Goal: Task Accomplishment & Management: Complete application form

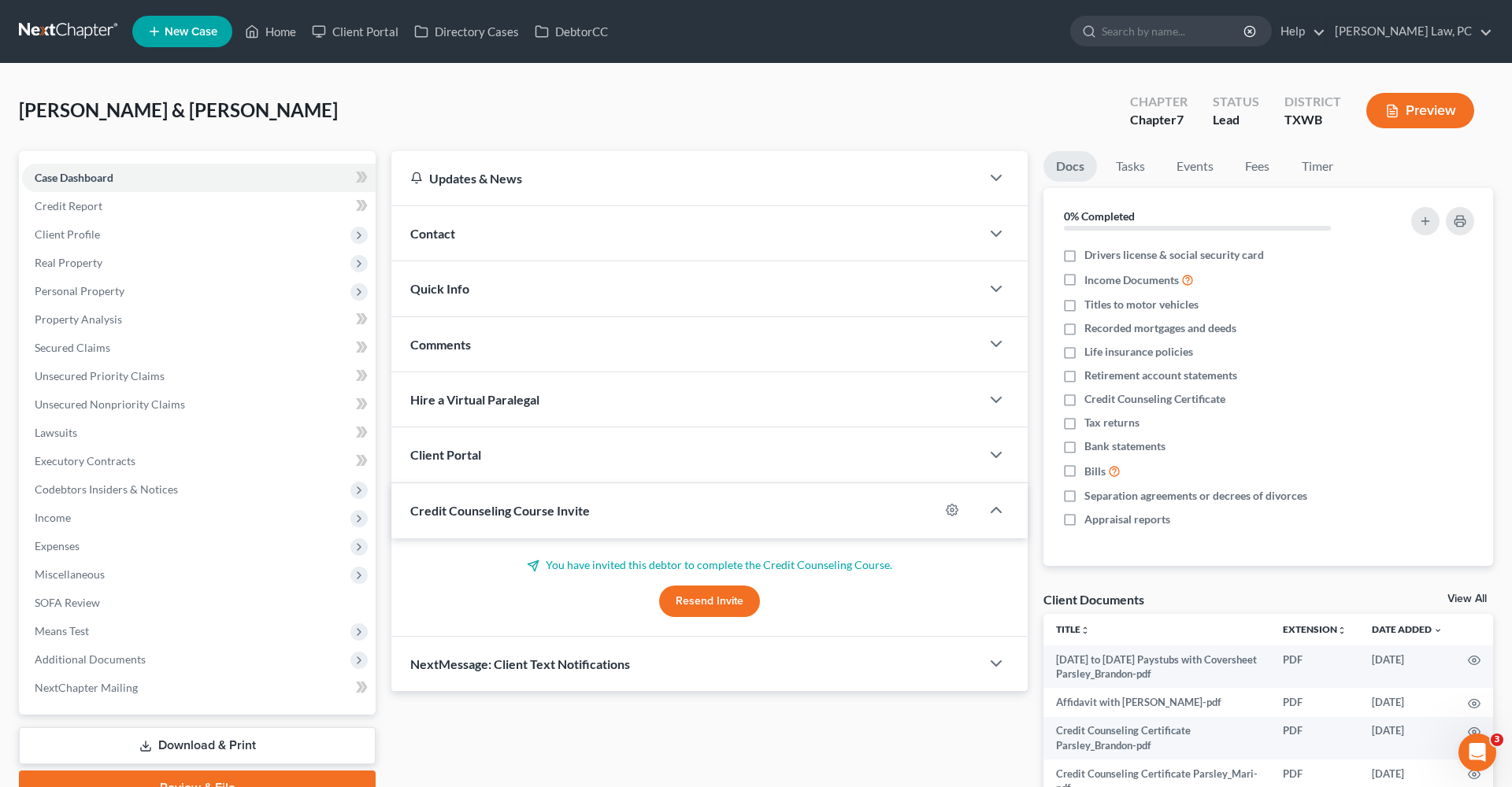
click at [41, 28] on link at bounding box center [69, 31] width 101 height 28
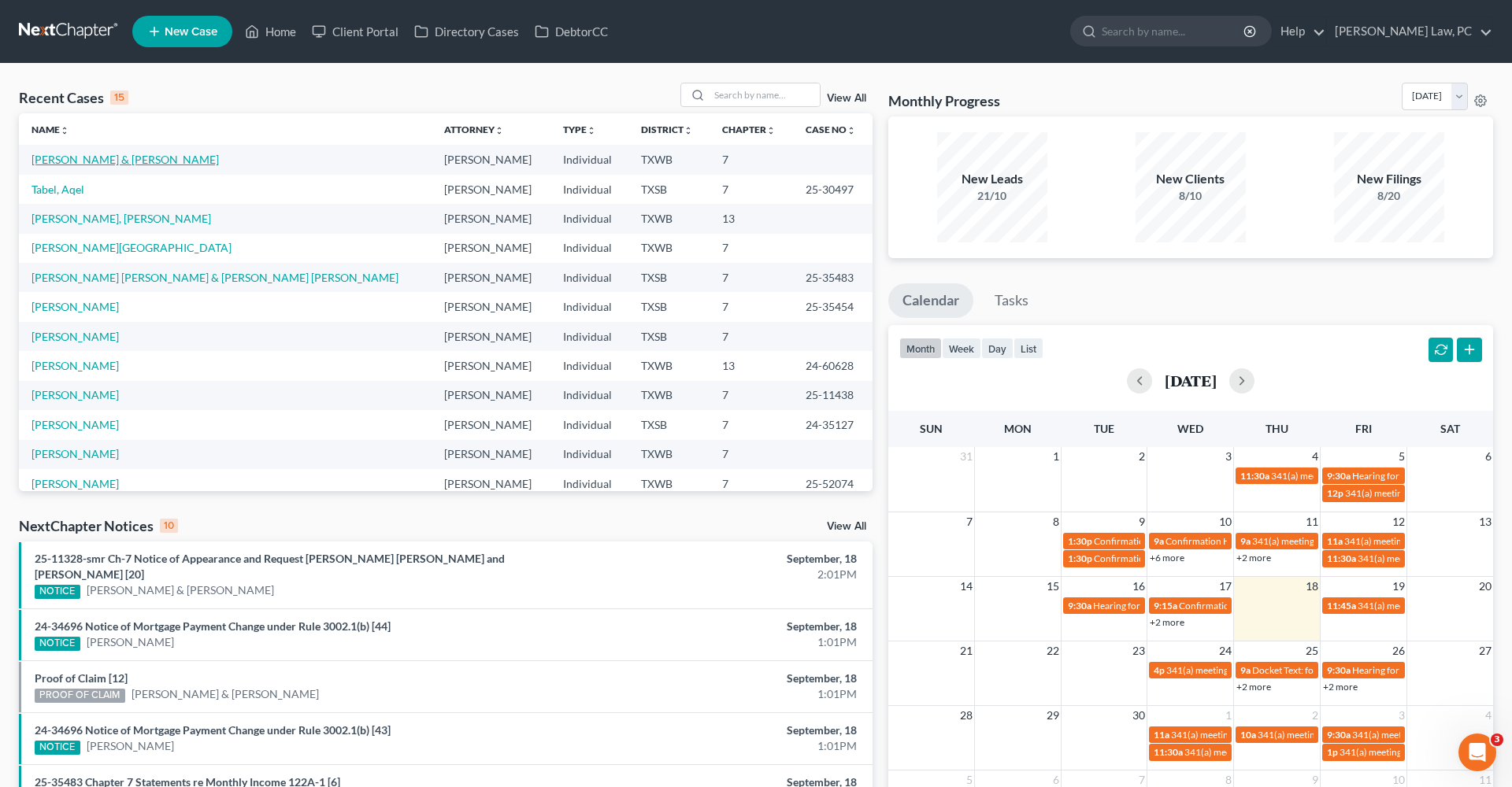
click at [76, 160] on link "[PERSON_NAME] & [PERSON_NAME]" at bounding box center [125, 159] width 188 height 13
click at [87, 158] on link "[PERSON_NAME] & [PERSON_NAME]" at bounding box center [125, 159] width 188 height 13
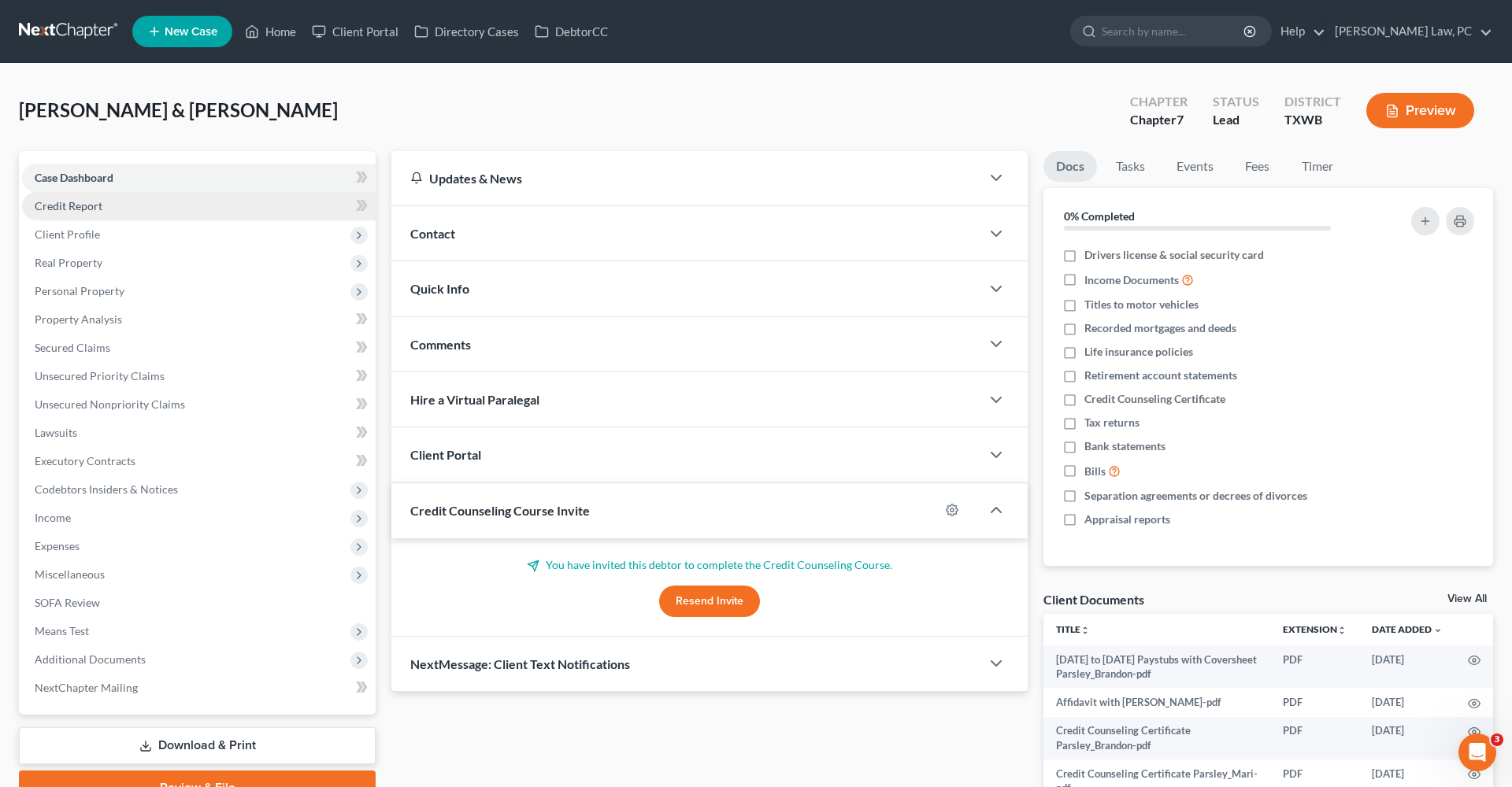
click at [76, 205] on span "Credit Report" at bounding box center [68, 205] width 67 height 13
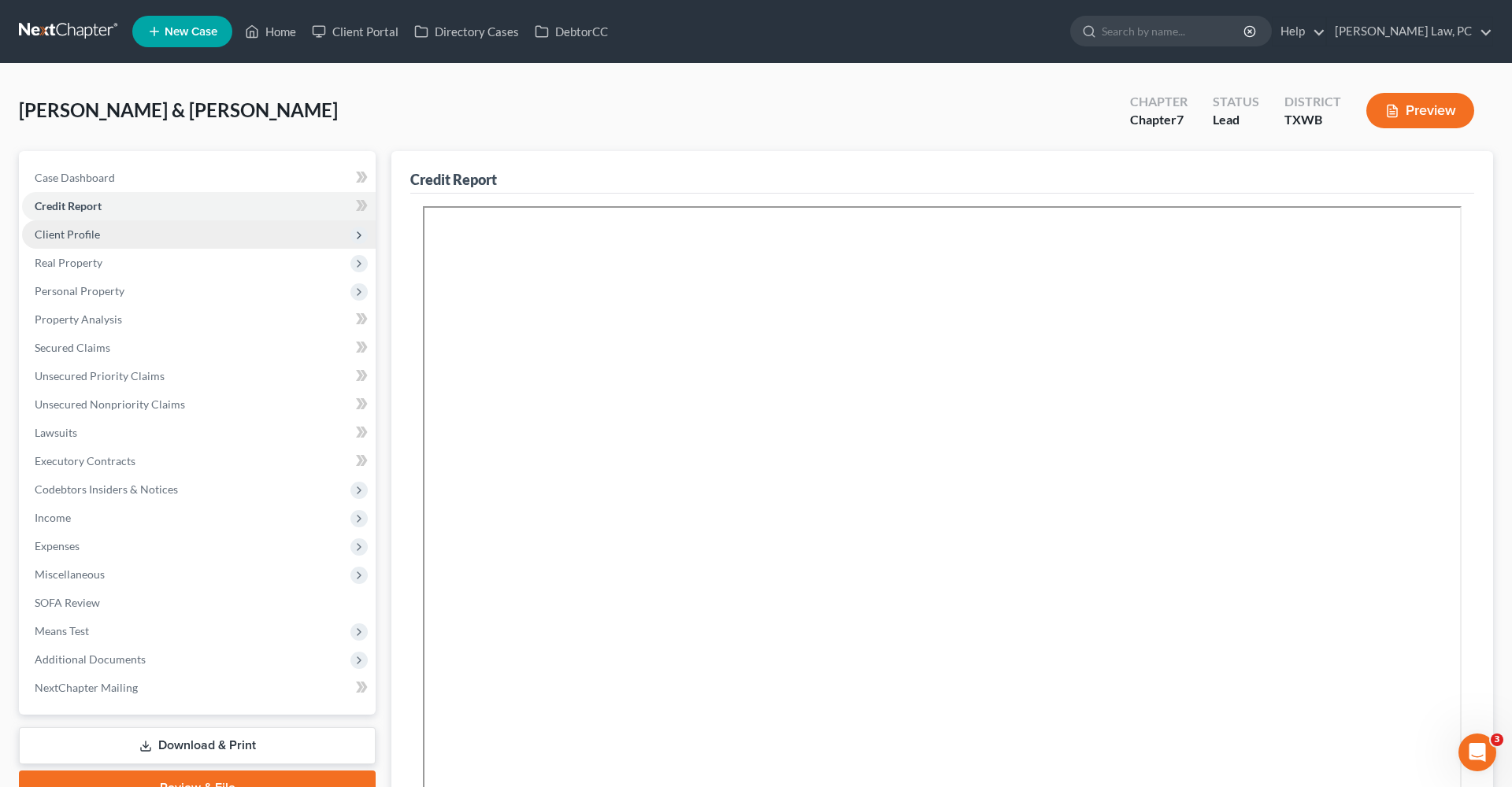
click at [58, 239] on span "Client Profile" at bounding box center [67, 234] width 65 height 13
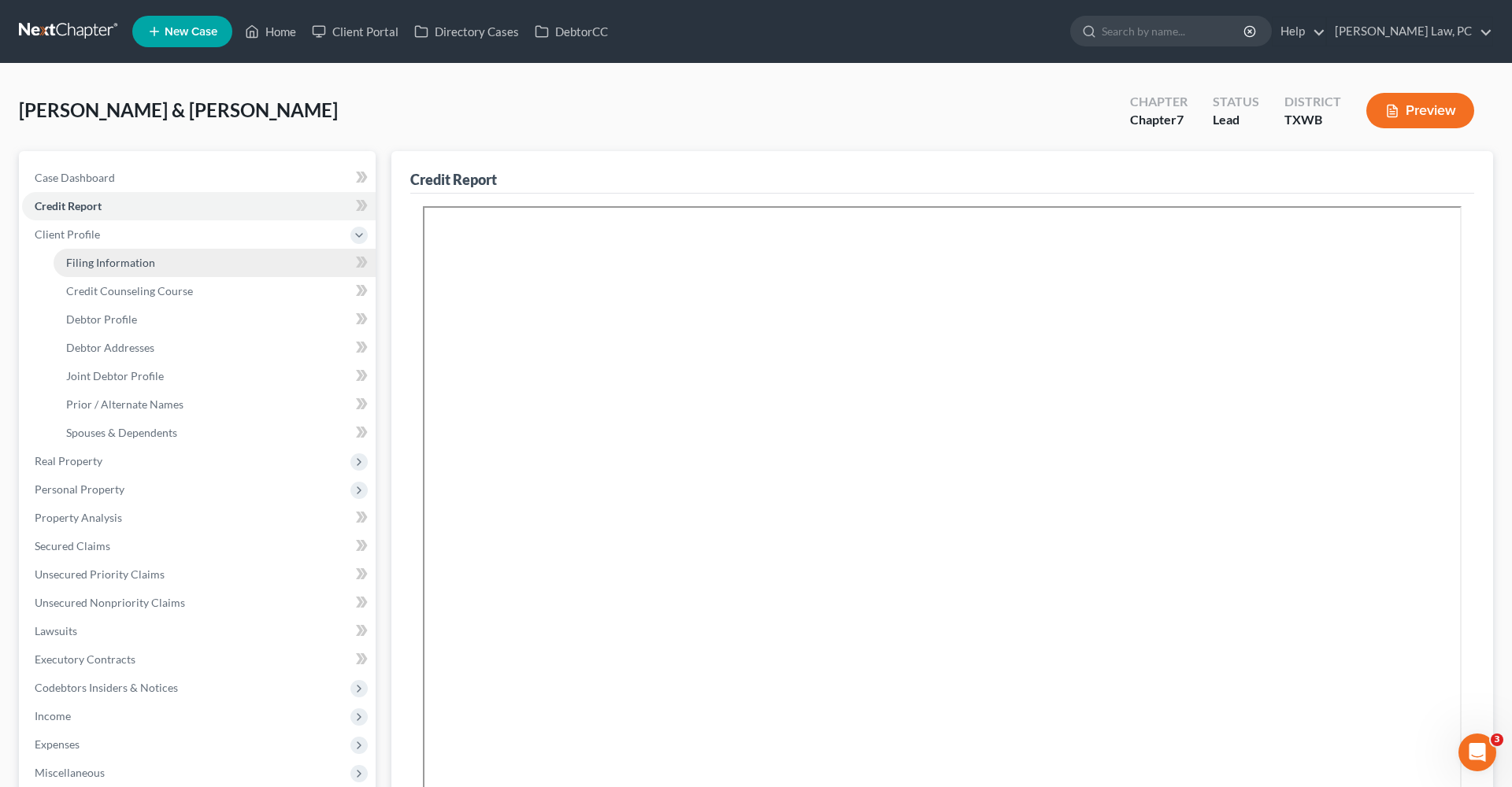
click at [80, 258] on span "Filing Information" at bounding box center [110, 262] width 89 height 13
select select "1"
select select "0"
select select "80"
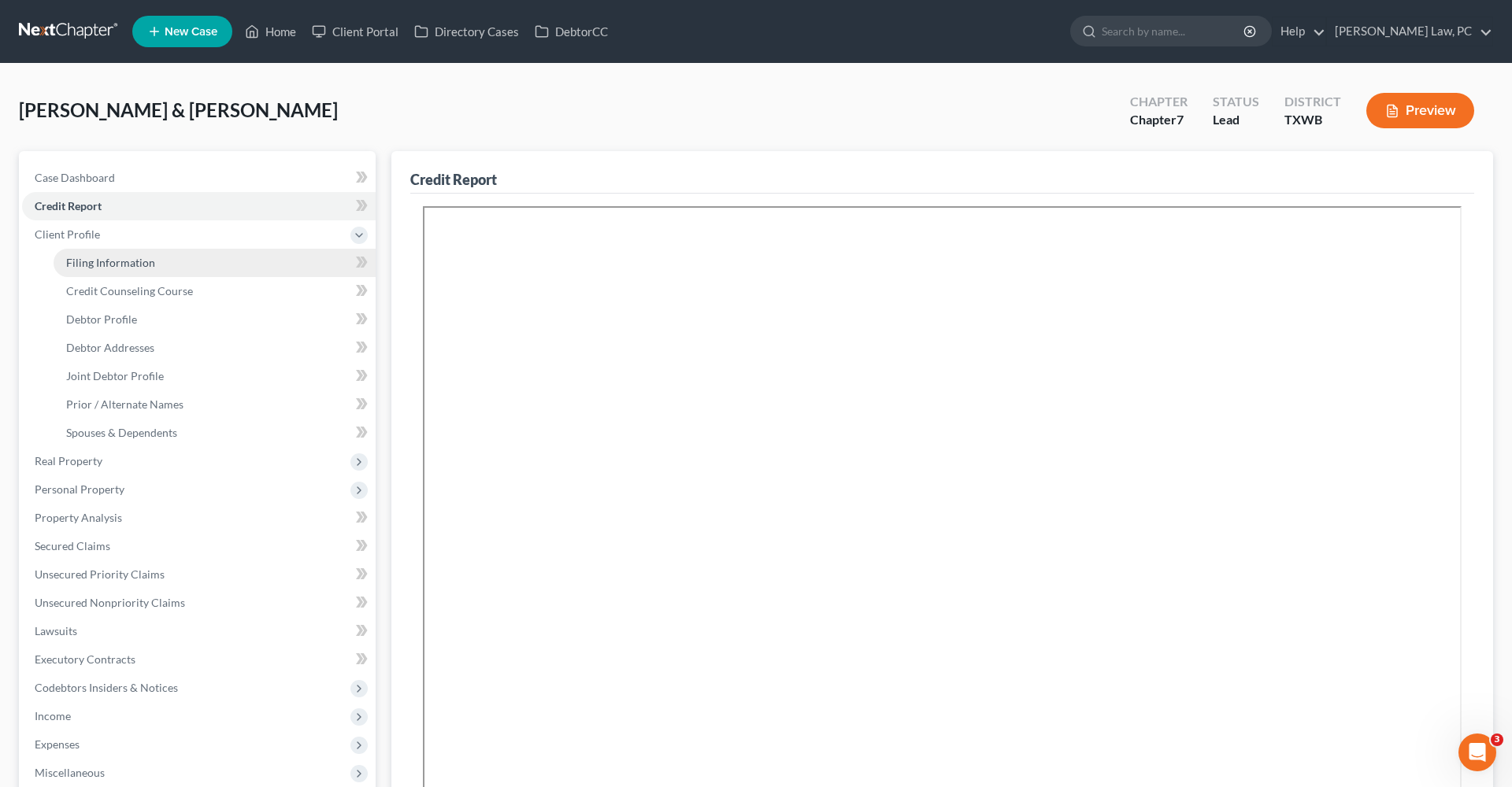
select select "1"
select select "45"
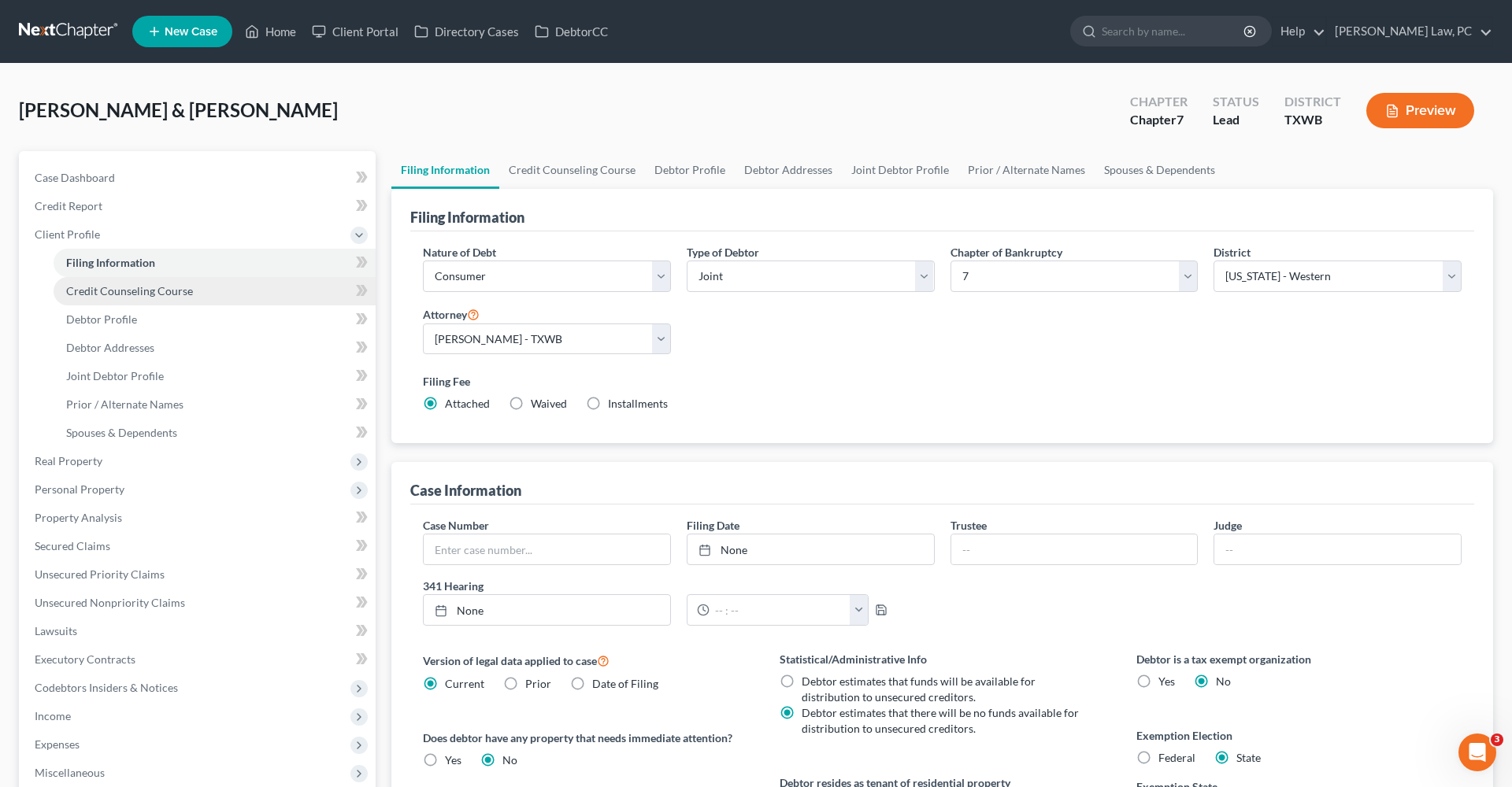
click at [114, 284] on span "Credit Counseling Course" at bounding box center [129, 291] width 127 height 13
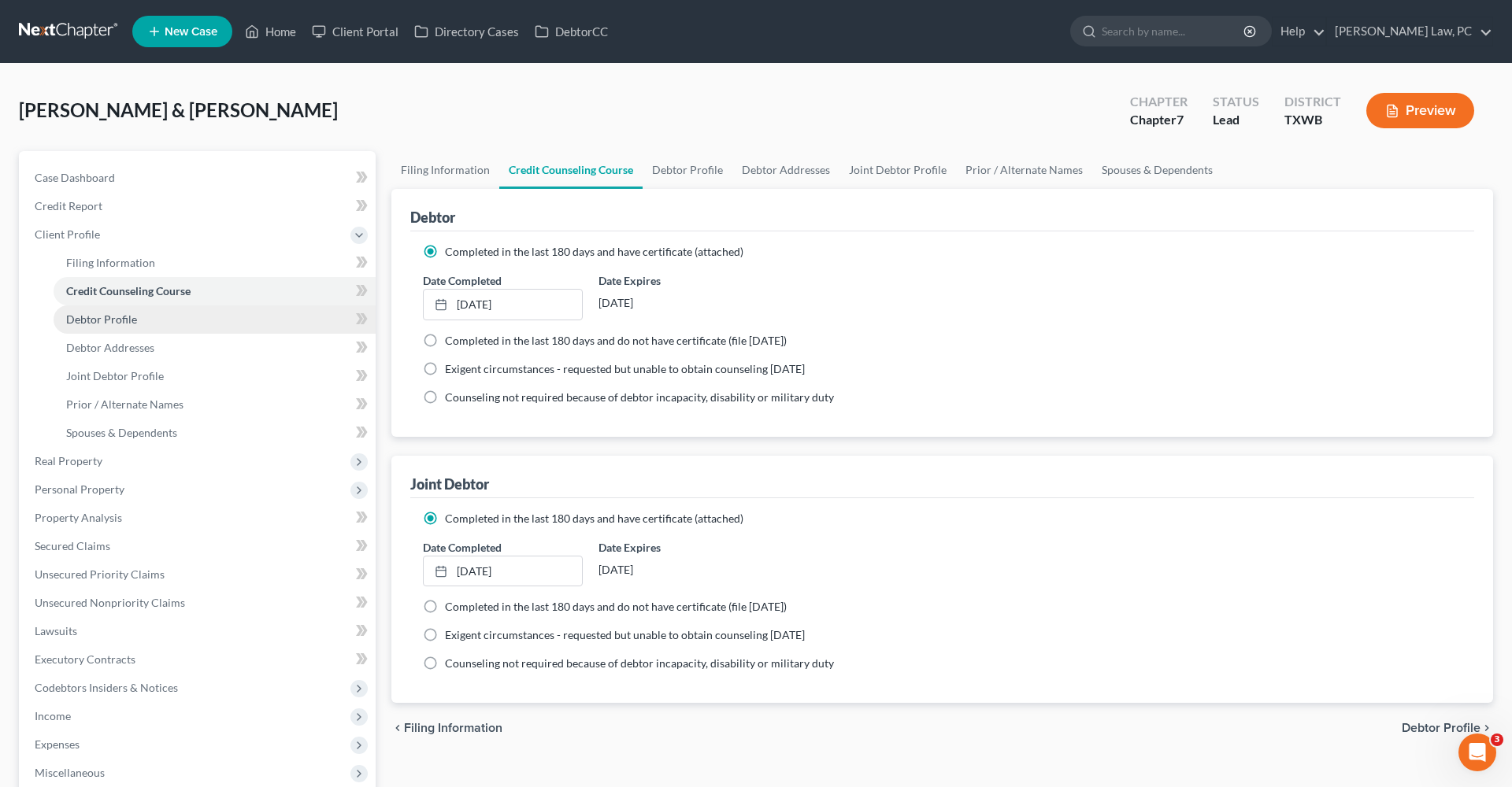
click at [93, 321] on span "Debtor Profile" at bounding box center [101, 319] width 71 height 13
select select "1"
select select "5"
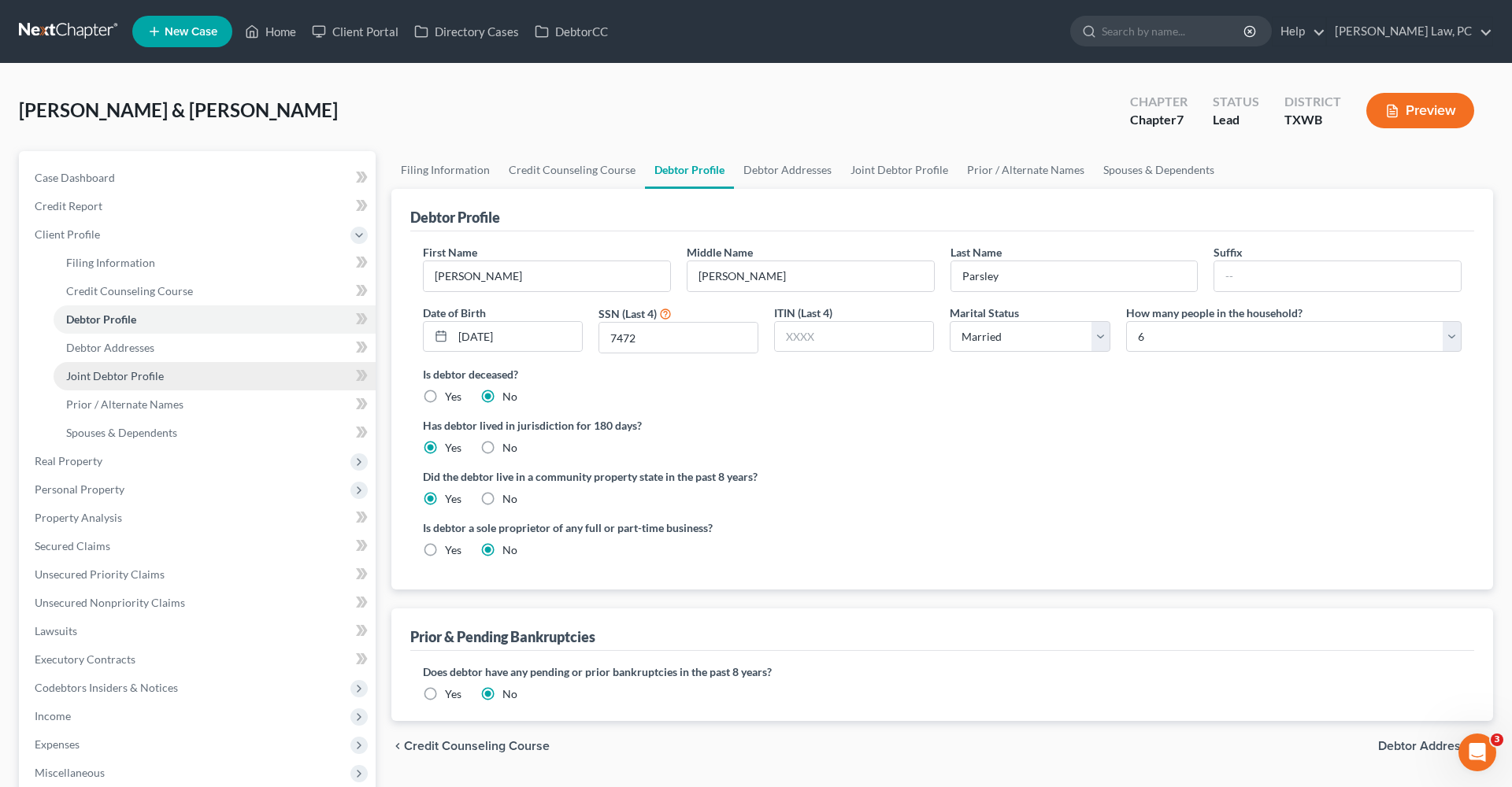
click at [97, 370] on span "Joint Debtor Profile" at bounding box center [115, 376] width 97 height 13
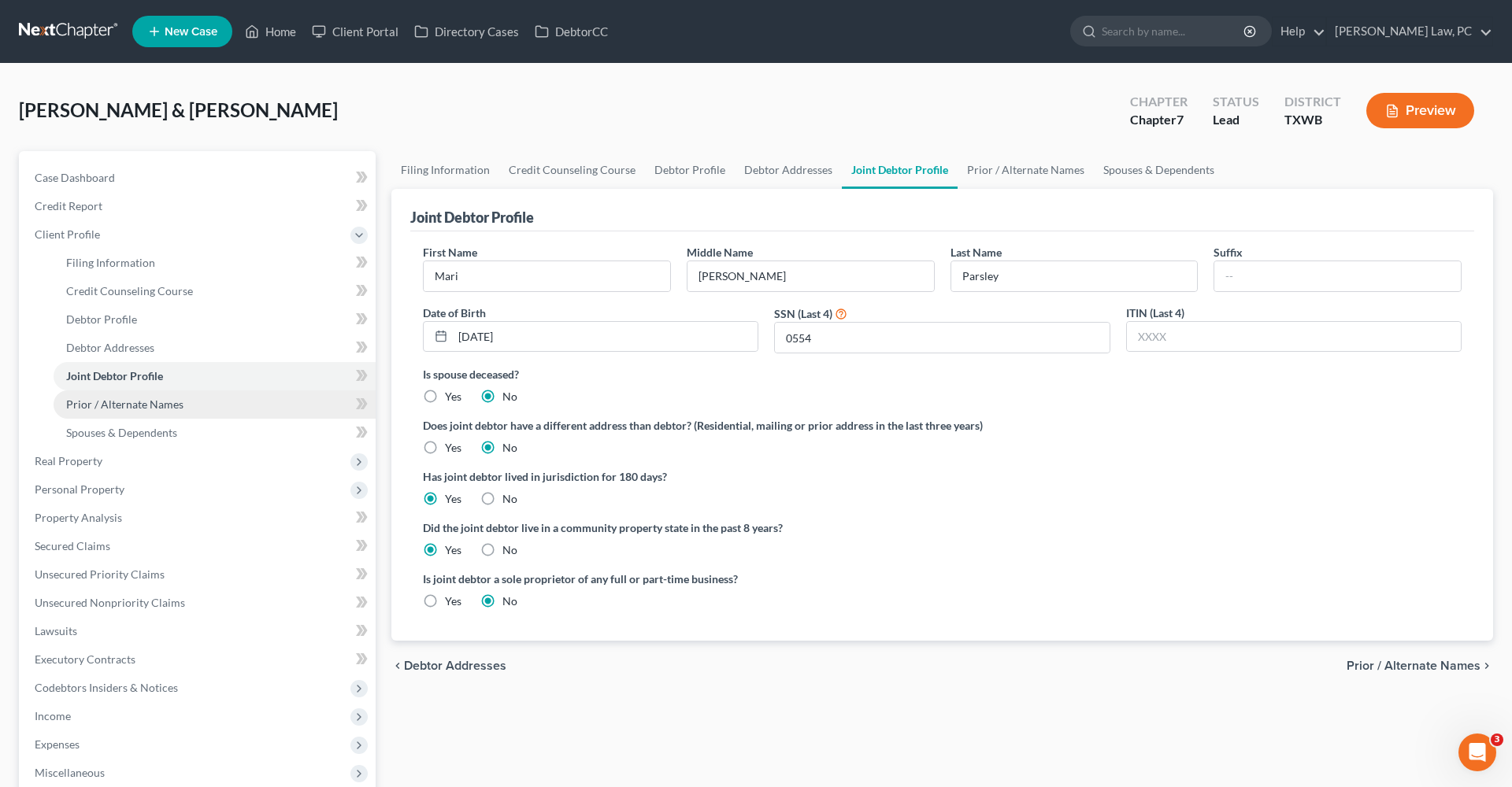
click at [90, 409] on span "Prior / Alternate Names" at bounding box center [124, 404] width 117 height 13
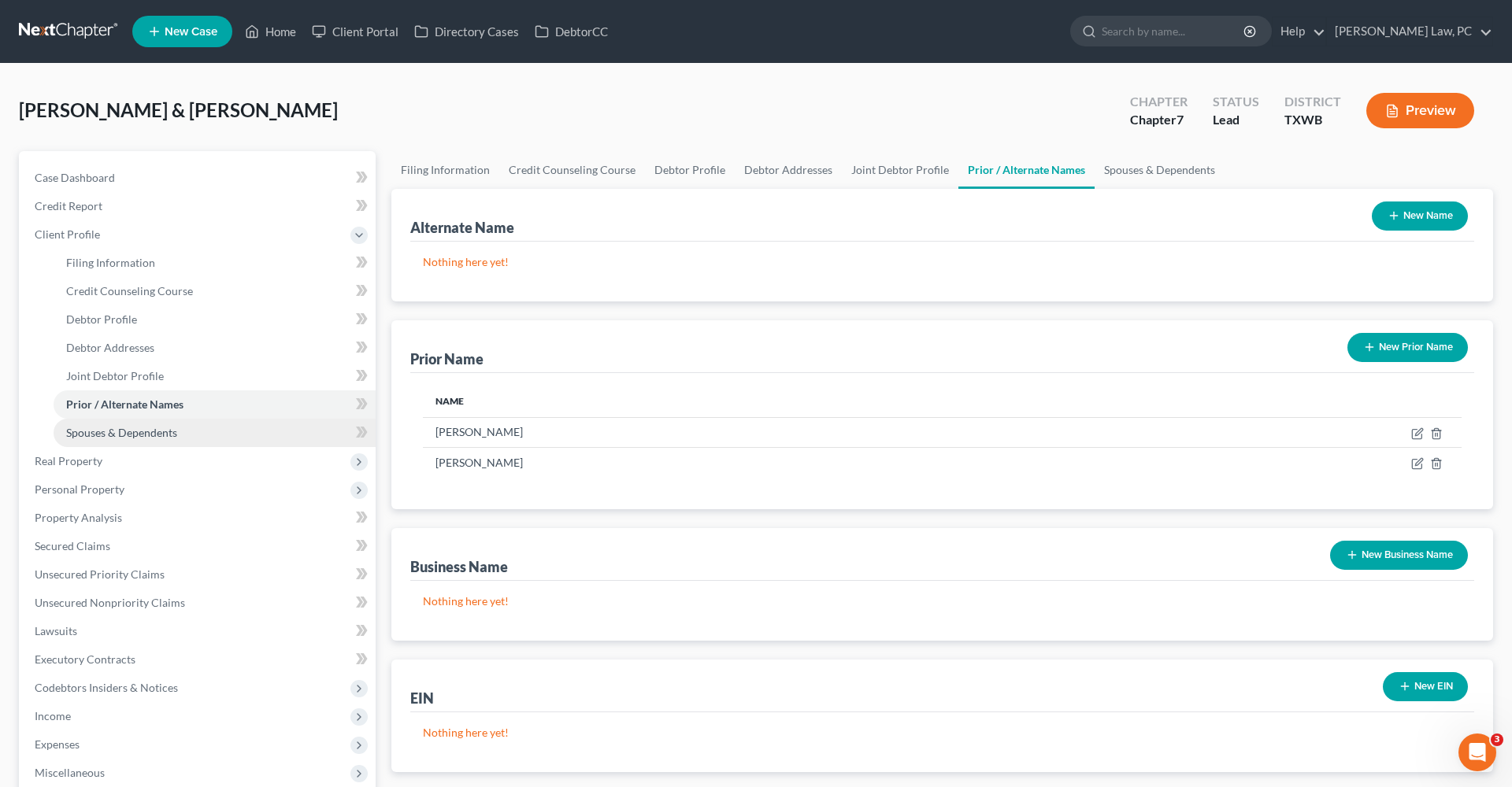
click at [106, 429] on span "Spouses & Dependents" at bounding box center [121, 432] width 111 height 13
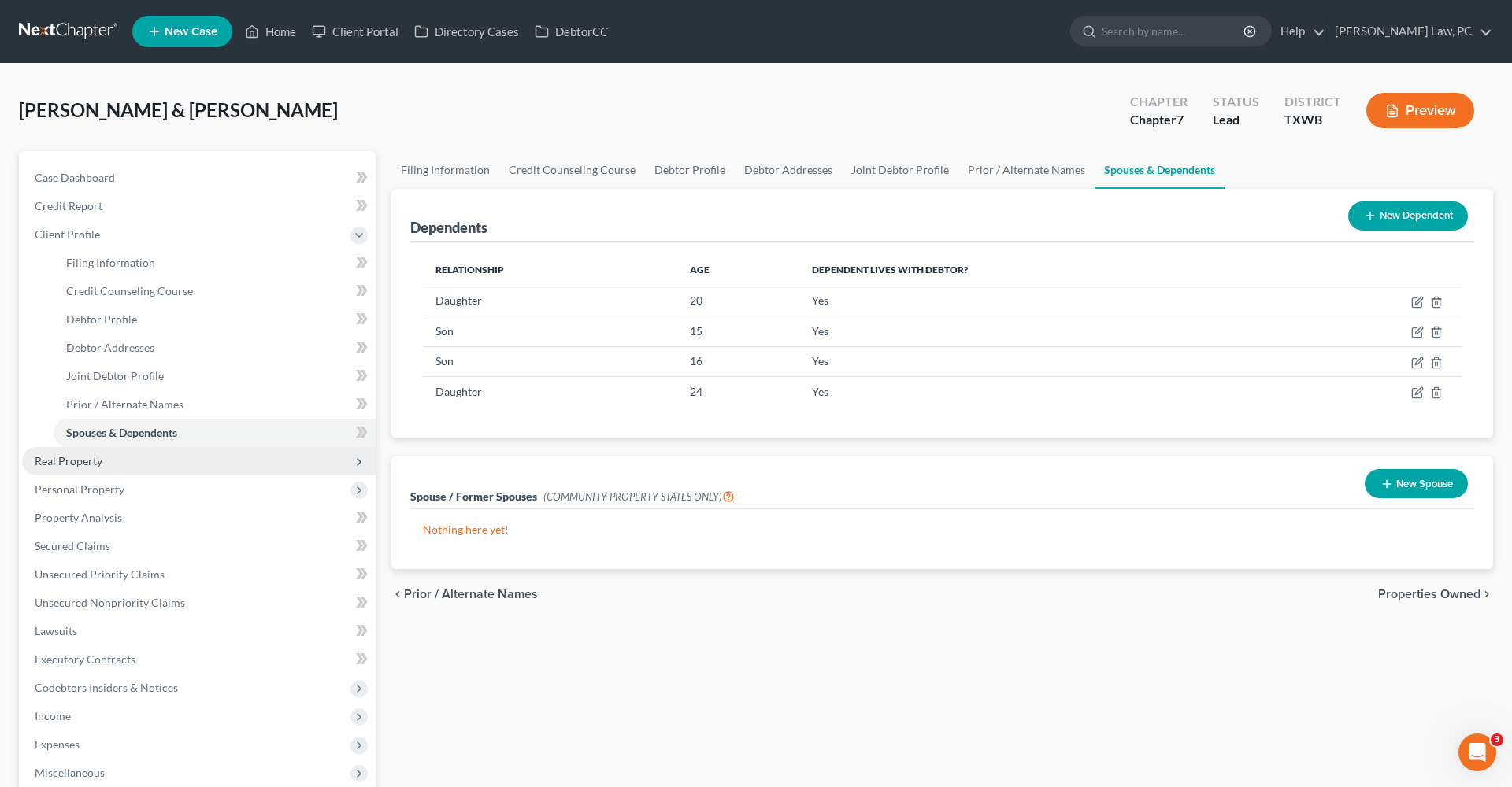
click at [72, 459] on span "Real Property" at bounding box center [68, 461] width 67 height 13
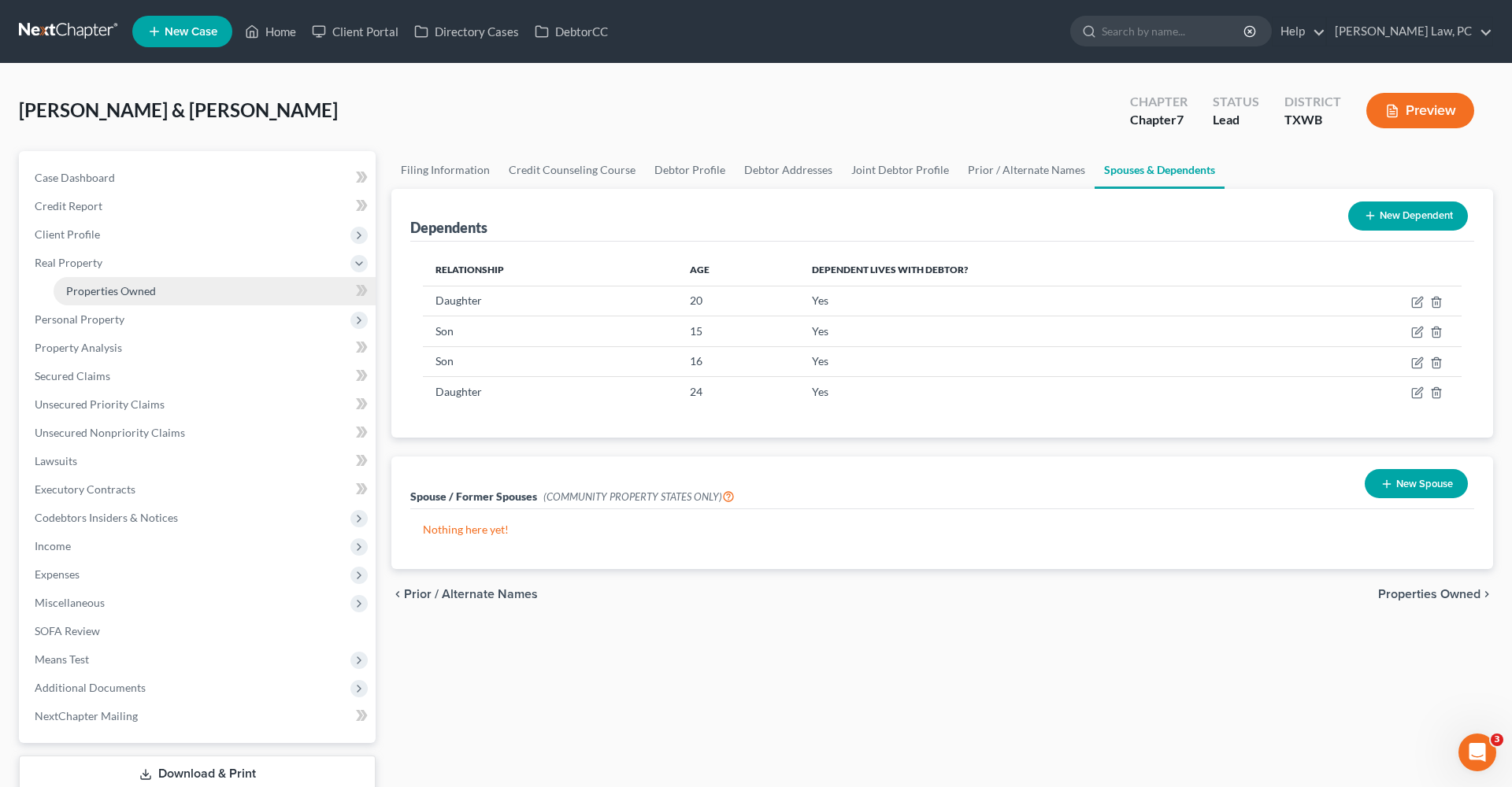
click at [102, 293] on span "Properties Owned" at bounding box center [110, 291] width 89 height 13
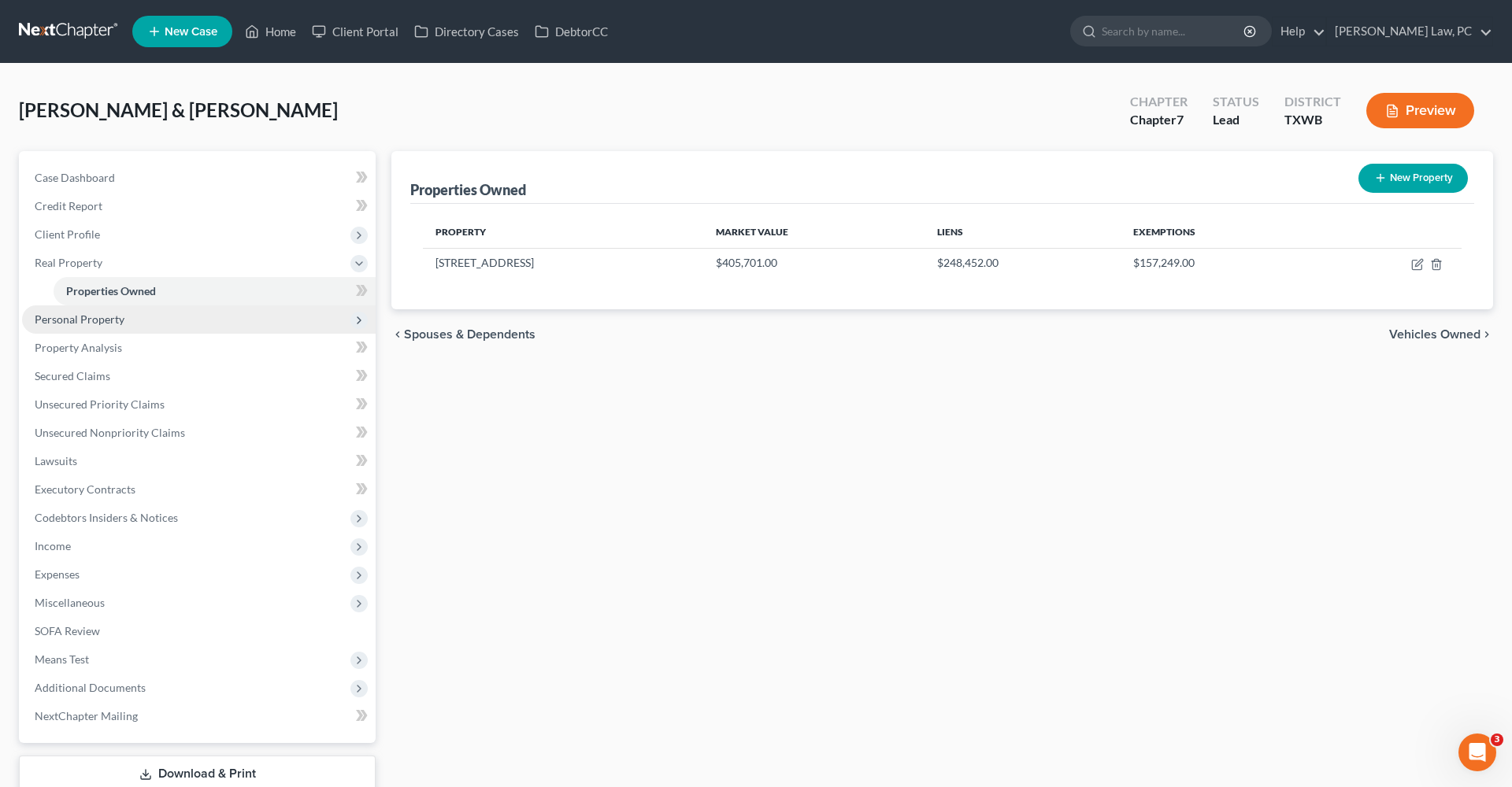
click at [102, 322] on span "Personal Property" at bounding box center [80, 319] width 89 height 13
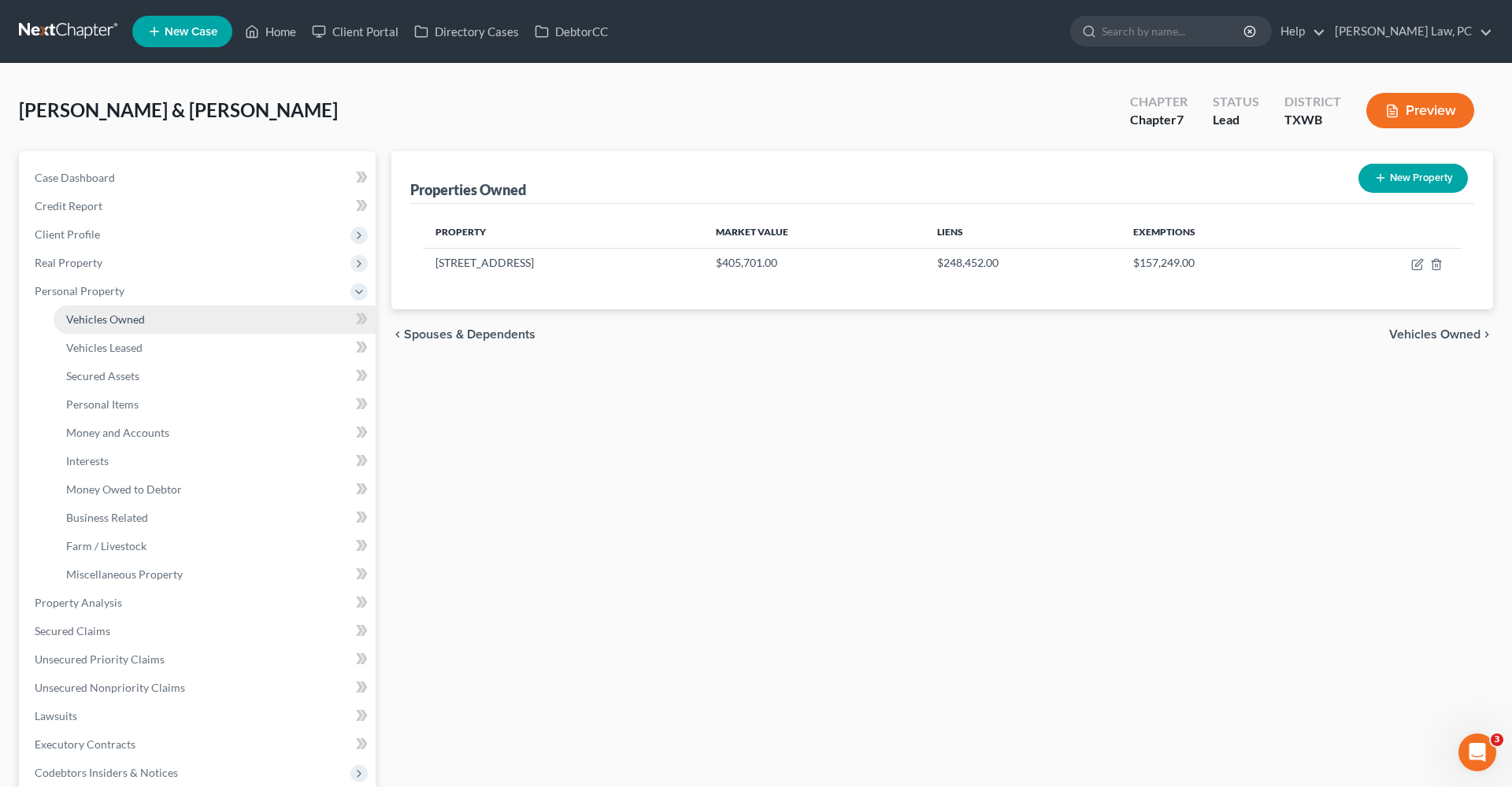
click at [104, 322] on span "Vehicles Owned" at bounding box center [105, 319] width 79 height 13
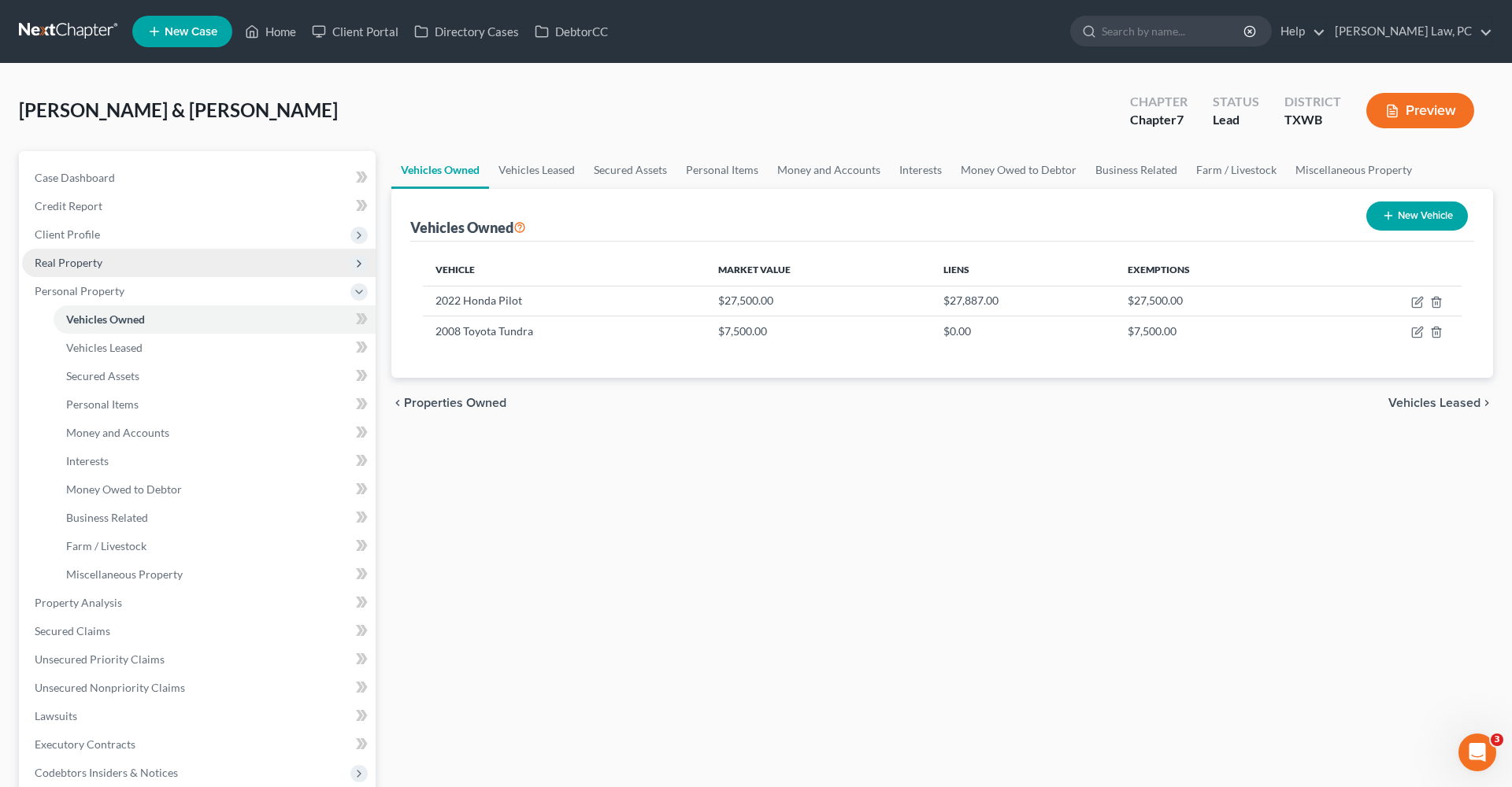
click at [64, 266] on span "Real Property" at bounding box center [68, 262] width 67 height 13
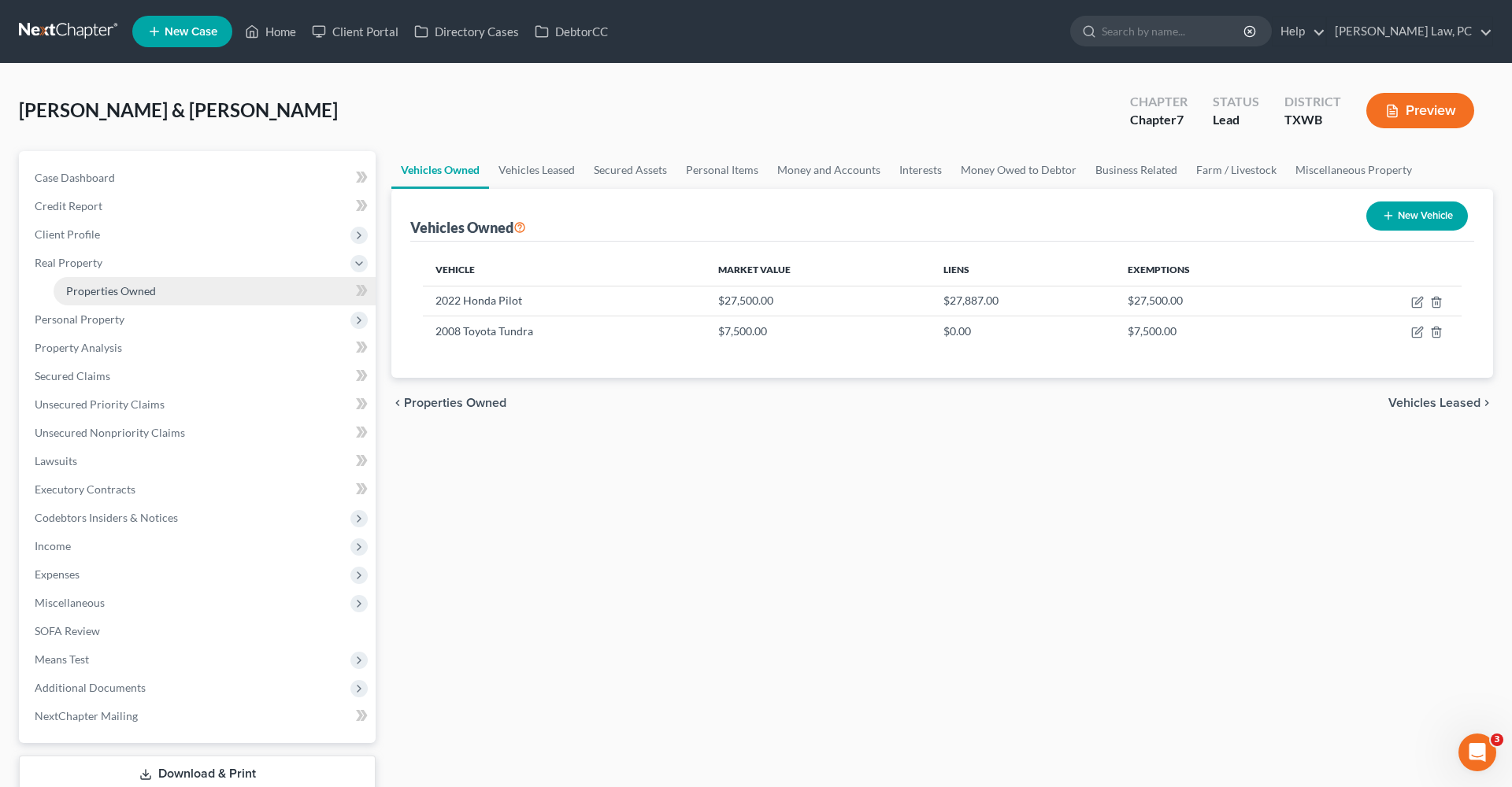
click at [122, 291] on span "Properties Owned" at bounding box center [110, 291] width 89 height 13
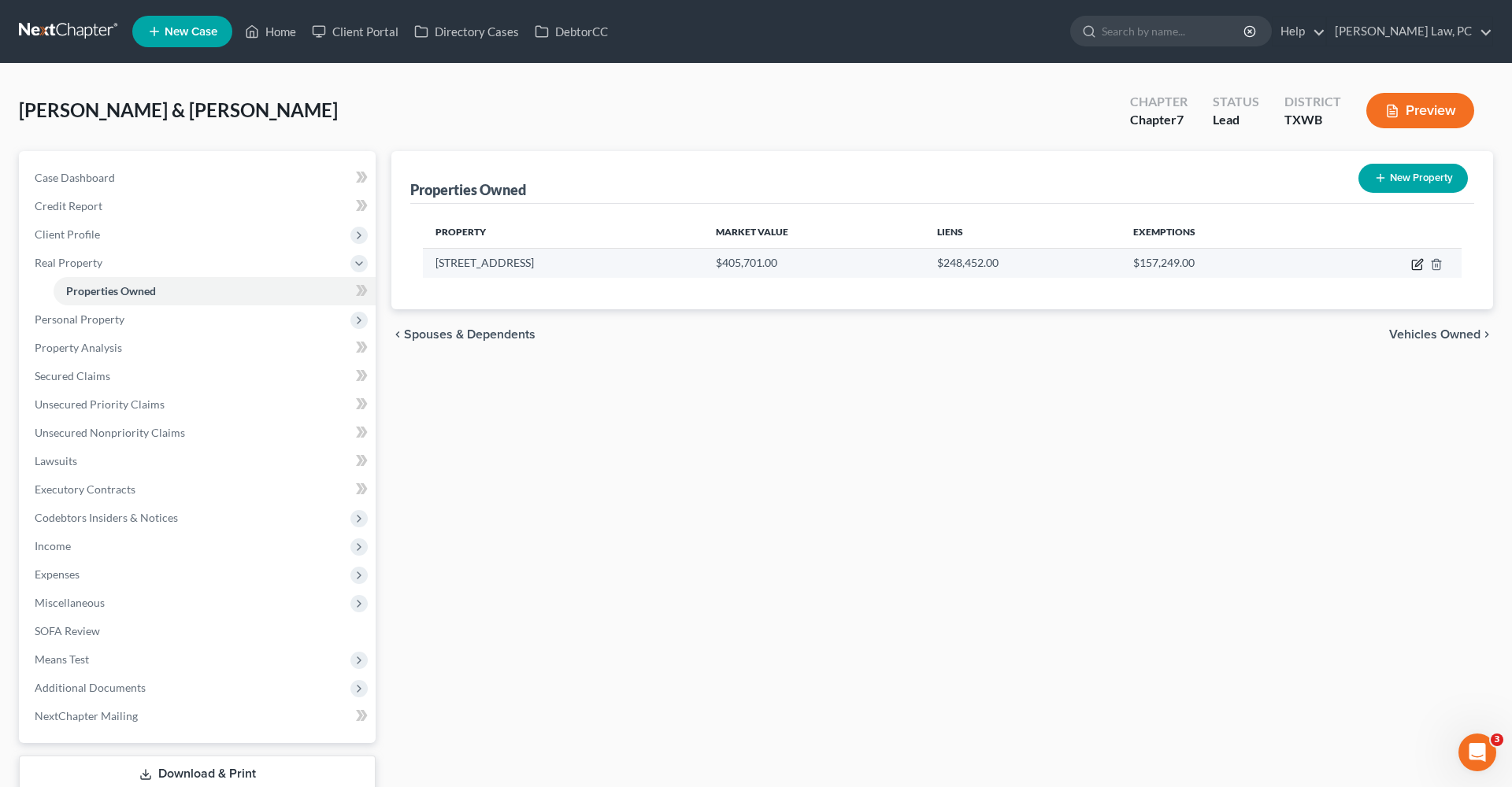
click at [1418, 265] on icon "button" at bounding box center [1419, 262] width 7 height 7
select select "45"
select select "2"
select select "0"
select select "6"
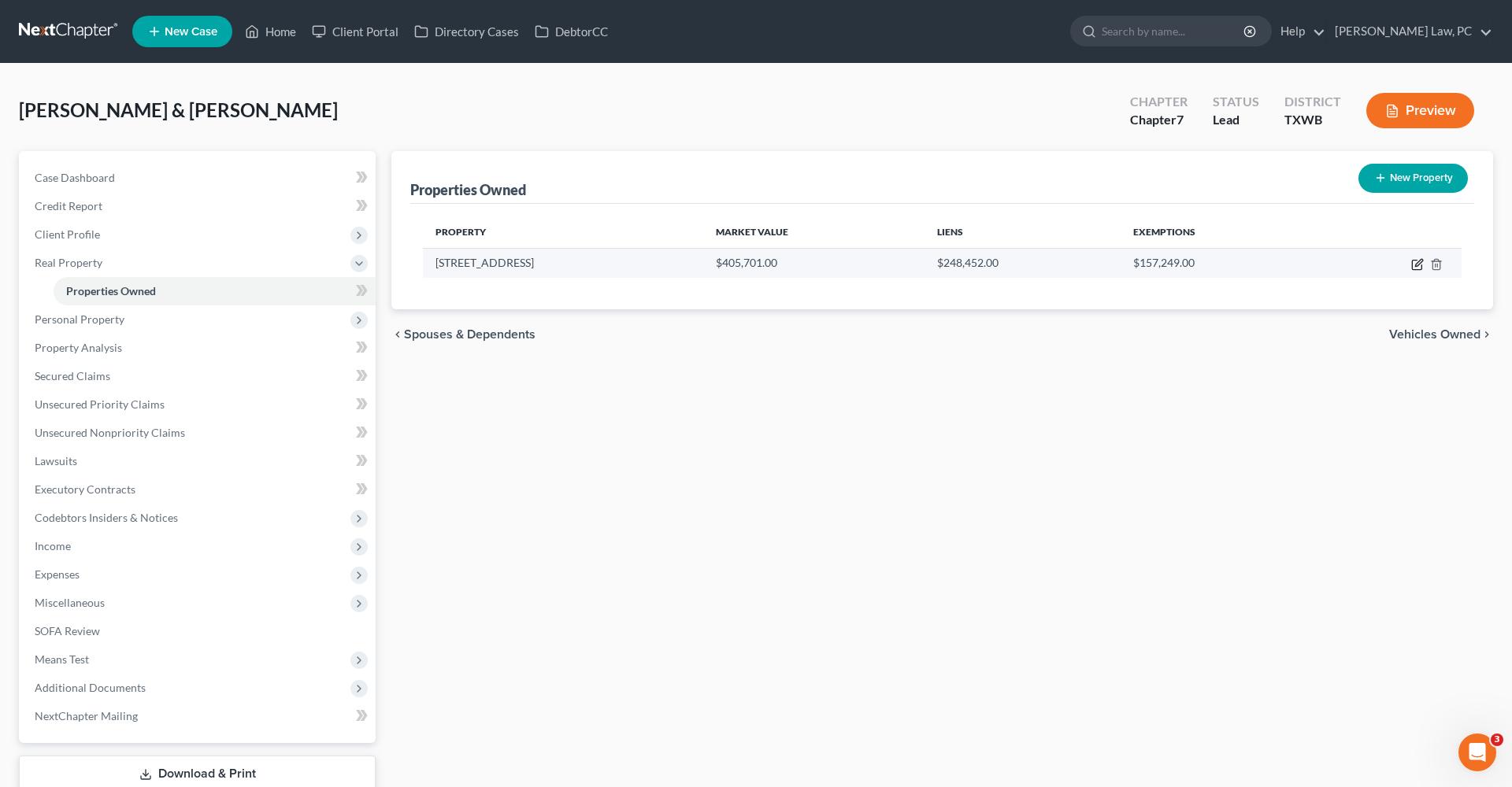
select select "2"
select select "0"
select select "2"
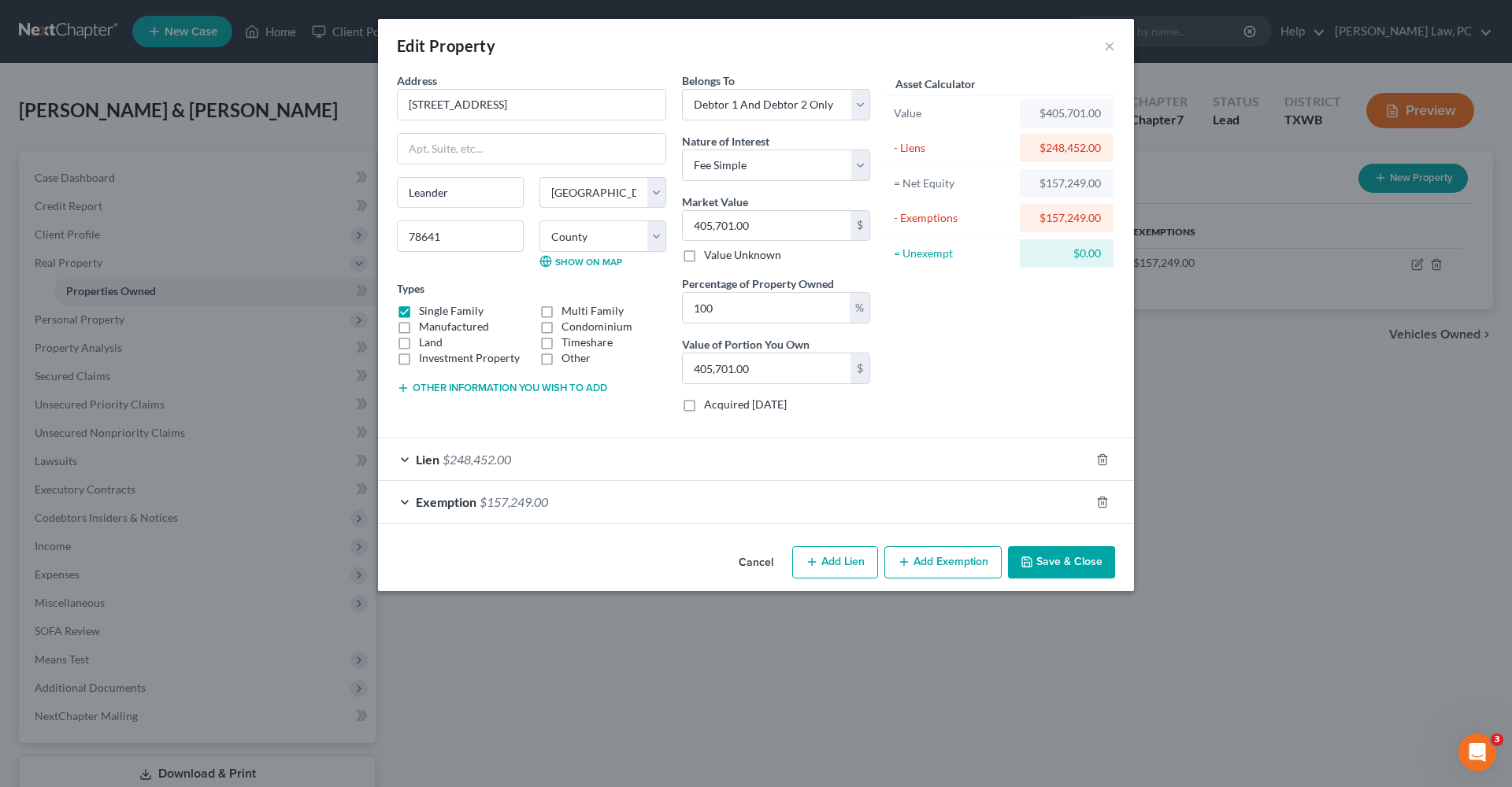
click at [660, 448] on div "Lien $248,452.00" at bounding box center [734, 459] width 712 height 41
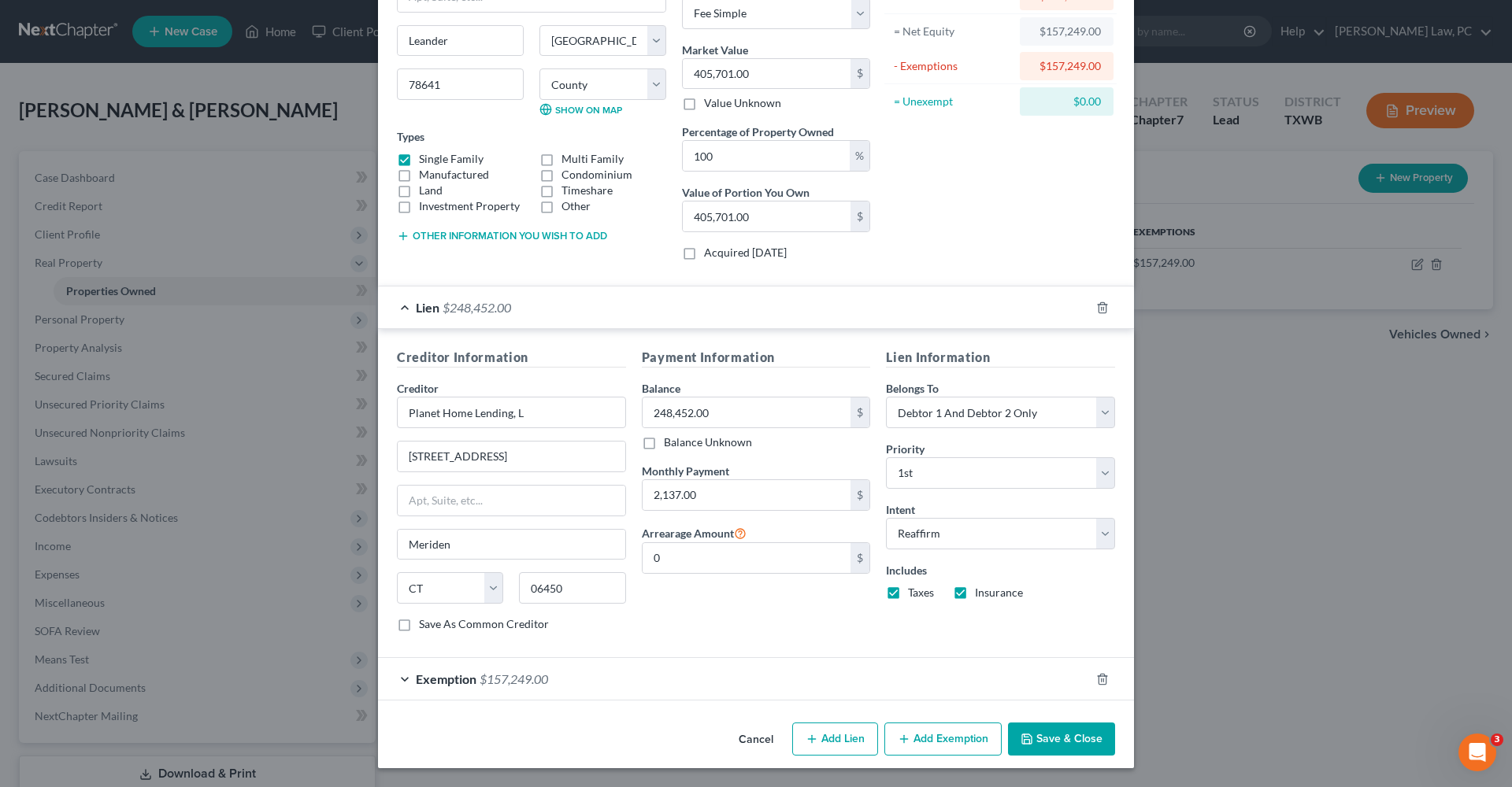
scroll to position [151, 0]
click at [1060, 744] on button "Save & Close" at bounding box center [1062, 740] width 107 height 33
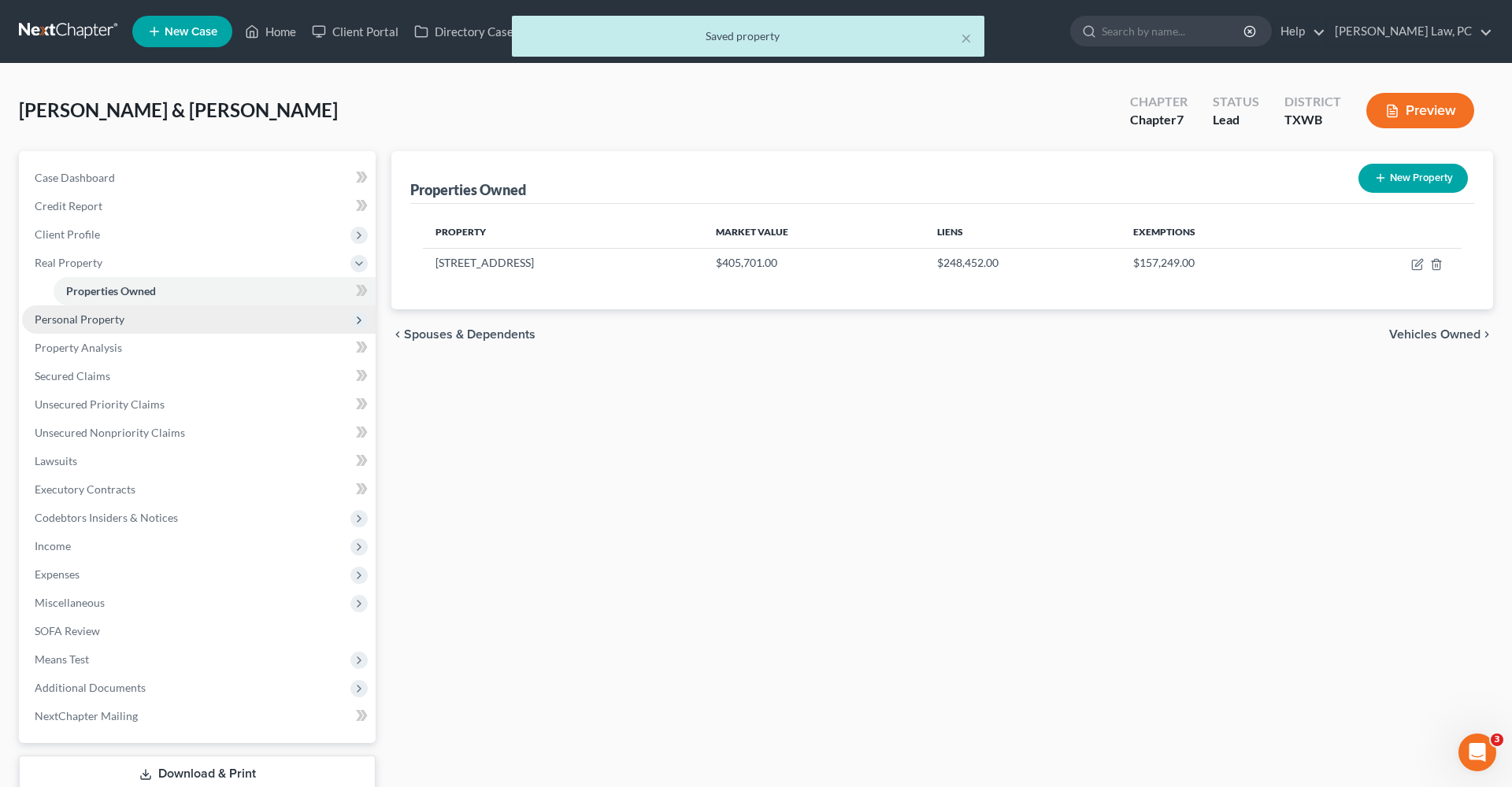
click at [97, 311] on span "Personal Property" at bounding box center [198, 319] width 353 height 28
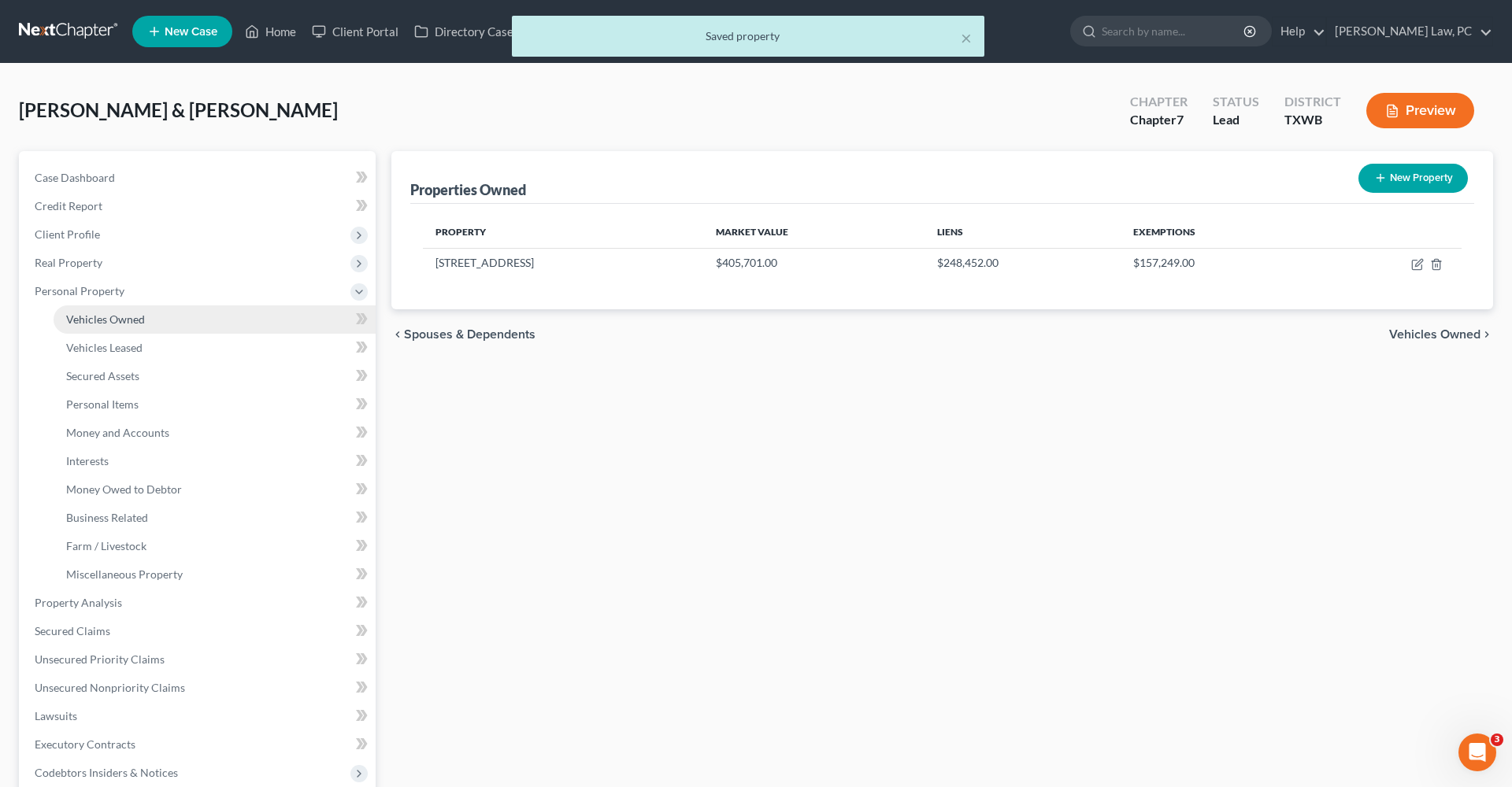
click at [131, 333] on link "Vehicles Owned" at bounding box center [214, 319] width 322 height 28
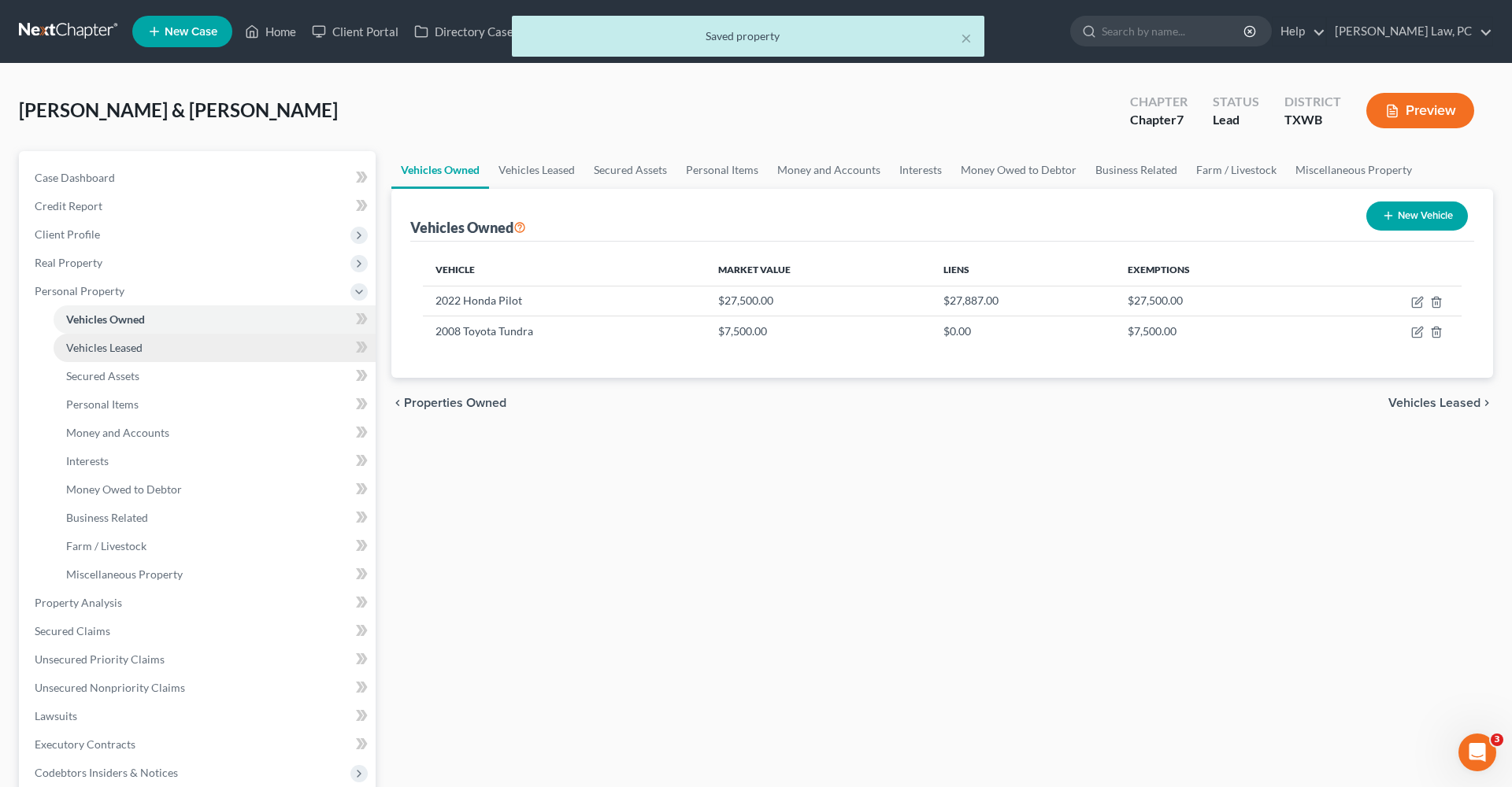
click at [129, 348] on span "Vehicles Leased" at bounding box center [104, 348] width 76 height 13
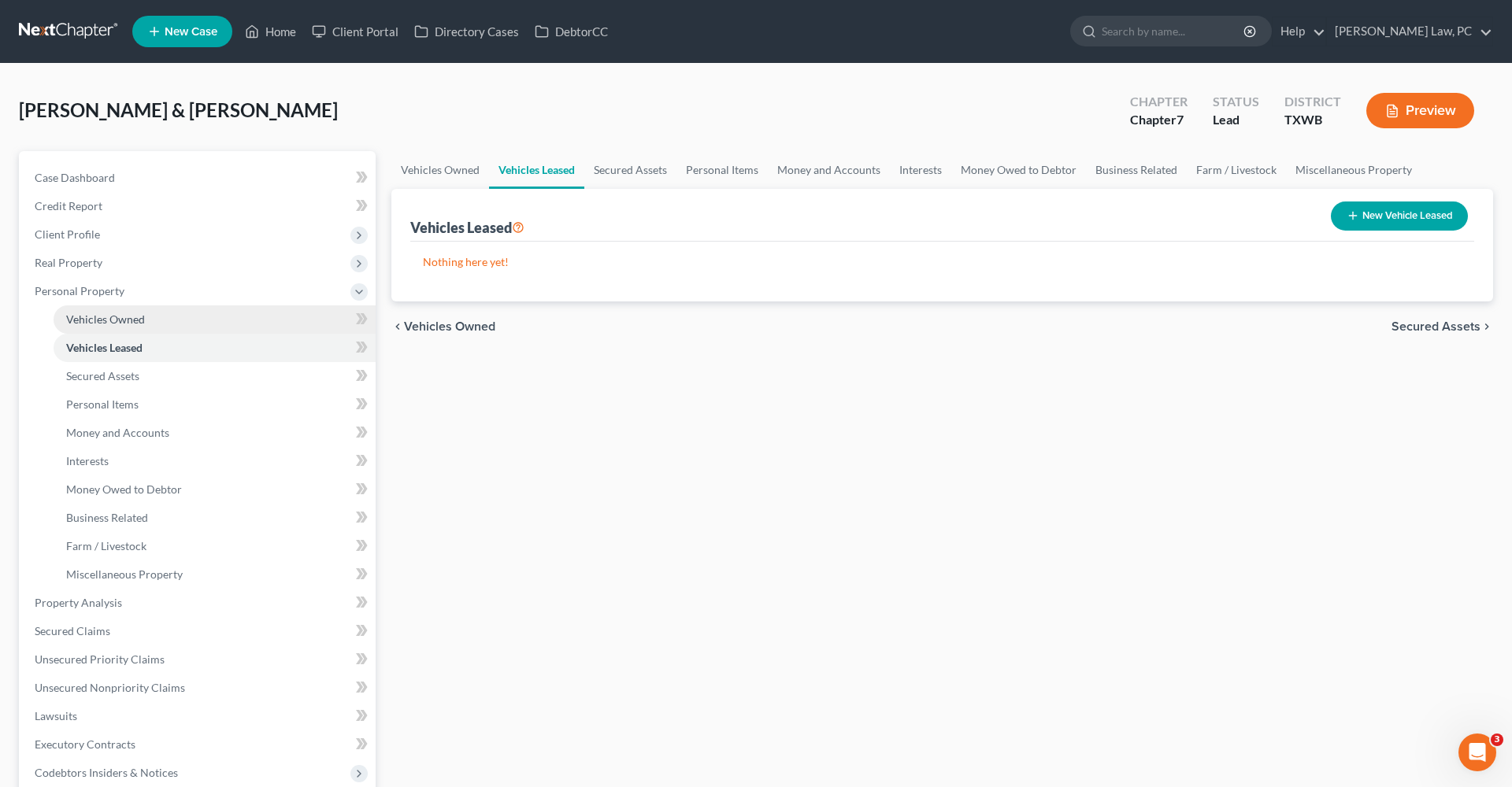
click at [115, 307] on link "Vehicles Owned" at bounding box center [214, 319] width 322 height 28
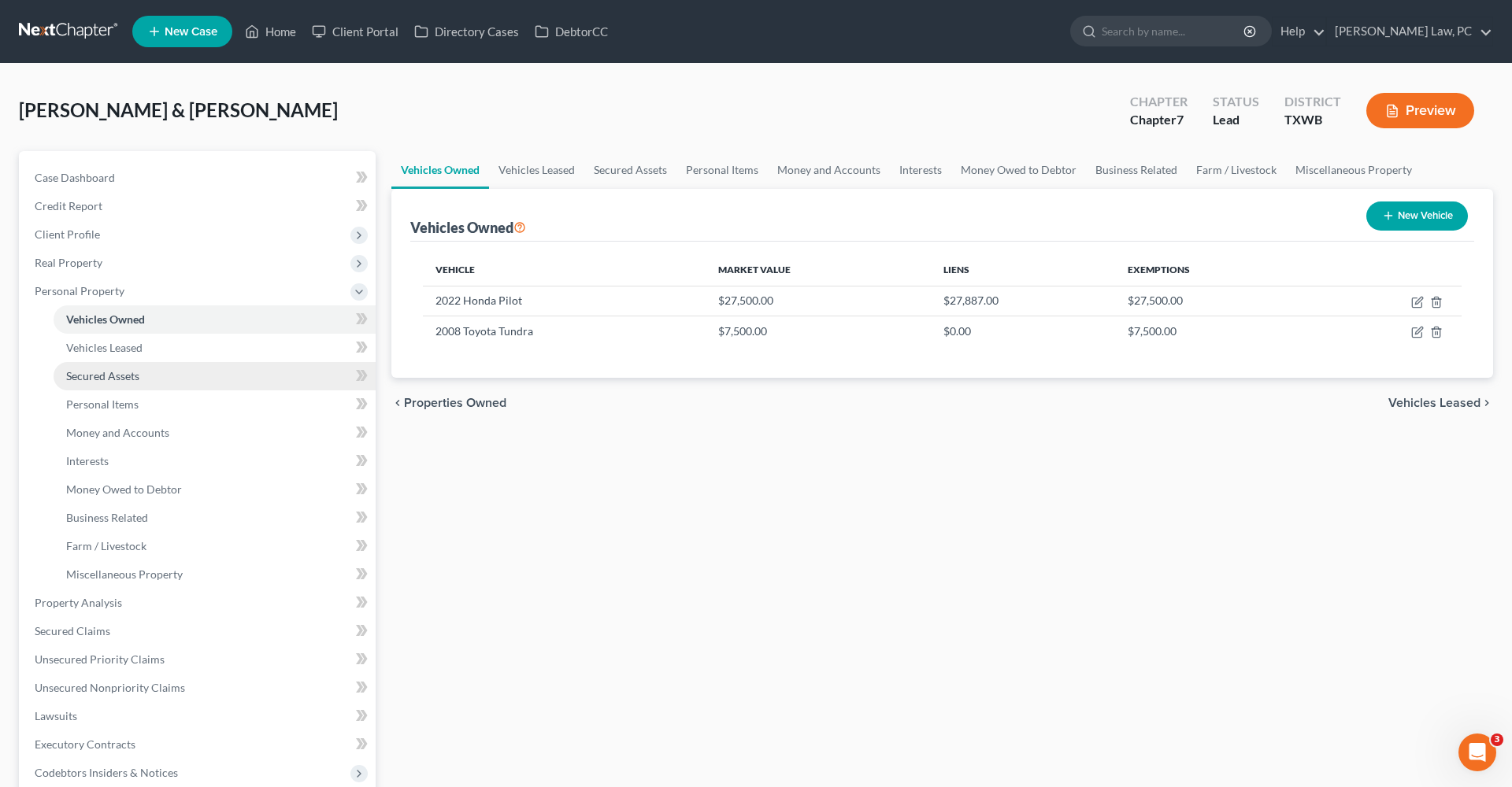
click at [102, 378] on span "Secured Assets" at bounding box center [102, 376] width 73 height 13
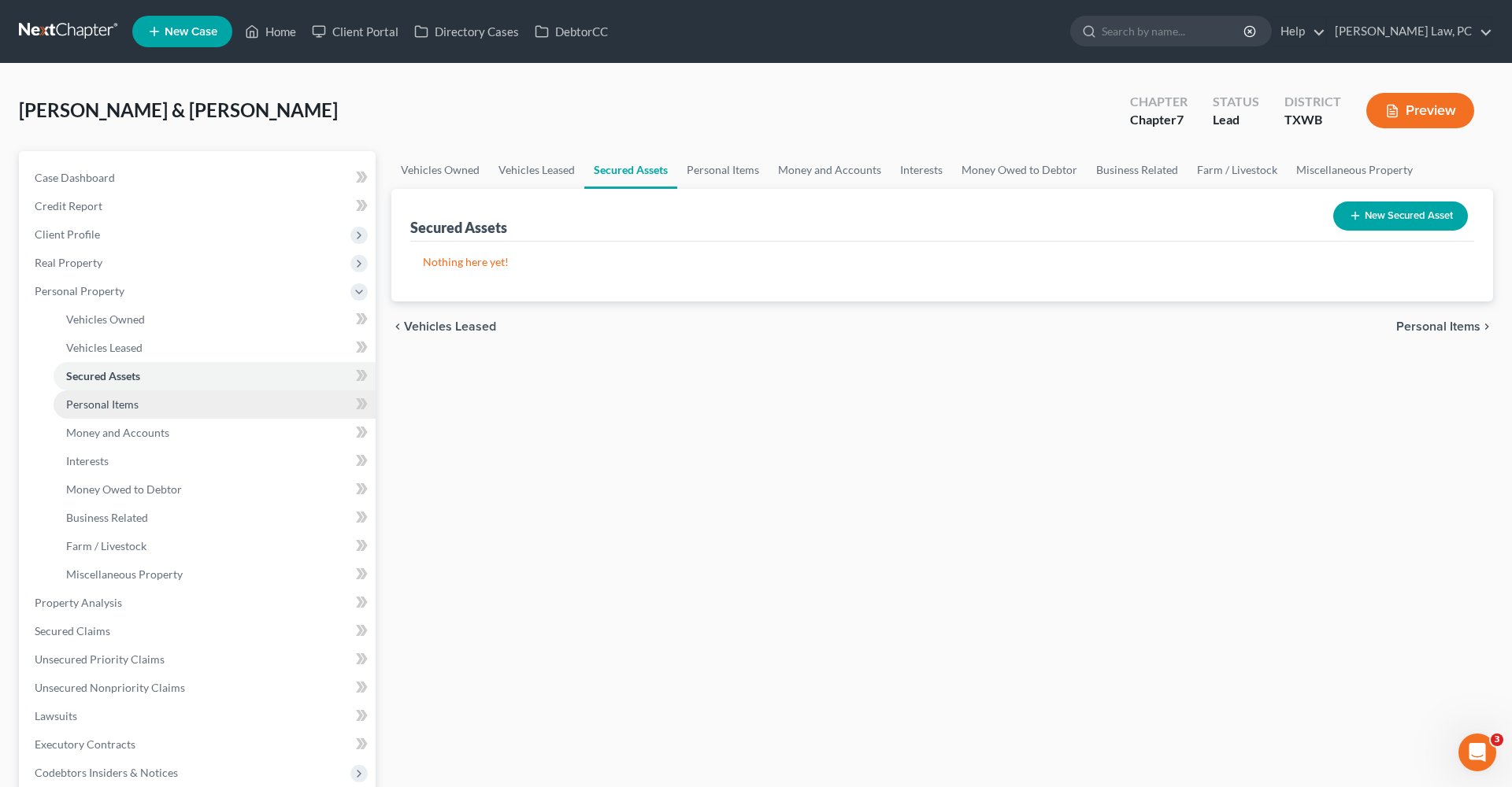
click at [104, 408] on span "Personal Items" at bounding box center [102, 404] width 72 height 13
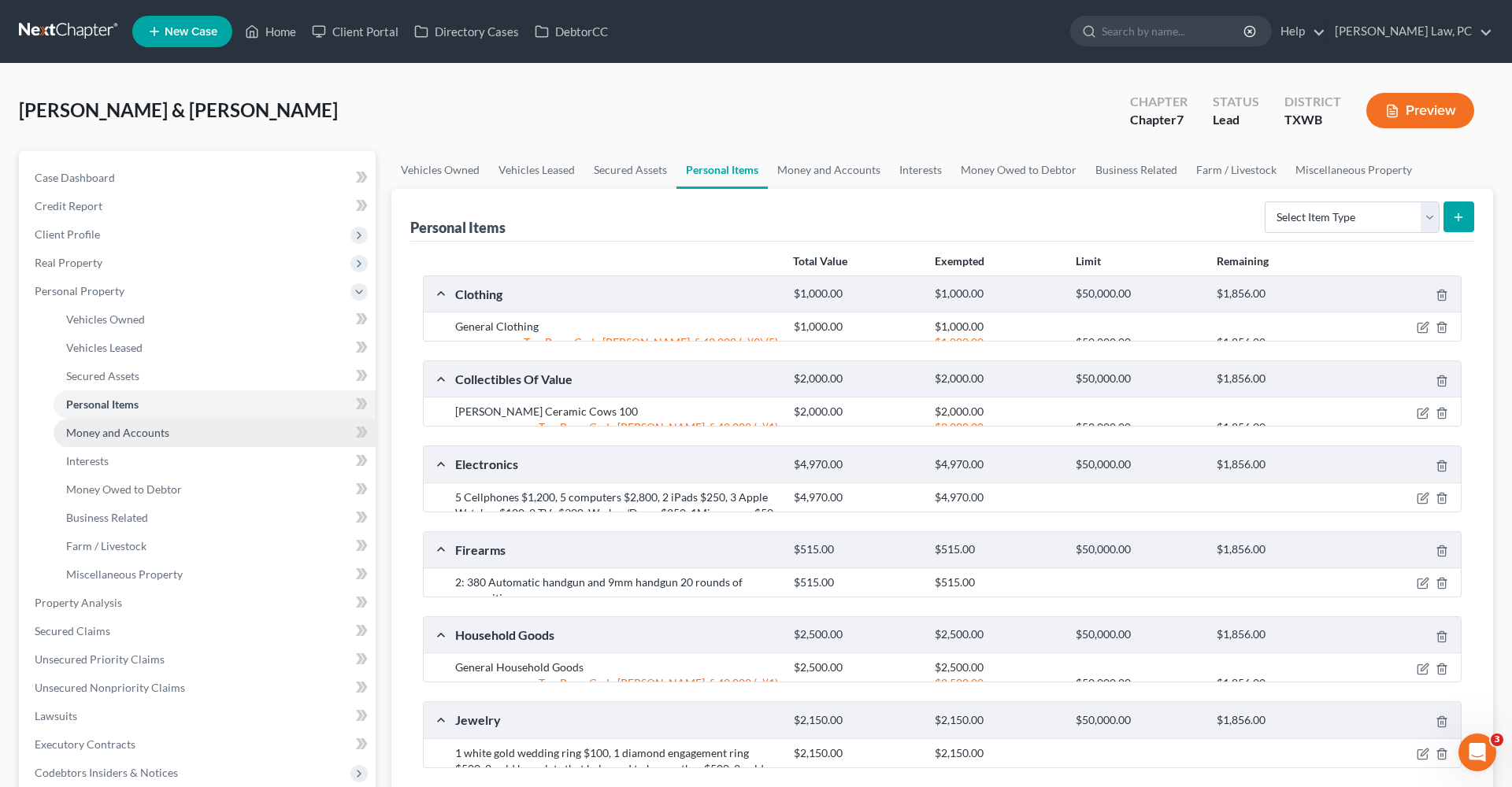
click at [120, 435] on span "Money and Accounts" at bounding box center [117, 432] width 103 height 13
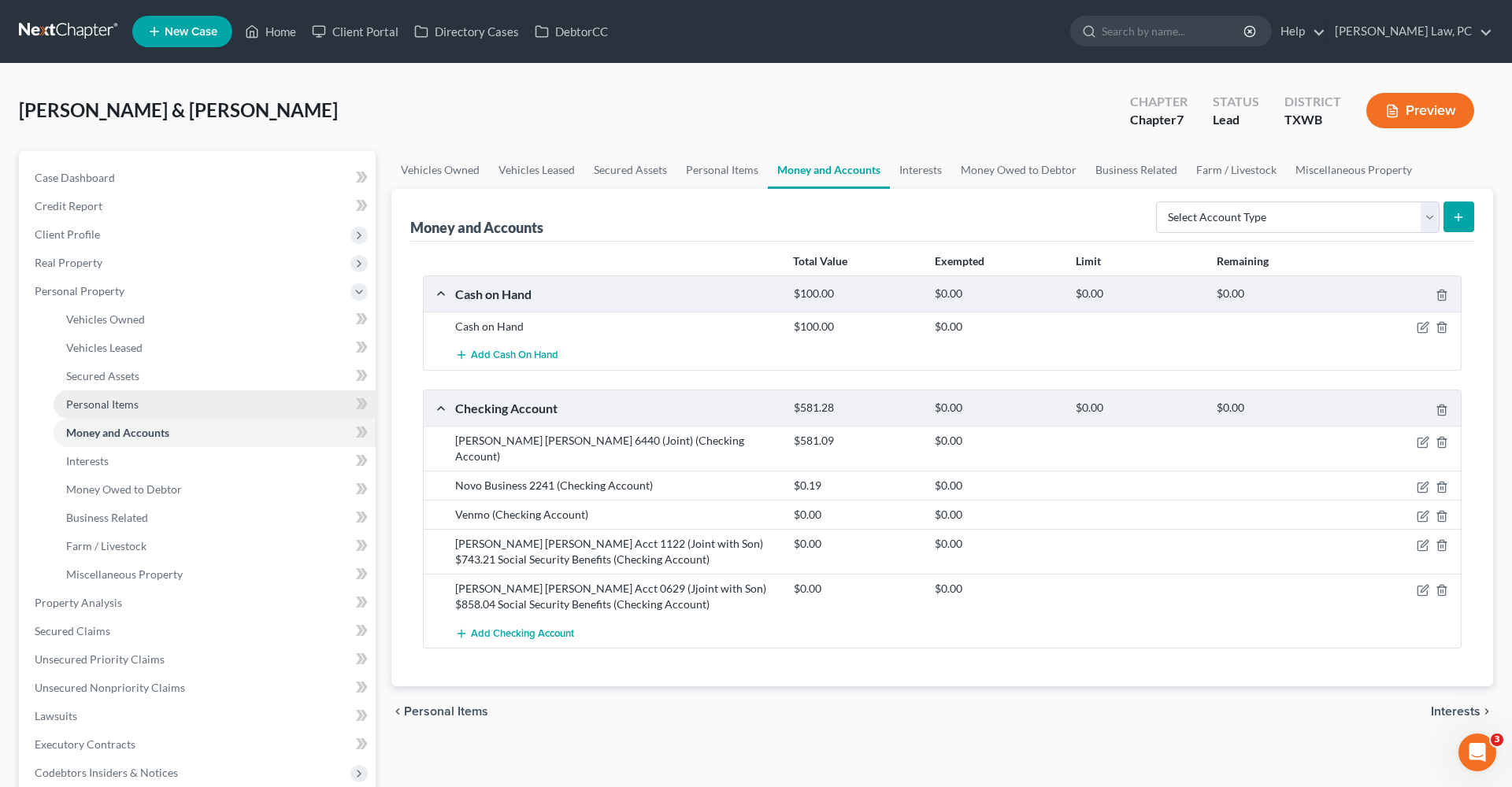
click at [102, 401] on span "Personal Items" at bounding box center [102, 404] width 72 height 13
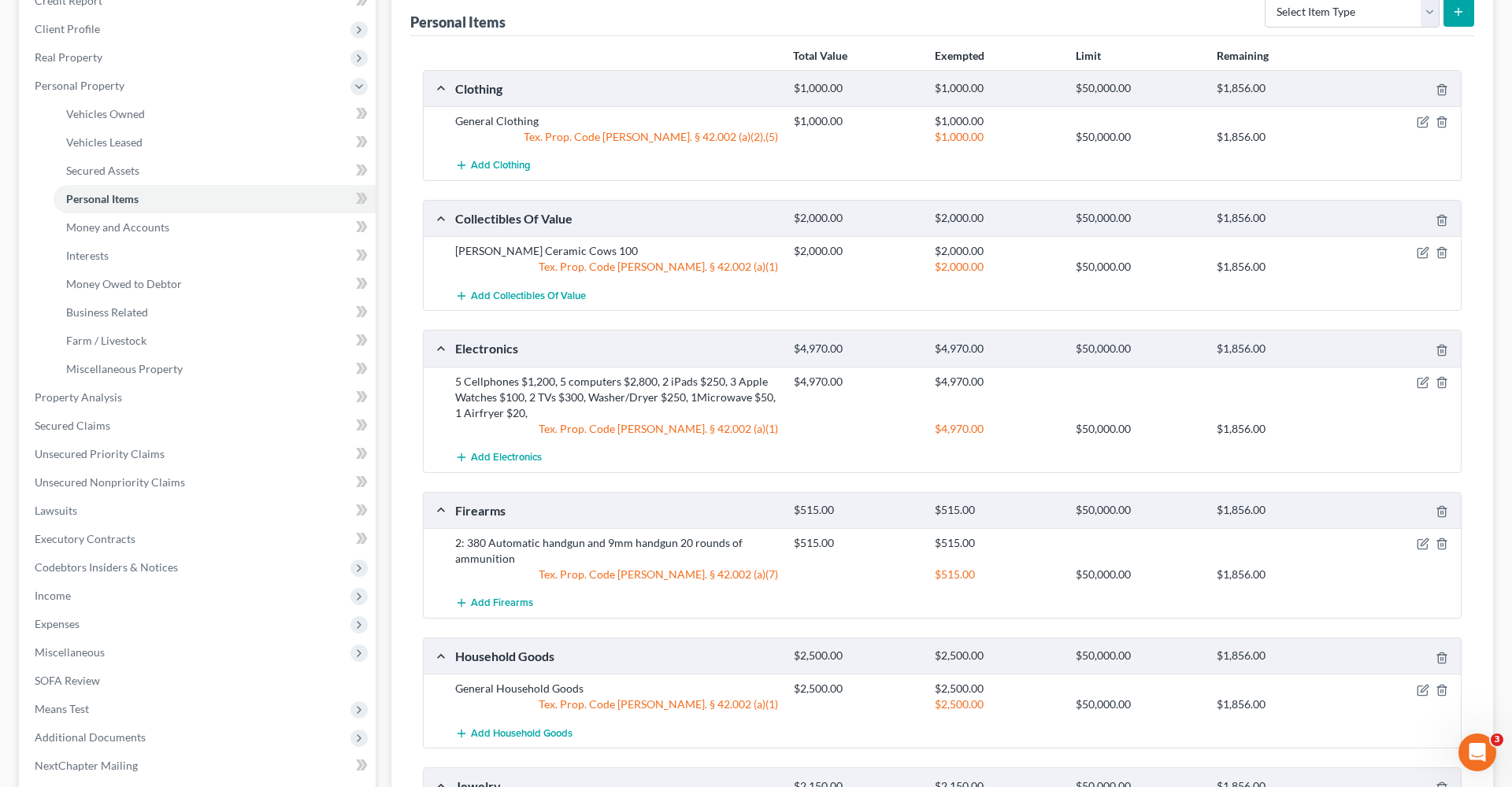
scroll to position [210, 0]
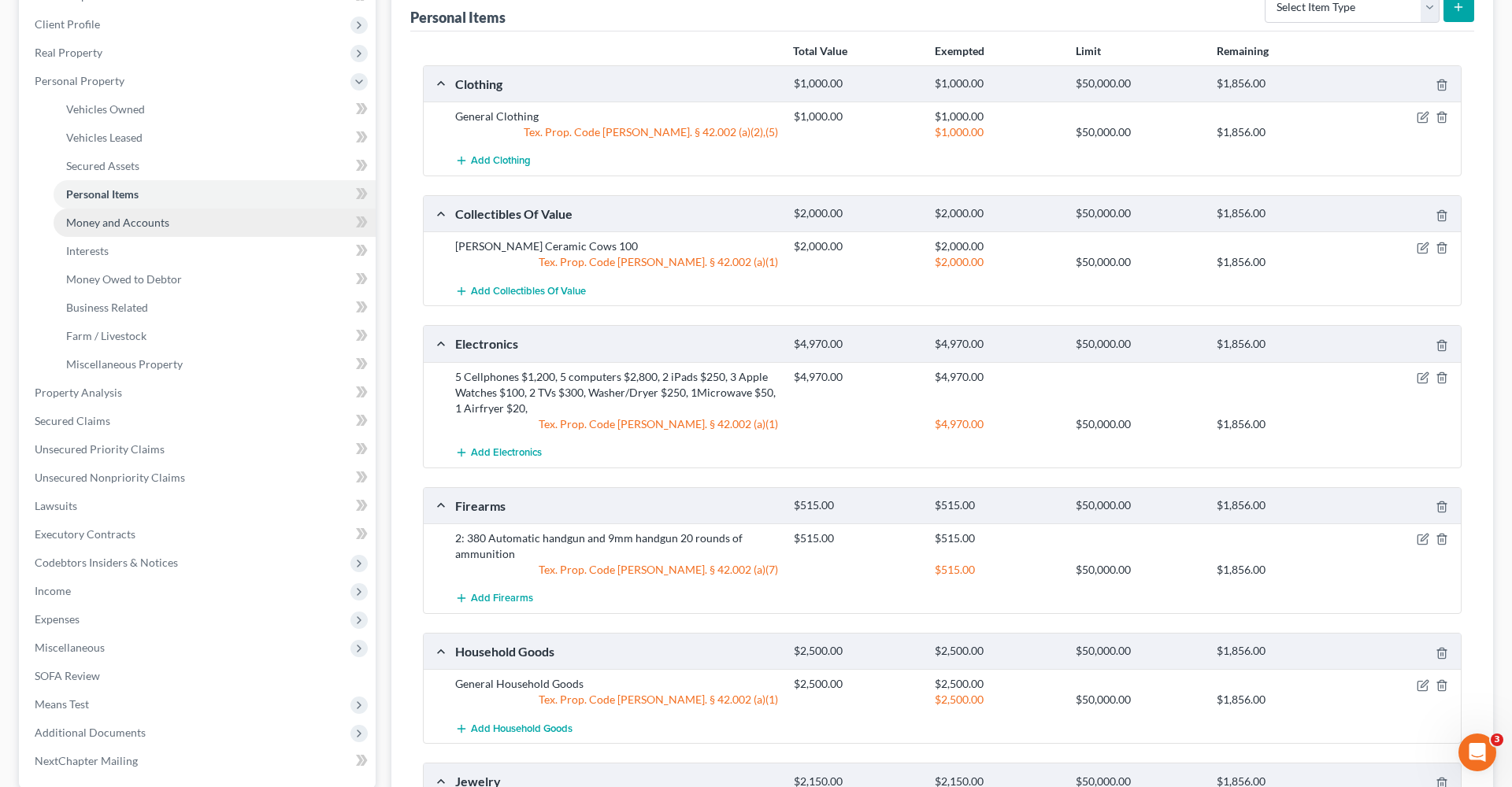
click at [108, 224] on span "Money and Accounts" at bounding box center [117, 223] width 103 height 13
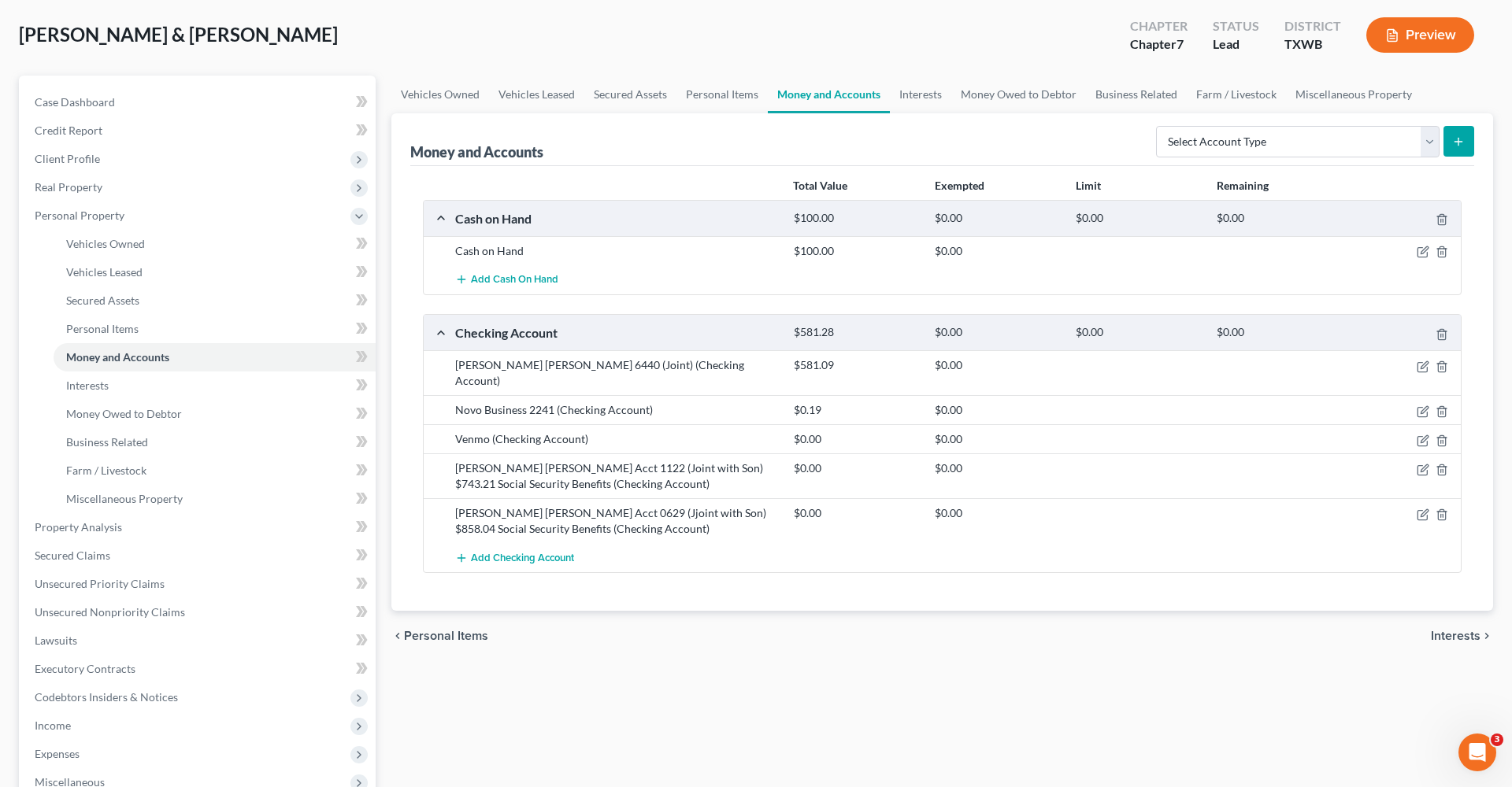
scroll to position [77, 0]
click at [91, 384] on span "Interests" at bounding box center [87, 383] width 42 height 13
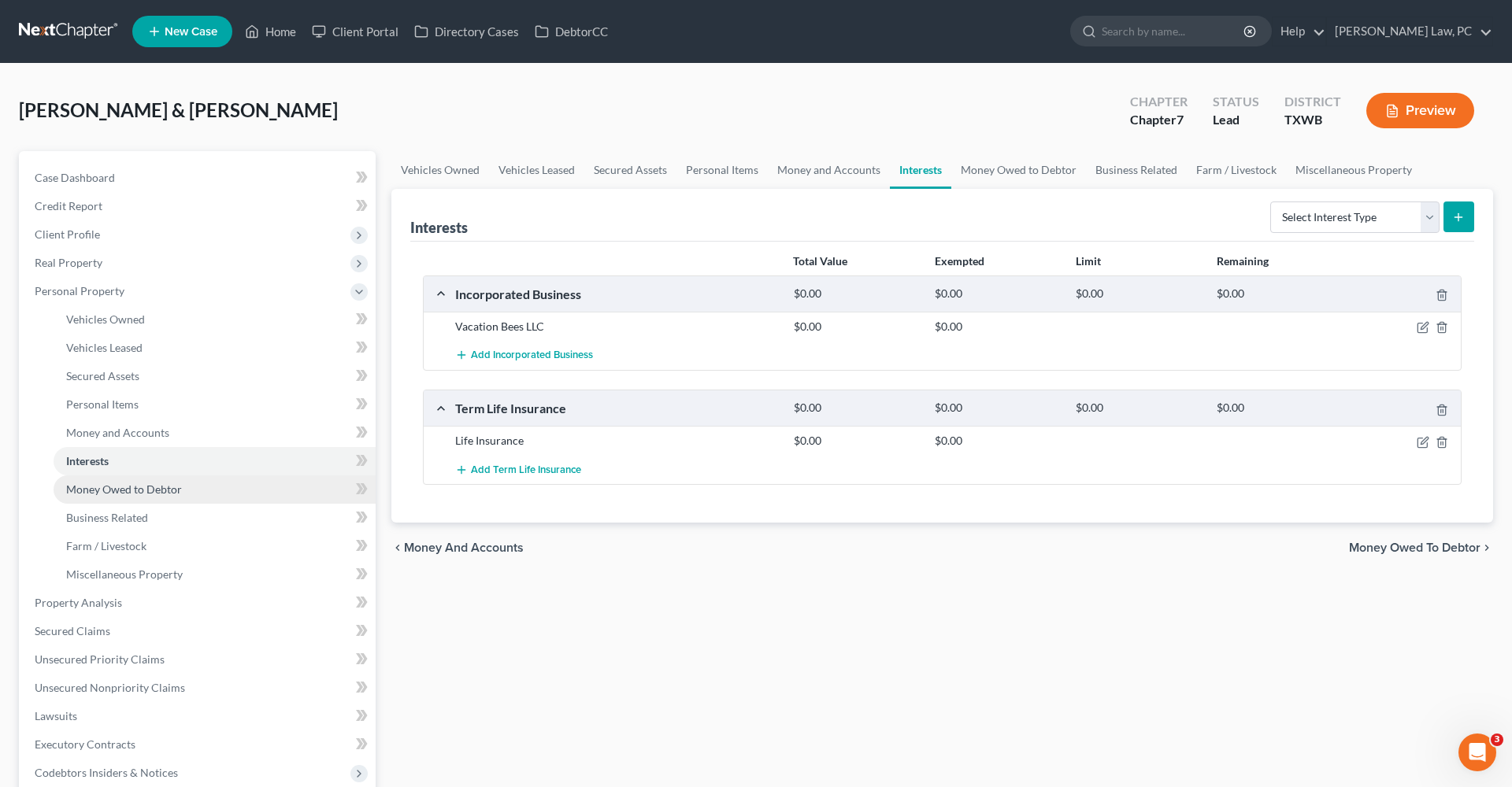
click at [140, 478] on link "Money Owed to Debtor" at bounding box center [214, 489] width 322 height 28
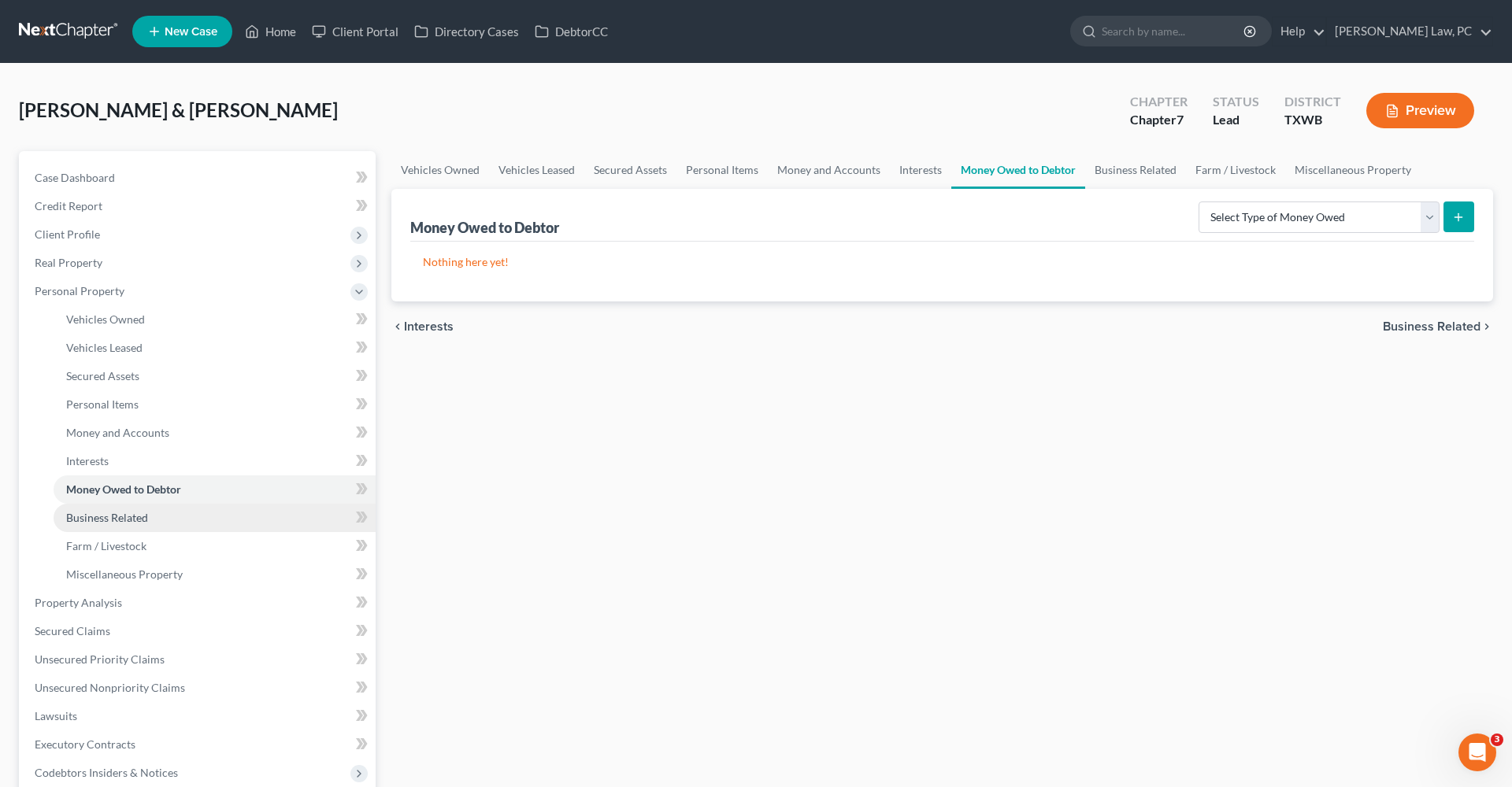
click at [128, 524] on link "Business Related" at bounding box center [214, 517] width 322 height 28
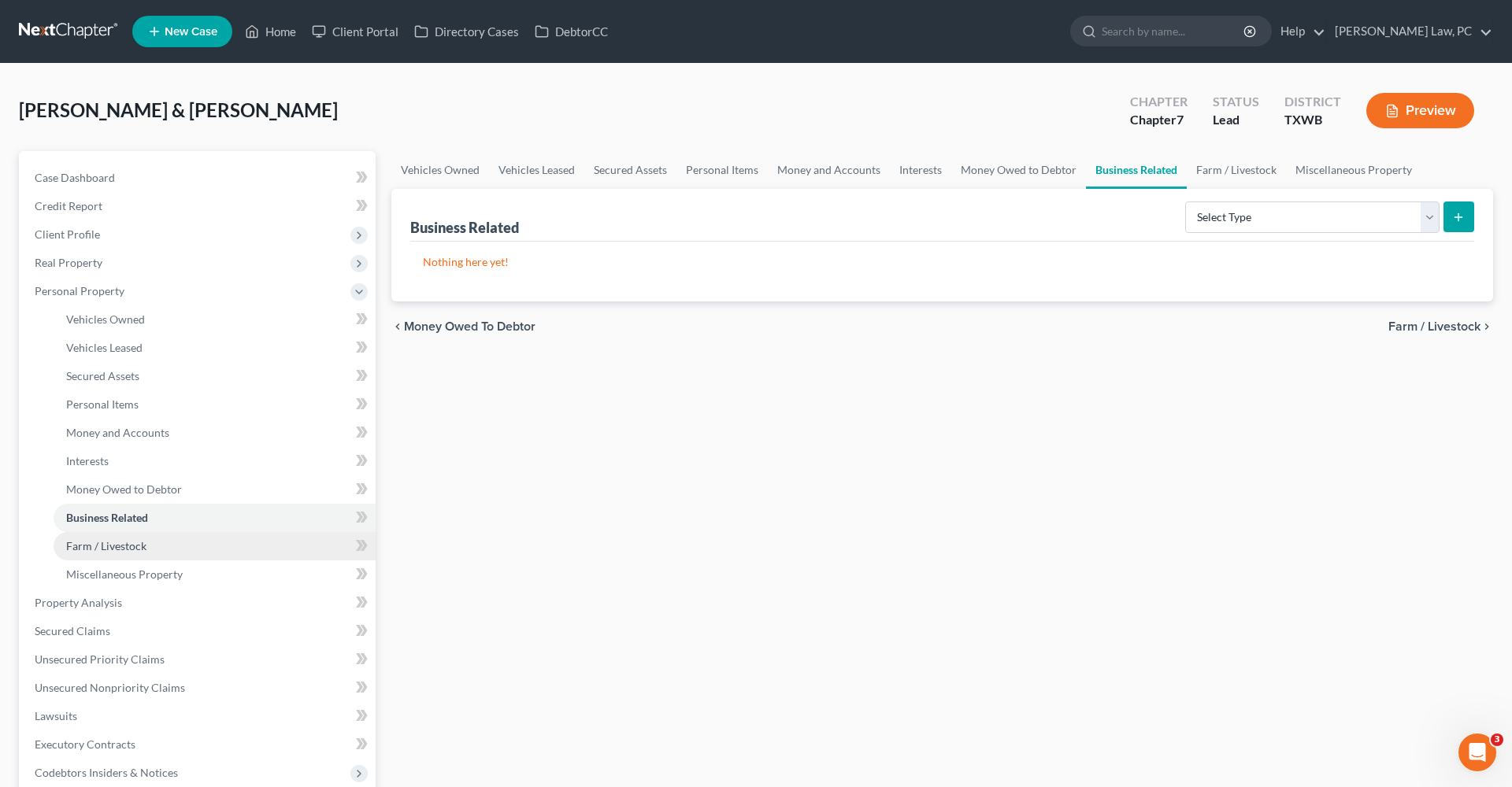
click at [115, 549] on span "Farm / Livestock" at bounding box center [106, 546] width 80 height 13
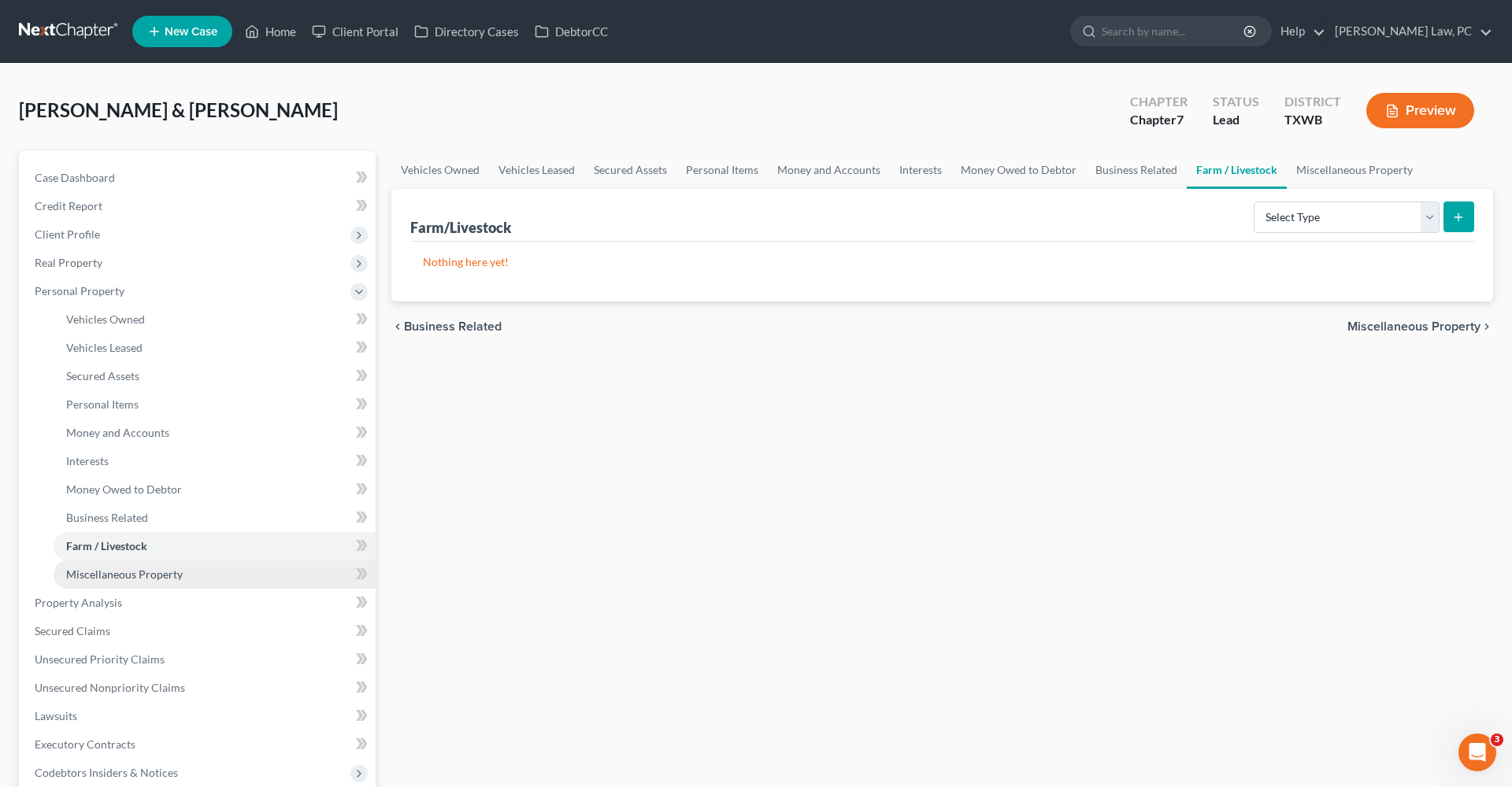
click at [129, 577] on span "Miscellaneous Property" at bounding box center [123, 574] width 116 height 13
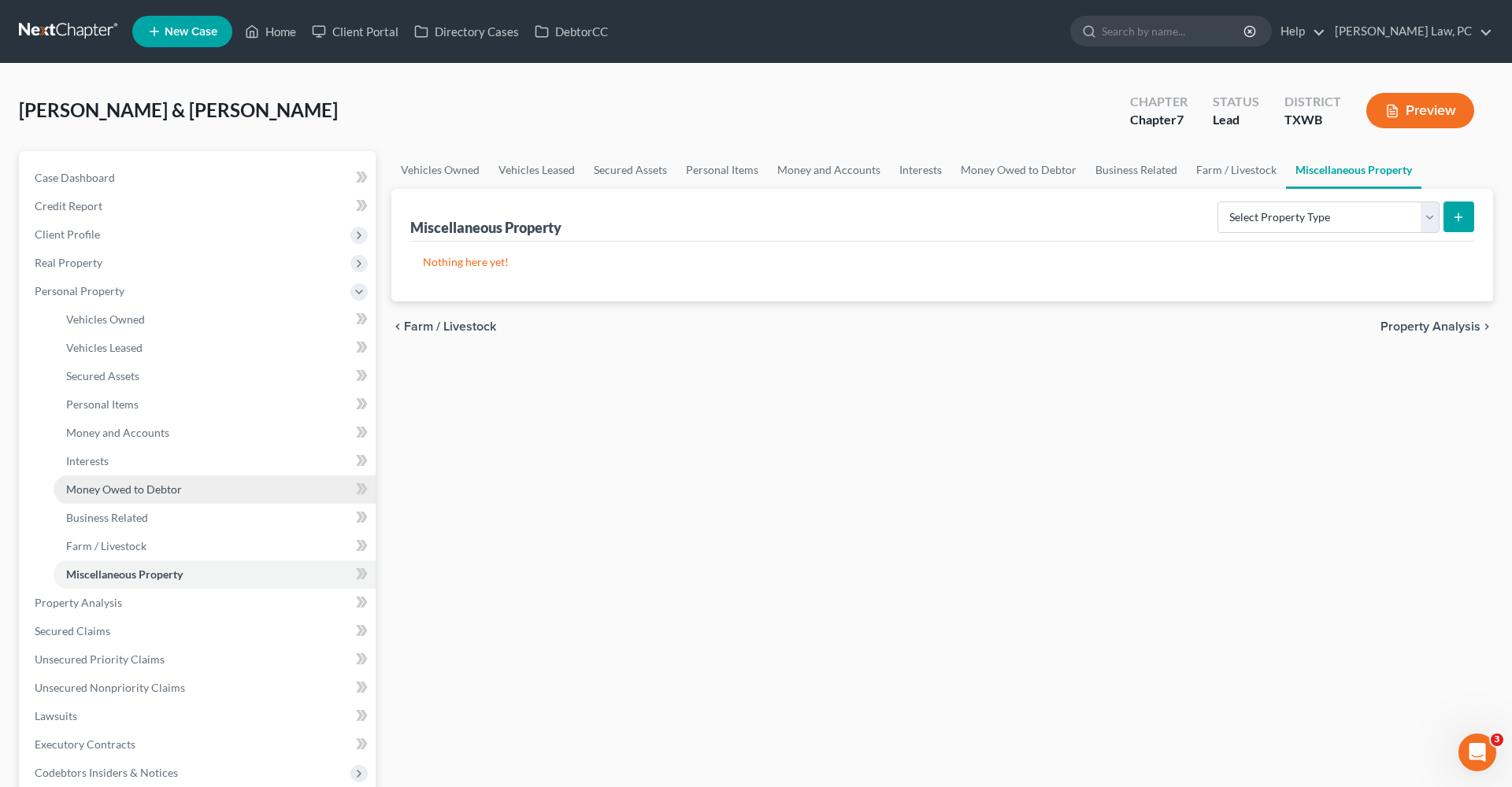
click at [104, 487] on span "Money Owed to Debtor" at bounding box center [123, 489] width 115 height 13
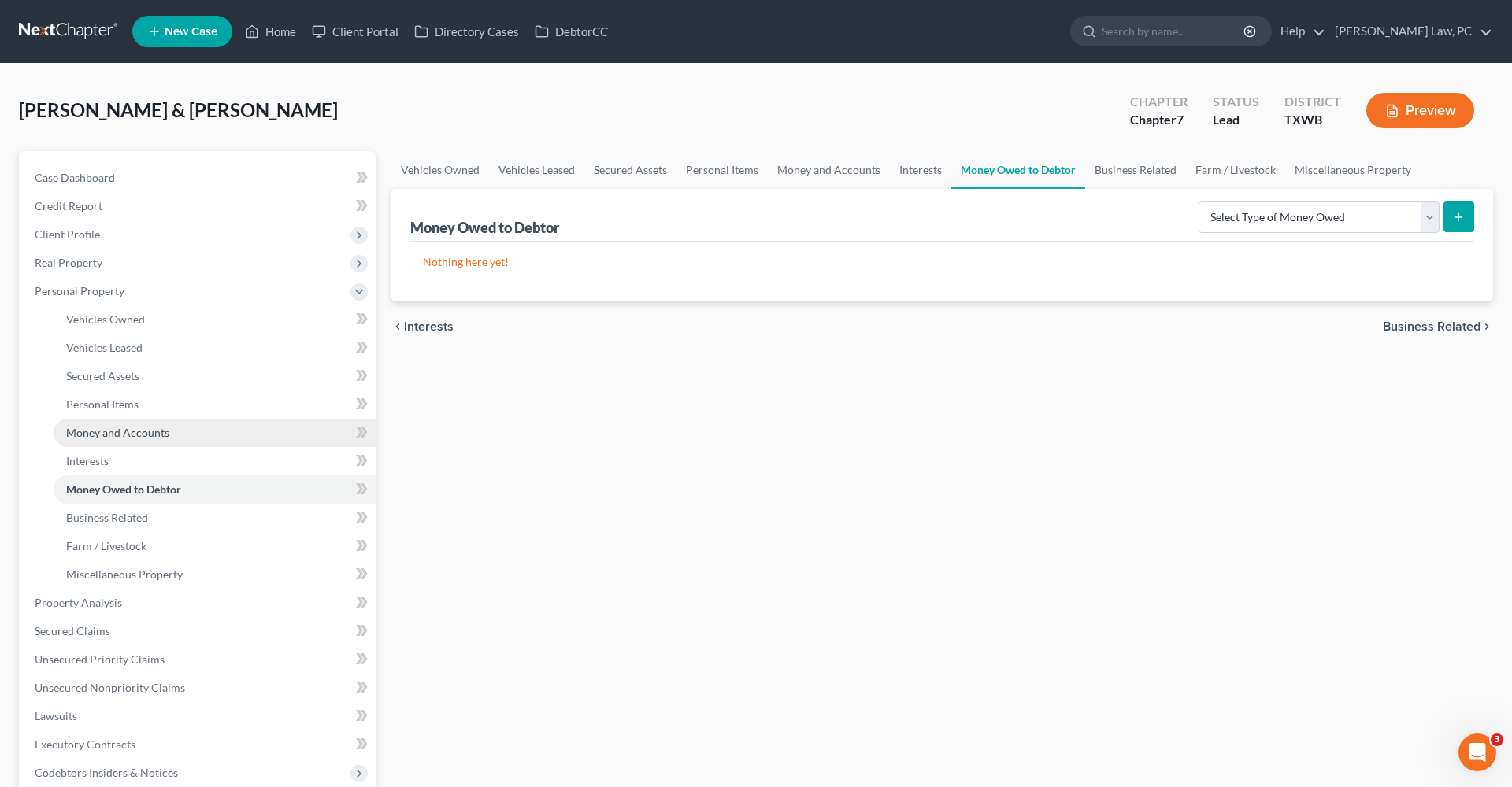
click at [103, 443] on link "Money and Accounts" at bounding box center [214, 433] width 322 height 28
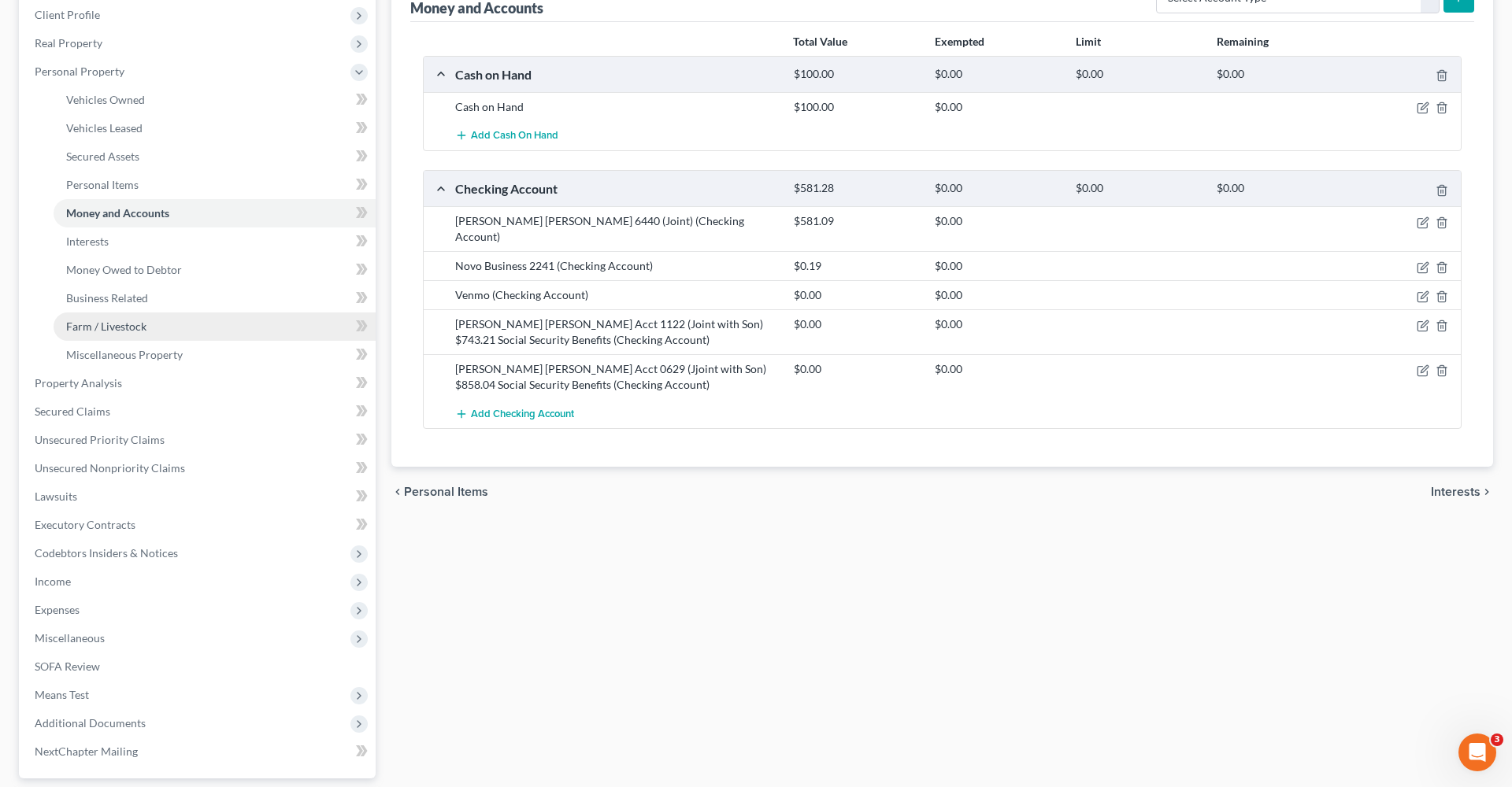
scroll to position [220, 0]
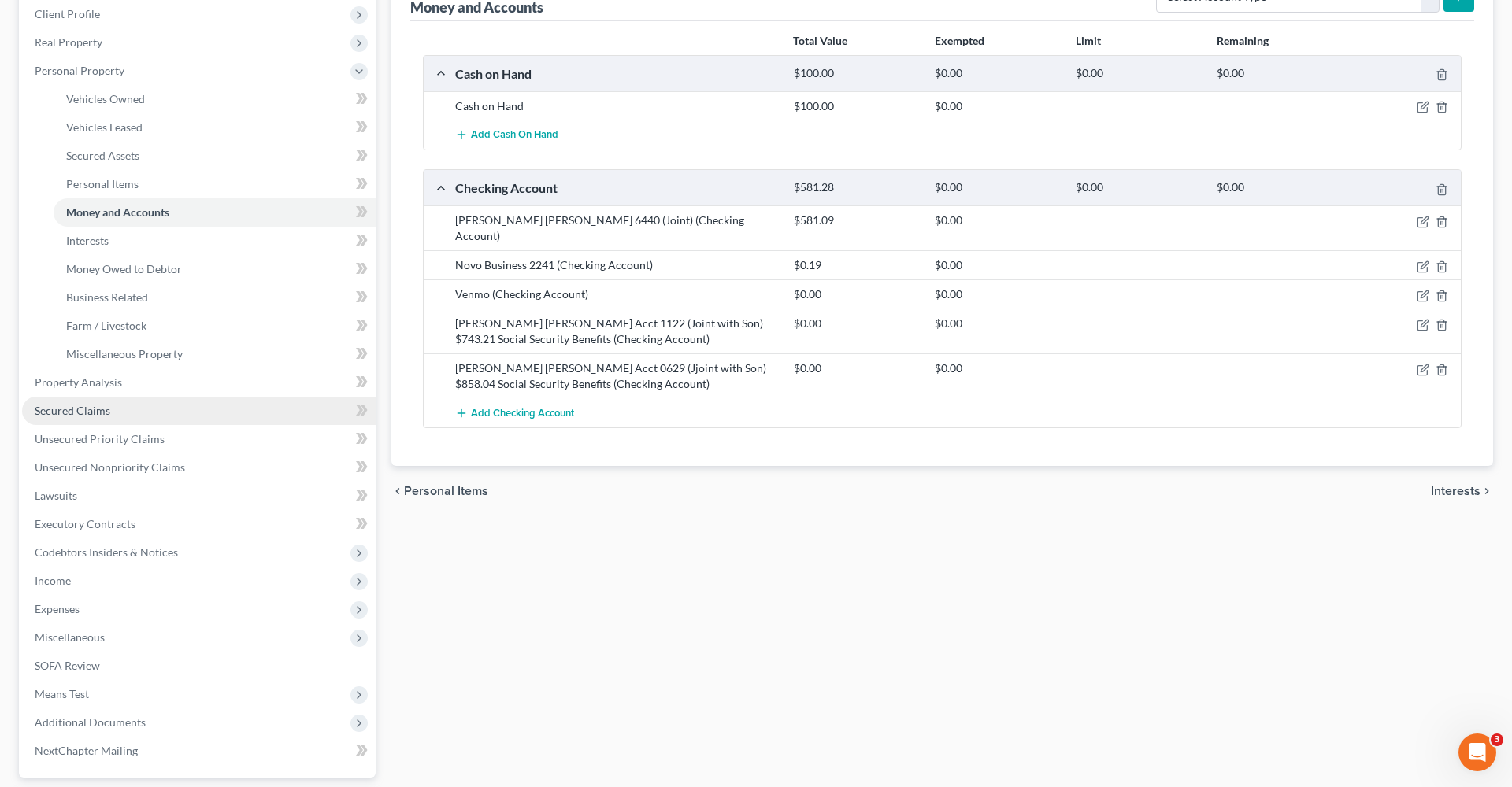
click at [80, 408] on span "Secured Claims" at bounding box center [72, 410] width 76 height 13
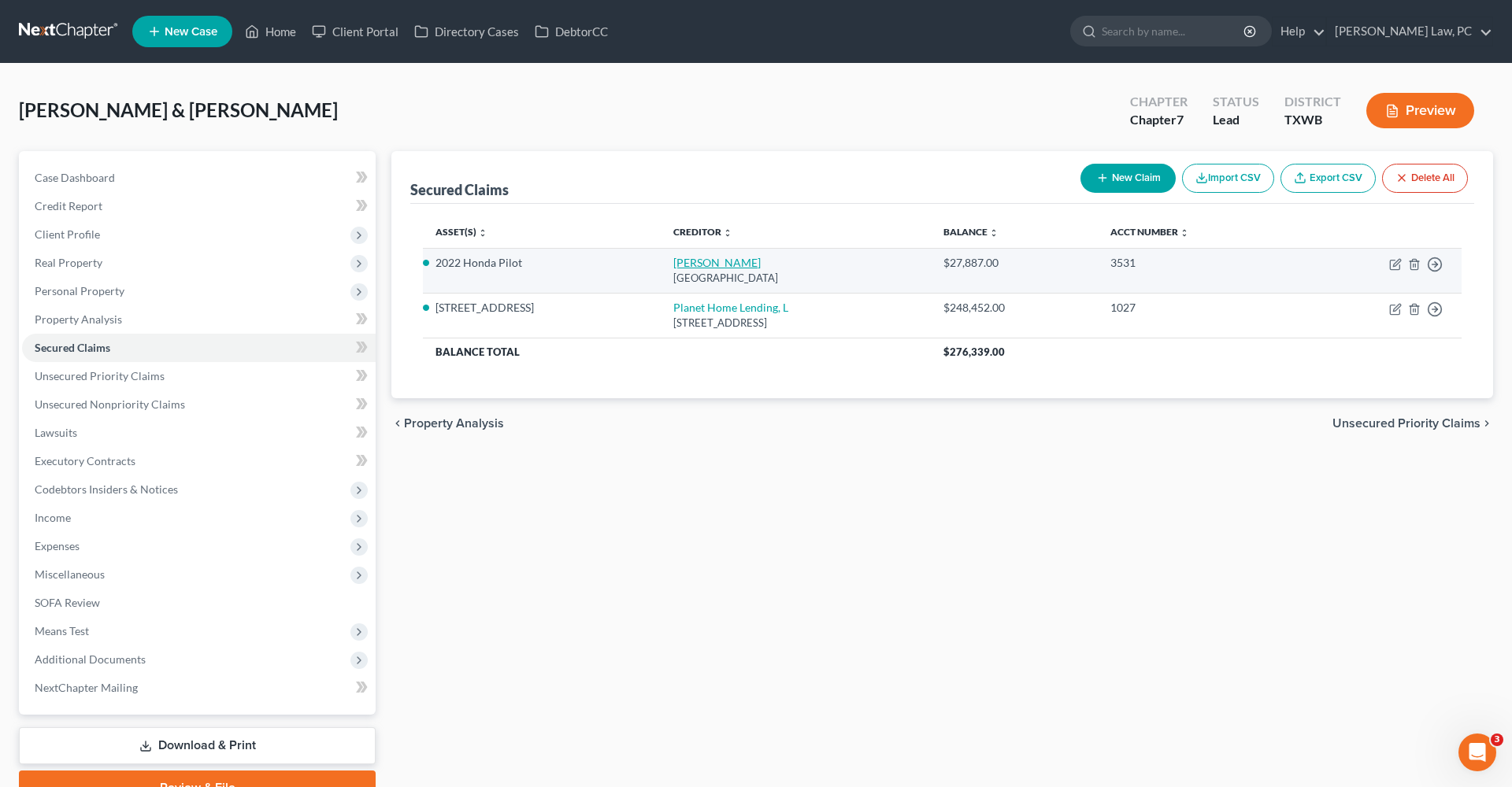
click at [674, 260] on link "Amer Honda" at bounding box center [717, 262] width 88 height 13
select select "45"
select select "0"
select select "2"
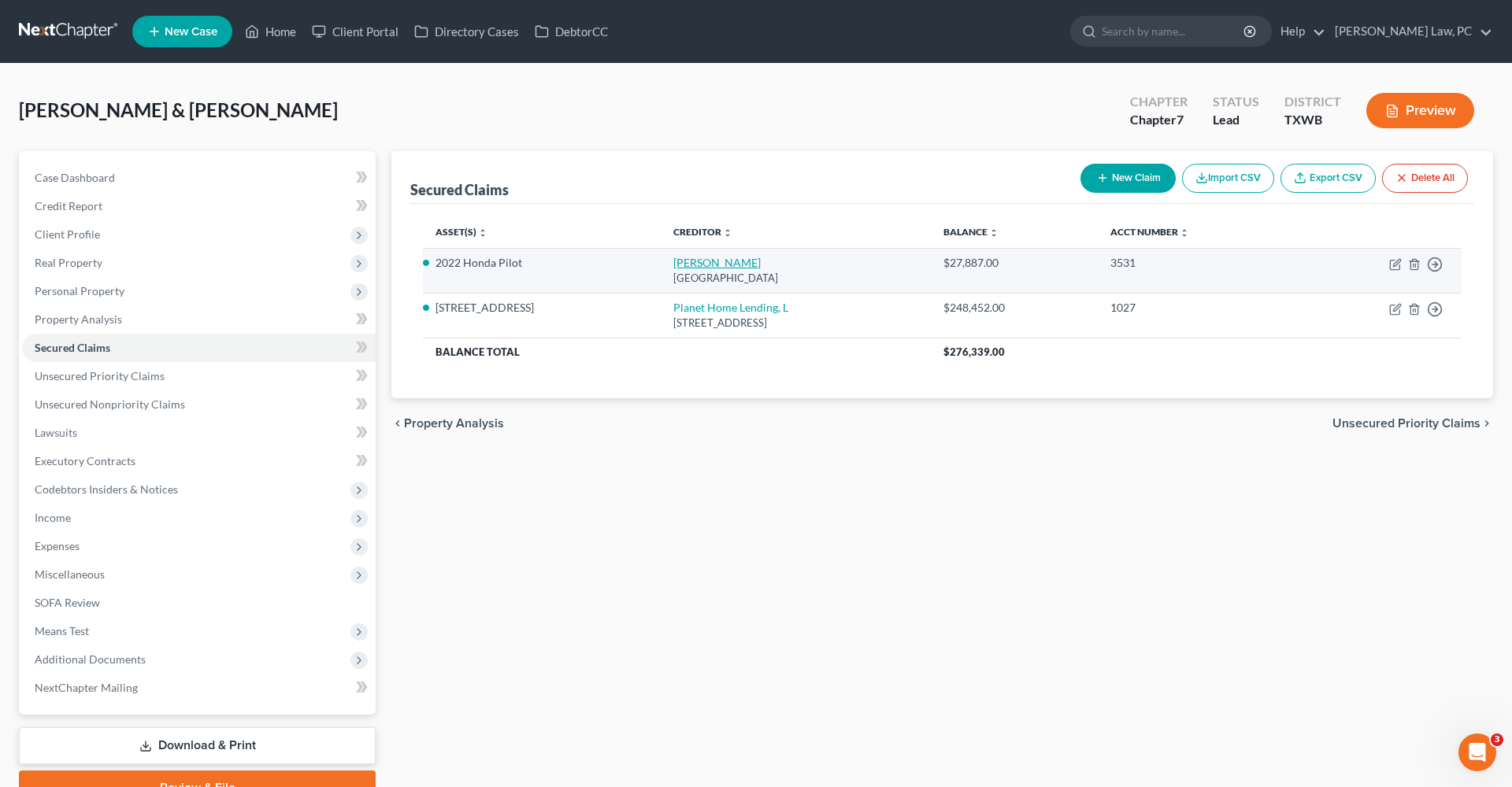
select select "1"
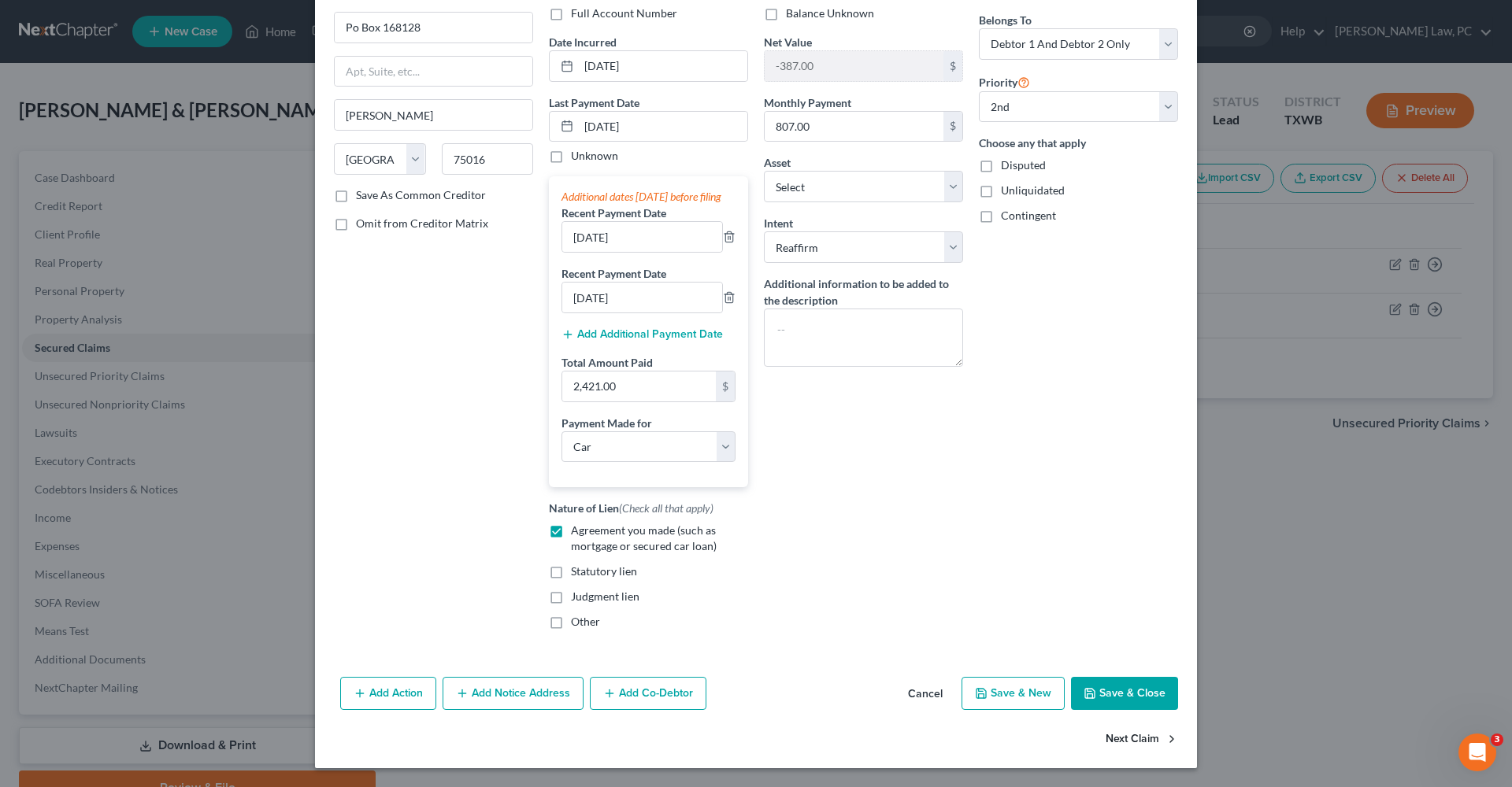
scroll to position [137, 0]
click at [1111, 696] on button "Save & Close" at bounding box center [1124, 693] width 107 height 33
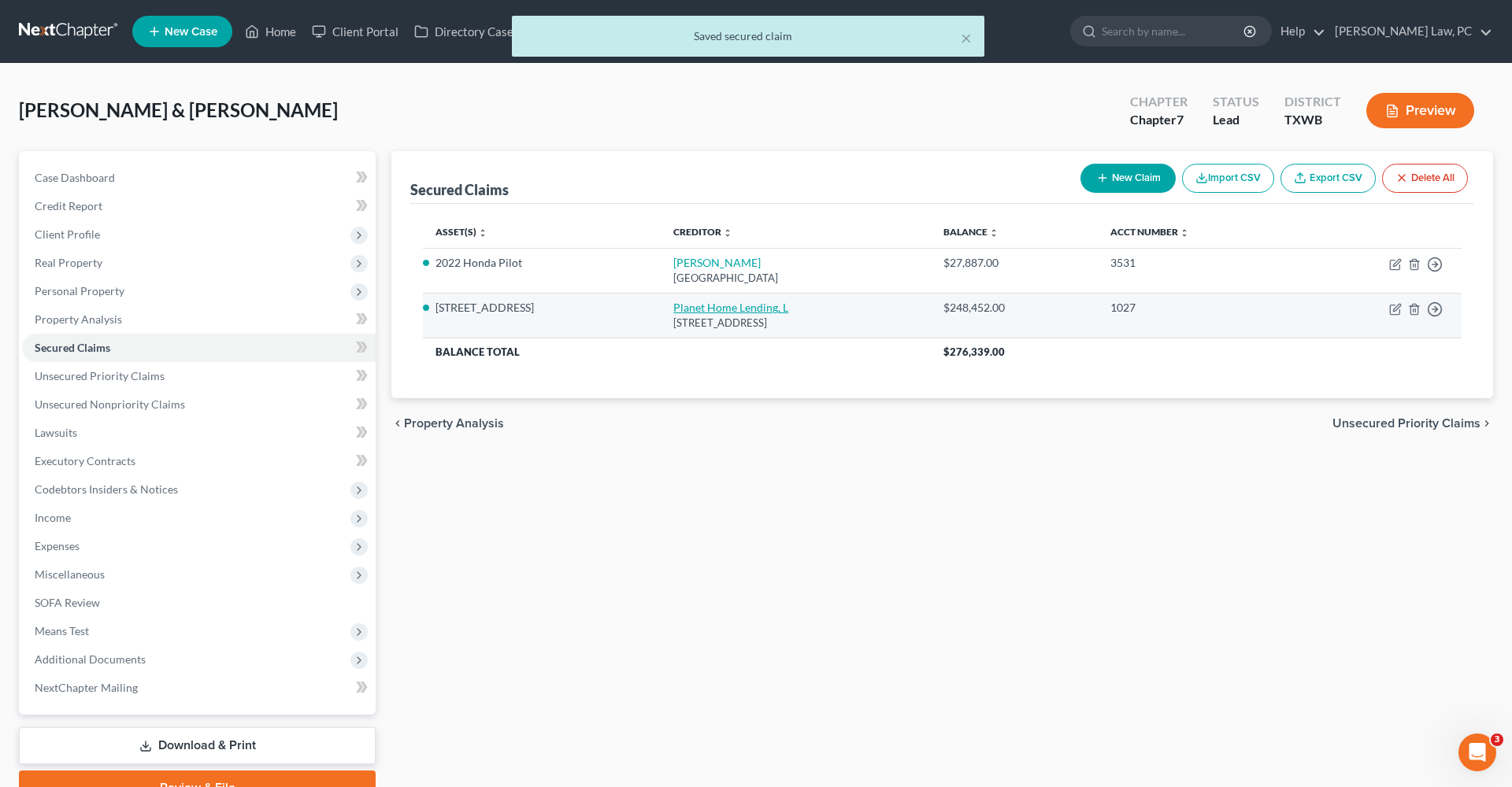
click at [674, 304] on link "Planet Home Lending, L" at bounding box center [730, 307] width 115 height 13
select select "6"
select select "3"
select select "2"
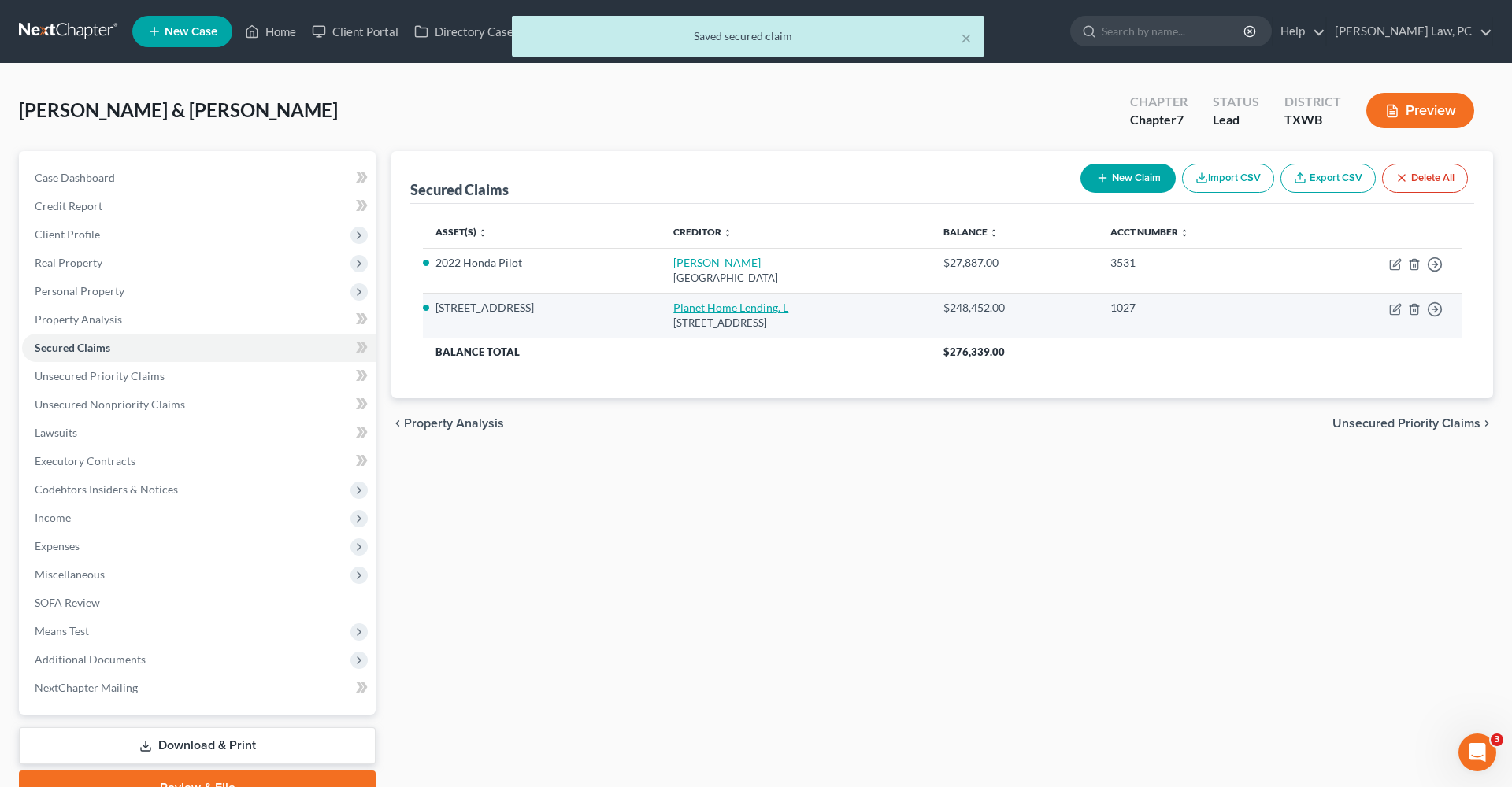
select select "0"
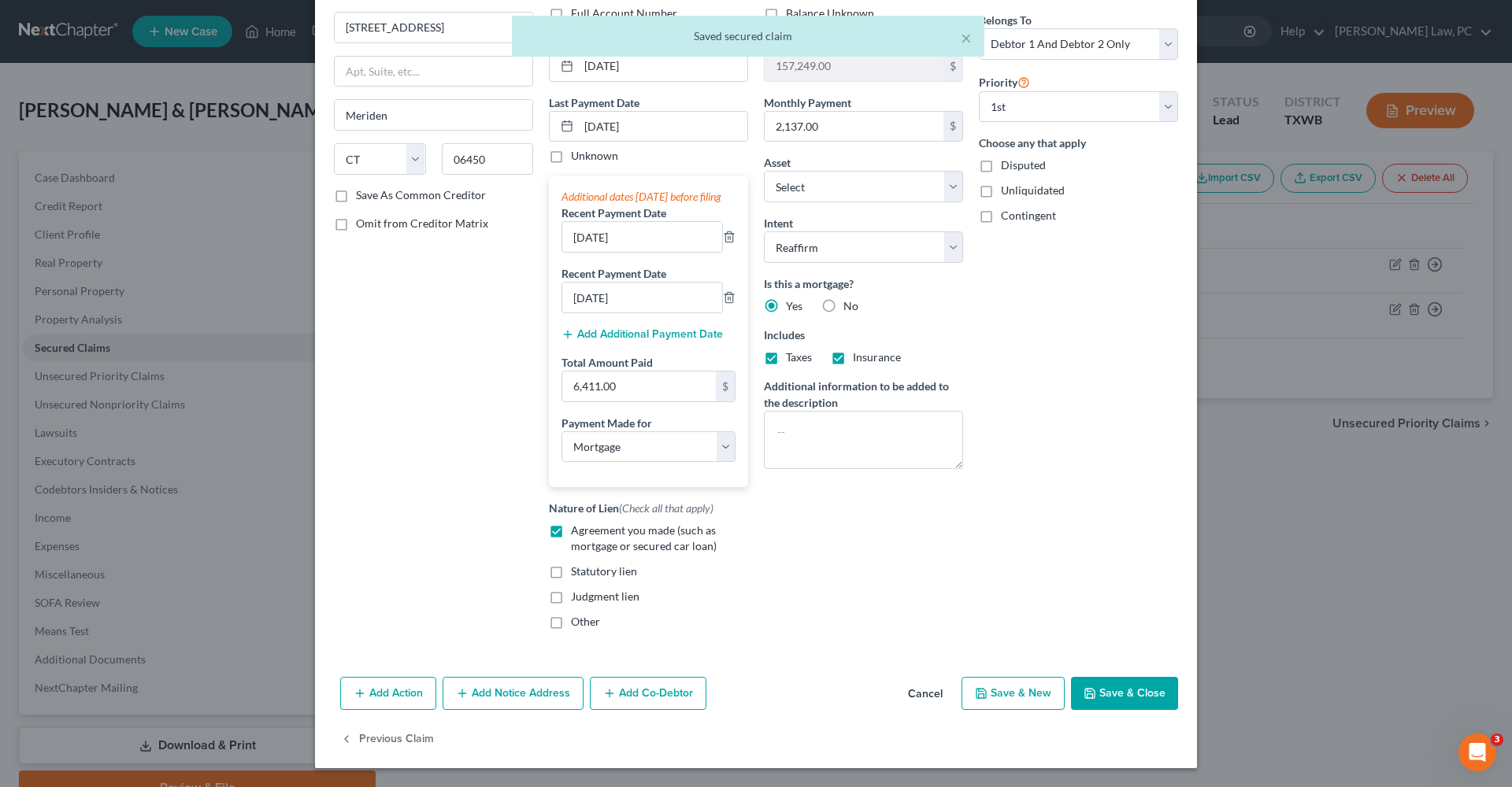
click at [1111, 718] on div "Add Action Add Notice Address Add Co-Debtor Cancel Save & New Save & Close" at bounding box center [756, 697] width 882 height 52
click at [1110, 710] on button "Save & Close" at bounding box center [1124, 693] width 107 height 33
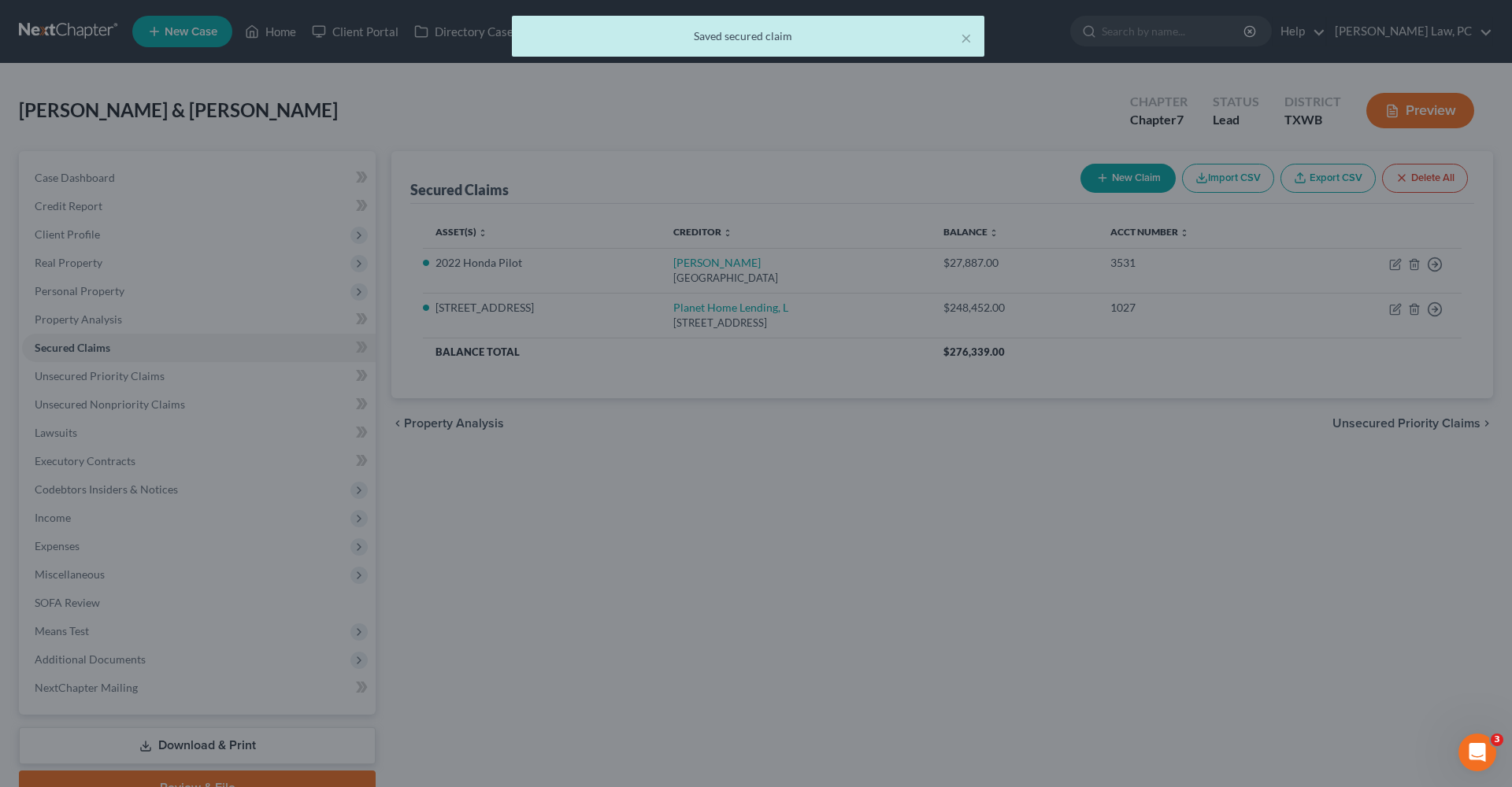
select select "2"
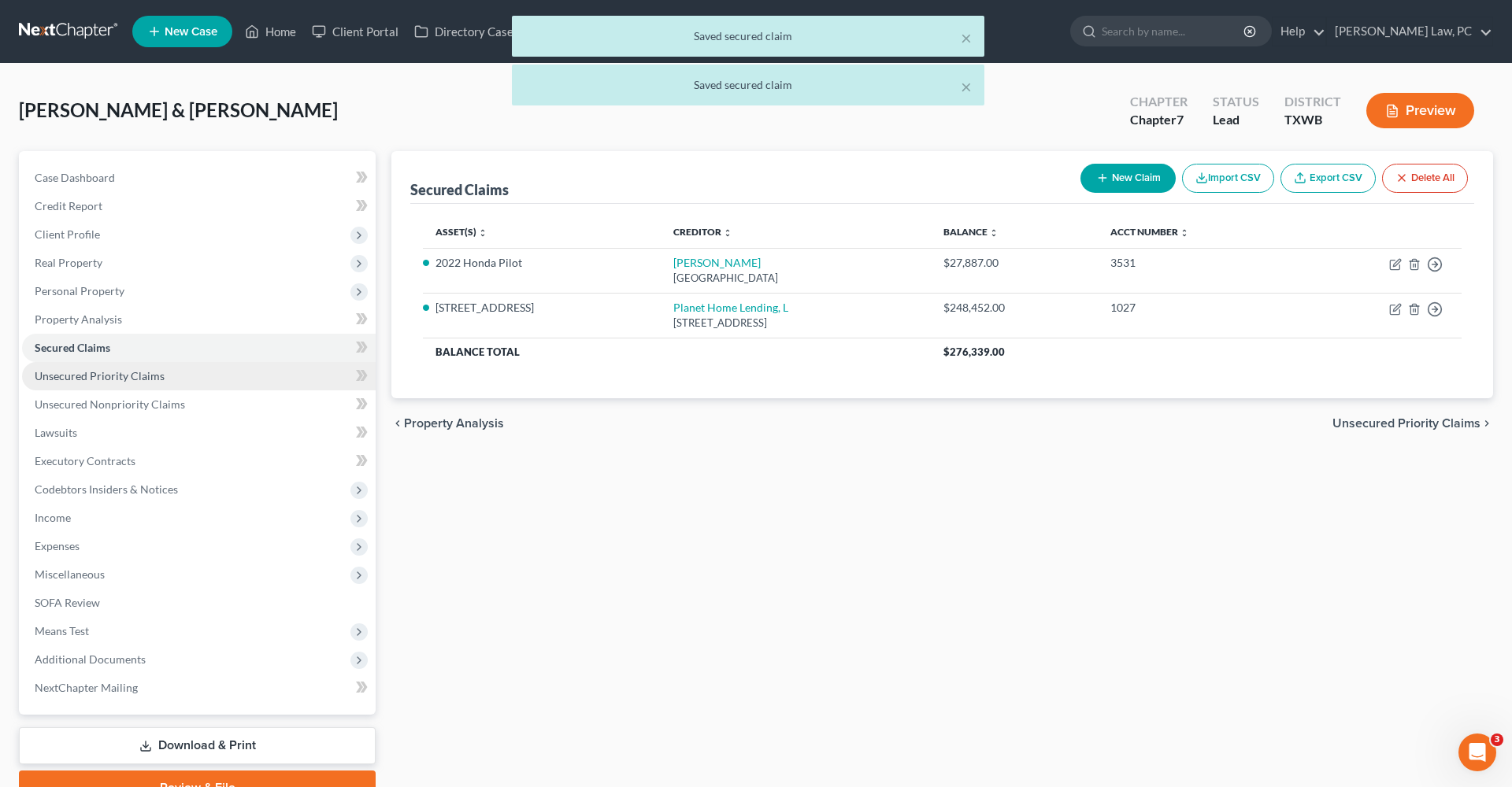
click at [132, 370] on span "Unsecured Priority Claims" at bounding box center [100, 376] width 130 height 13
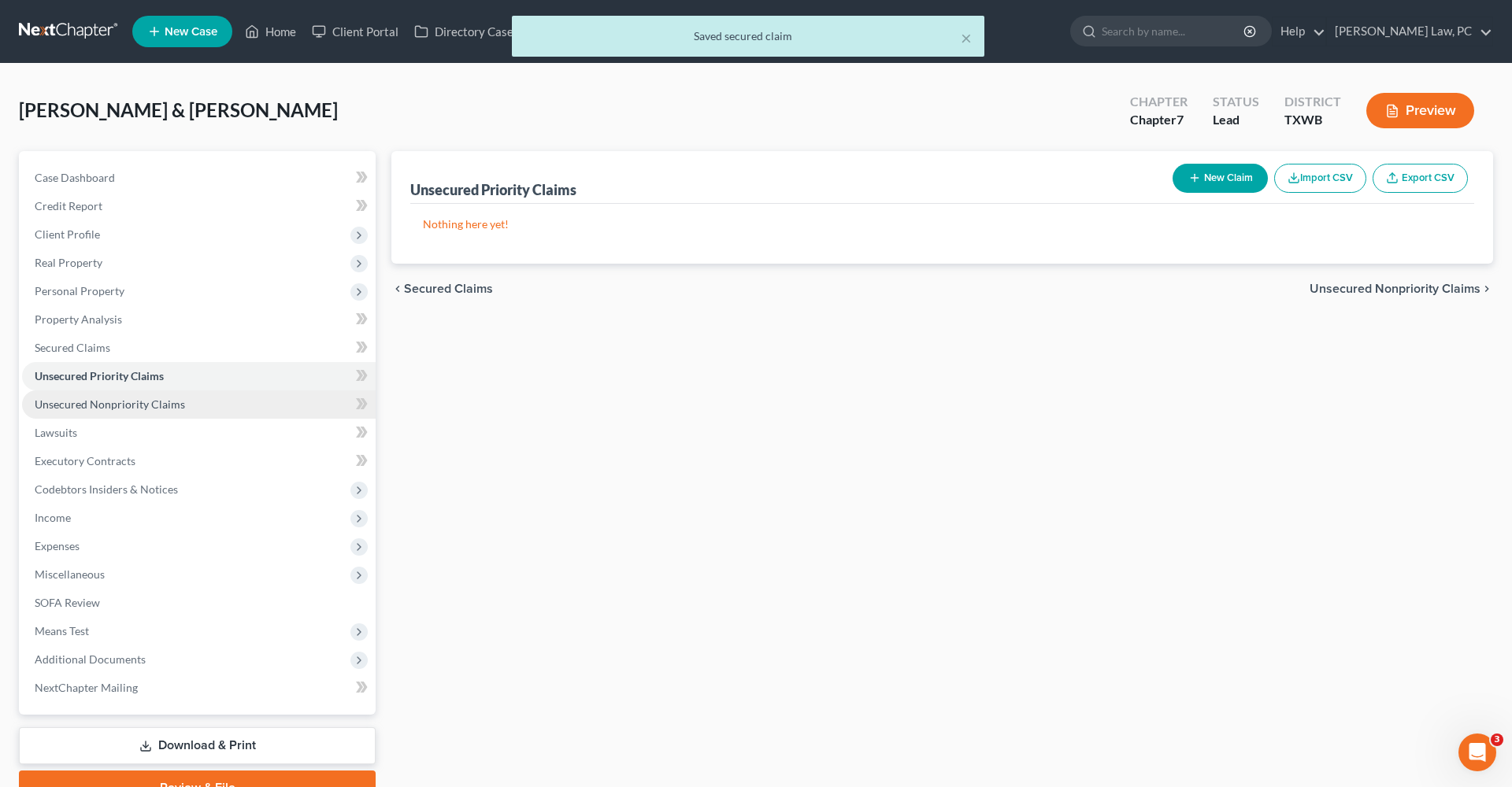
click at [145, 398] on span "Unsecured Nonpriority Claims" at bounding box center [110, 404] width 150 height 13
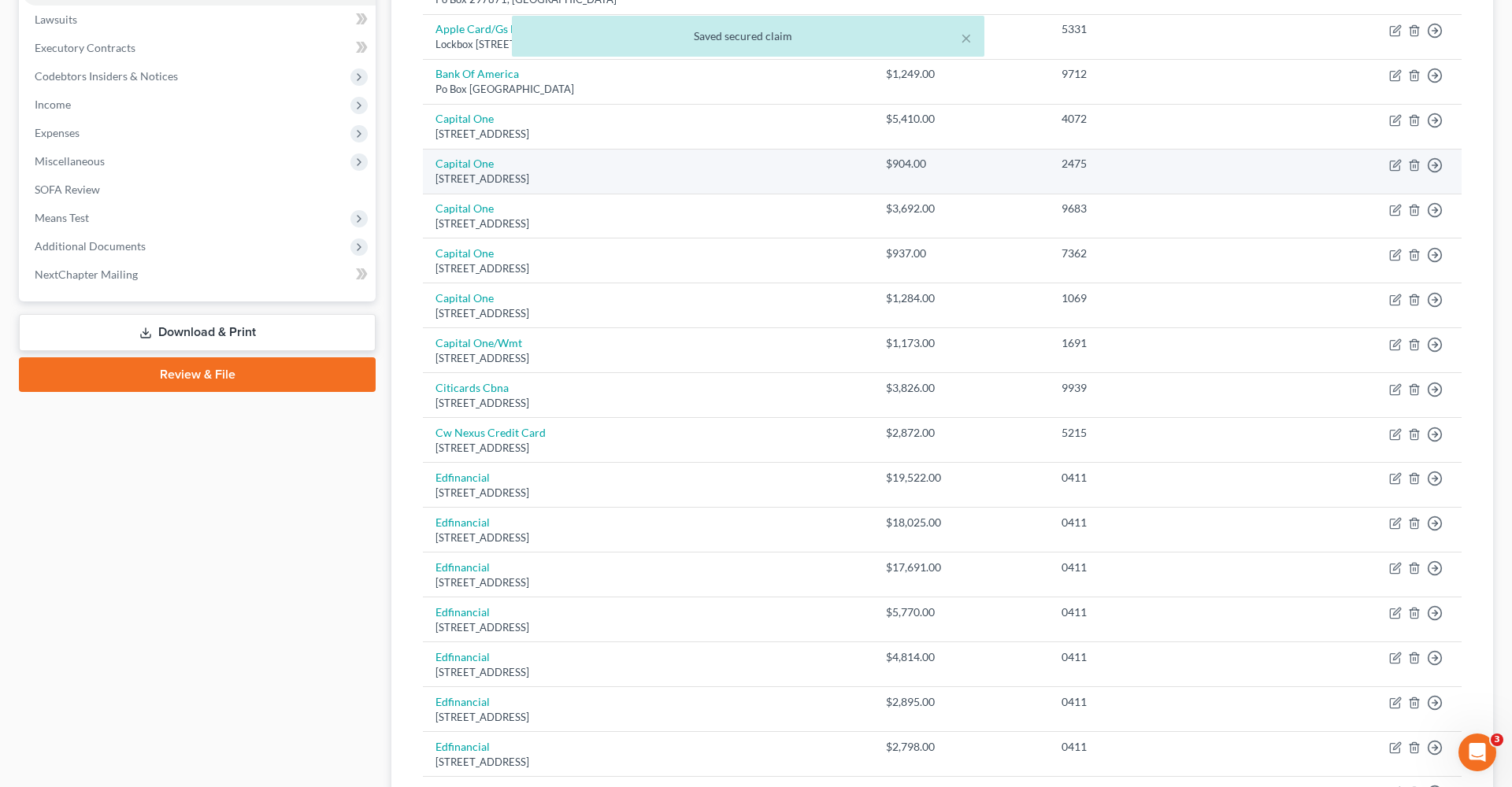
scroll to position [540, 0]
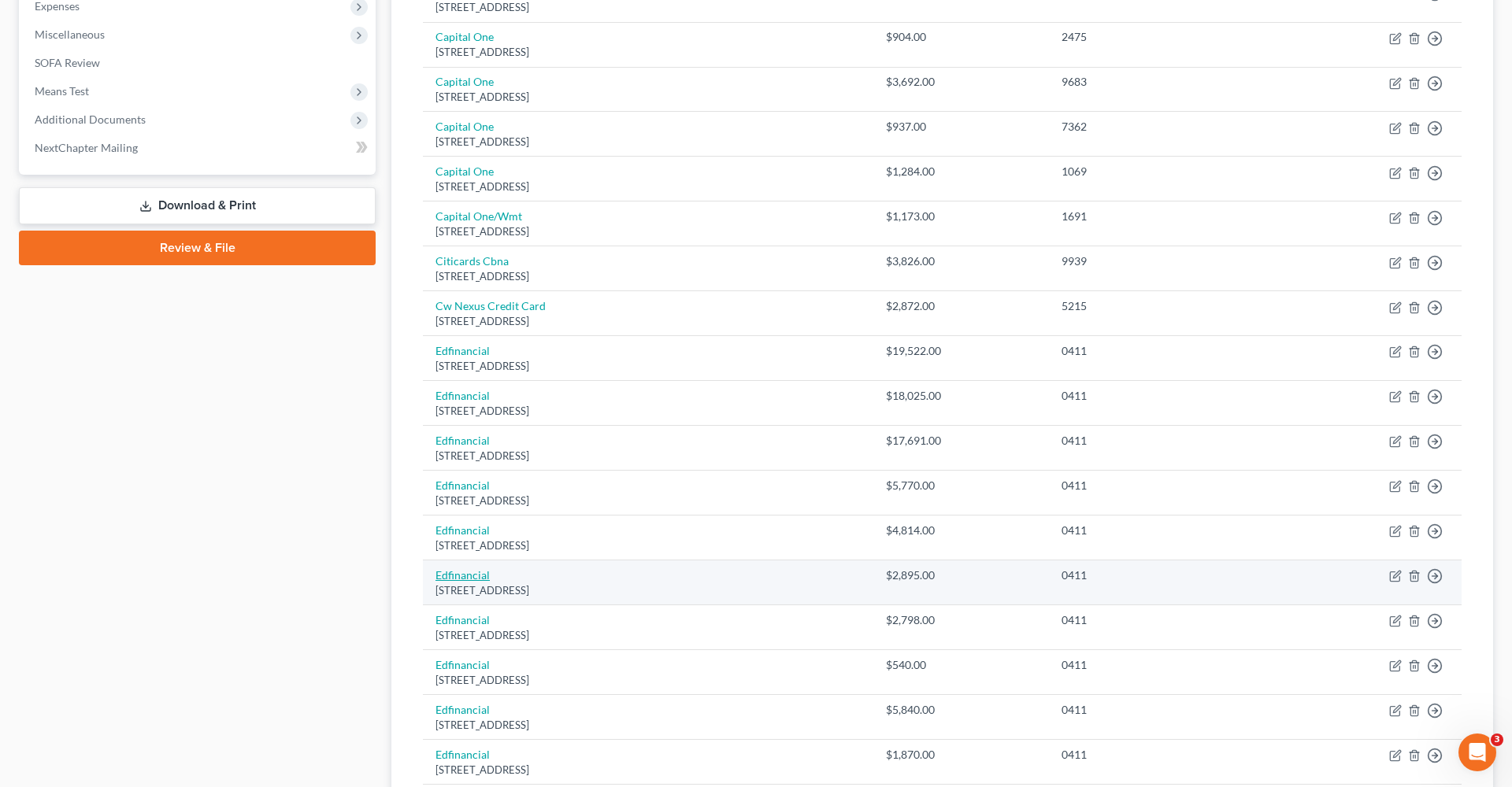
click at [465, 570] on link "Edfinancial" at bounding box center [462, 575] width 54 height 13
select select "44"
select select "17"
select select "0"
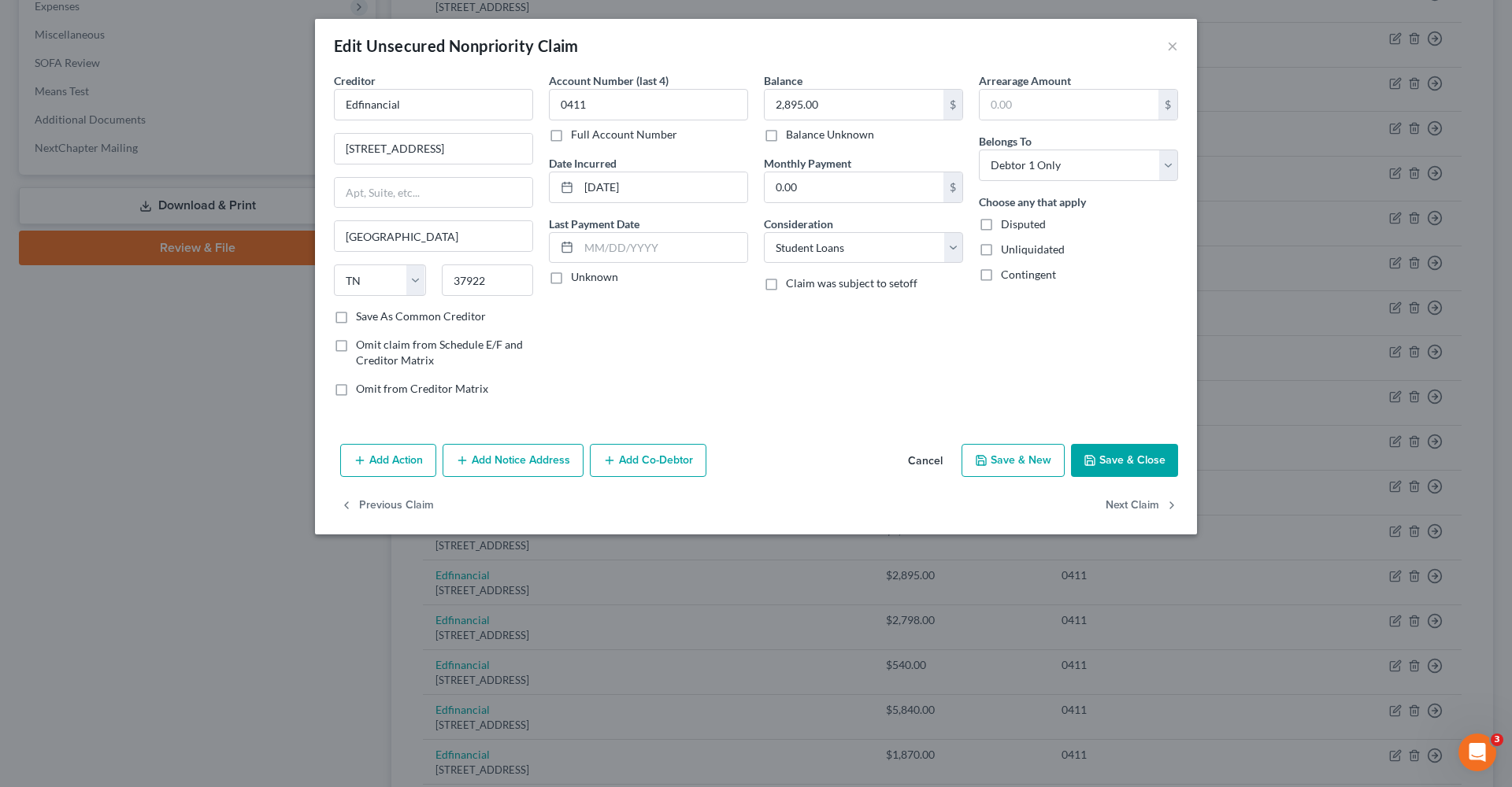
click at [1142, 461] on button "Save & Close" at bounding box center [1124, 461] width 107 height 33
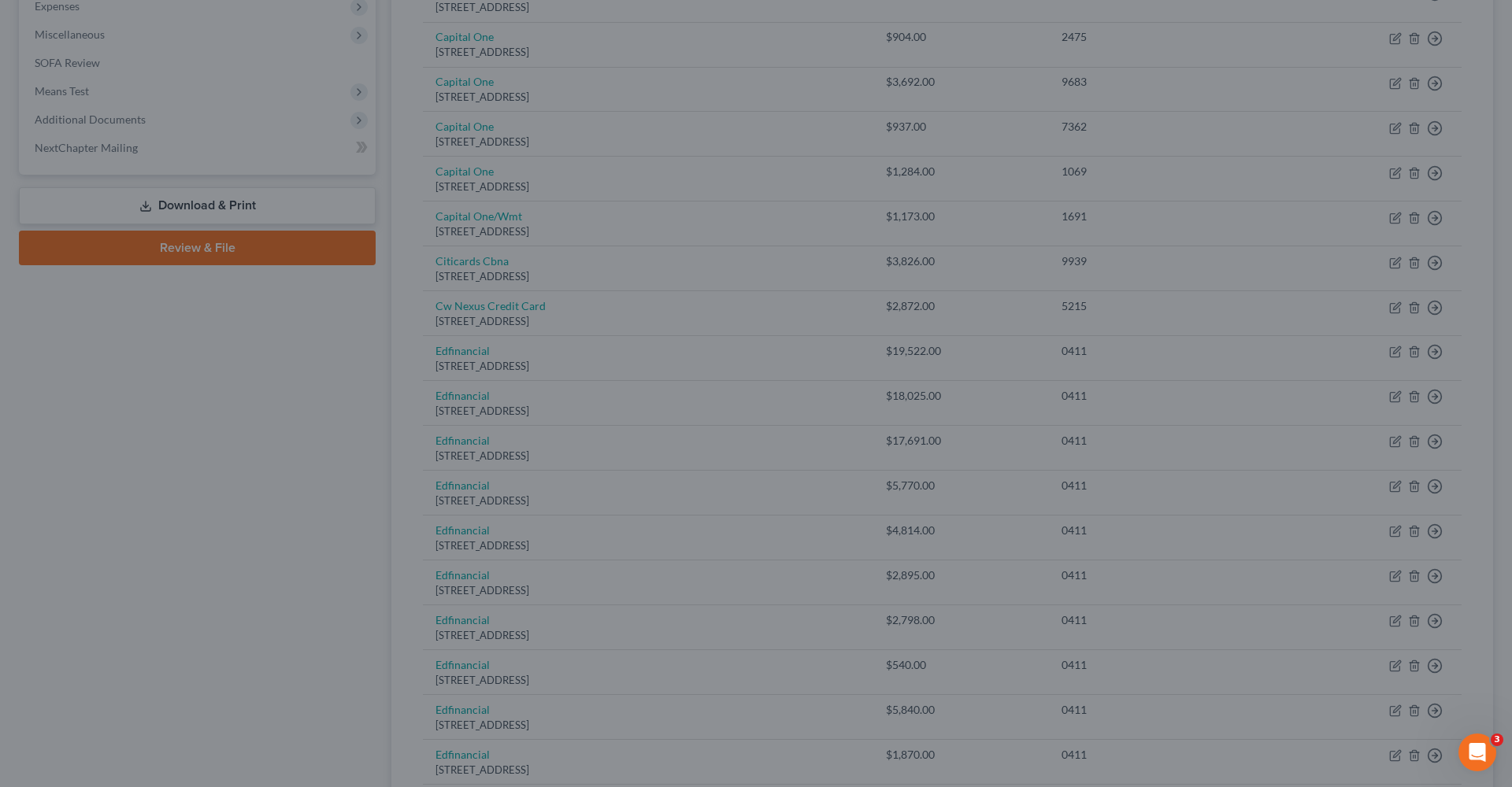
type input "0"
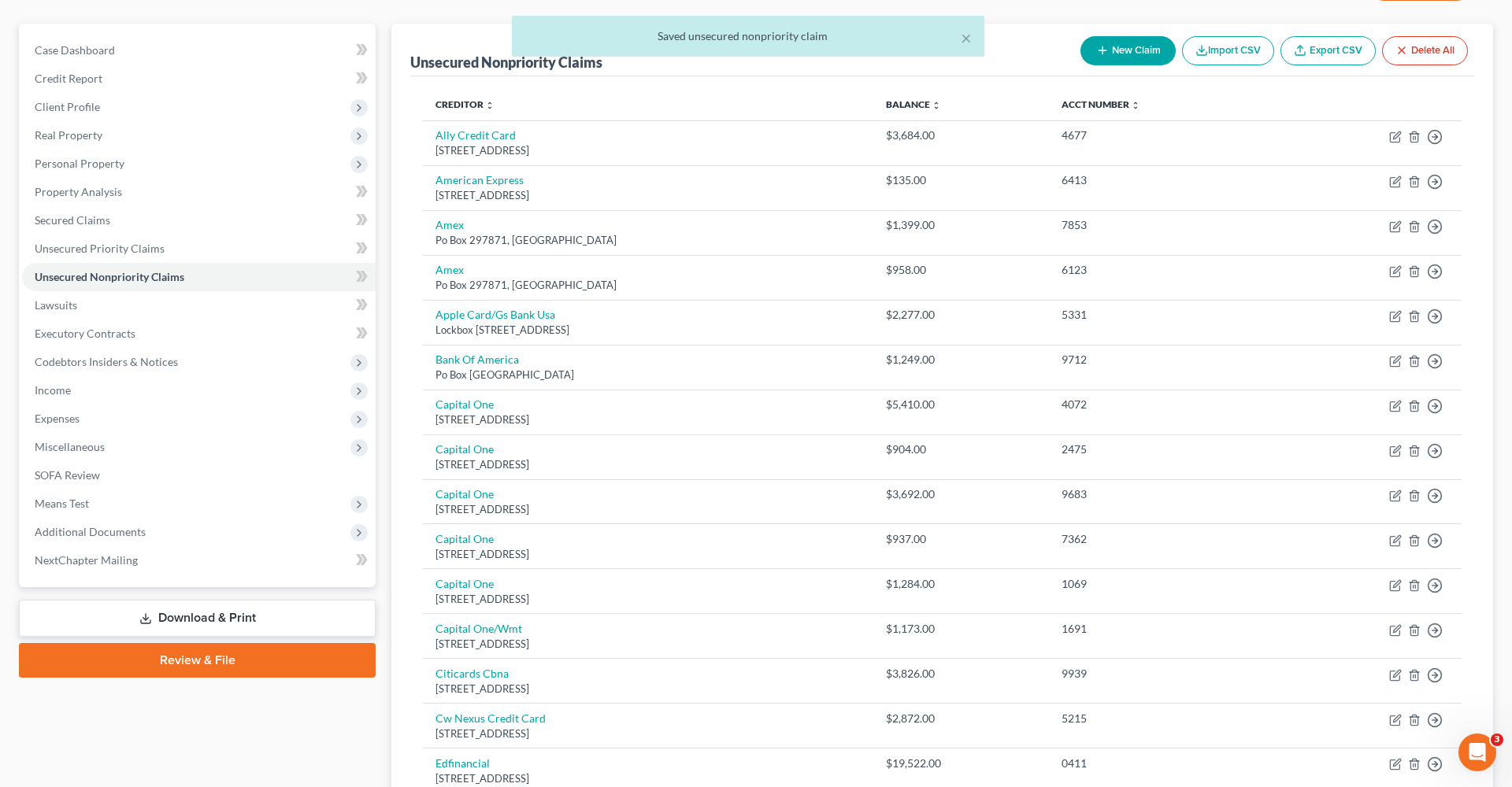
scroll to position [63, 0]
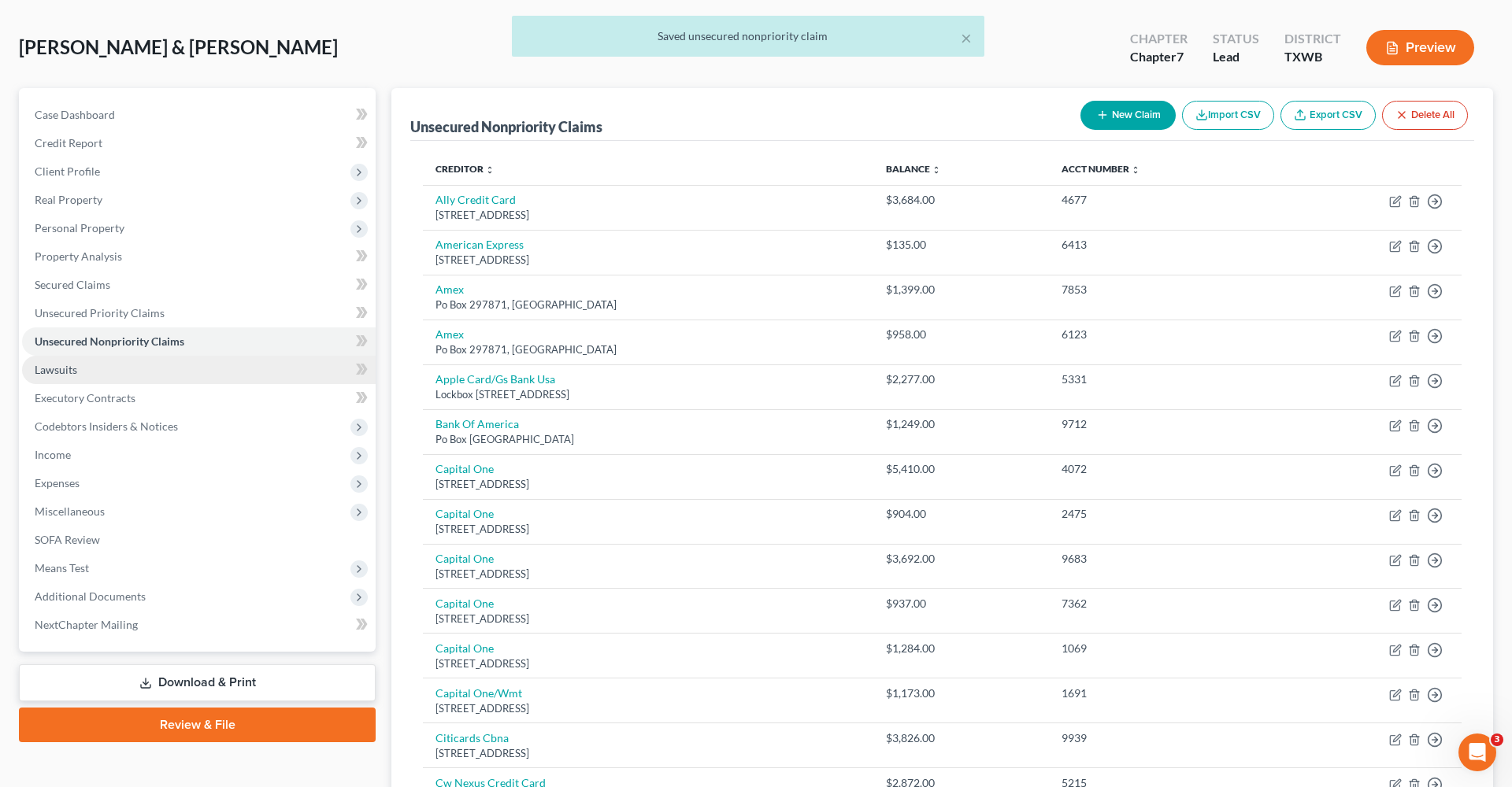
click at [48, 369] on span "Lawsuits" at bounding box center [56, 370] width 42 height 13
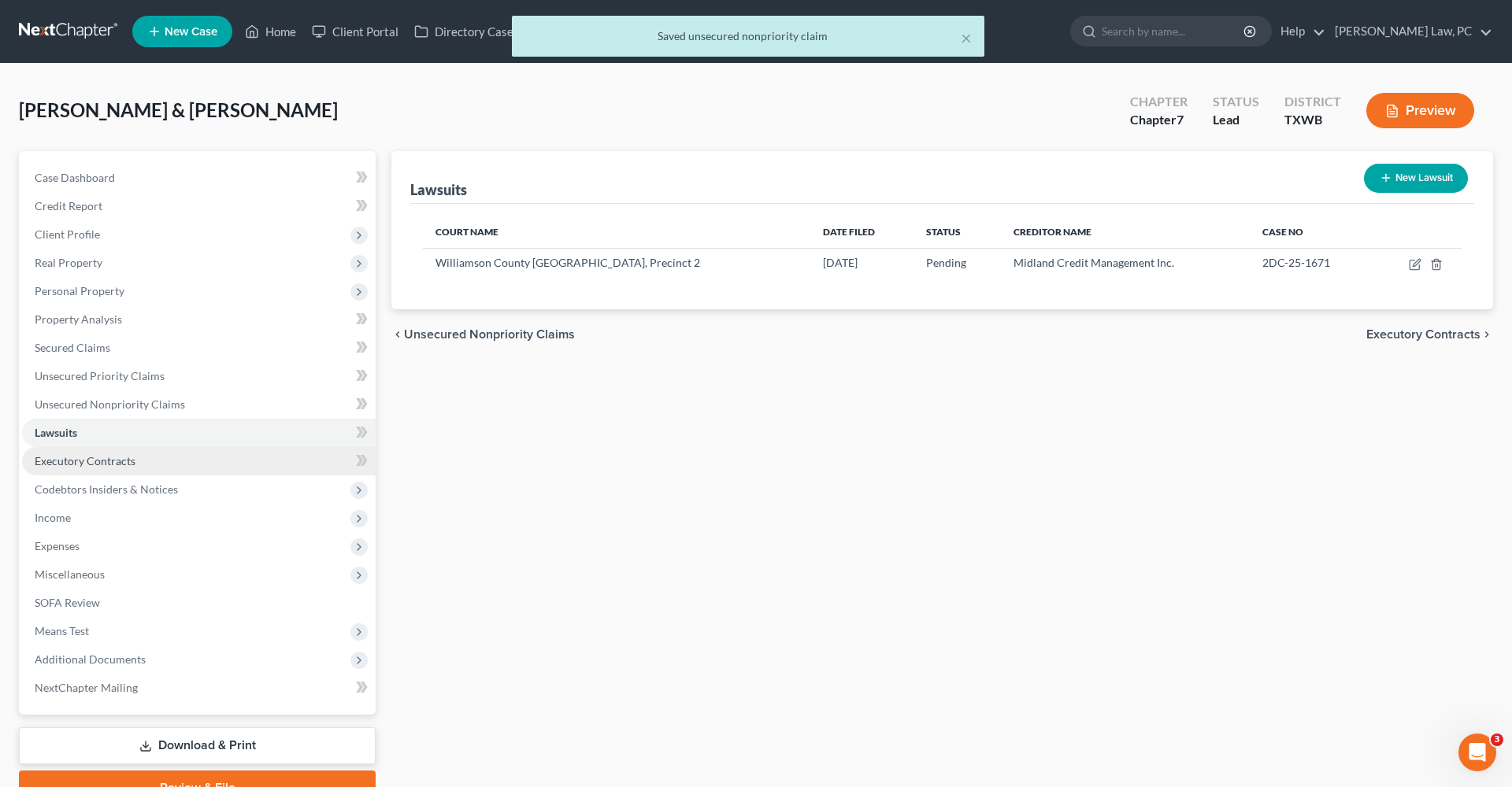
click at [66, 463] on span "Executory Contracts" at bounding box center [85, 461] width 101 height 13
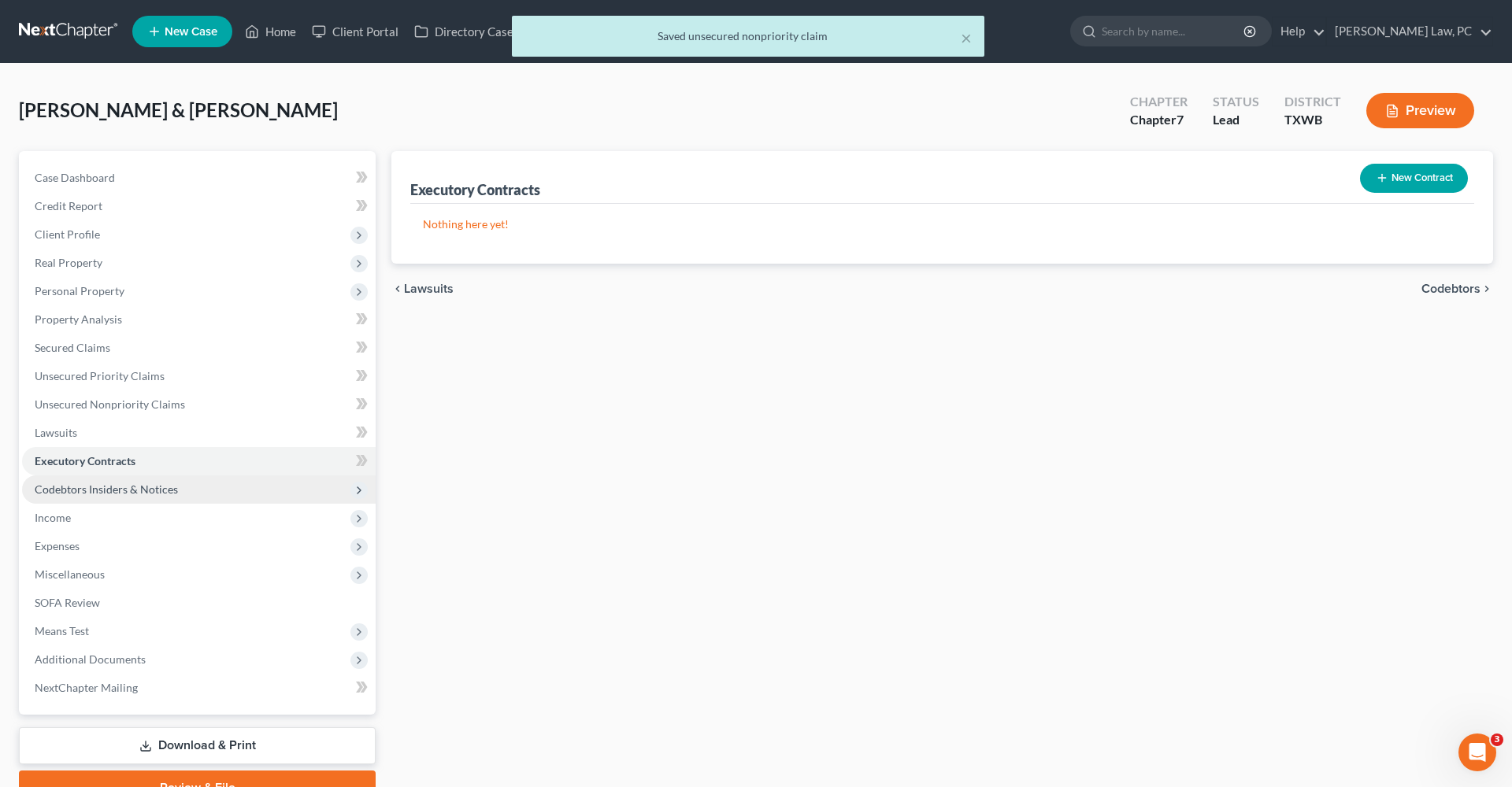
click at [86, 489] on span "Codebtors Insiders & Notices" at bounding box center [106, 489] width 143 height 13
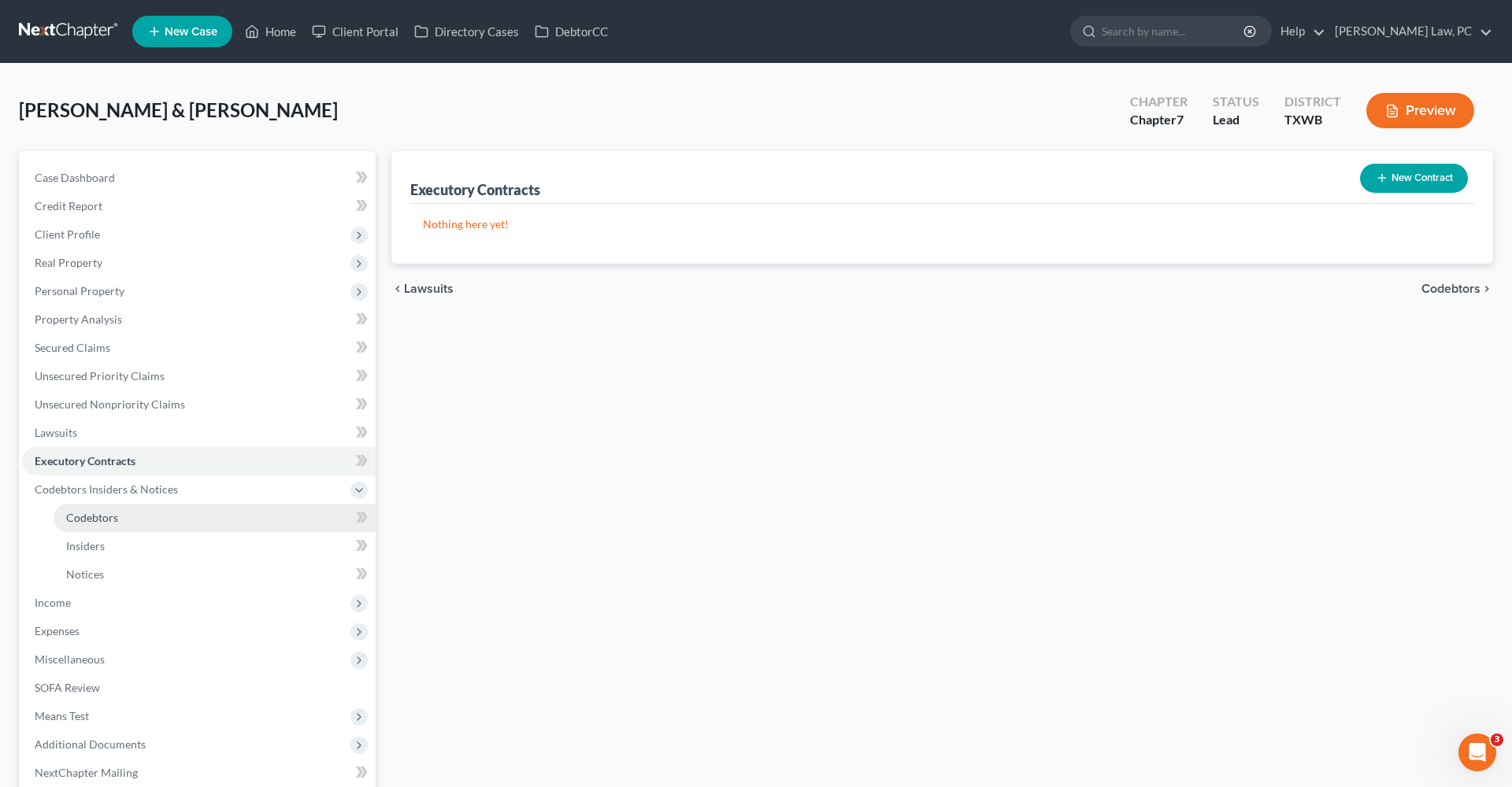
click at [82, 515] on span "Codebtors" at bounding box center [92, 517] width 52 height 13
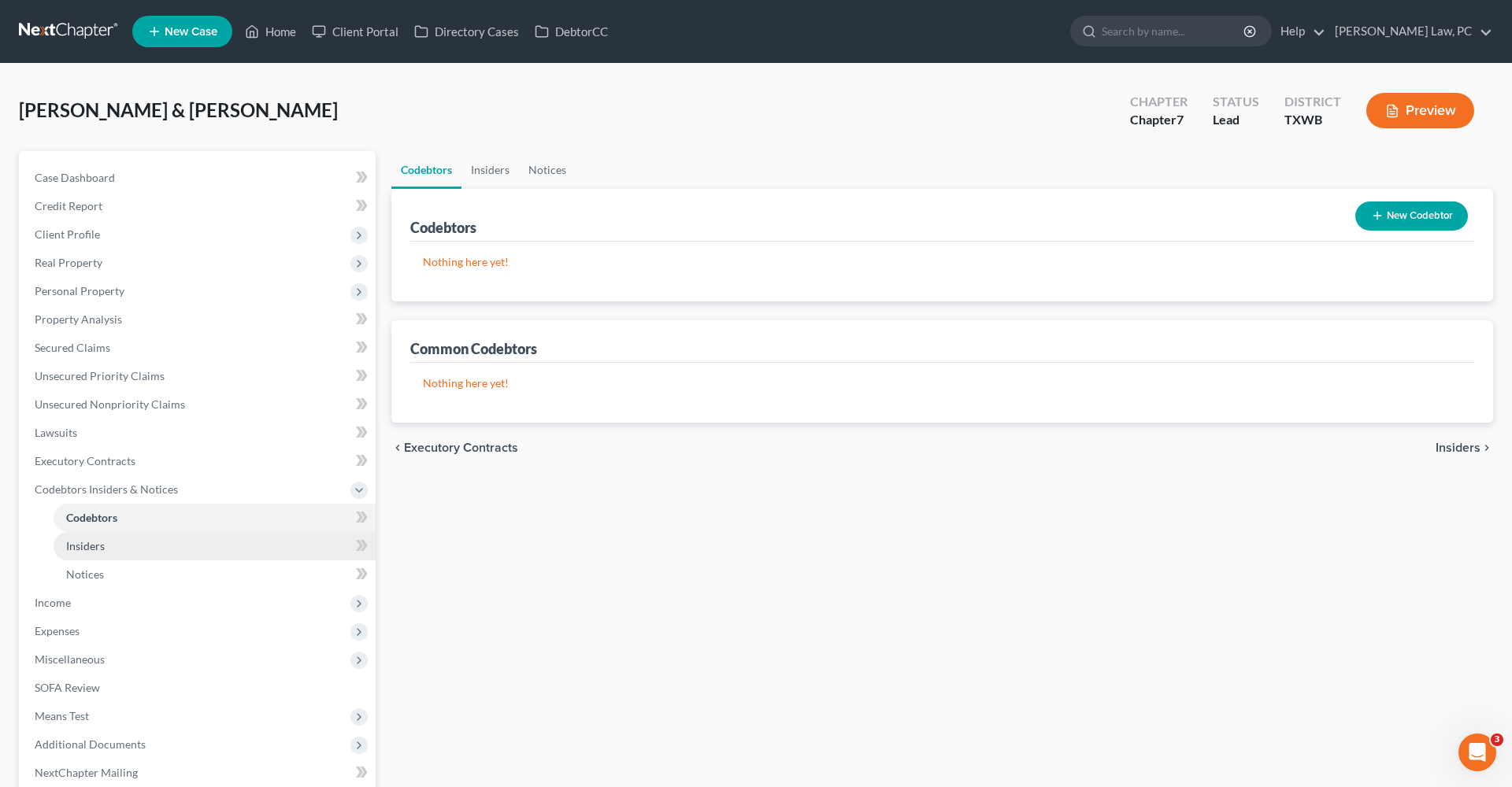
click at [83, 545] on span "Insiders" at bounding box center [84, 546] width 38 height 13
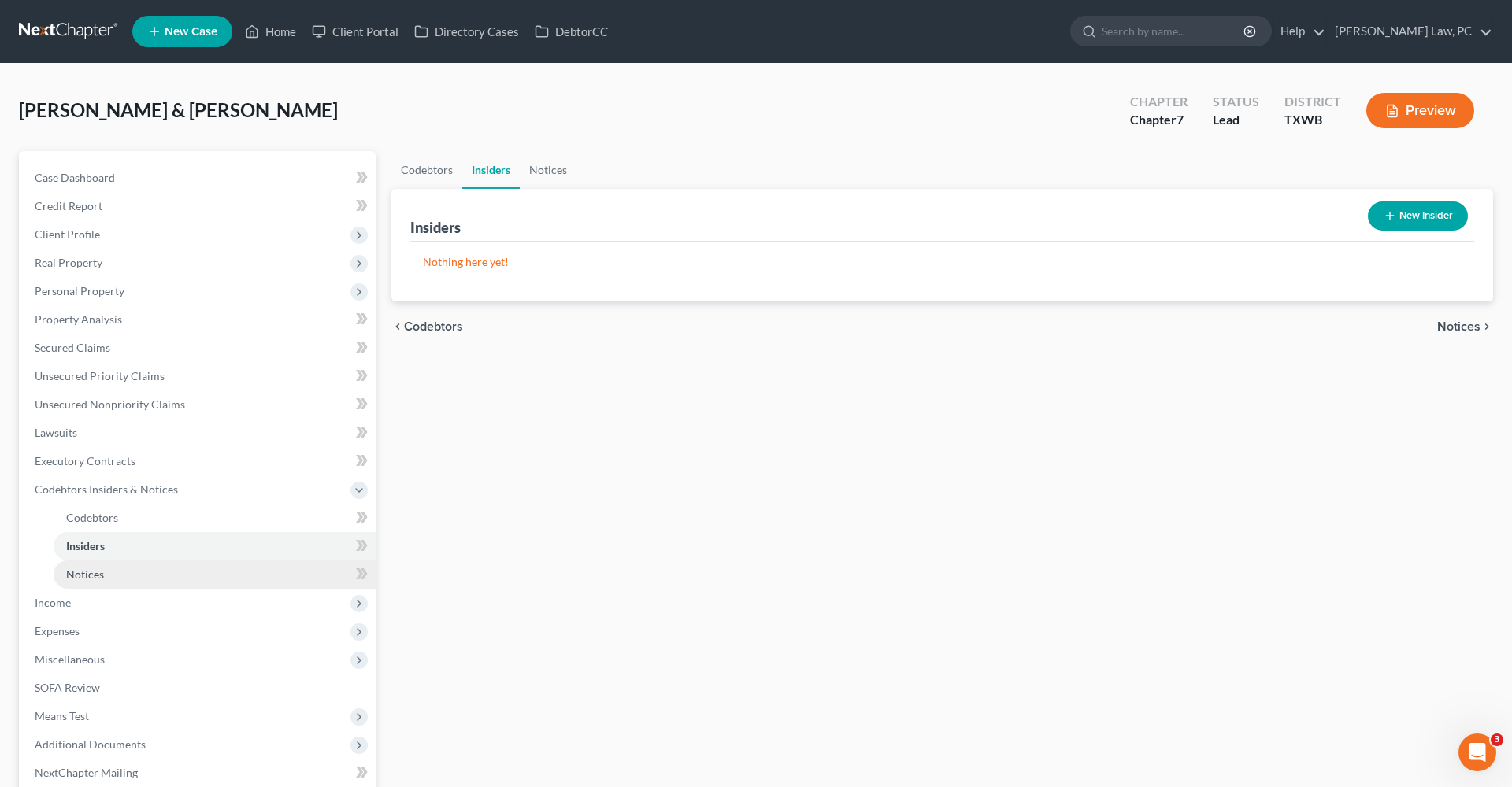
click at [83, 575] on span "Notices" at bounding box center [84, 574] width 38 height 13
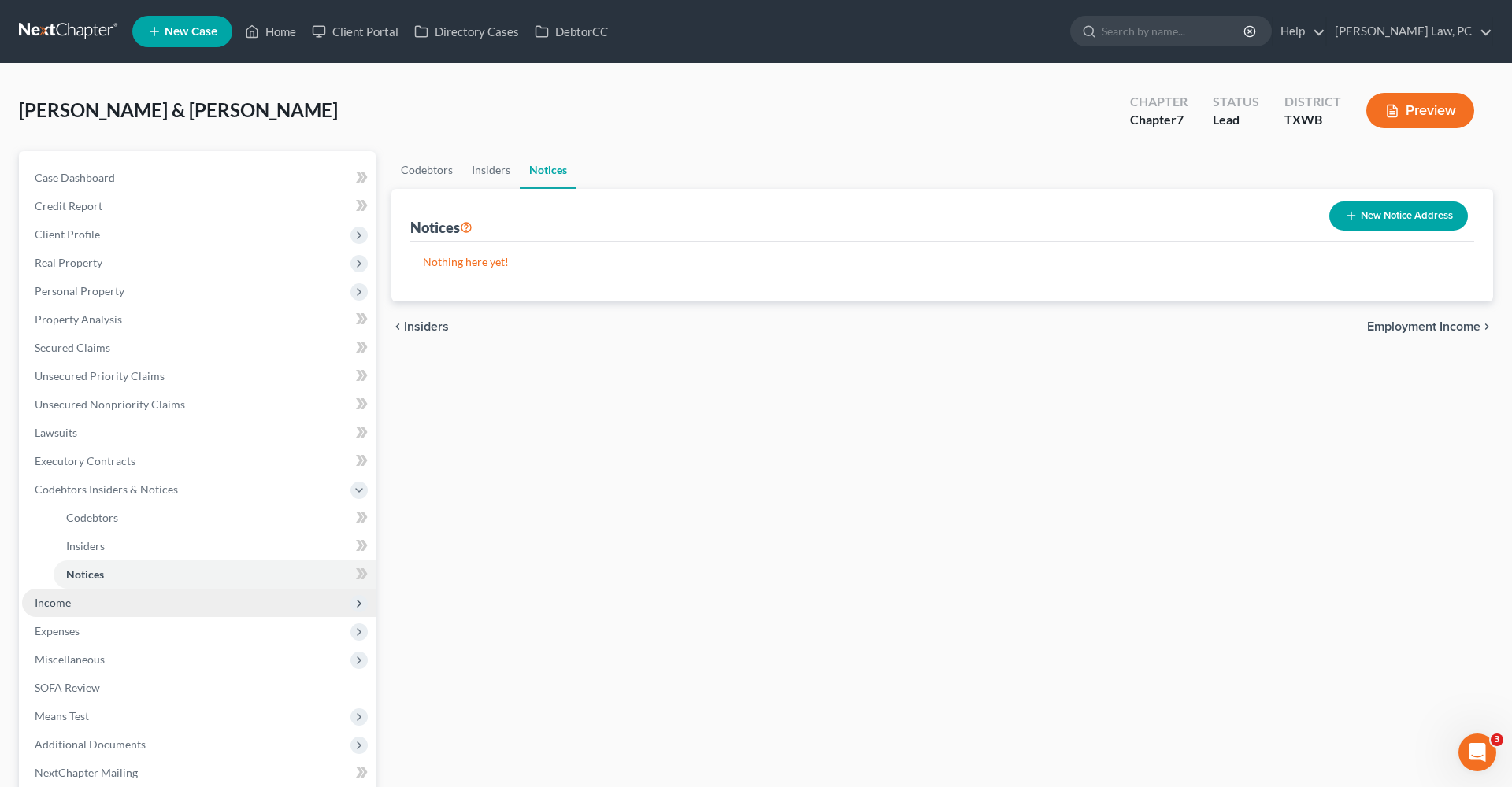
click at [54, 600] on span "Income" at bounding box center [53, 603] width 37 height 13
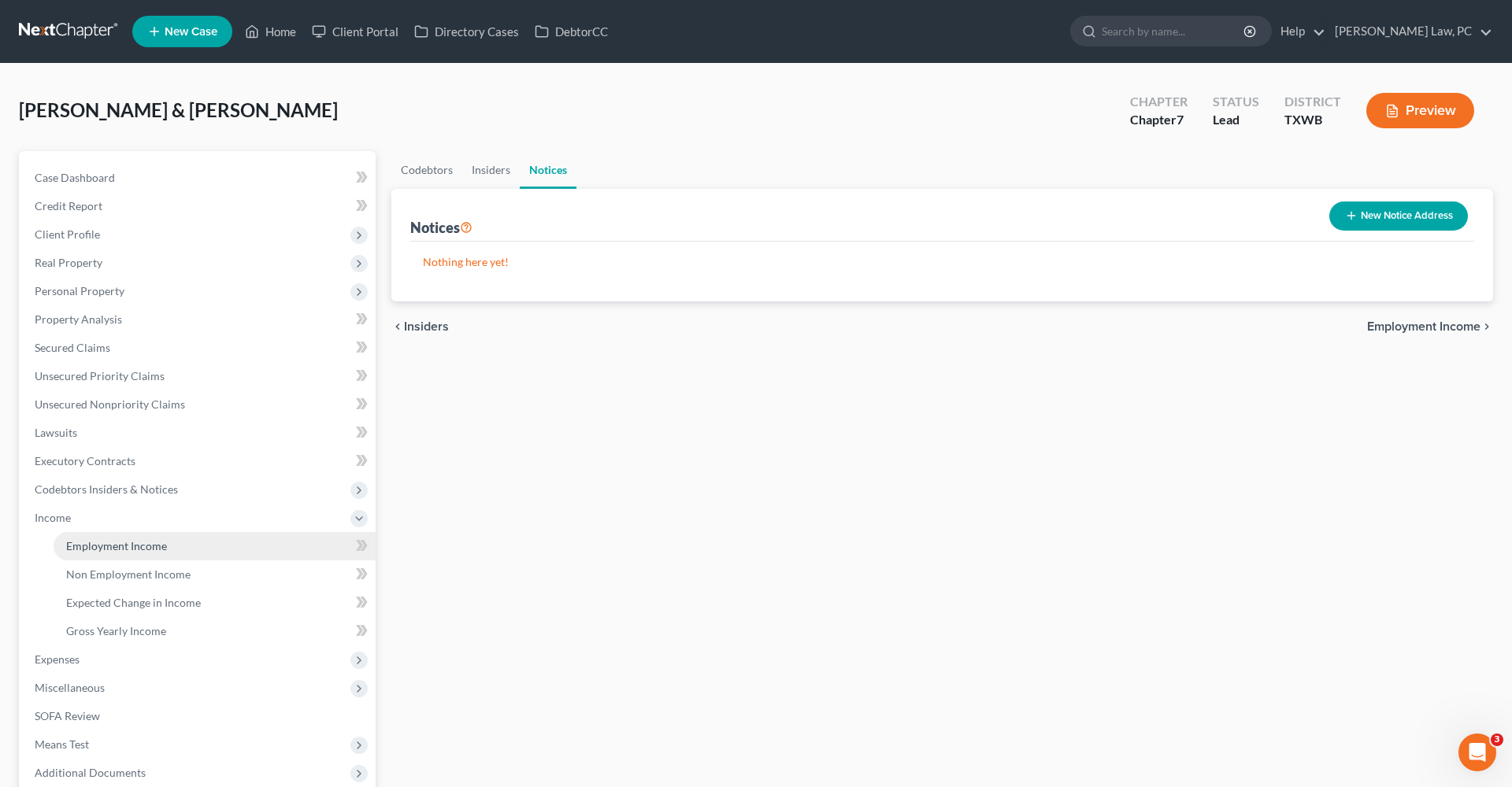
click at [128, 547] on span "Employment Income" at bounding box center [116, 546] width 101 height 13
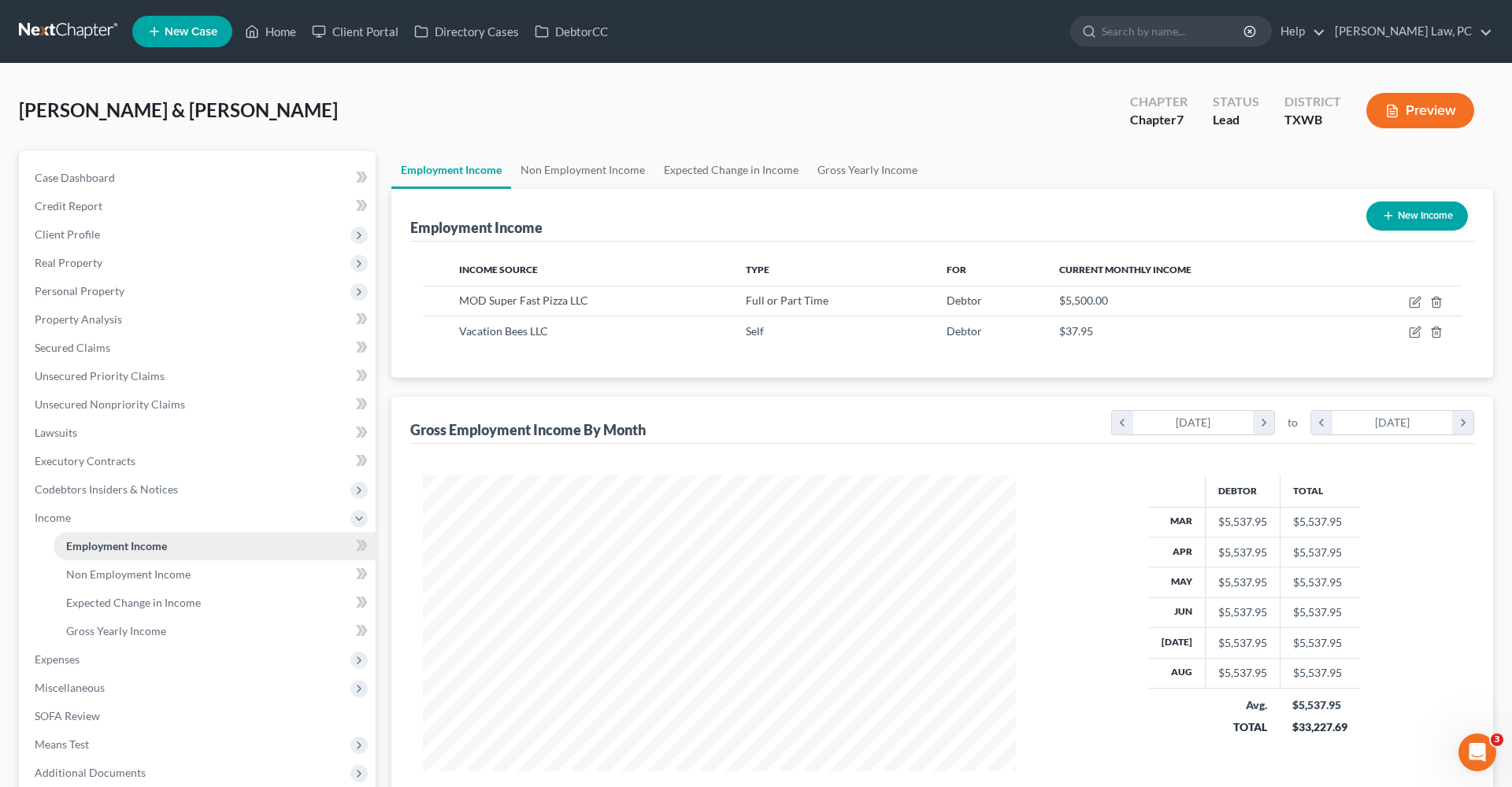
scroll to position [296, 625]
click at [1417, 296] on icon "button" at bounding box center [1415, 302] width 13 height 13
select select "0"
select select "50"
select select "2"
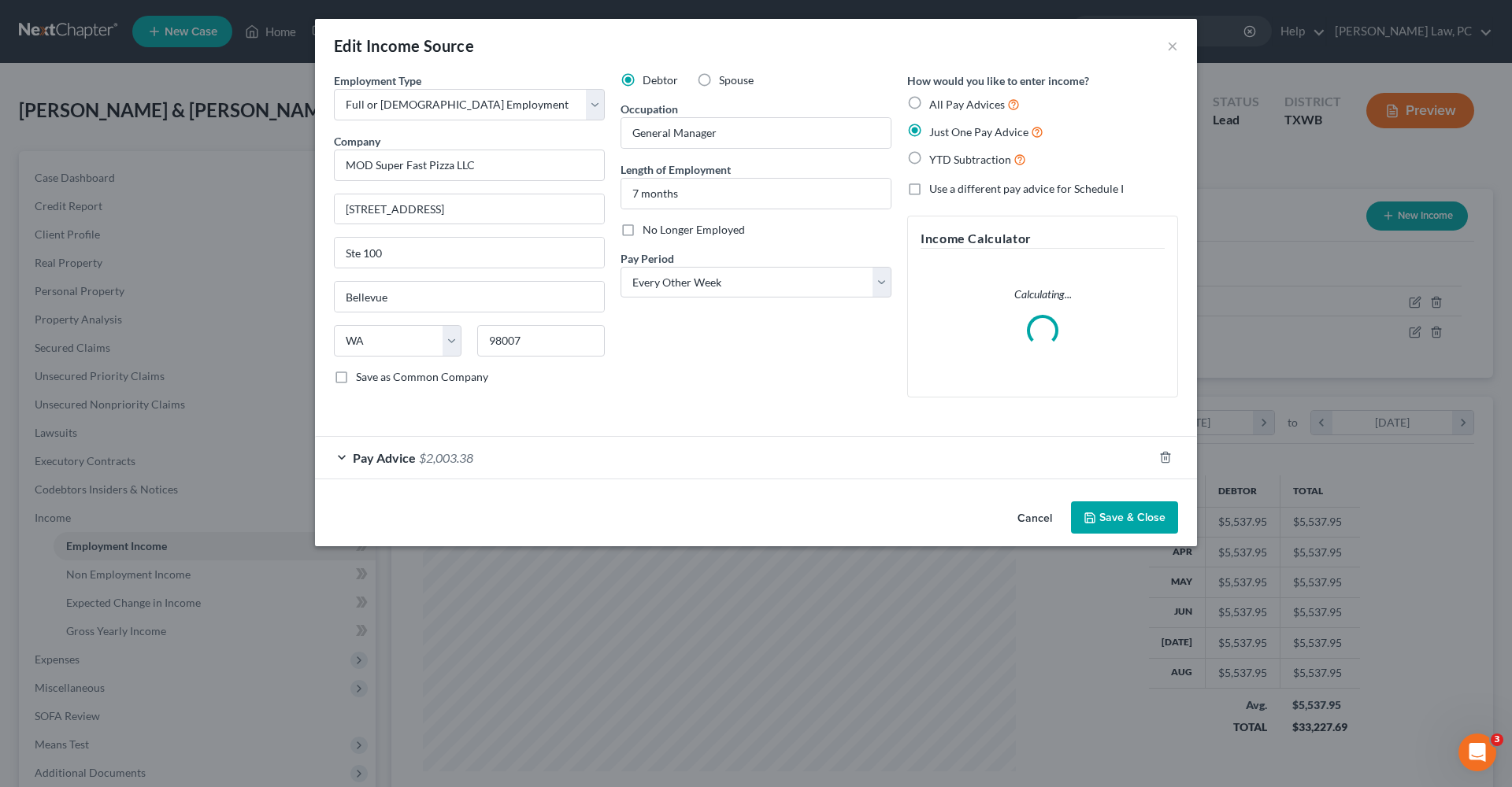
click at [1124, 512] on button "Save & Close" at bounding box center [1124, 517] width 107 height 33
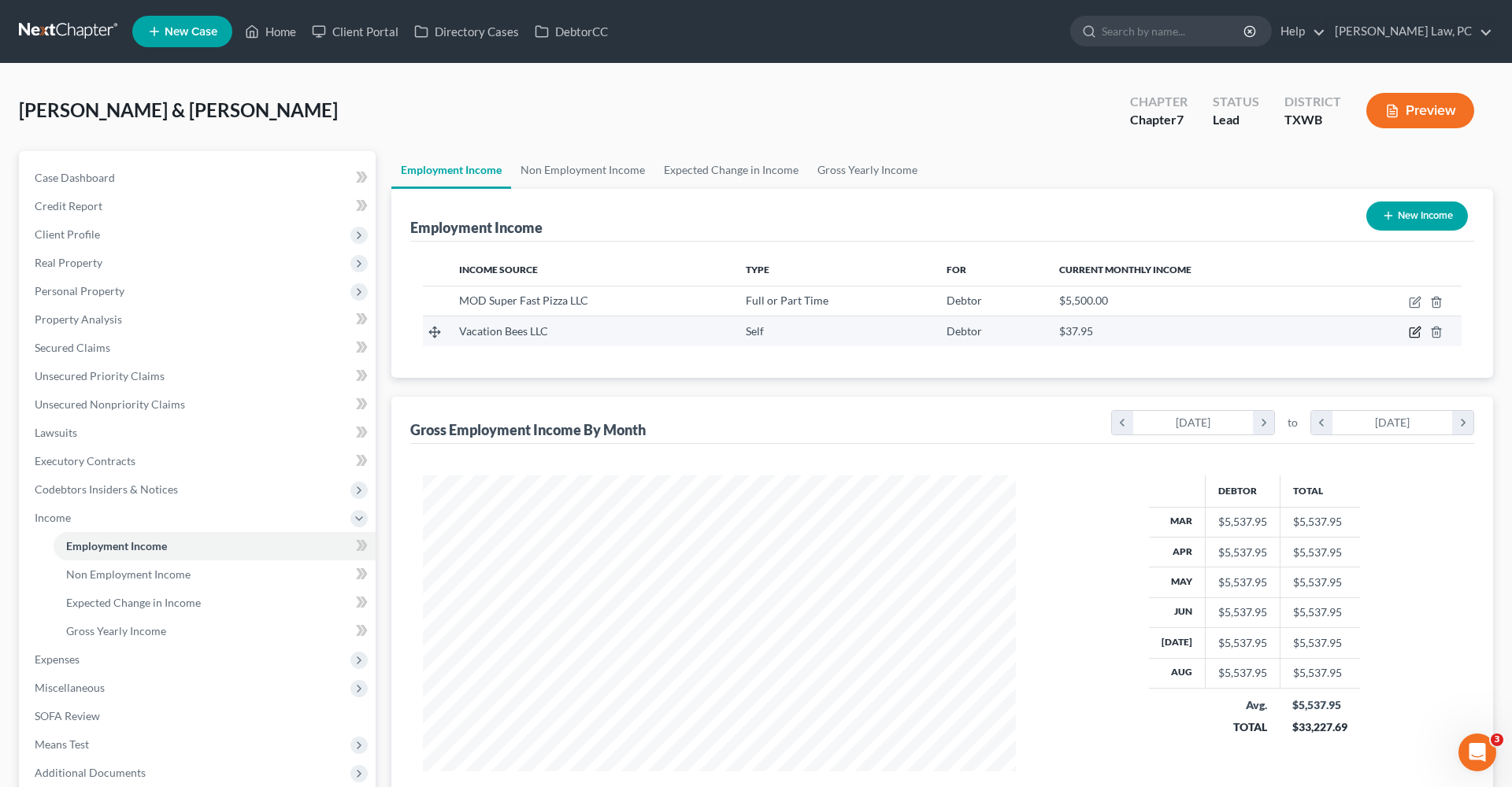
click at [1412, 335] on icon "button" at bounding box center [1415, 332] width 13 height 13
select select "1"
select select "45"
select select "0"
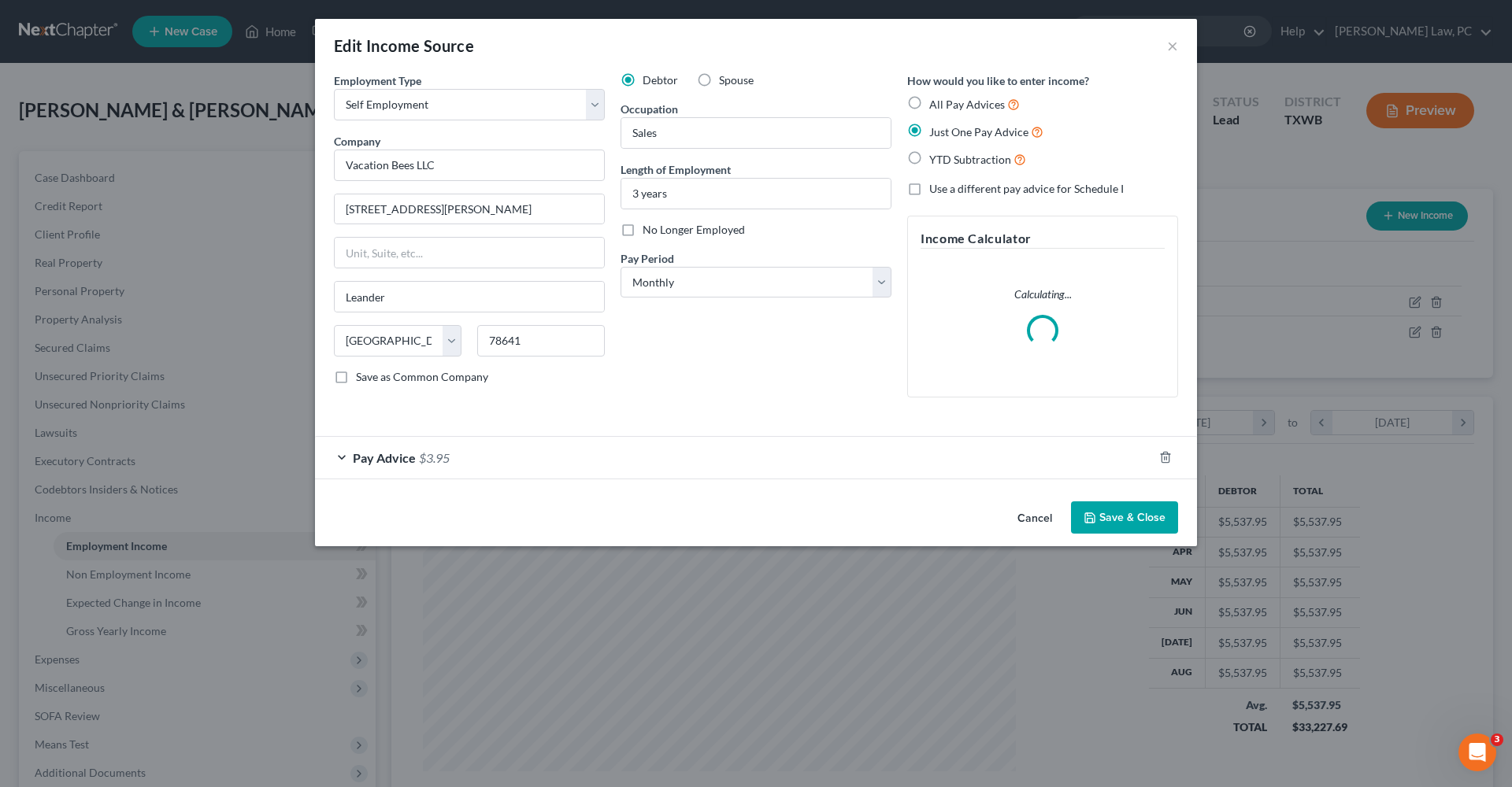
click at [1094, 517] on icon "button" at bounding box center [1090, 518] width 10 height 10
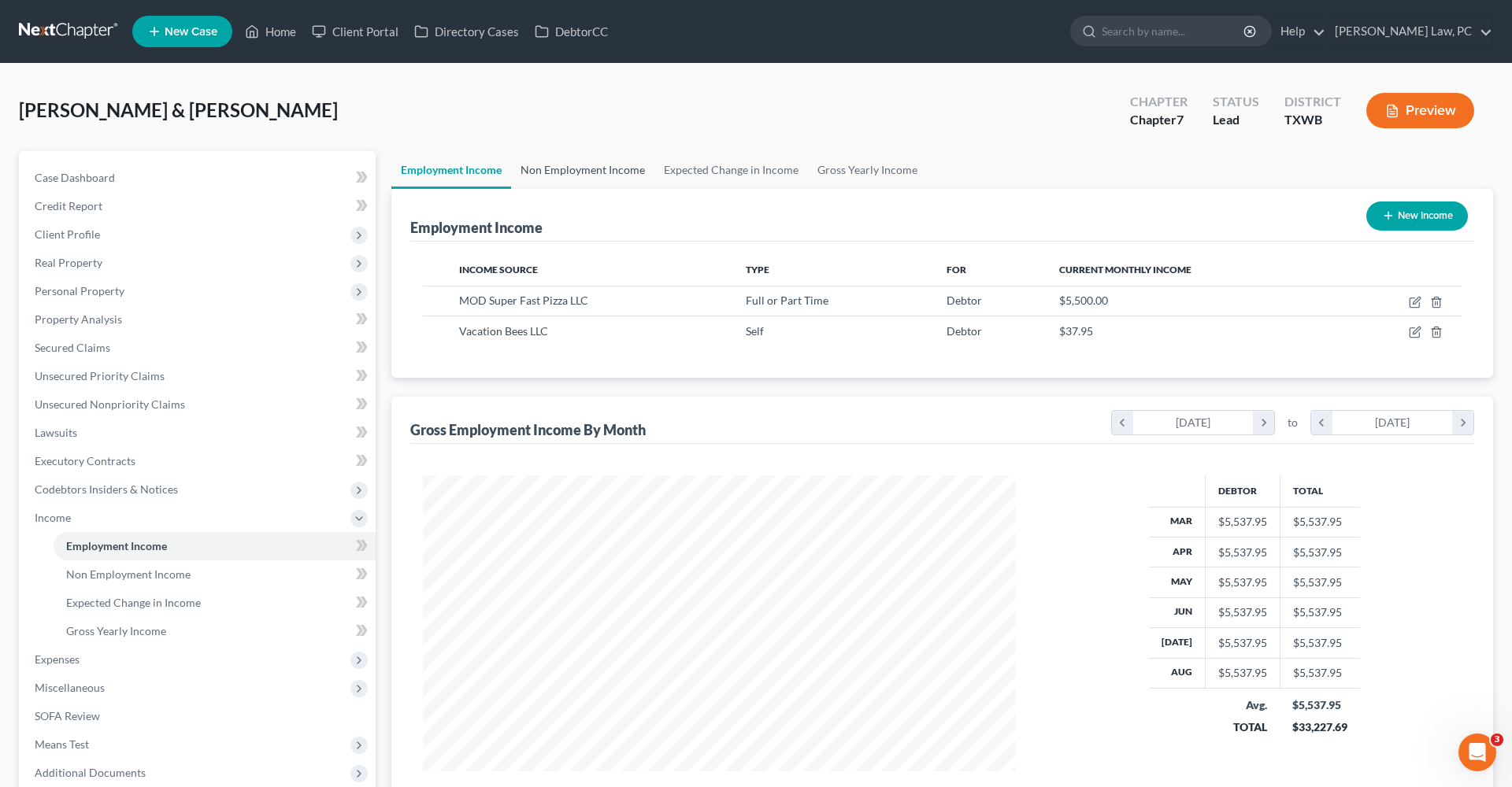
click at [591, 169] on link "Non Employment Income" at bounding box center [583, 170] width 143 height 38
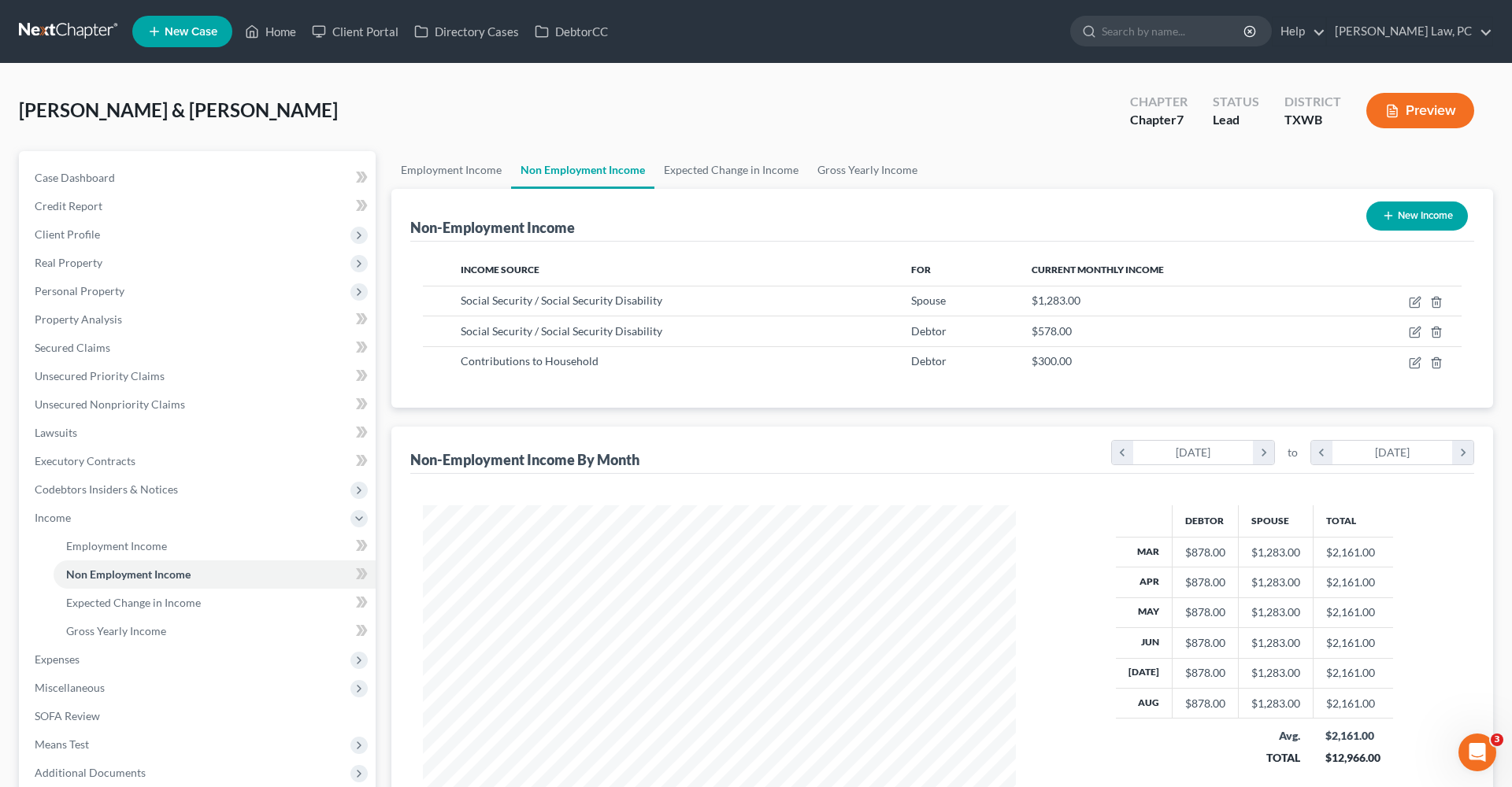
scroll to position [296, 625]
click at [1417, 331] on icon "button" at bounding box center [1415, 332] width 13 height 13
select select "4"
select select "0"
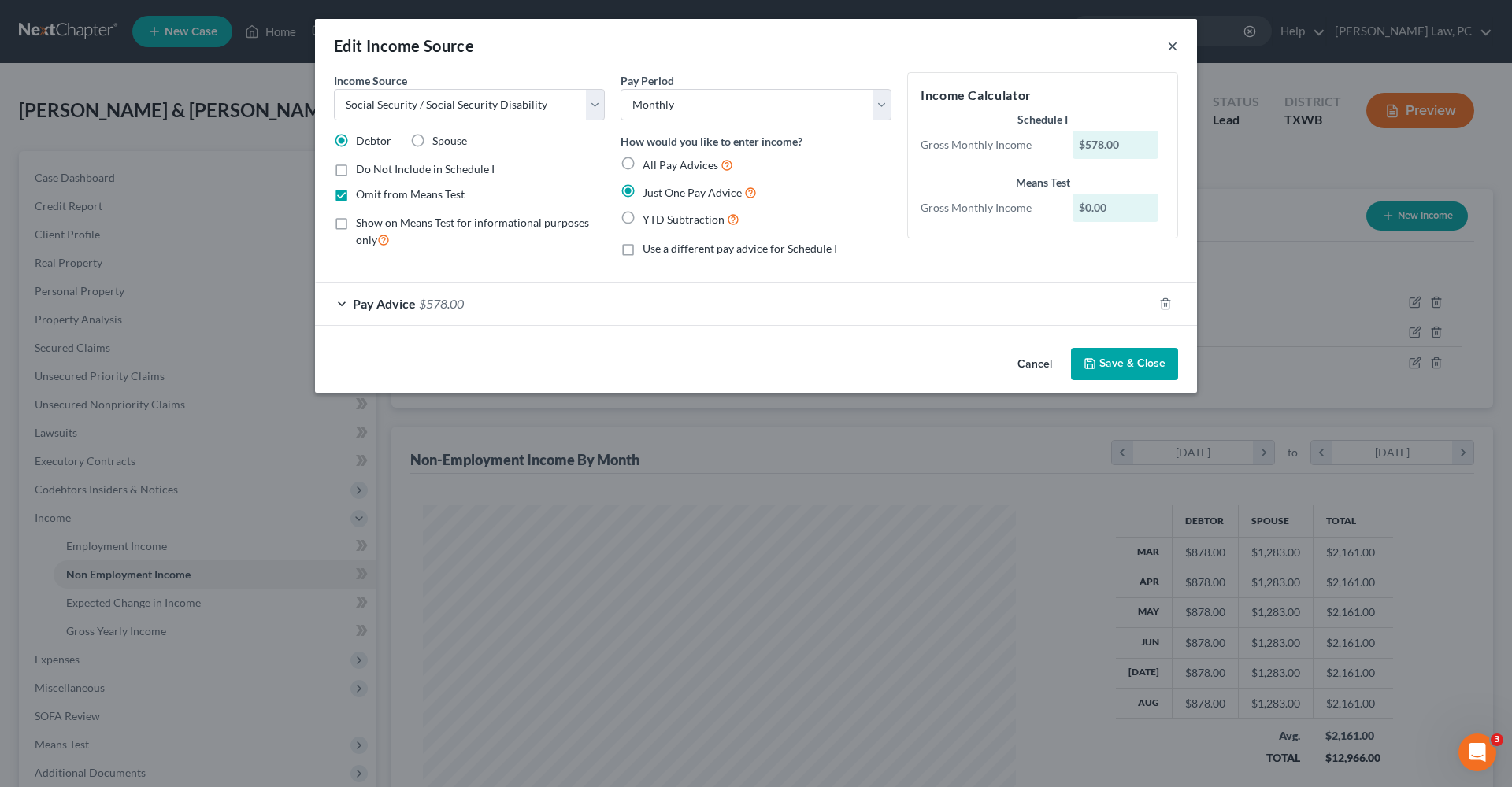
click at [1173, 50] on button "×" at bounding box center [1172, 45] width 11 height 19
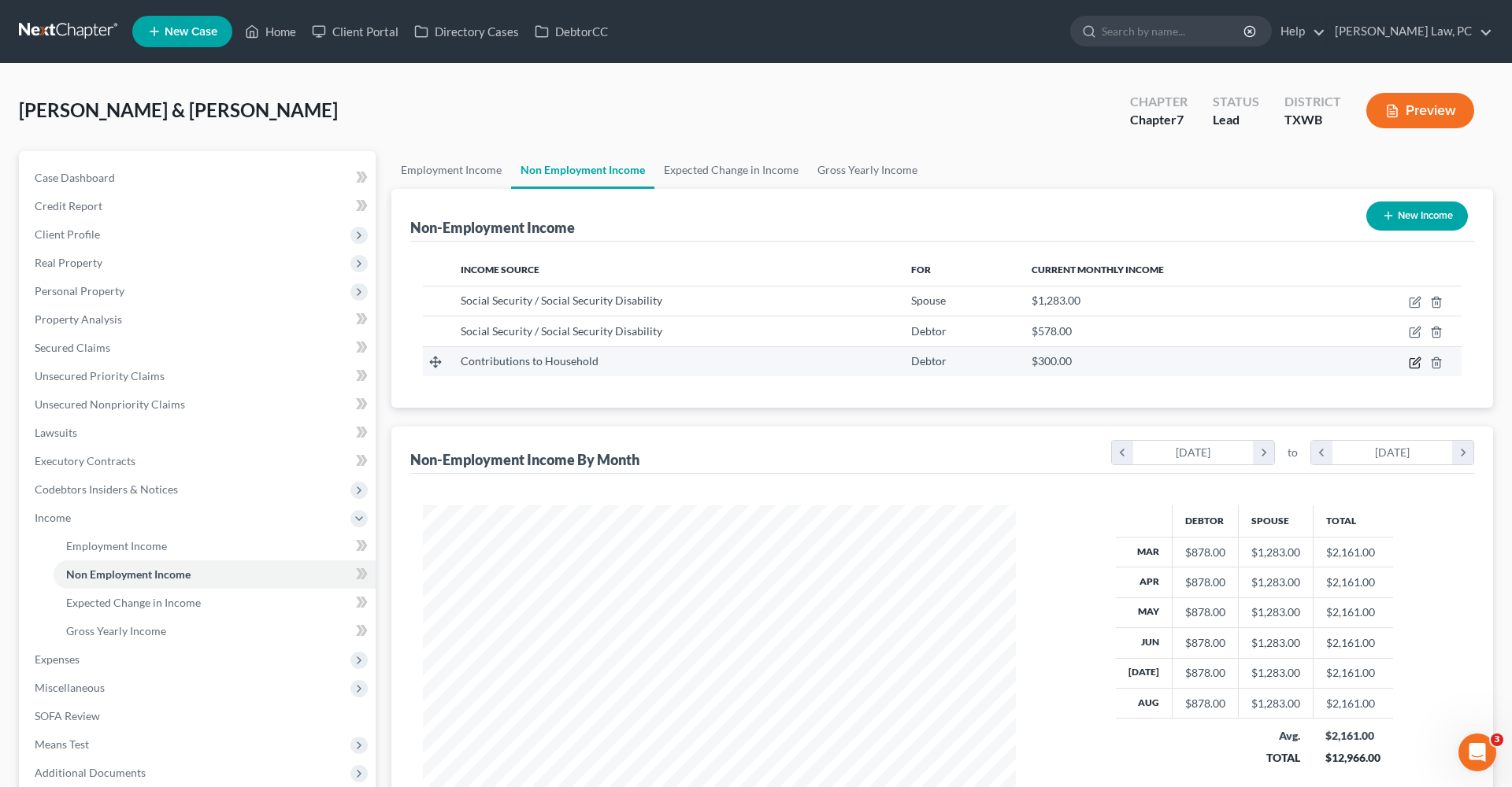
click at [1418, 366] on icon "button" at bounding box center [1415, 363] width 13 height 13
select select "8"
select select "0"
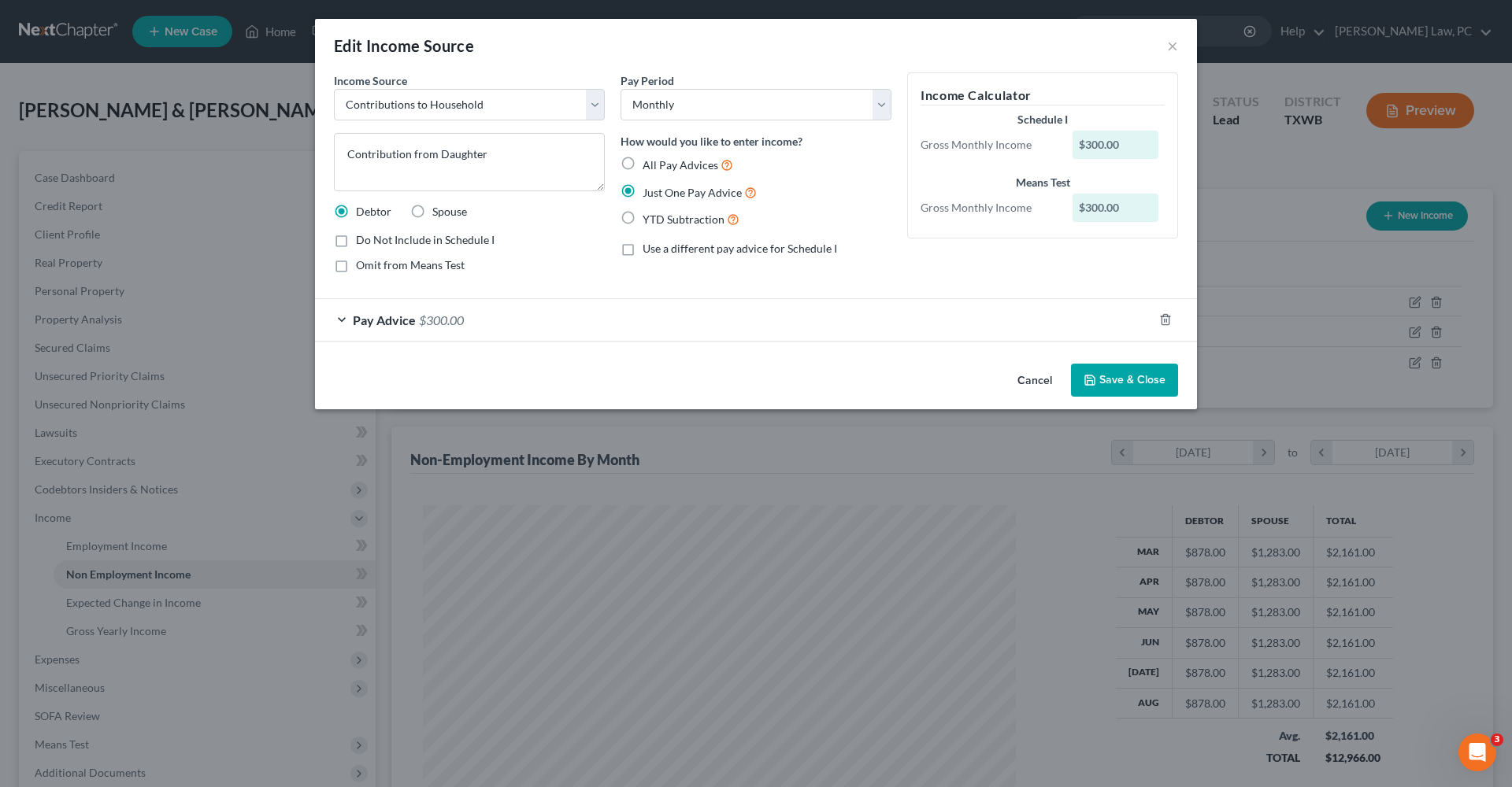
click at [371, 314] on span "Pay Advice" at bounding box center [384, 320] width 63 height 15
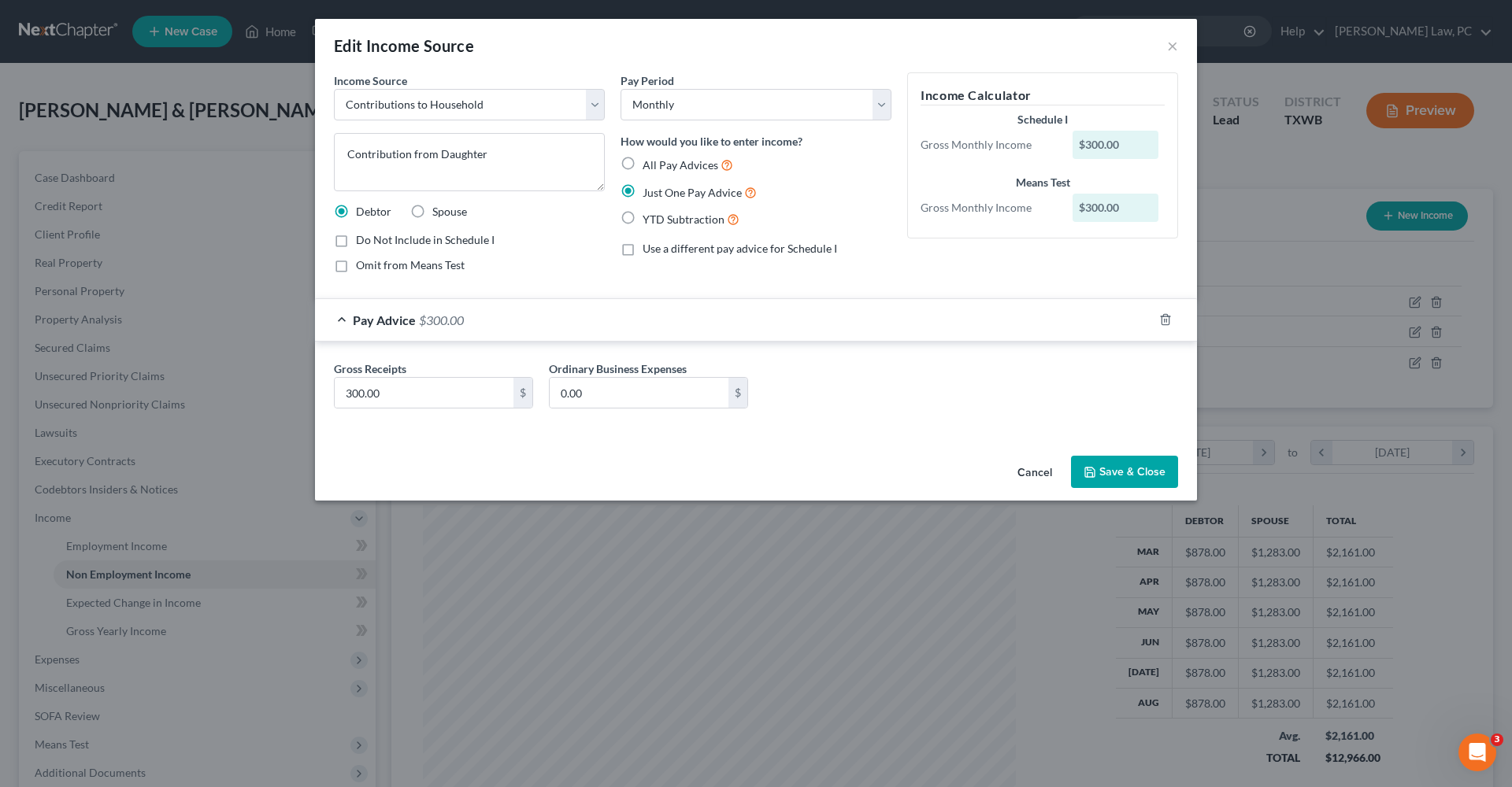
click at [371, 313] on span "Pay Advice" at bounding box center [384, 320] width 63 height 15
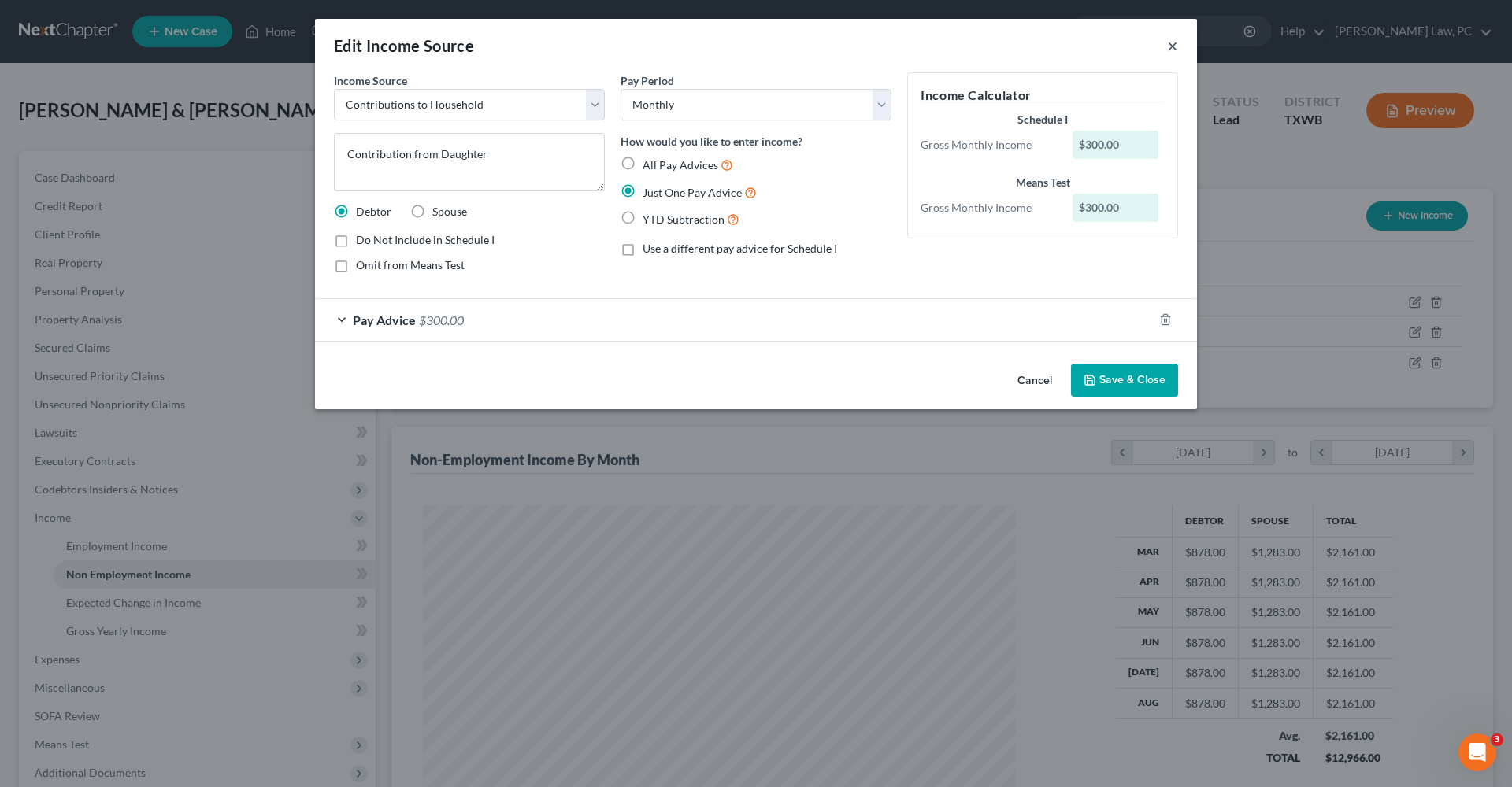
click at [1171, 50] on button "×" at bounding box center [1172, 45] width 11 height 19
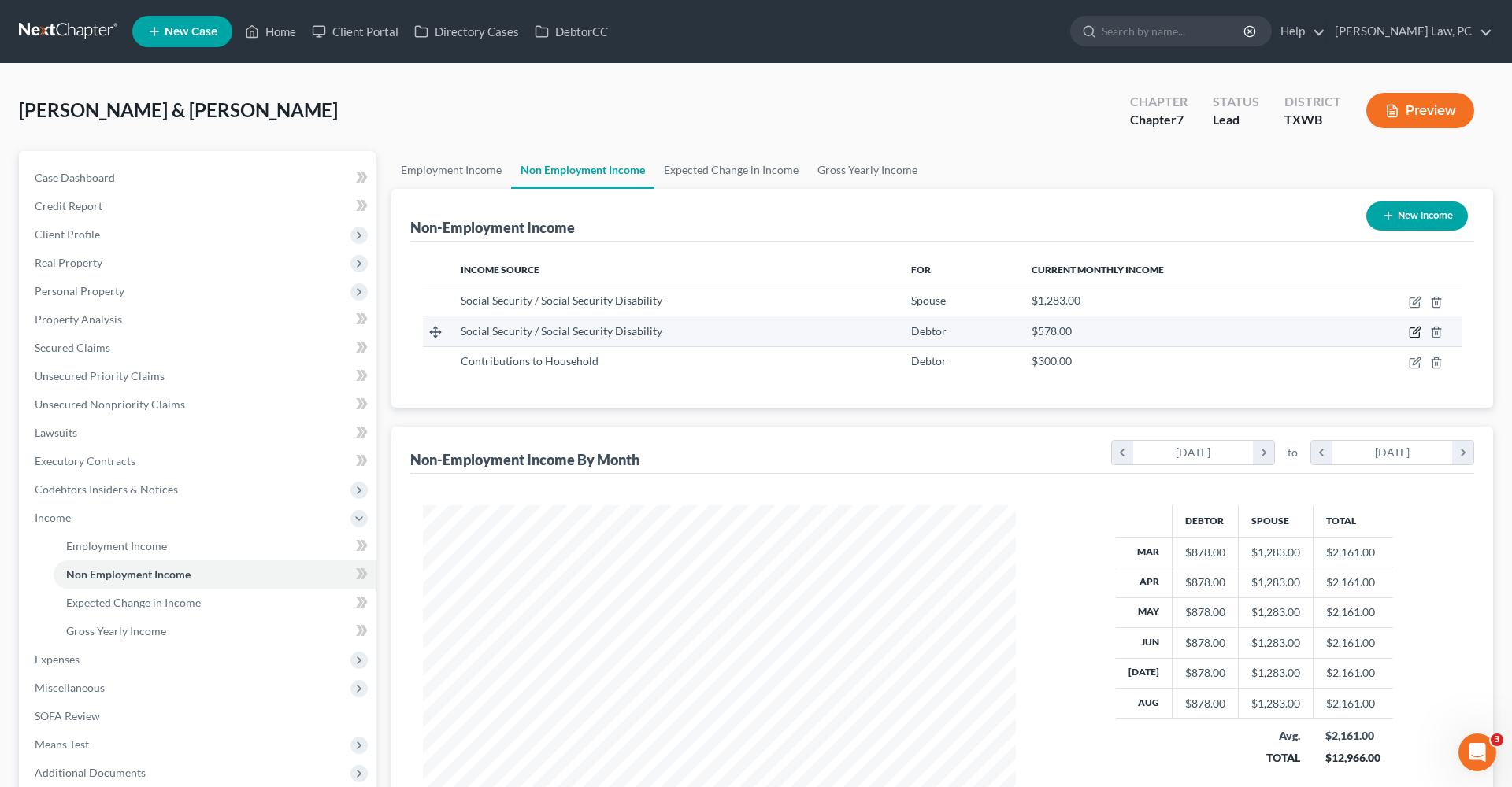
click at [1412, 331] on icon "button" at bounding box center [1415, 332] width 13 height 13
select select "4"
select select "0"
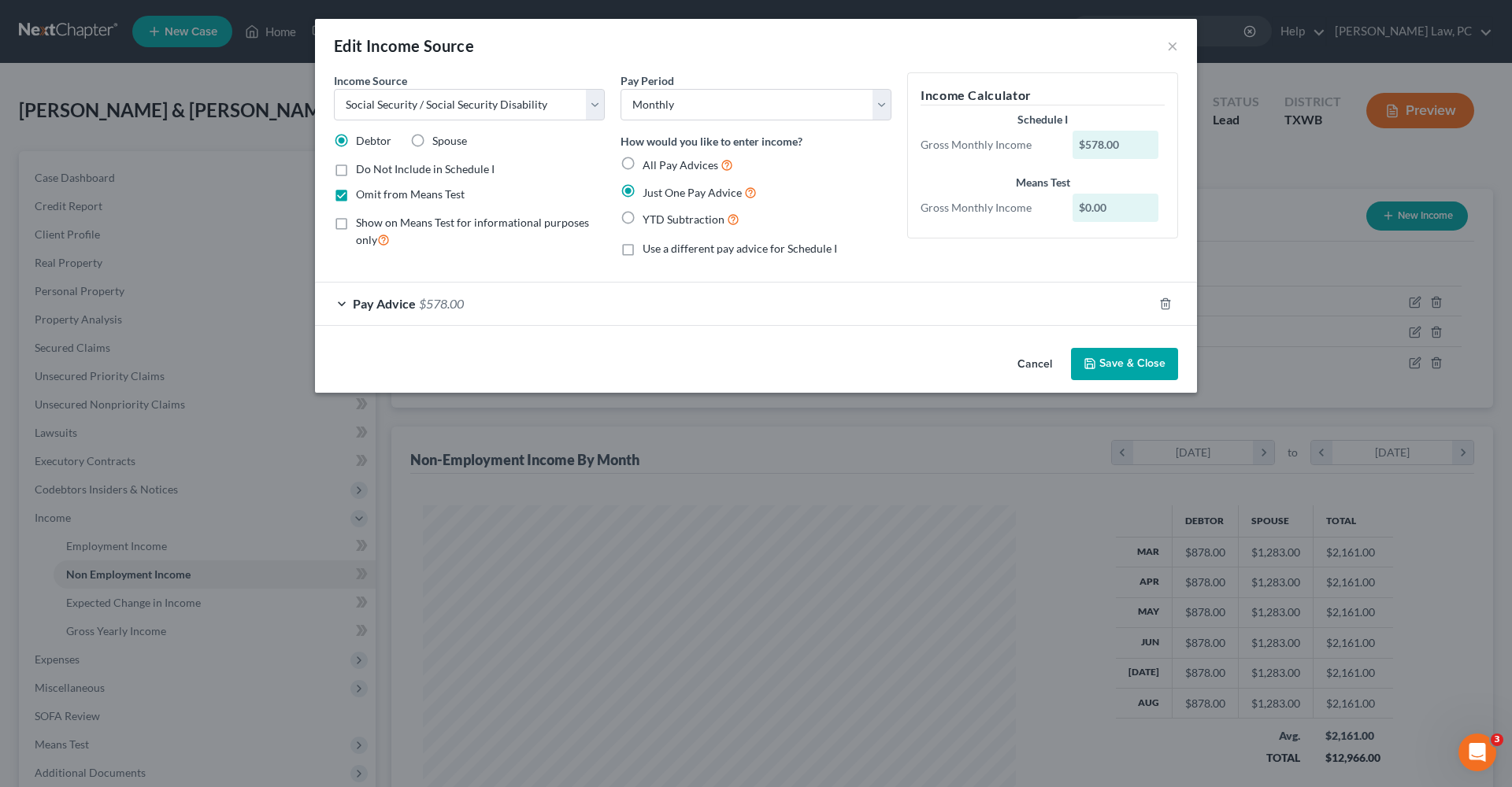
click at [1137, 358] on button "Save & Close" at bounding box center [1124, 364] width 107 height 33
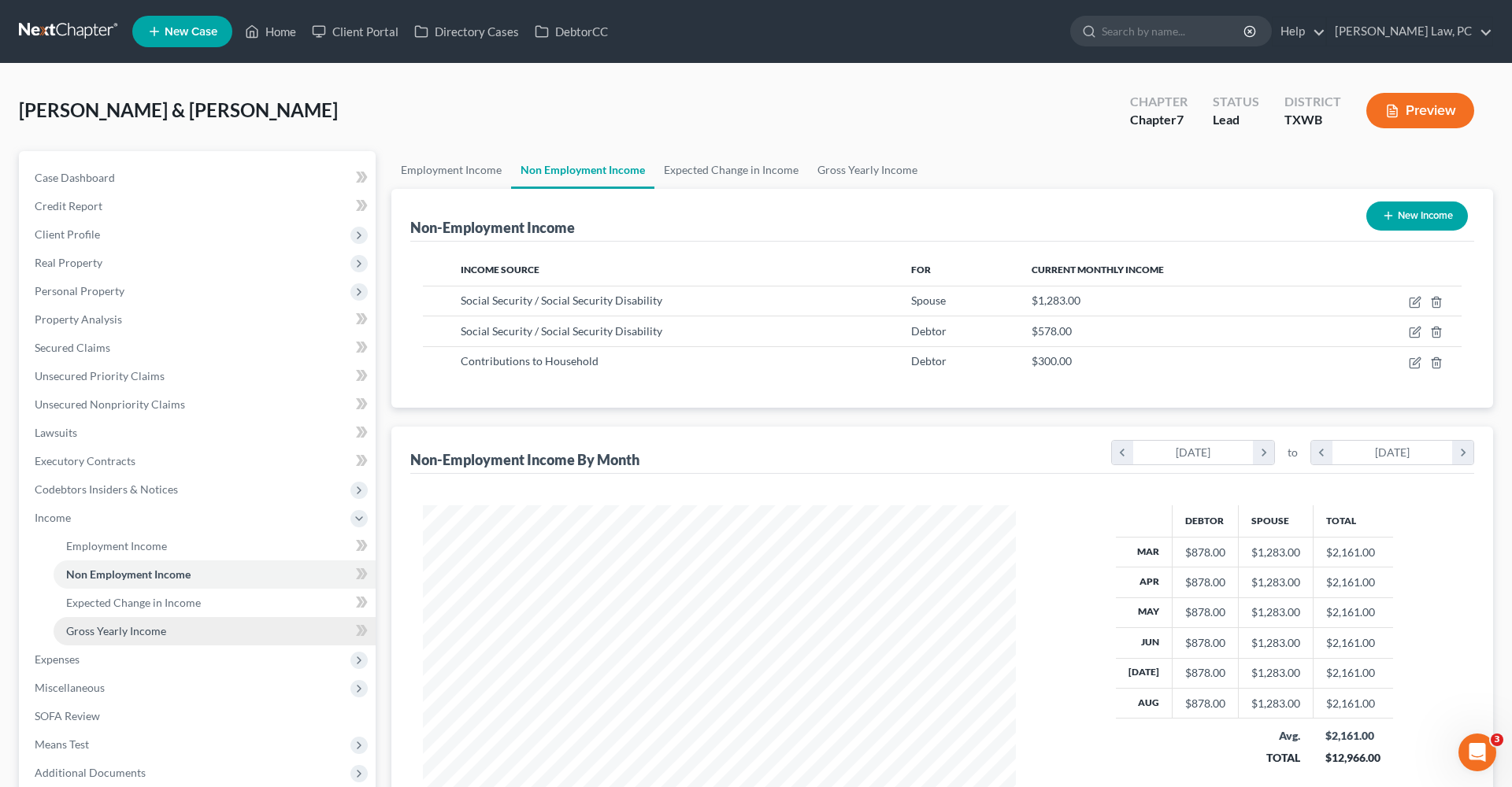
click at [110, 642] on link "Gross Yearly Income" at bounding box center [214, 631] width 322 height 28
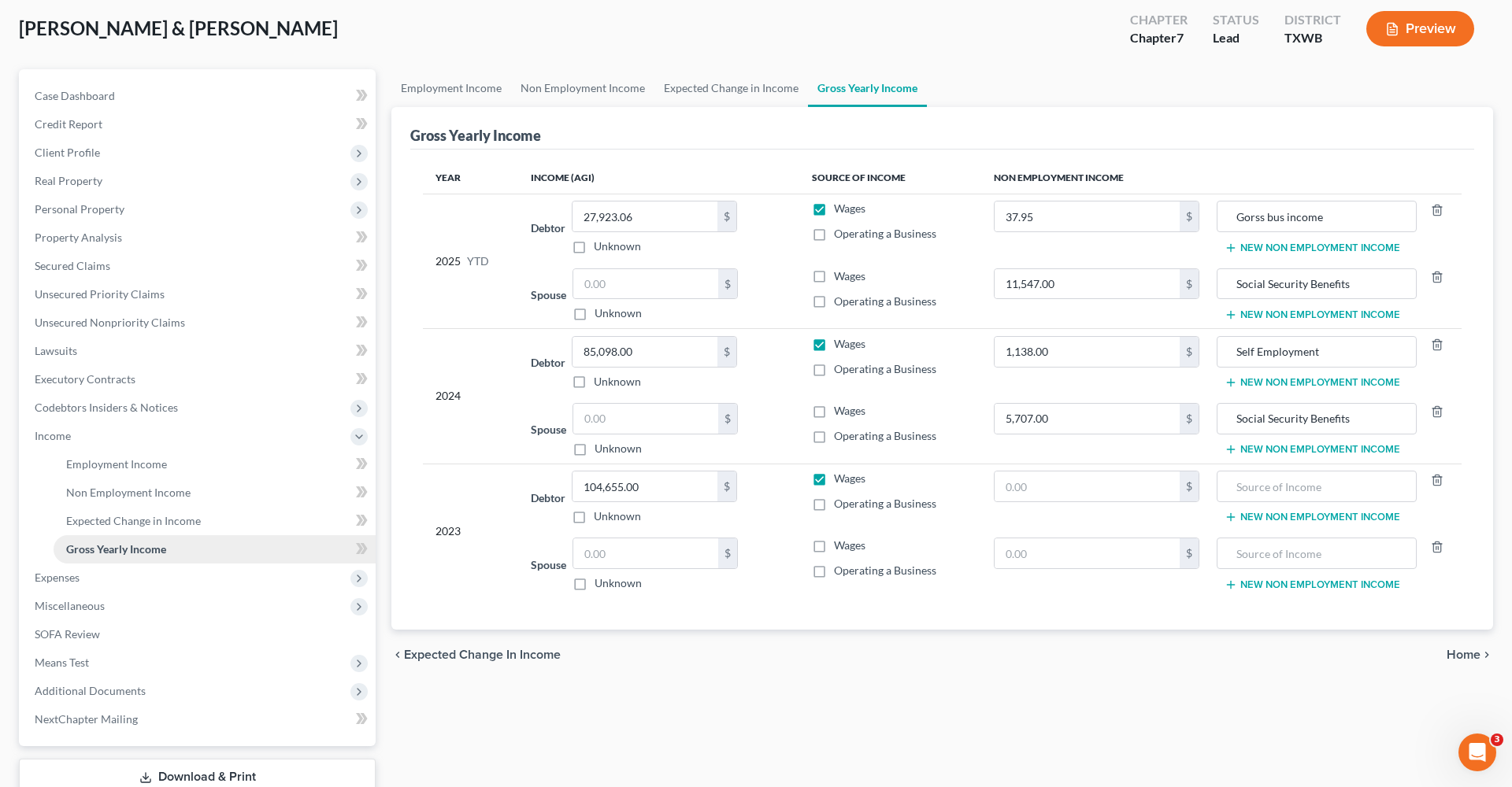
scroll to position [83, 0]
click at [94, 454] on link "Employment Income" at bounding box center [214, 463] width 322 height 28
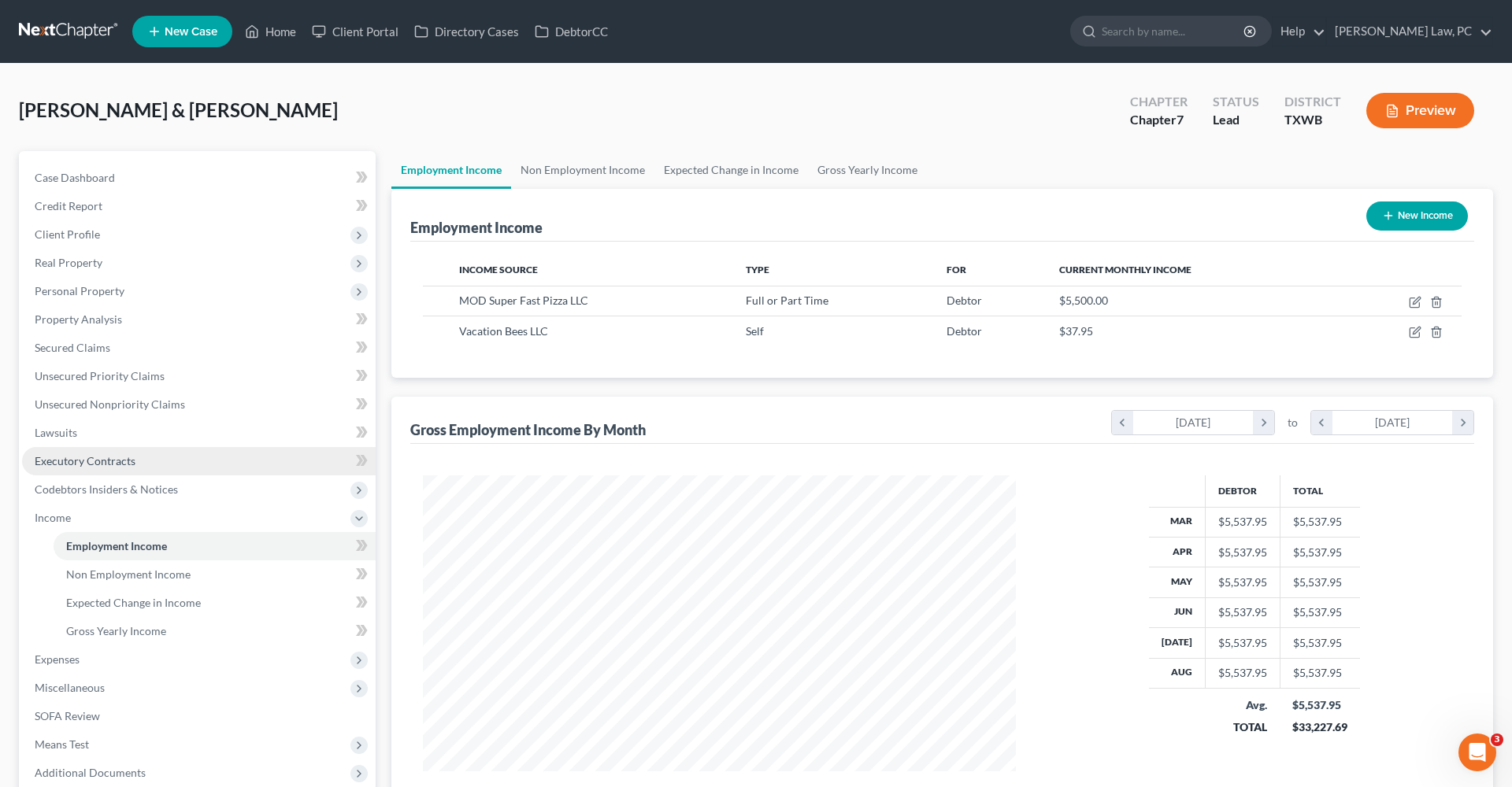
scroll to position [296, 625]
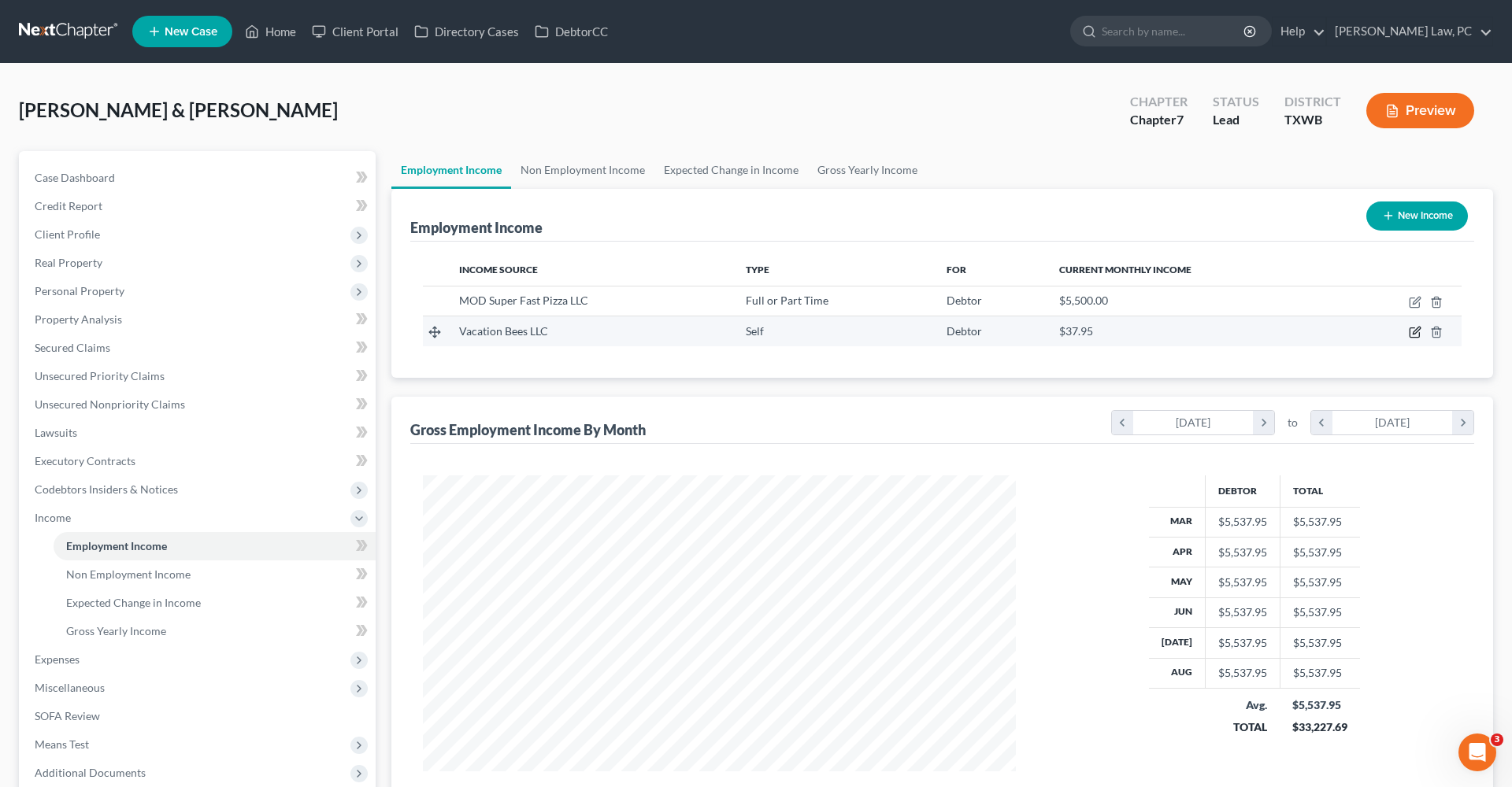
click at [1415, 334] on icon "button" at bounding box center [1416, 331] width 7 height 7
select select "1"
select select "45"
select select "0"
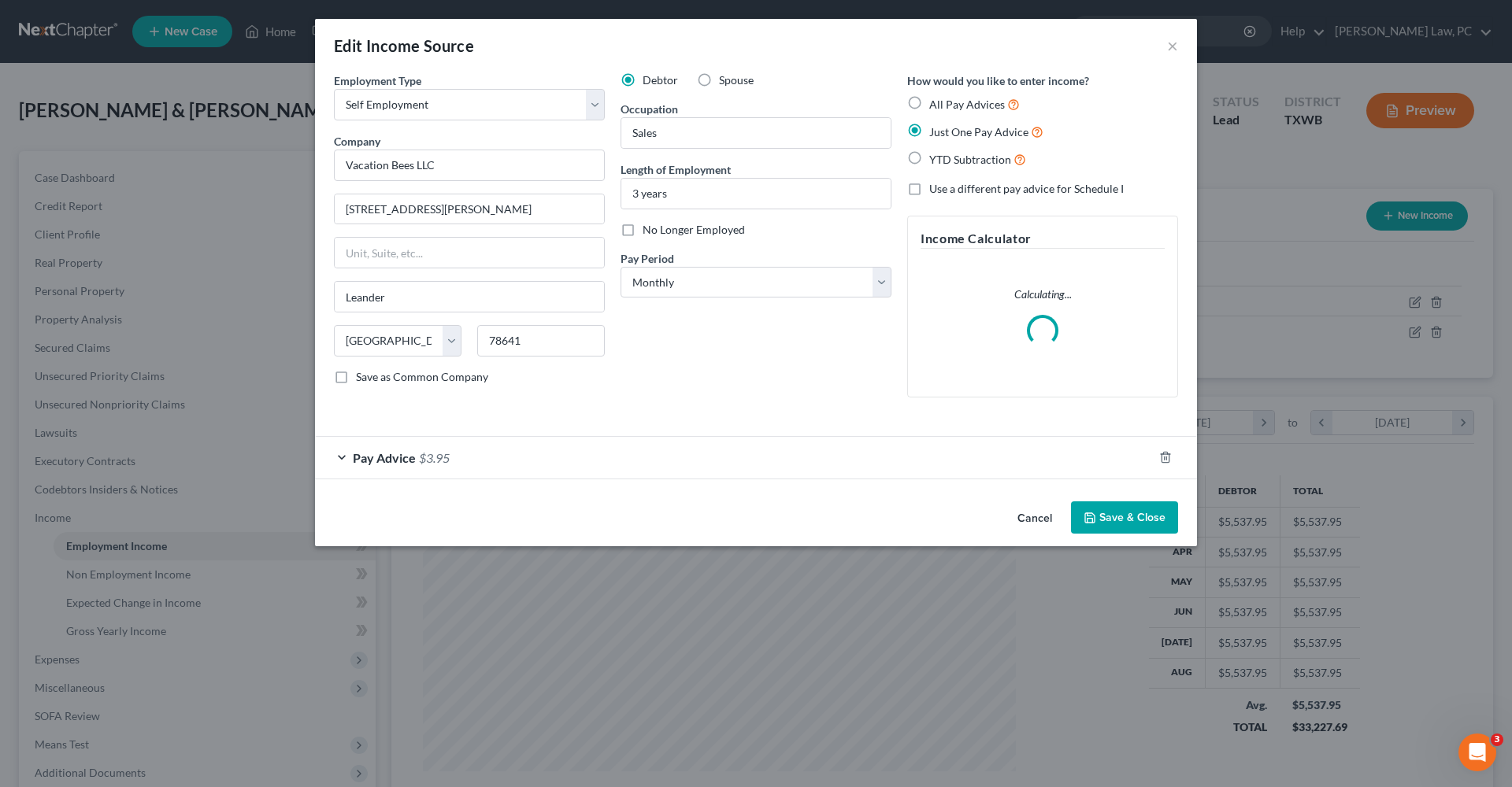
click at [337, 453] on div "Pay Advice $3.95" at bounding box center [734, 457] width 838 height 41
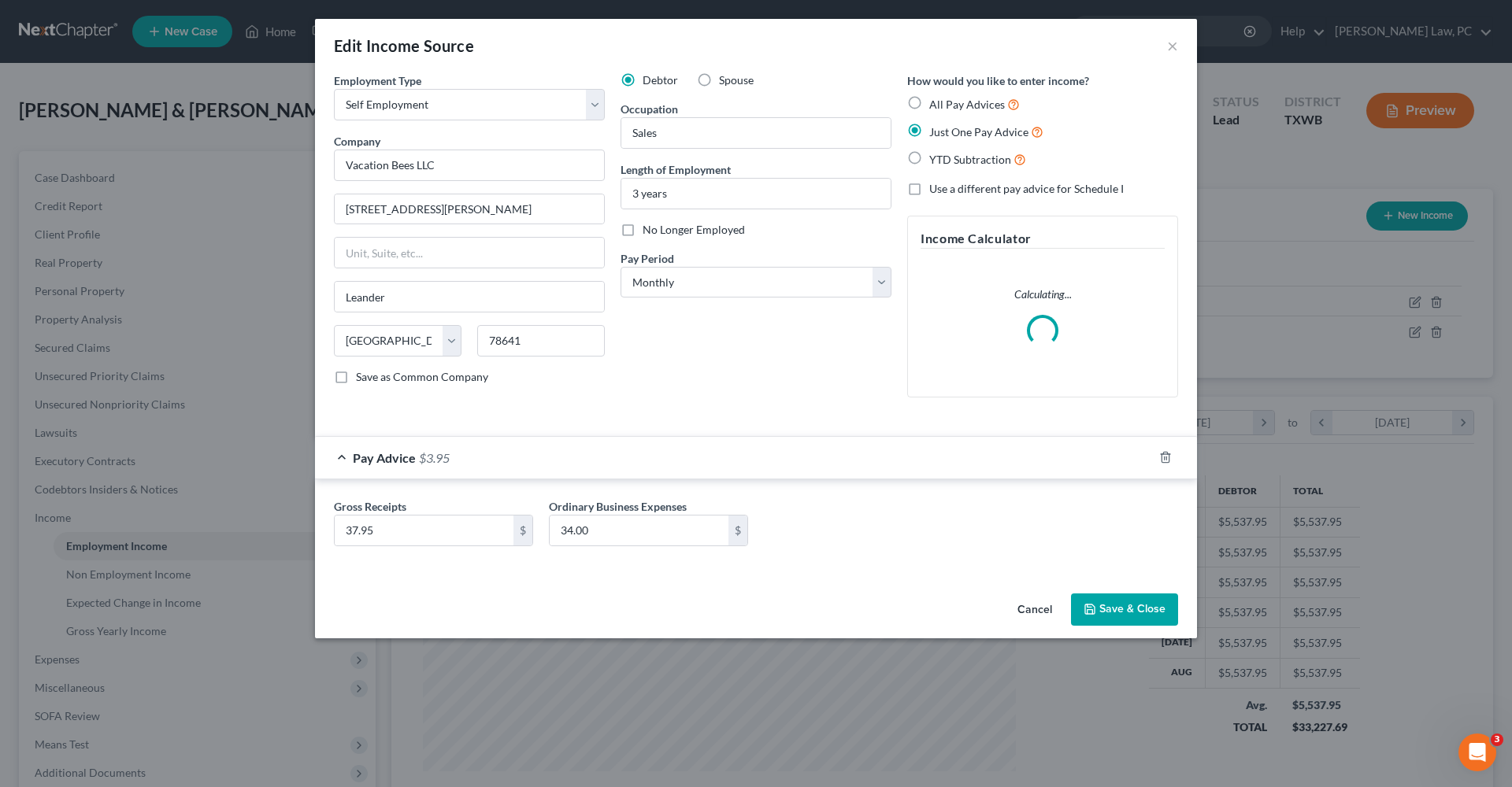
click at [1181, 42] on div "Edit Income Source ×" at bounding box center [756, 45] width 882 height 54
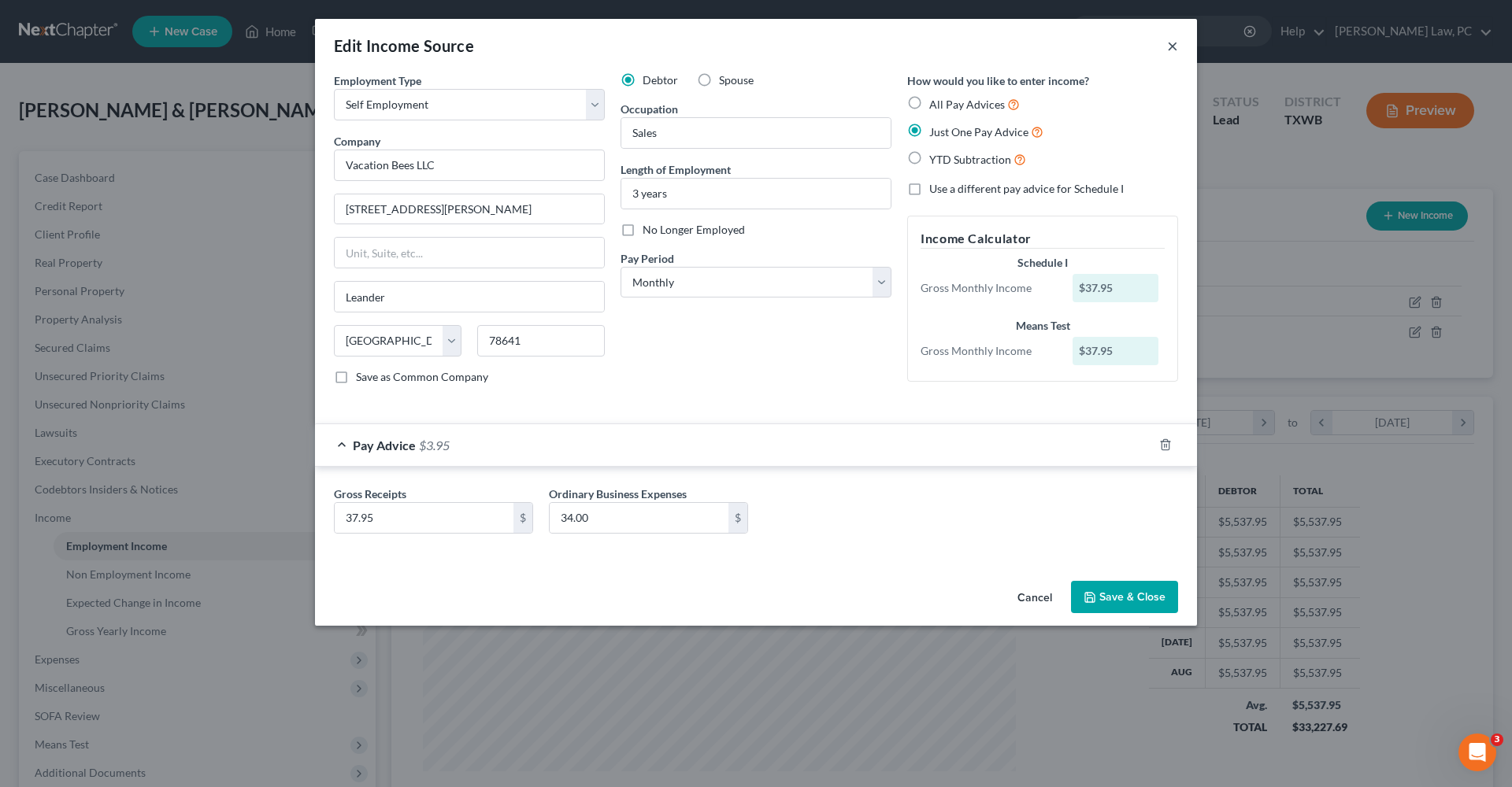
click at [1173, 47] on button "×" at bounding box center [1172, 45] width 11 height 19
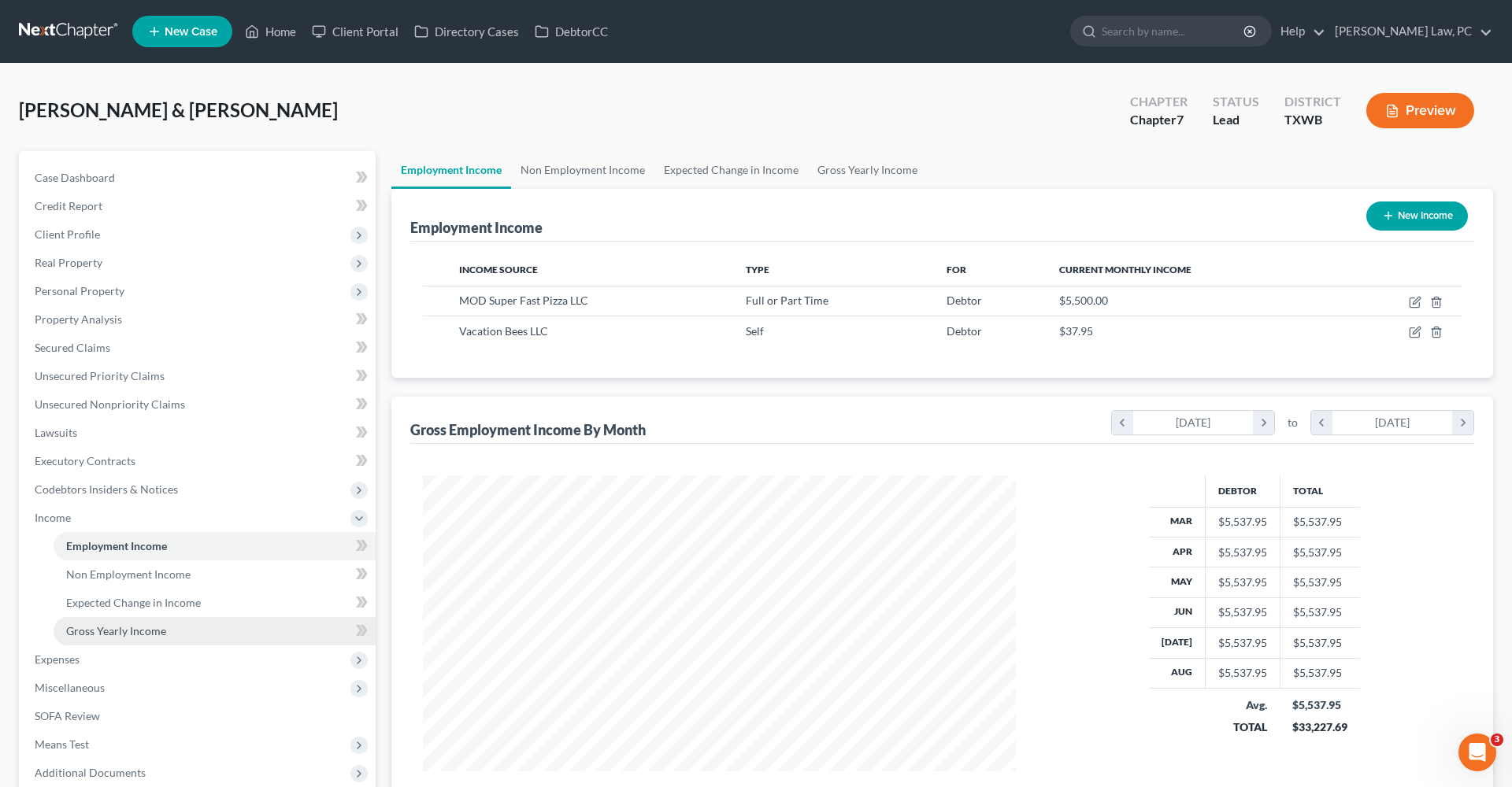
click at [100, 634] on span "Gross Yearly Income" at bounding box center [115, 631] width 100 height 13
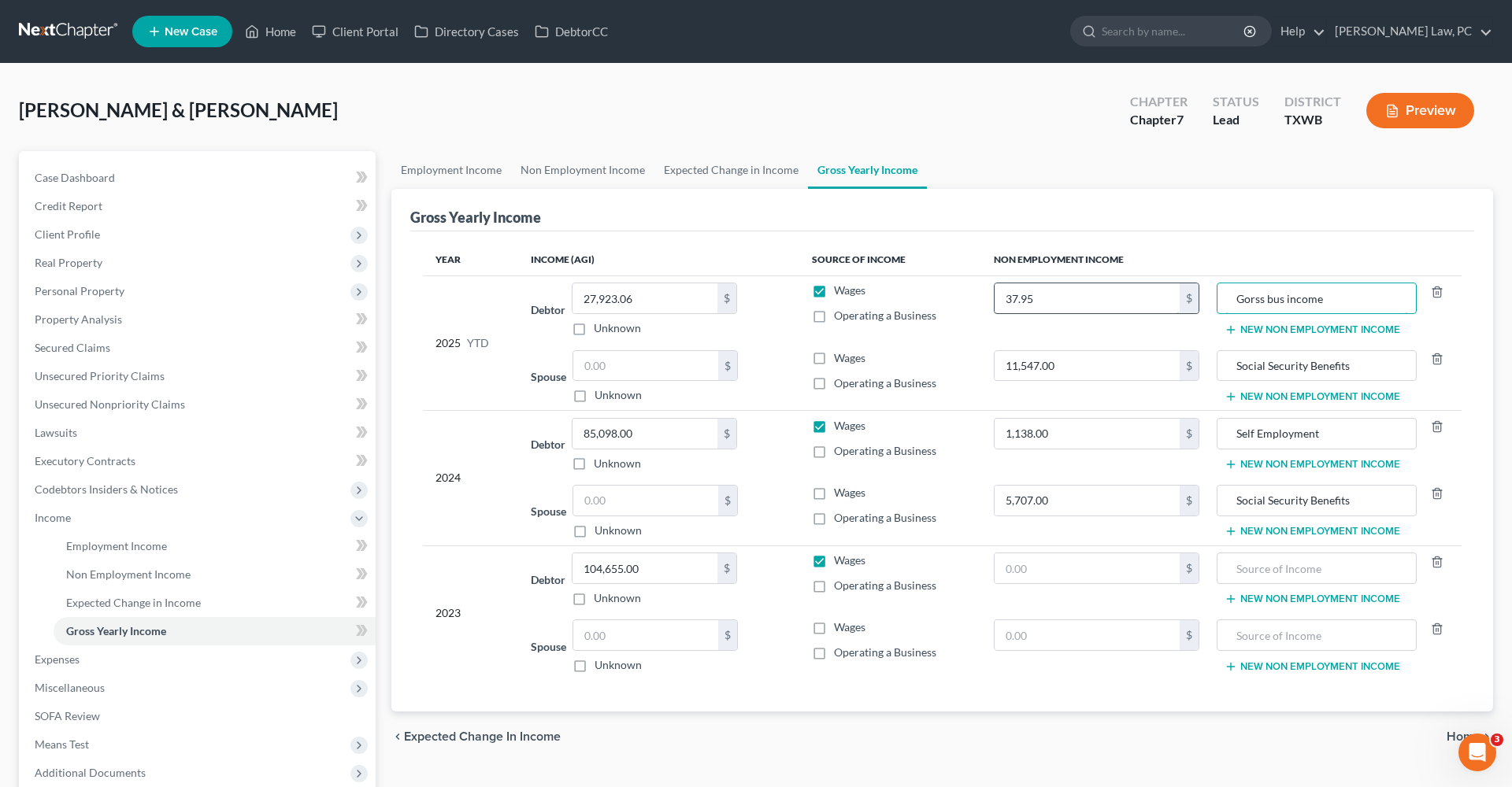
drag, startPoint x: 1345, startPoint y: 296, endPoint x: 1179, endPoint y: 293, distance: 166.0
click at [1179, 293] on tr "2025 YTD Debtor 27,923.06 $ Unknown Balance Undetermined 27,923.06 $ Unknown Wa…" at bounding box center [942, 309] width 1038 height 67
drag, startPoint x: 1038, startPoint y: 302, endPoint x: 986, endPoint y: 301, distance: 52.0
click at [986, 301] on td "37.95 $" at bounding box center [1097, 309] width 231 height 67
type input "227.69"
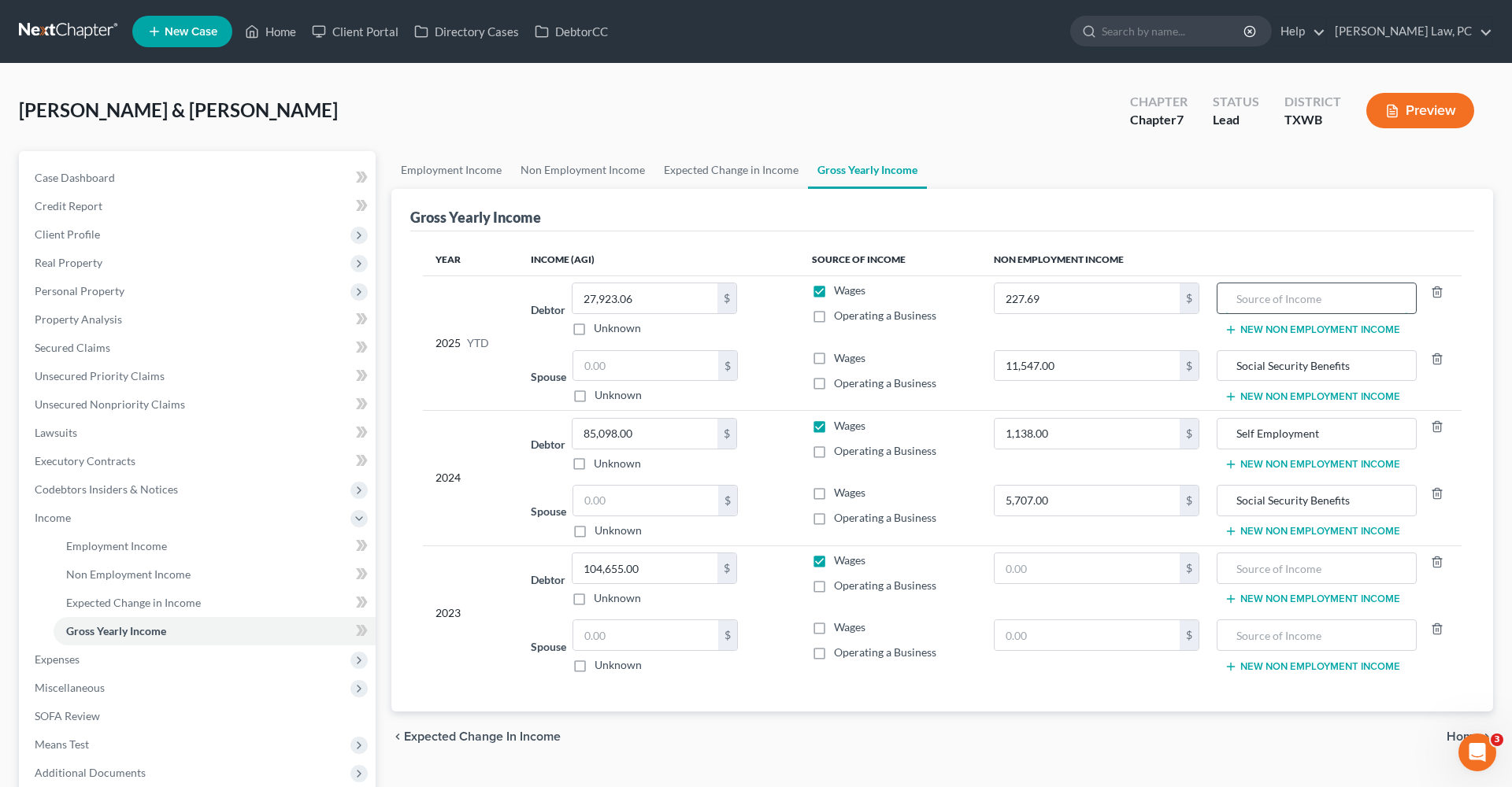
click at [1278, 305] on input "text" at bounding box center [1316, 298] width 183 height 30
type input "Vacation Bees LLC"
click at [54, 664] on span "Expenses" at bounding box center [57, 659] width 45 height 13
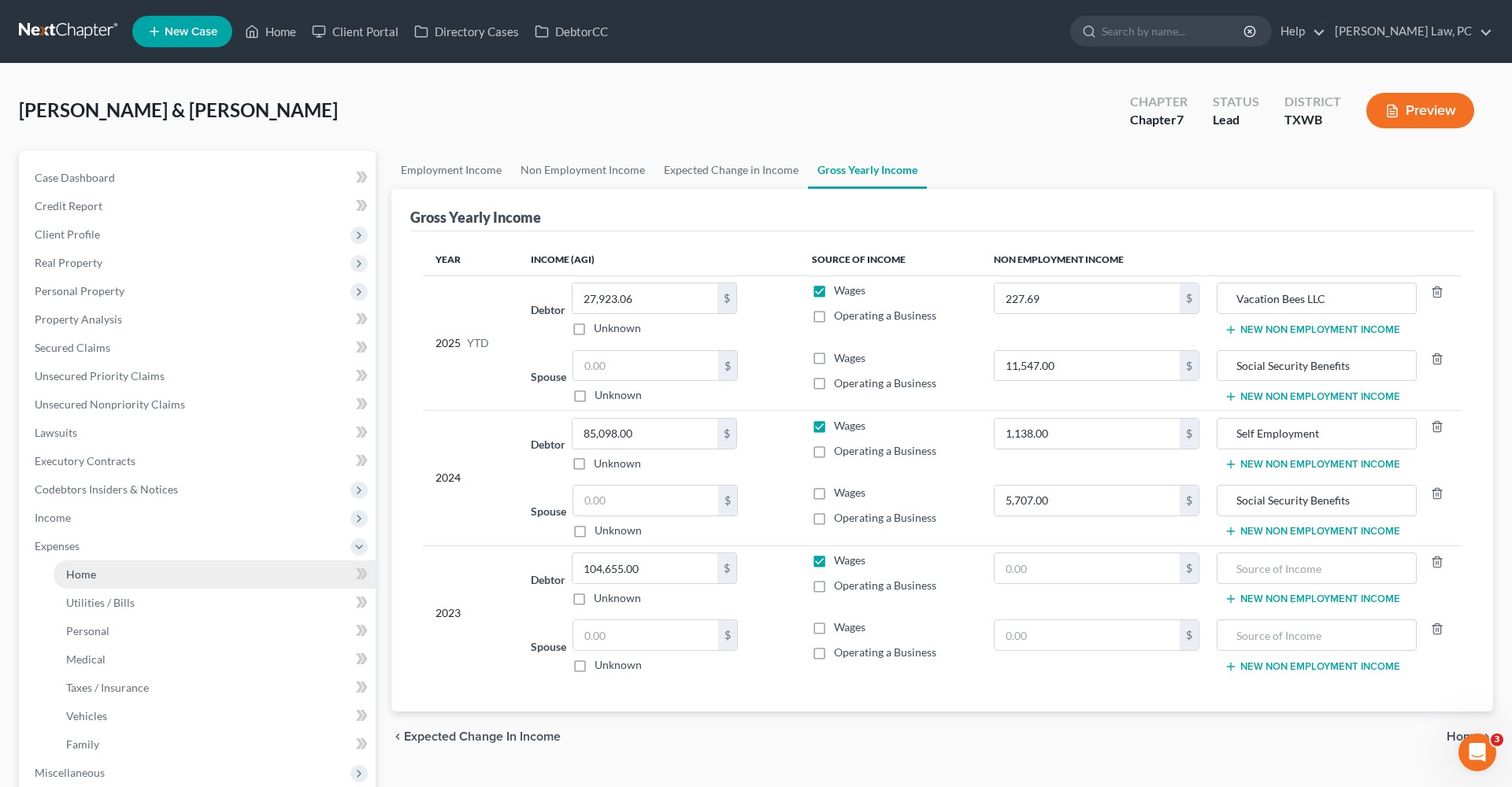
click at [92, 578] on span "Home" at bounding box center [80, 574] width 30 height 13
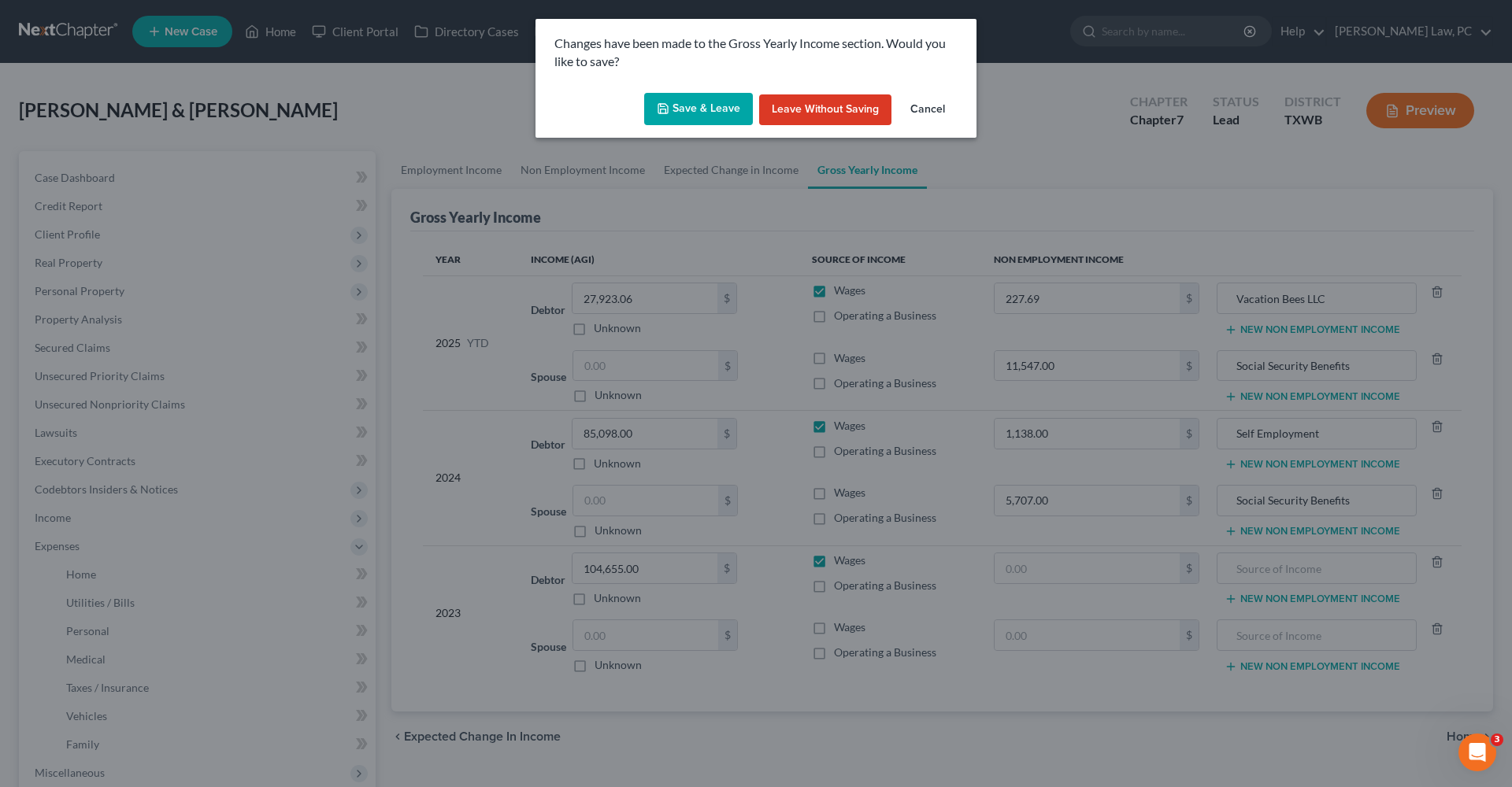
click at [668, 106] on icon "button" at bounding box center [663, 109] width 13 height 13
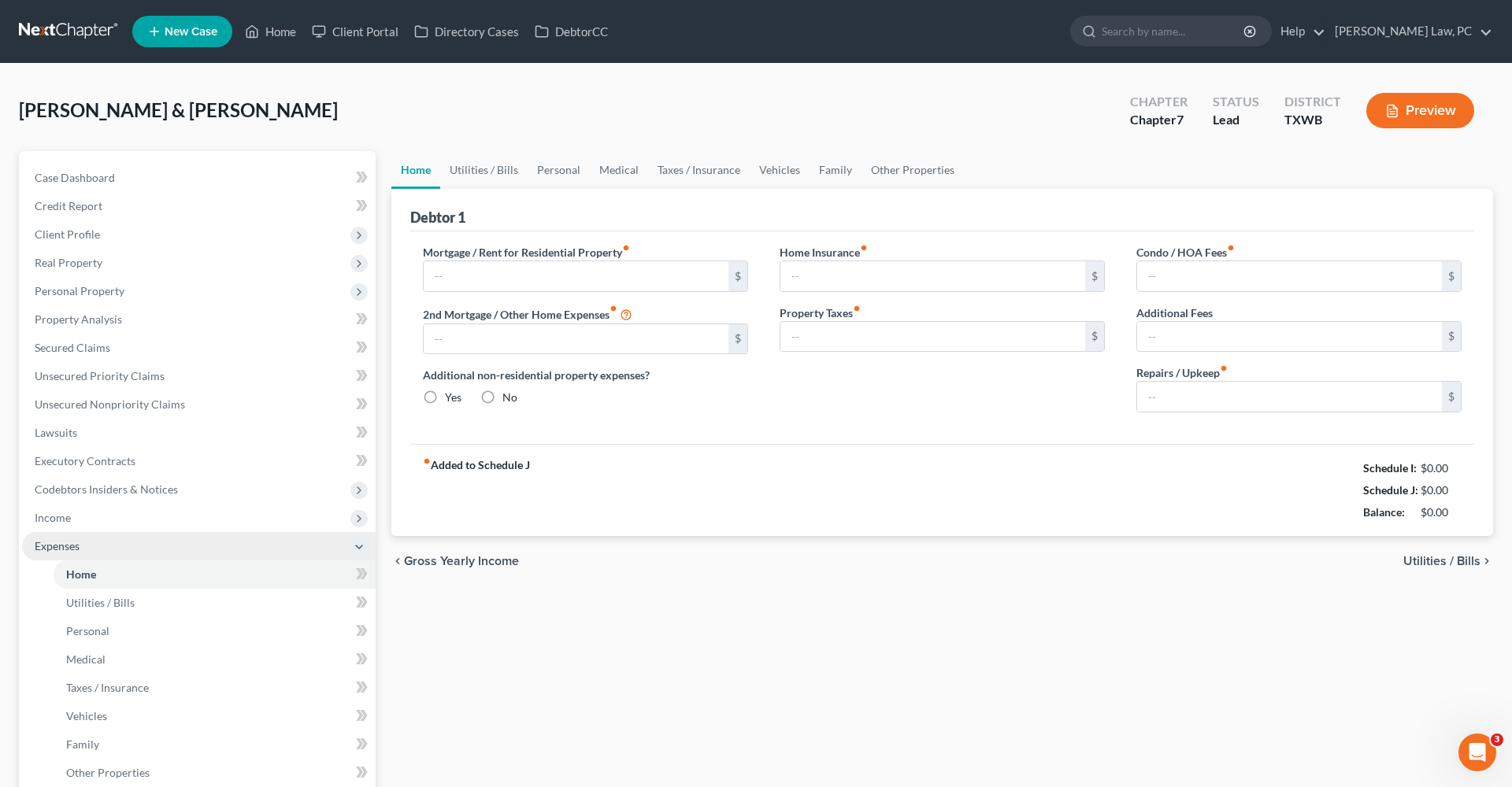
type input "2,137.00"
type input "0.00"
radio input "true"
type input "0.00"
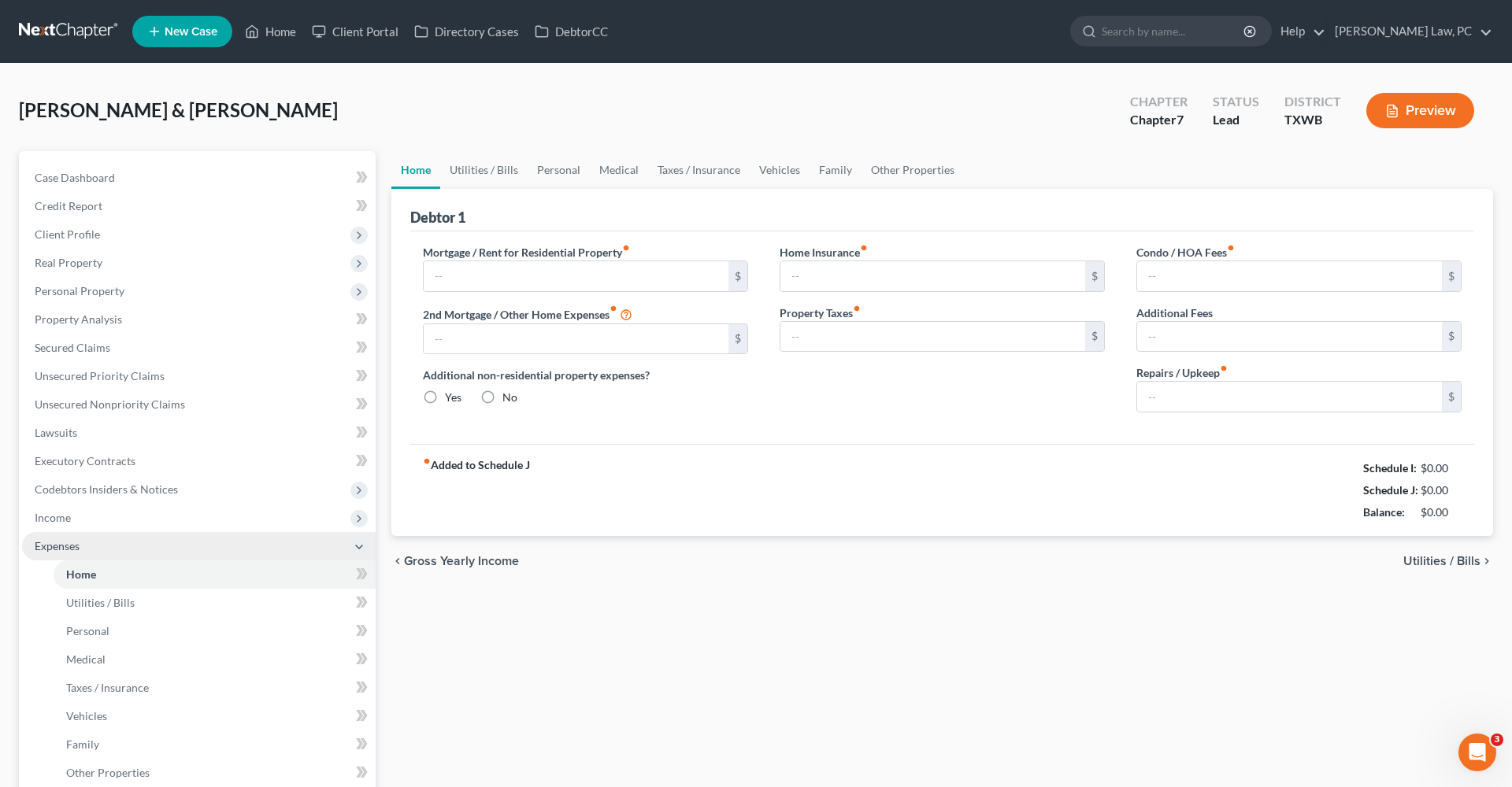
type input "45.00"
type input "0.00"
type input "120.00"
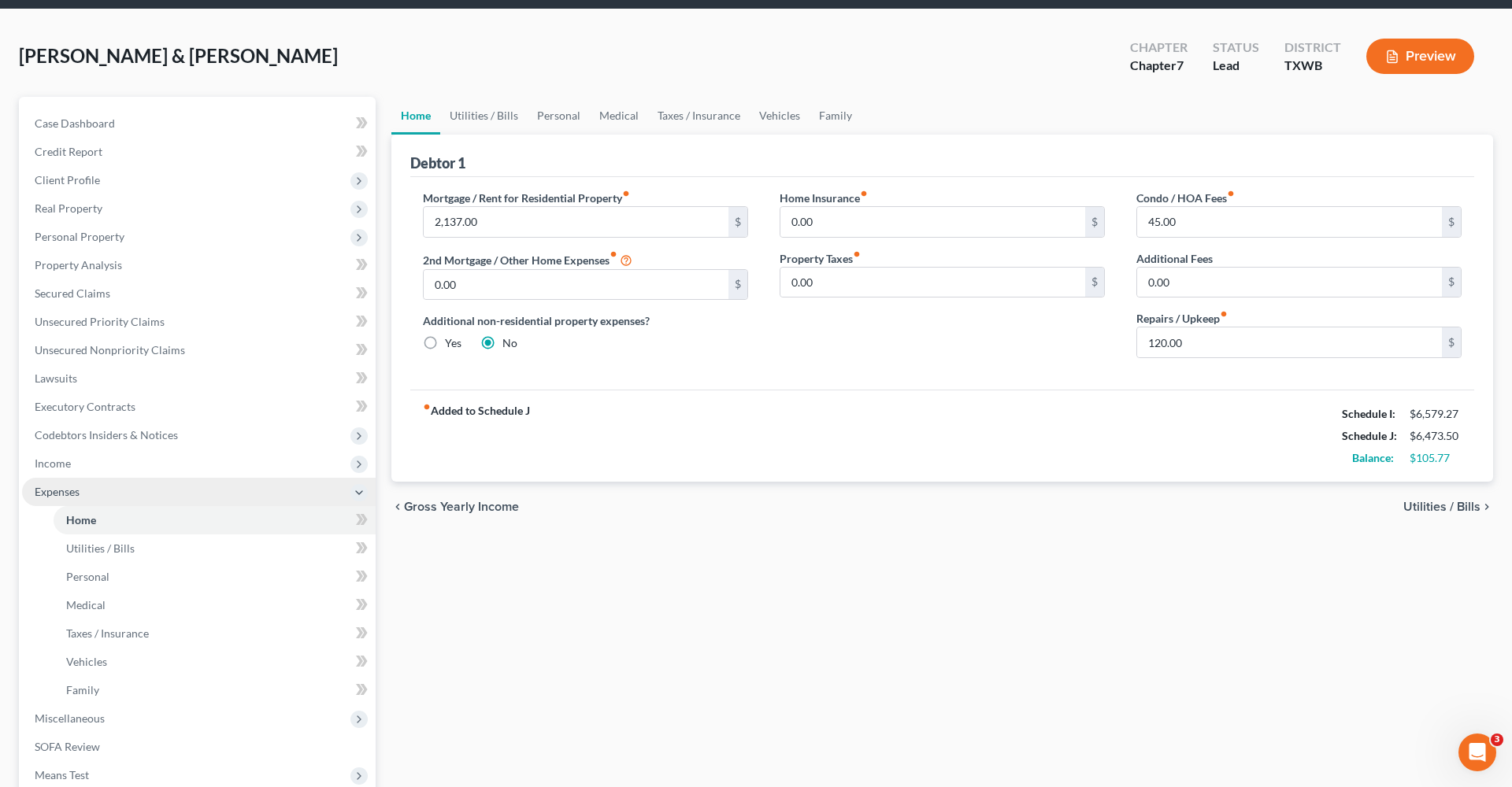
scroll to position [73, 0]
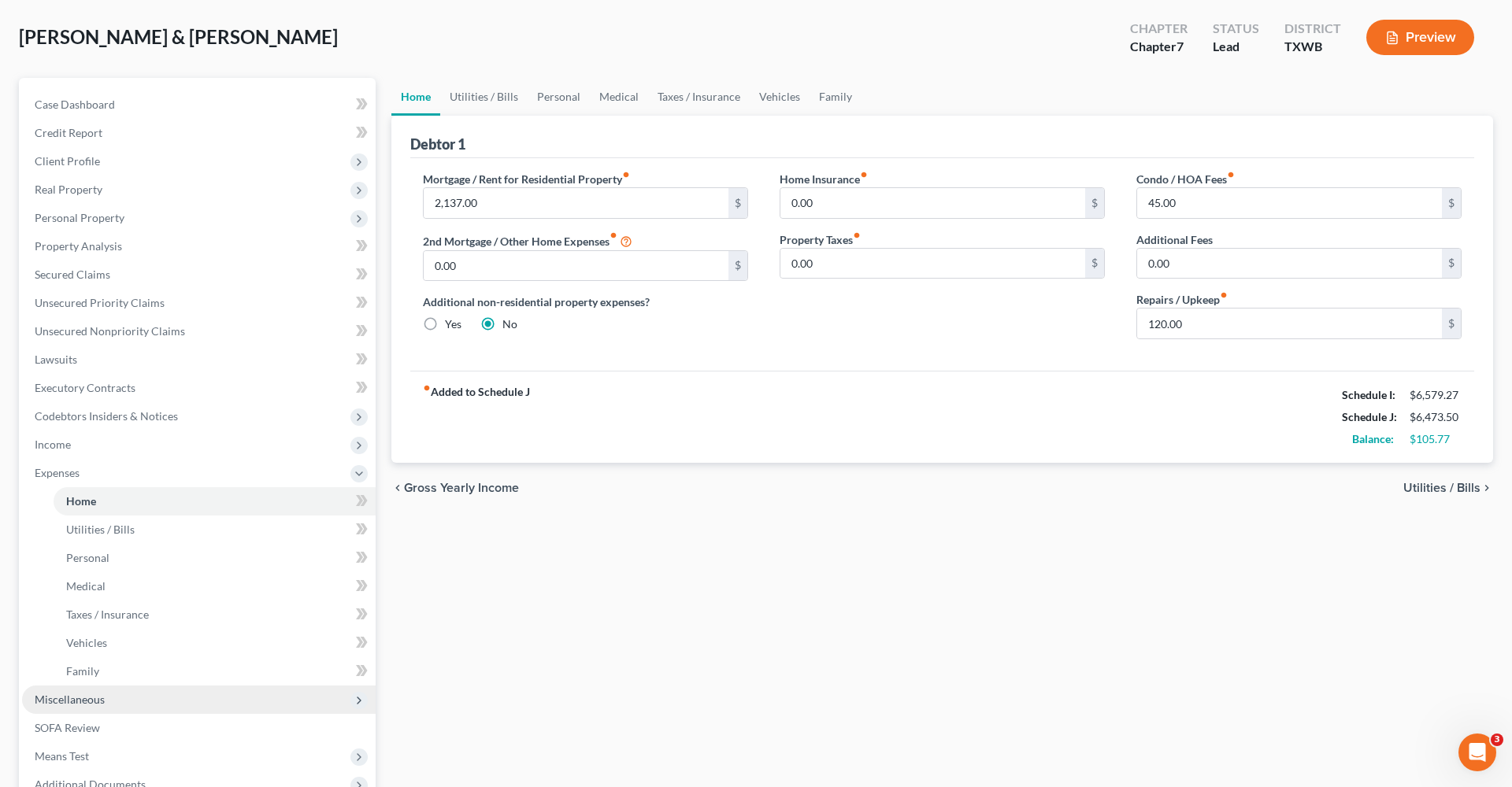
click at [90, 698] on span "Miscellaneous" at bounding box center [70, 699] width 70 height 13
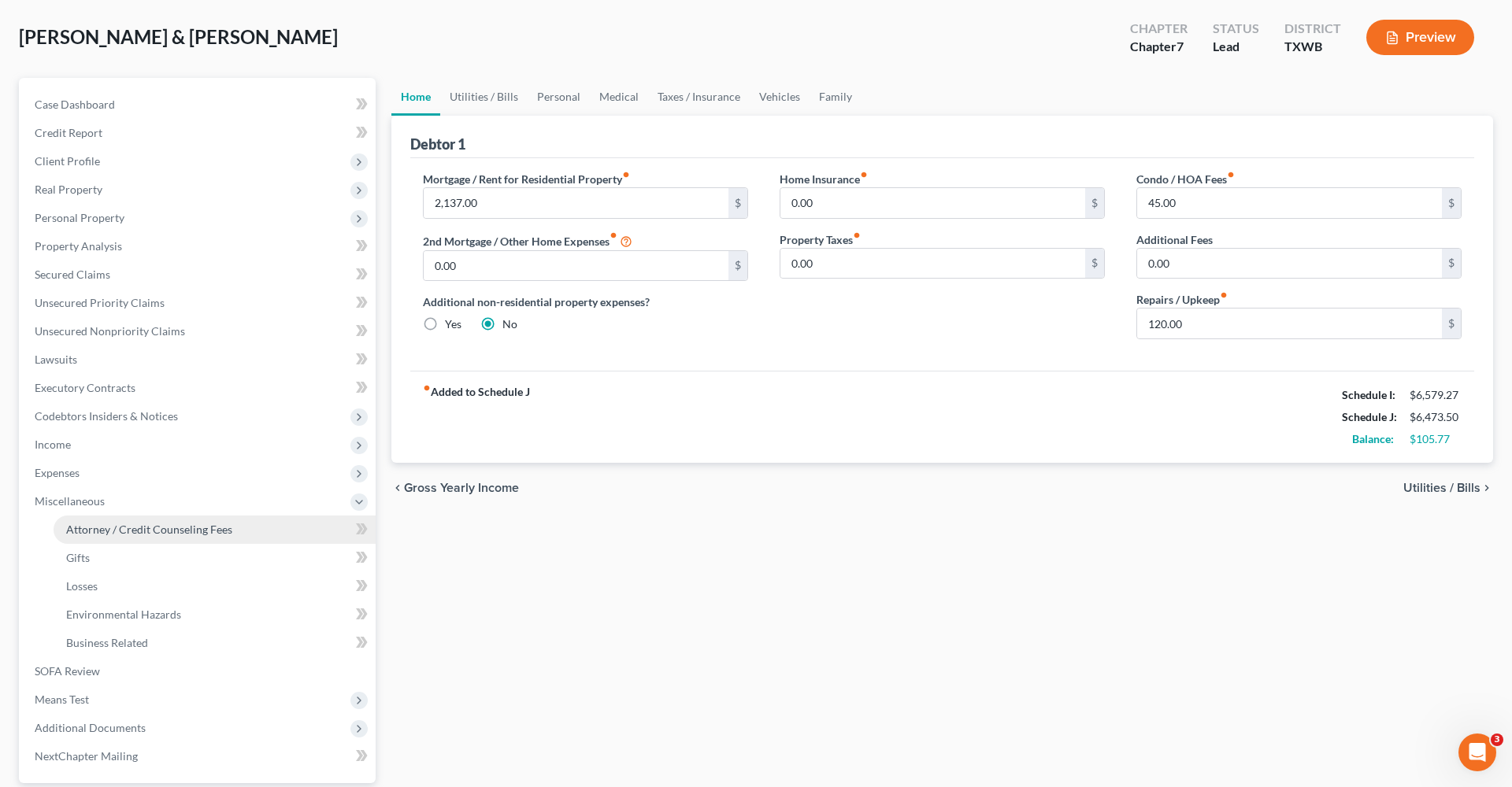
click at [154, 530] on span "Attorney / Credit Counseling Fees" at bounding box center [149, 530] width 166 height 13
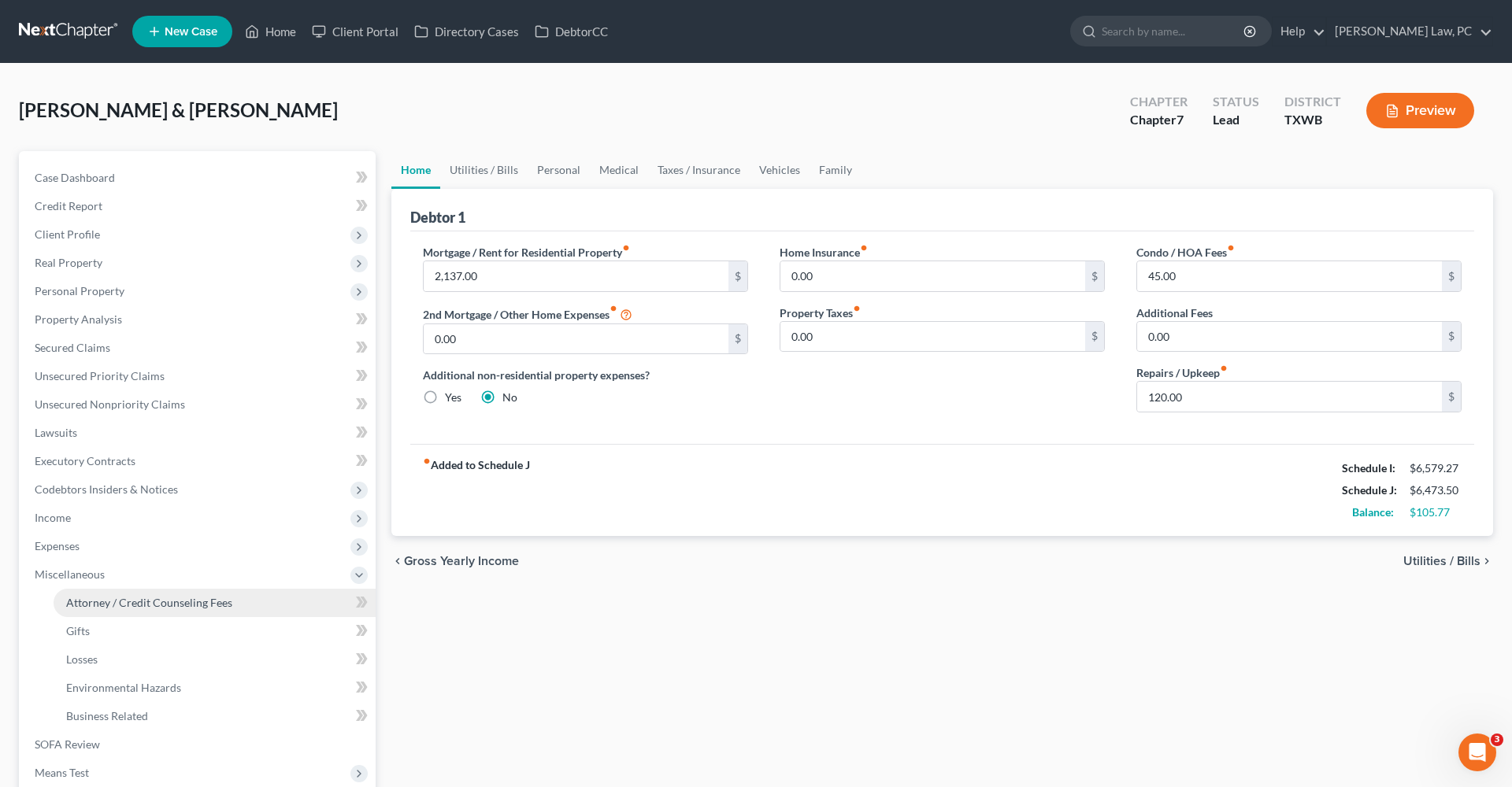
select select "4"
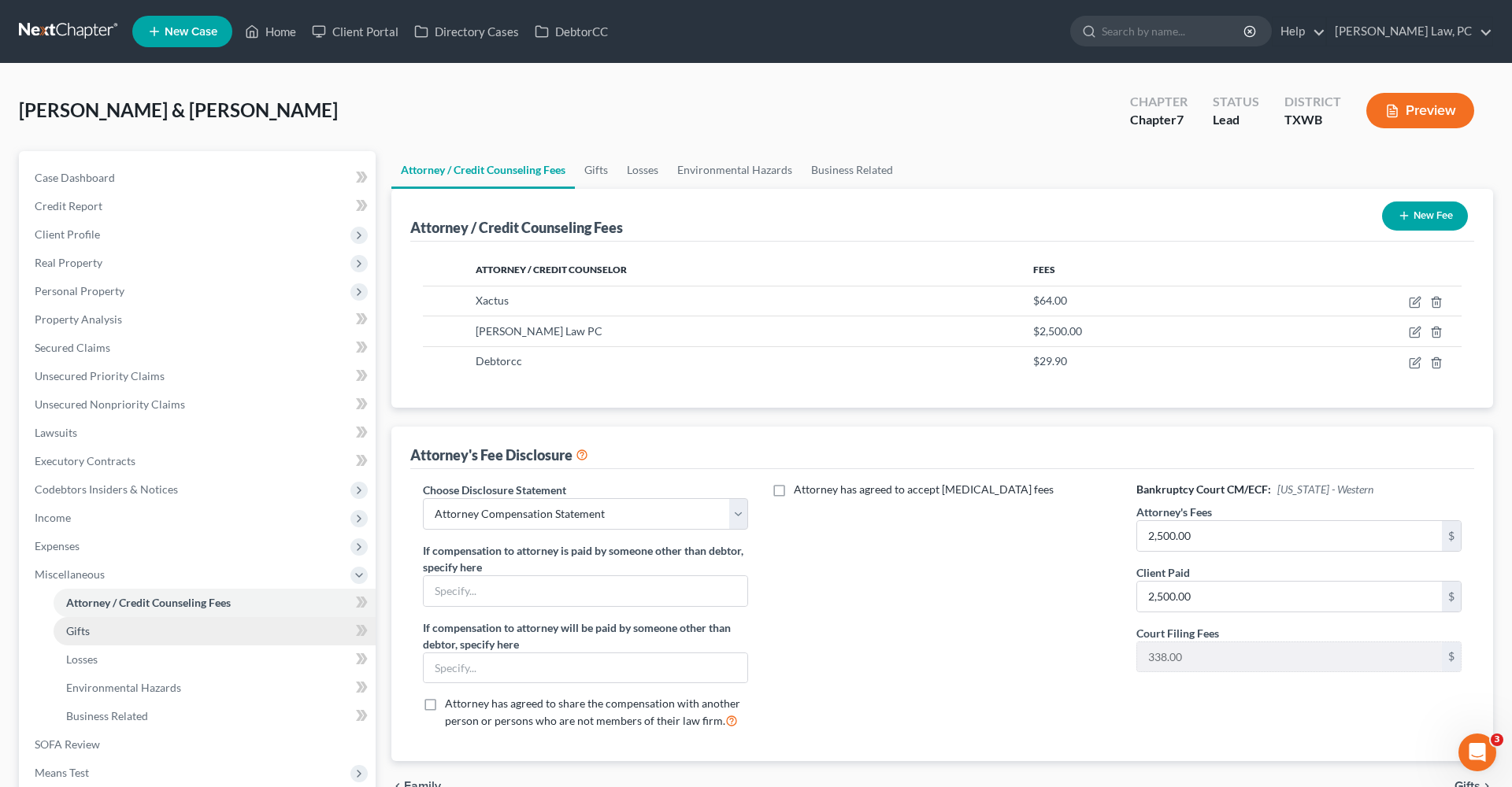
click at [76, 636] on span "Gifts" at bounding box center [77, 631] width 24 height 13
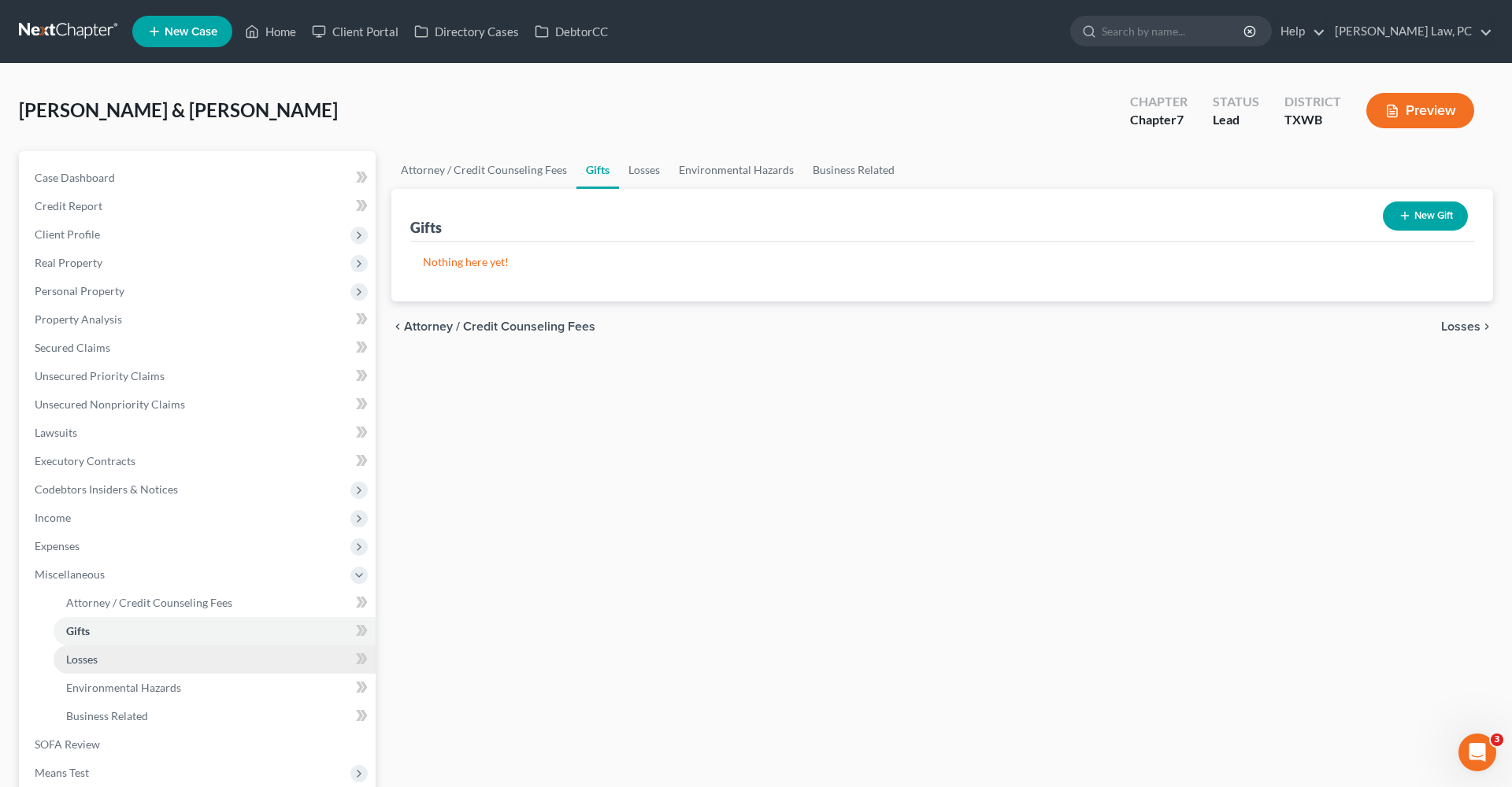
click at [94, 664] on span "Losses" at bounding box center [81, 659] width 32 height 13
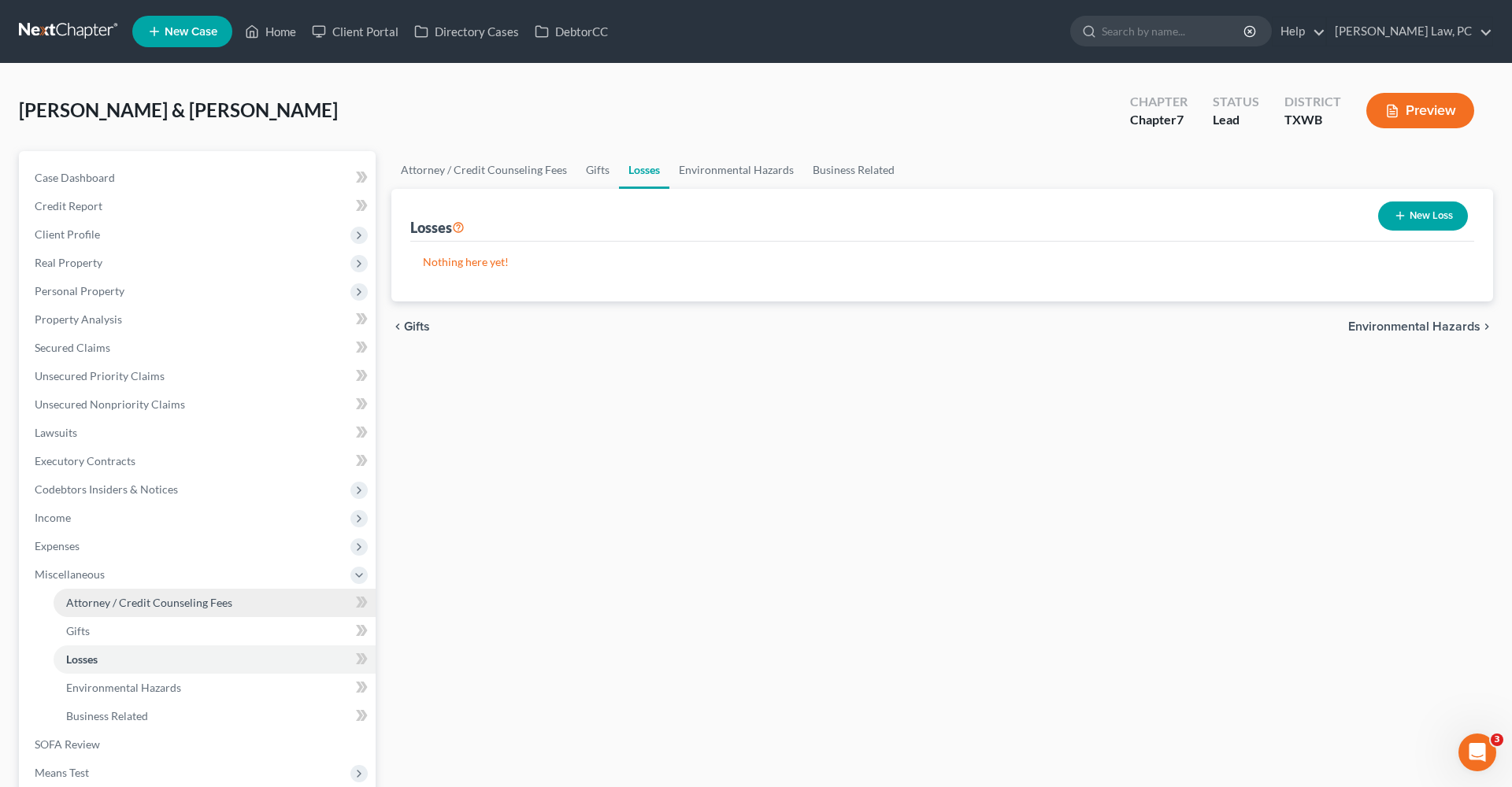
click at [115, 603] on span "Attorney / Credit Counseling Fees" at bounding box center [149, 603] width 166 height 13
select select "4"
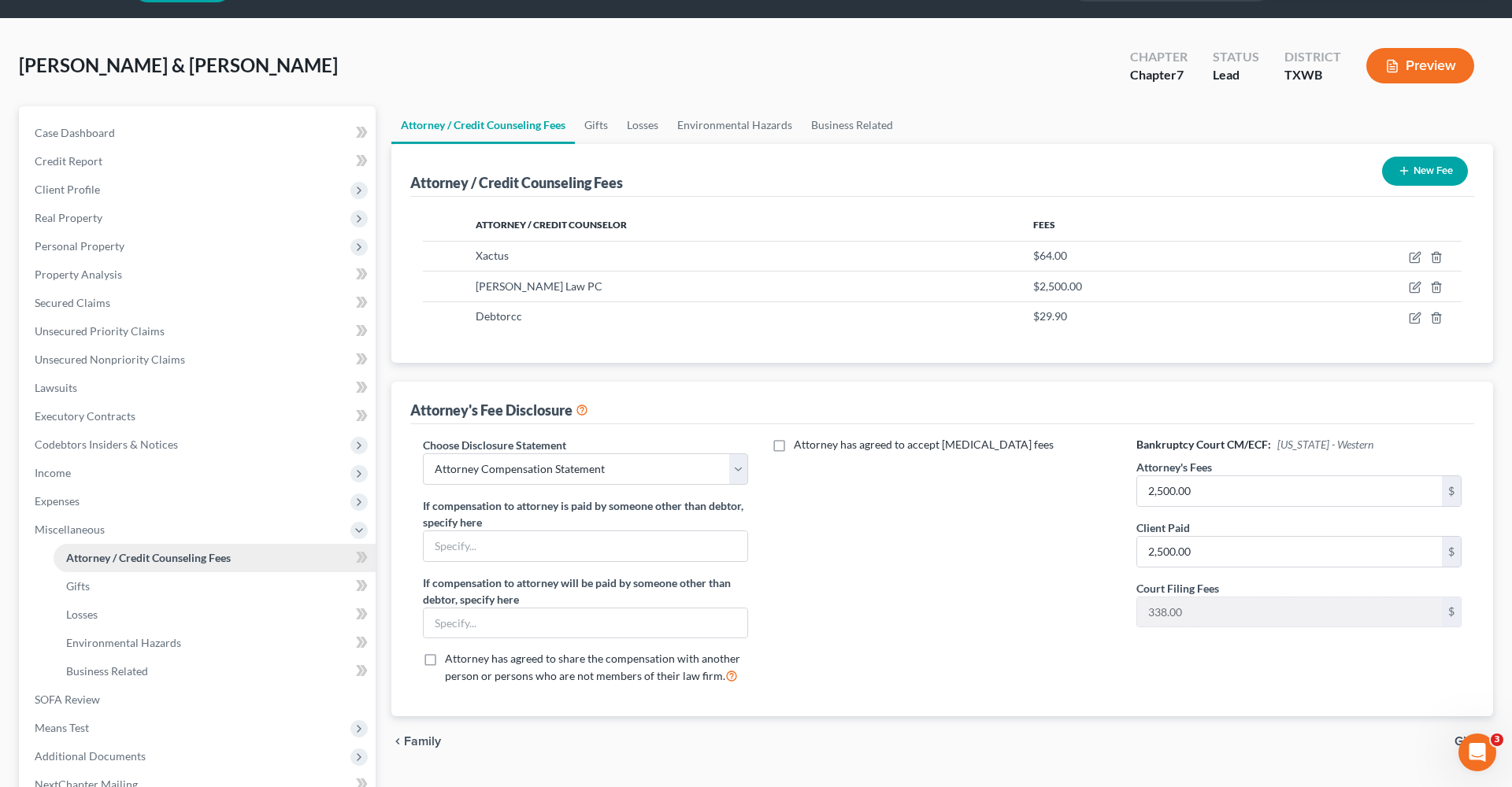
scroll to position [68, 0]
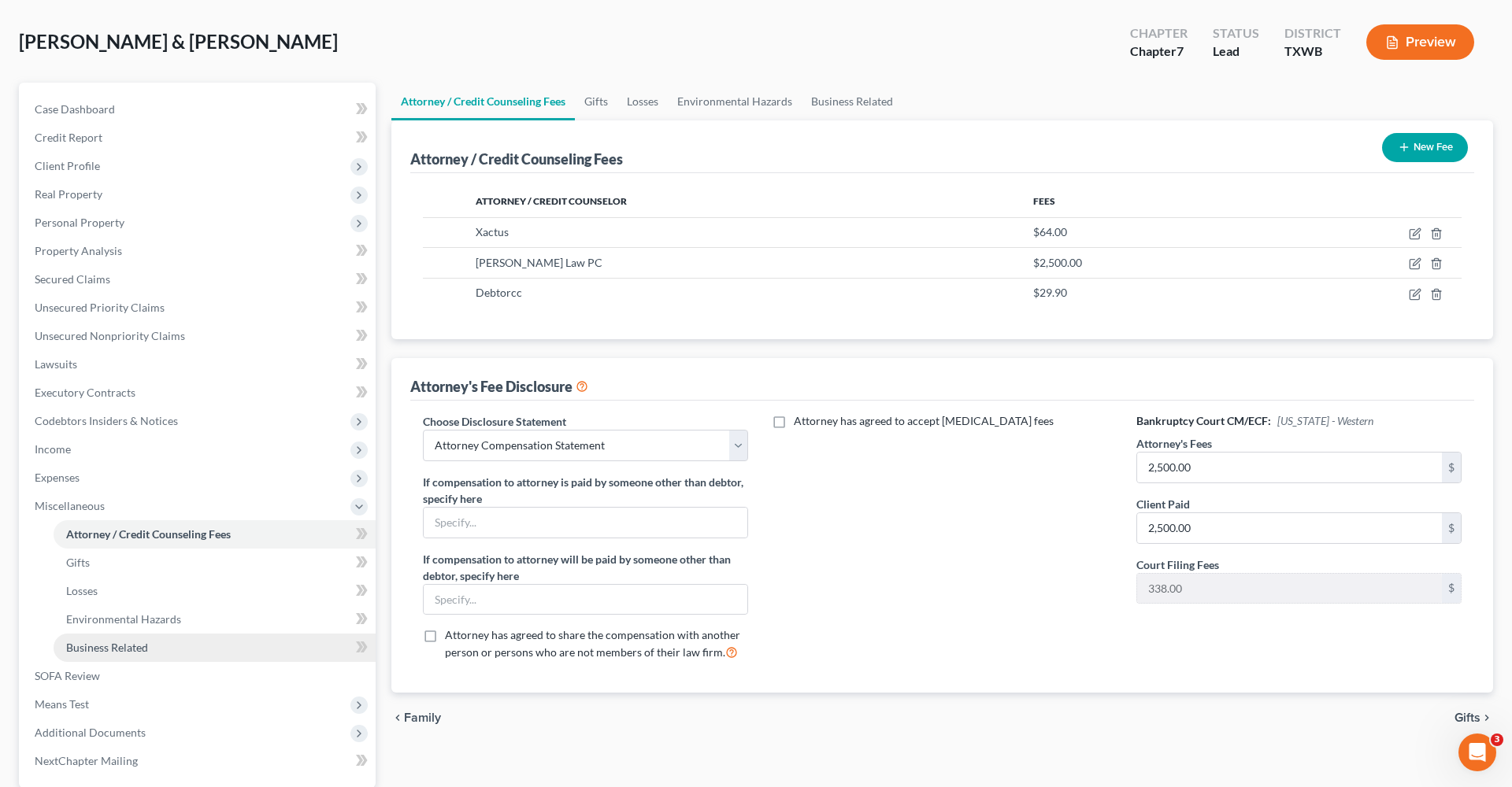
click at [113, 651] on span "Business Related" at bounding box center [106, 647] width 82 height 13
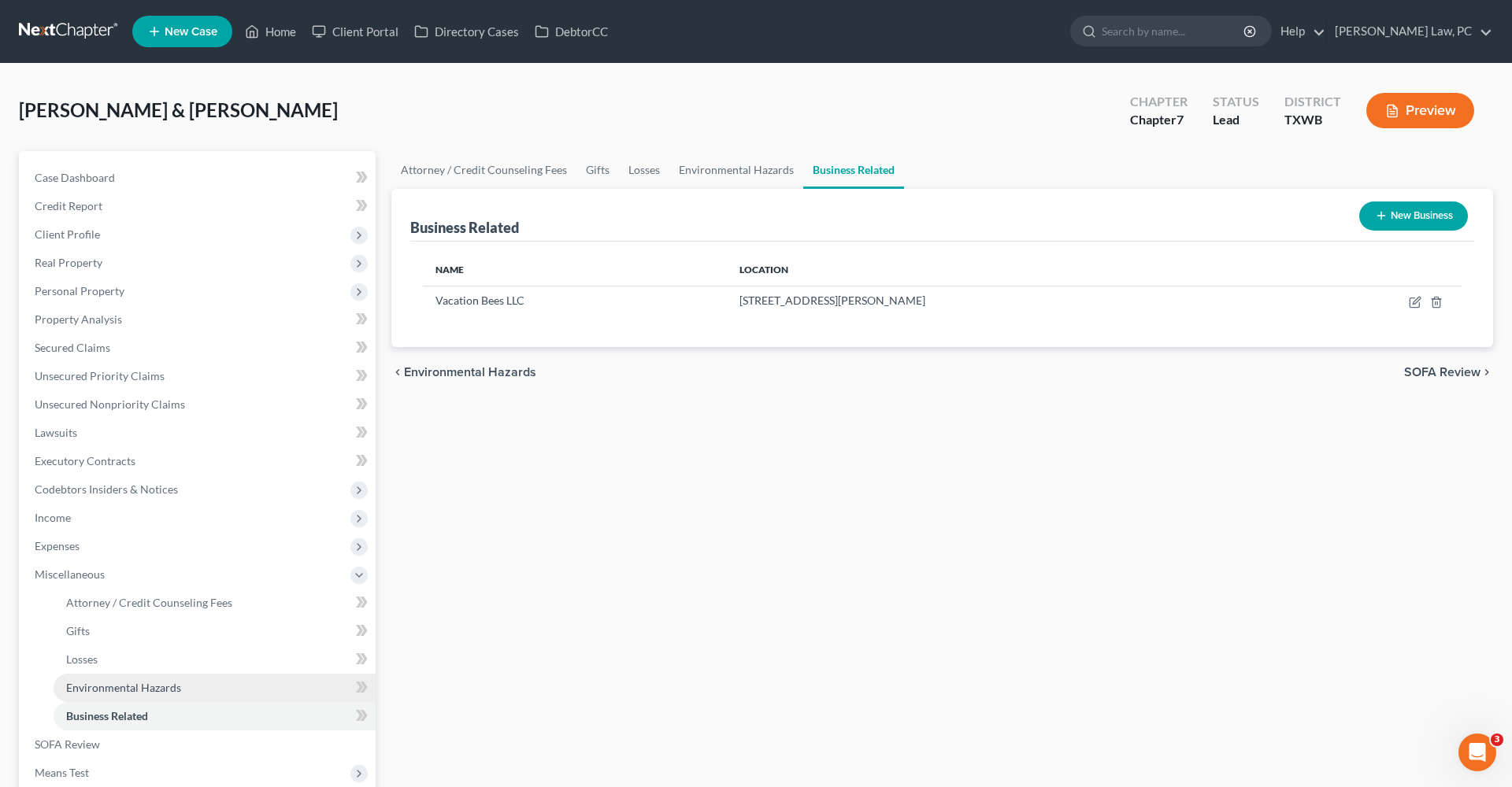
click at [90, 690] on span "Environmental Hazards" at bounding box center [123, 687] width 115 height 13
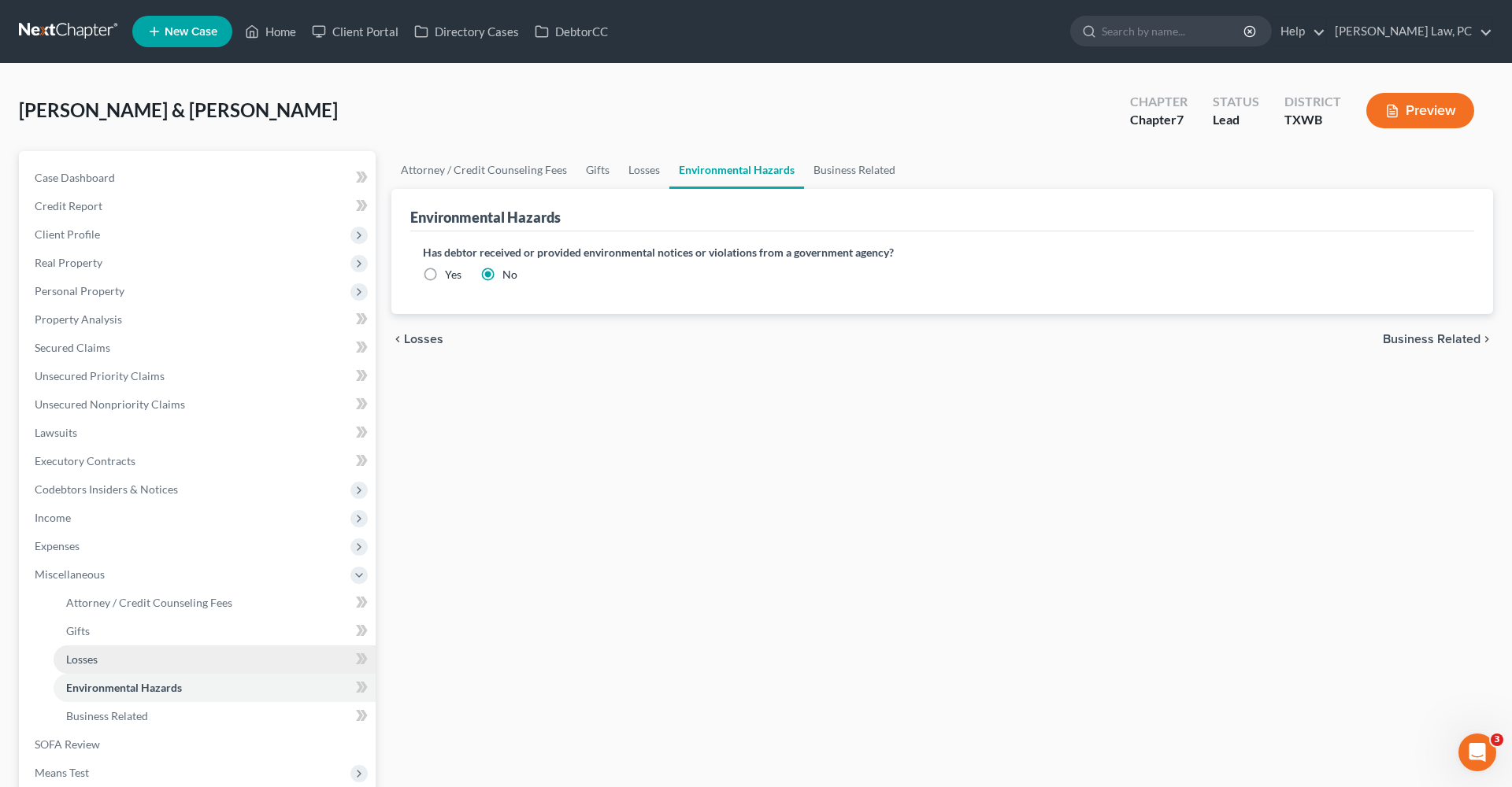
click at [89, 658] on span "Losses" at bounding box center [81, 659] width 32 height 13
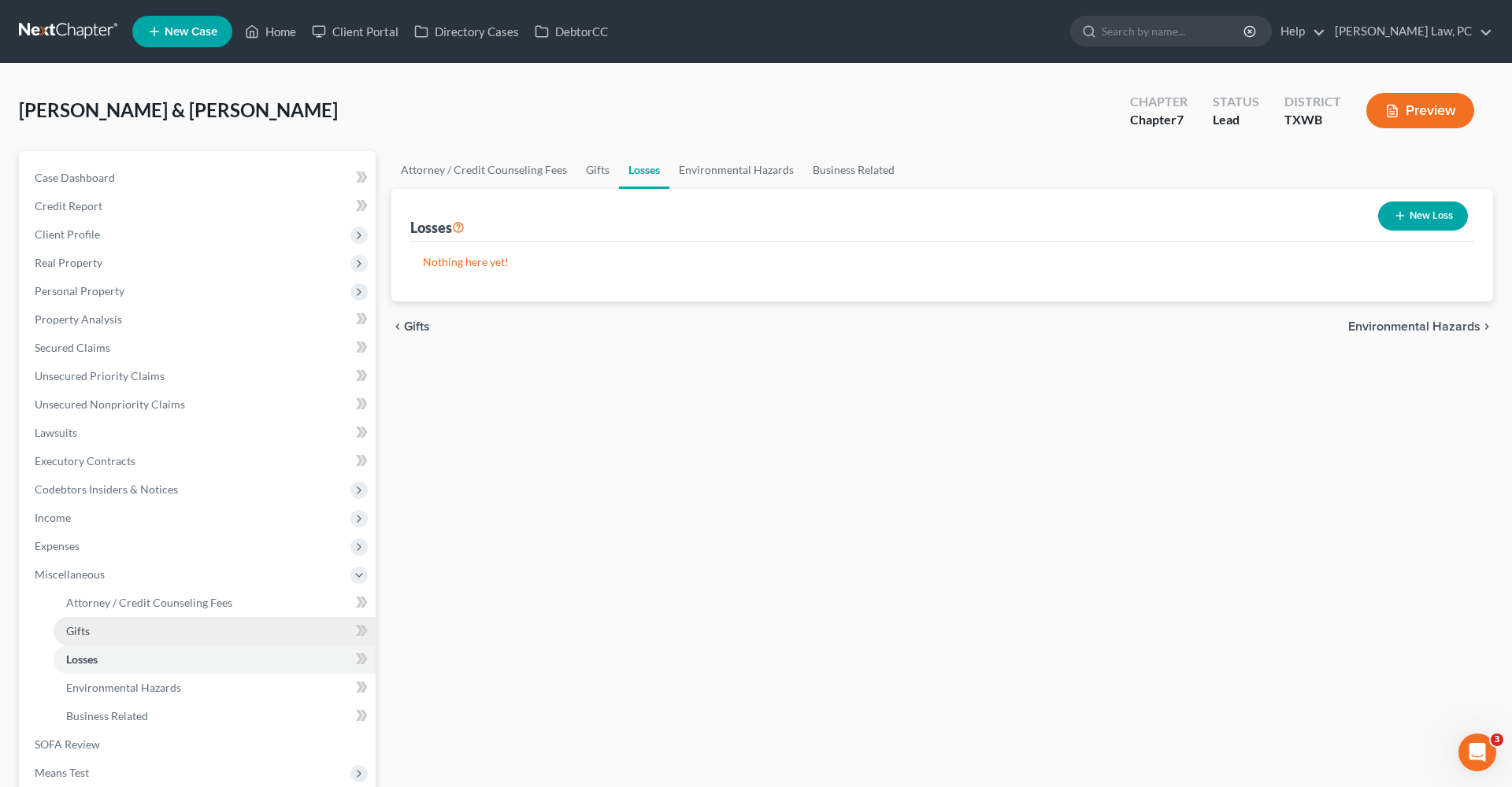
click at [81, 634] on span "Gifts" at bounding box center [77, 631] width 24 height 13
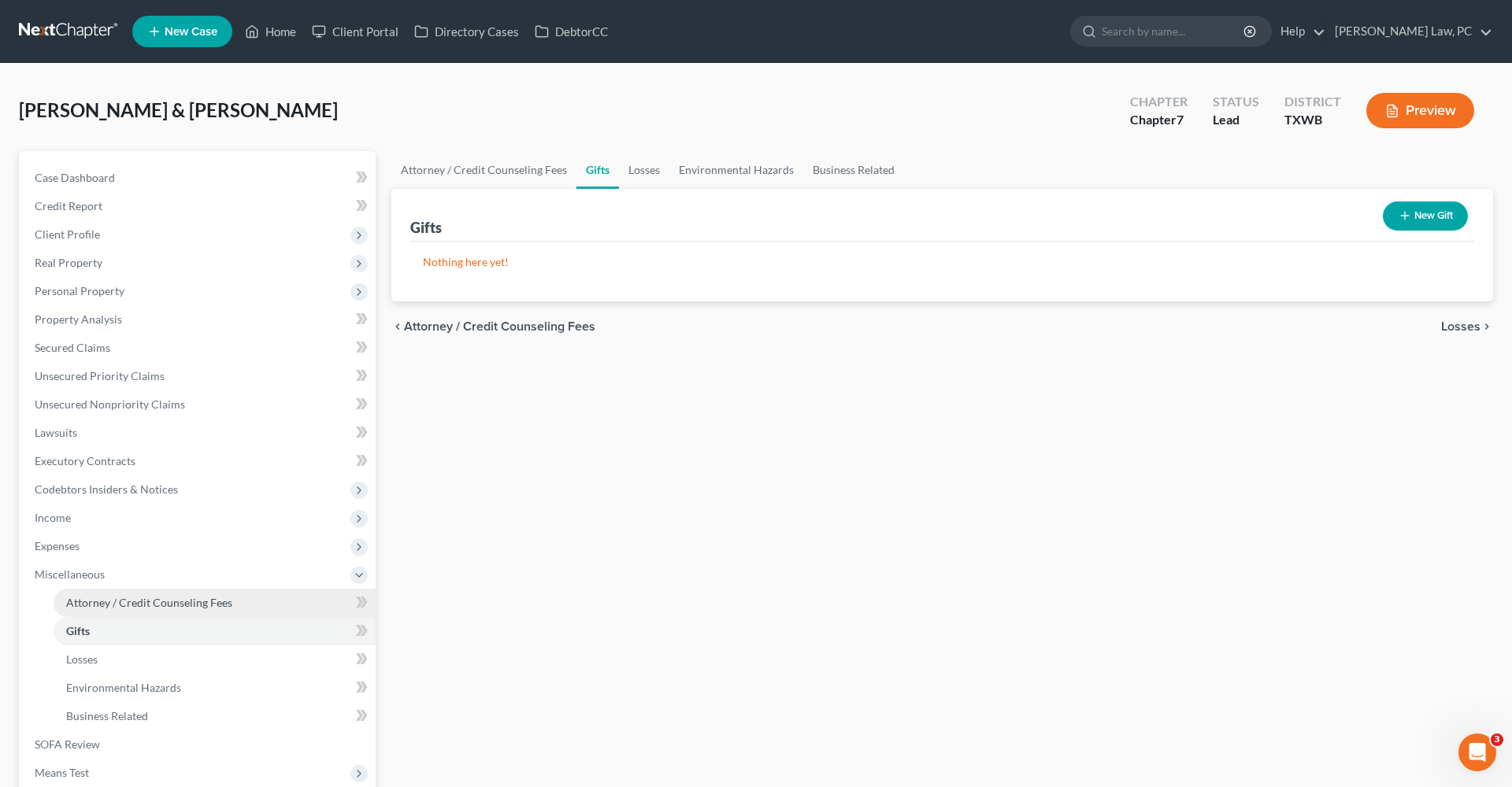
click at [108, 606] on span "Attorney / Credit Counseling Fees" at bounding box center [149, 603] width 166 height 13
select select "4"
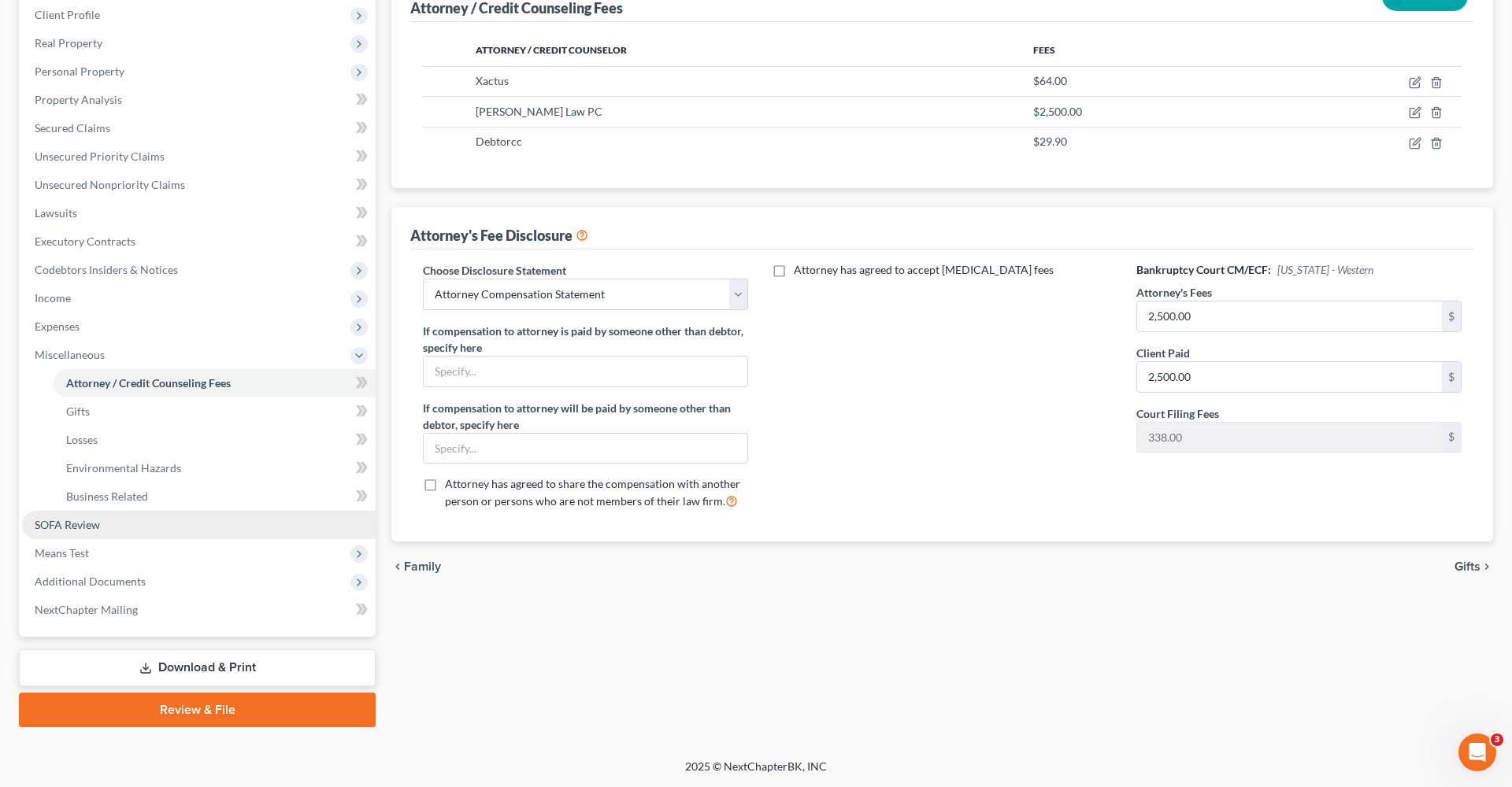
click at [65, 529] on span "SOFA Review" at bounding box center [67, 525] width 65 height 13
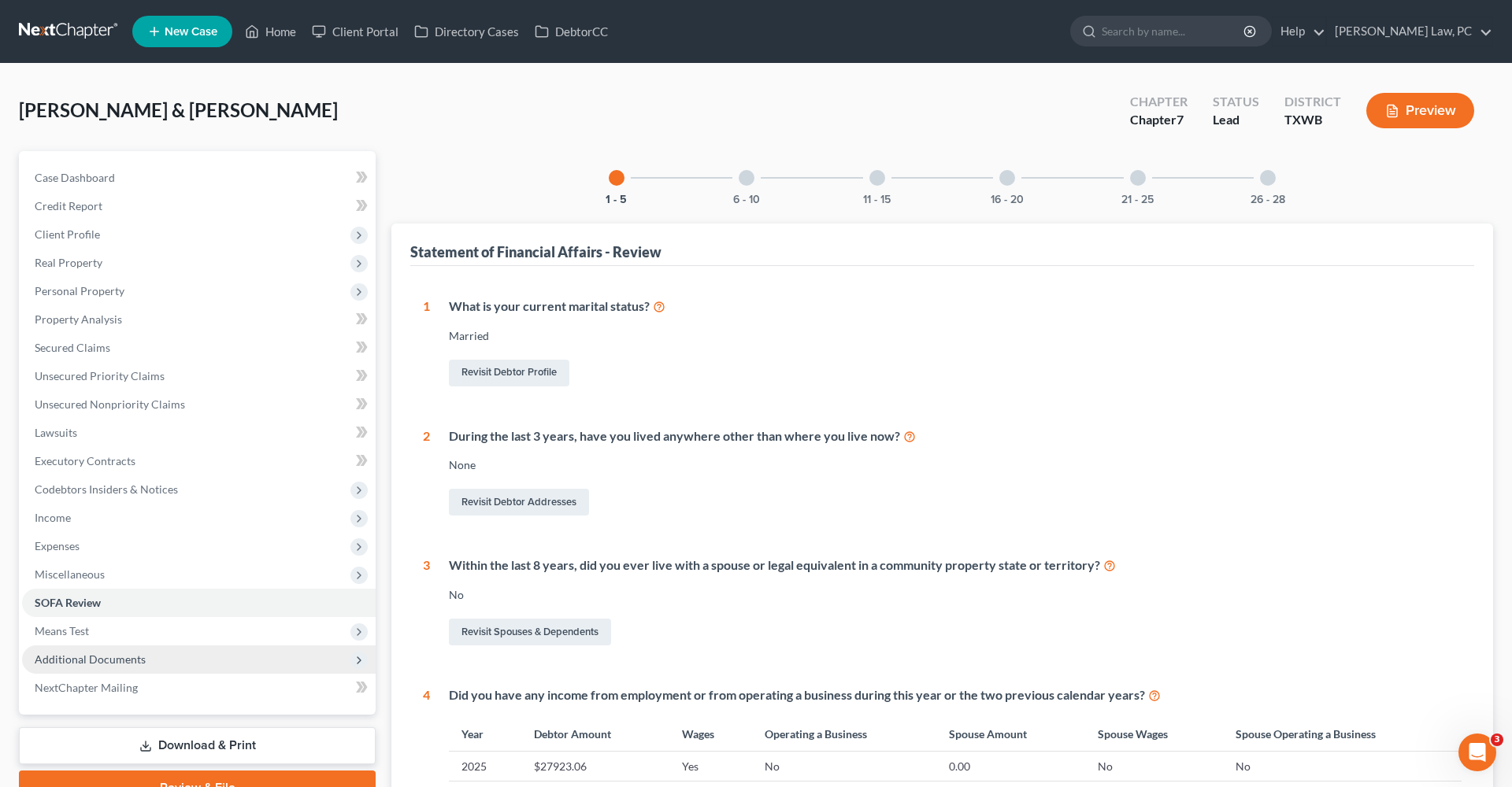
click at [102, 660] on span "Additional Documents" at bounding box center [90, 659] width 111 height 13
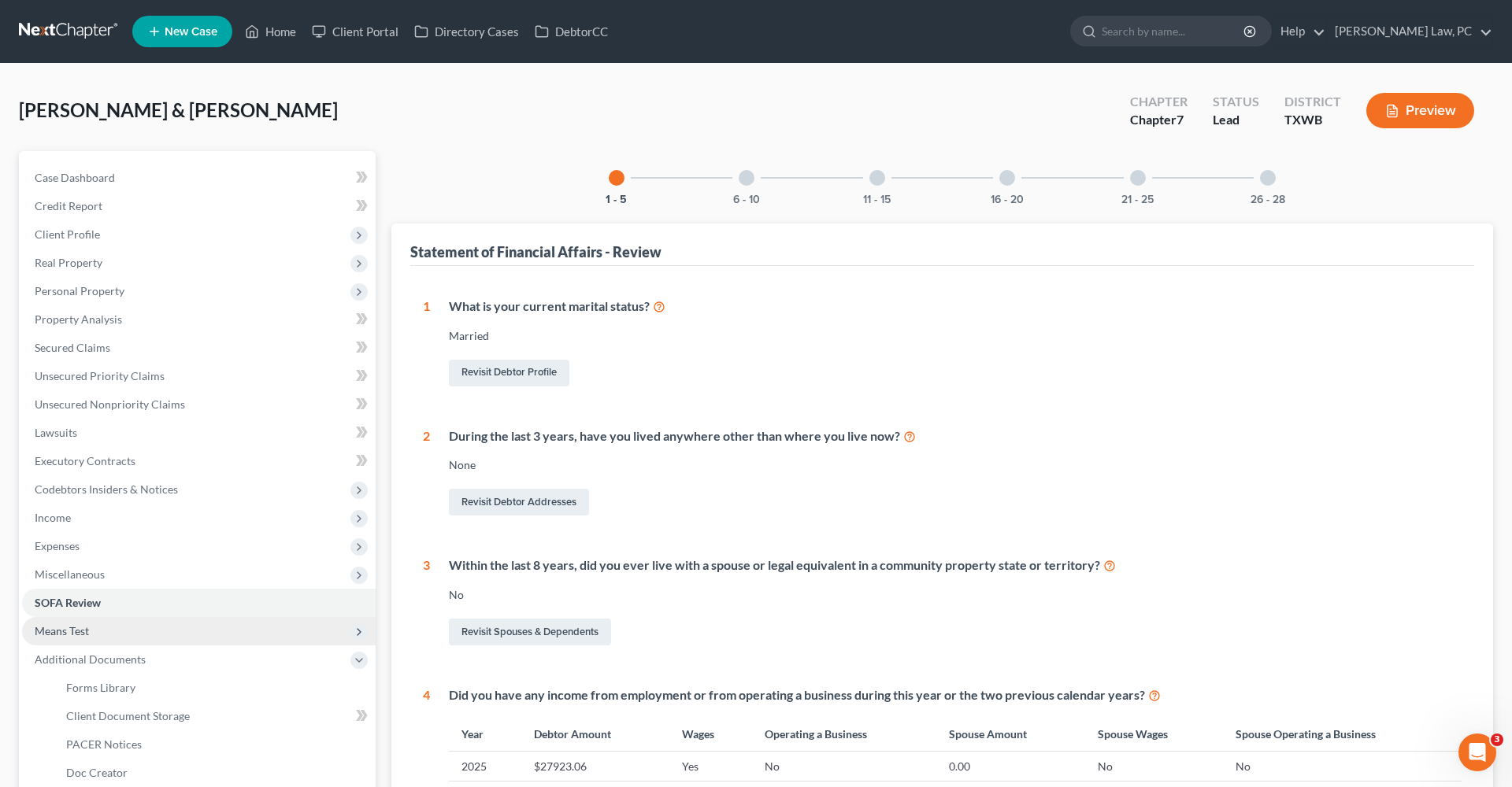
click at [64, 633] on span "Means Test" at bounding box center [62, 631] width 54 height 13
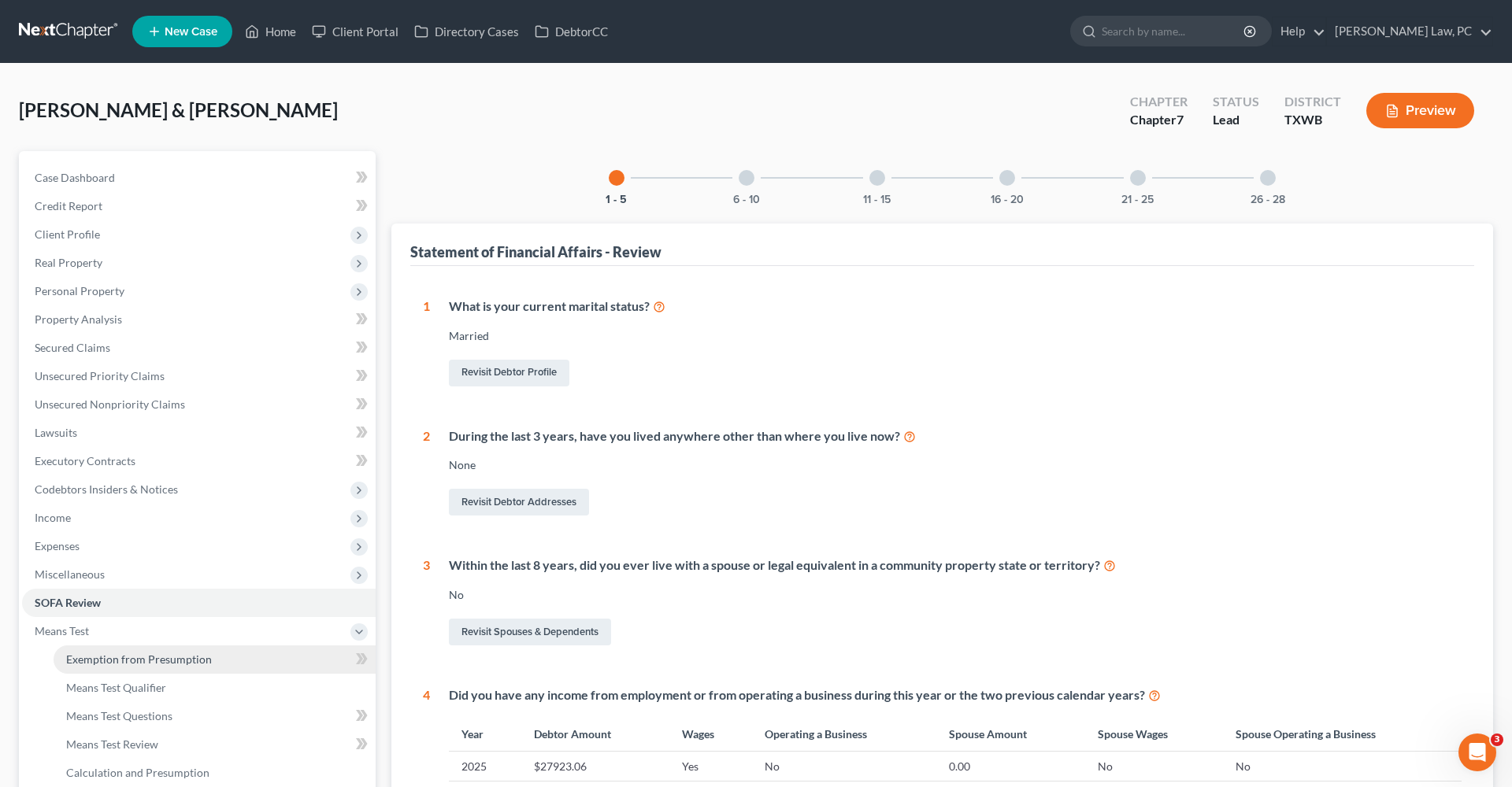
click at [110, 661] on span "Exemption from Presumption" at bounding box center [138, 659] width 145 height 13
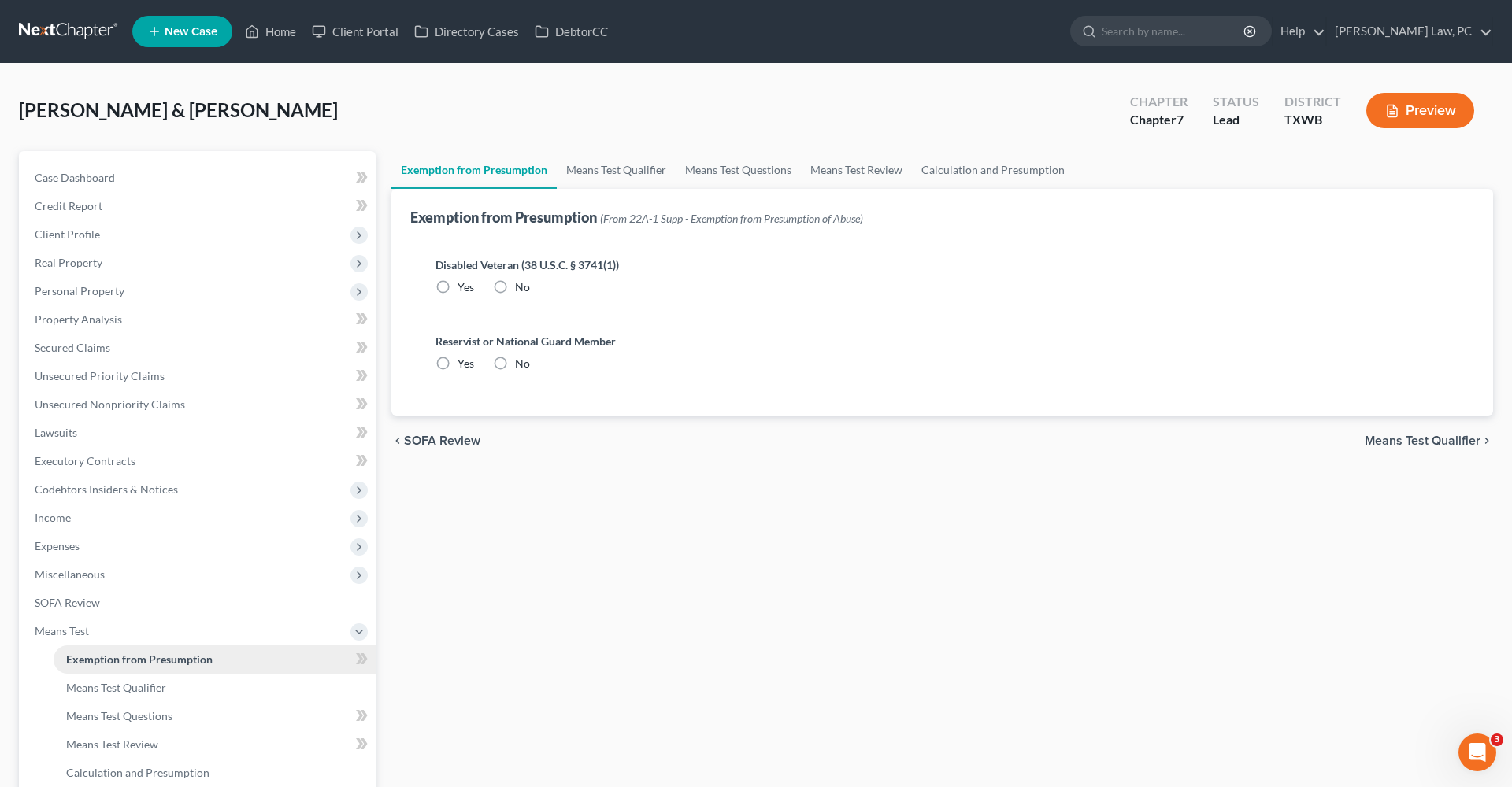
radio input "true"
click at [603, 163] on link "Means Test Qualifier" at bounding box center [616, 170] width 119 height 38
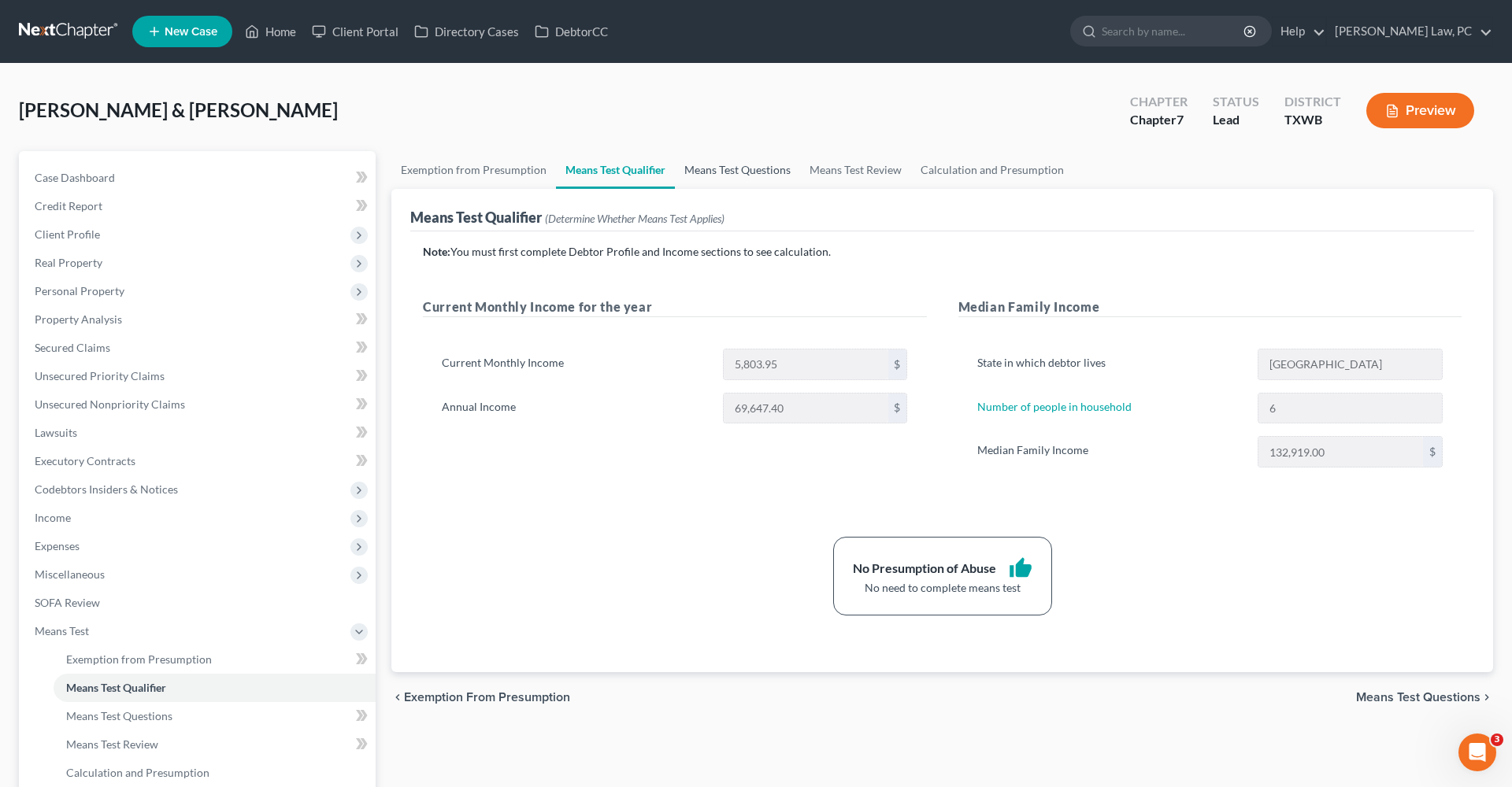
click at [745, 162] on link "Means Test Questions" at bounding box center [738, 170] width 125 height 38
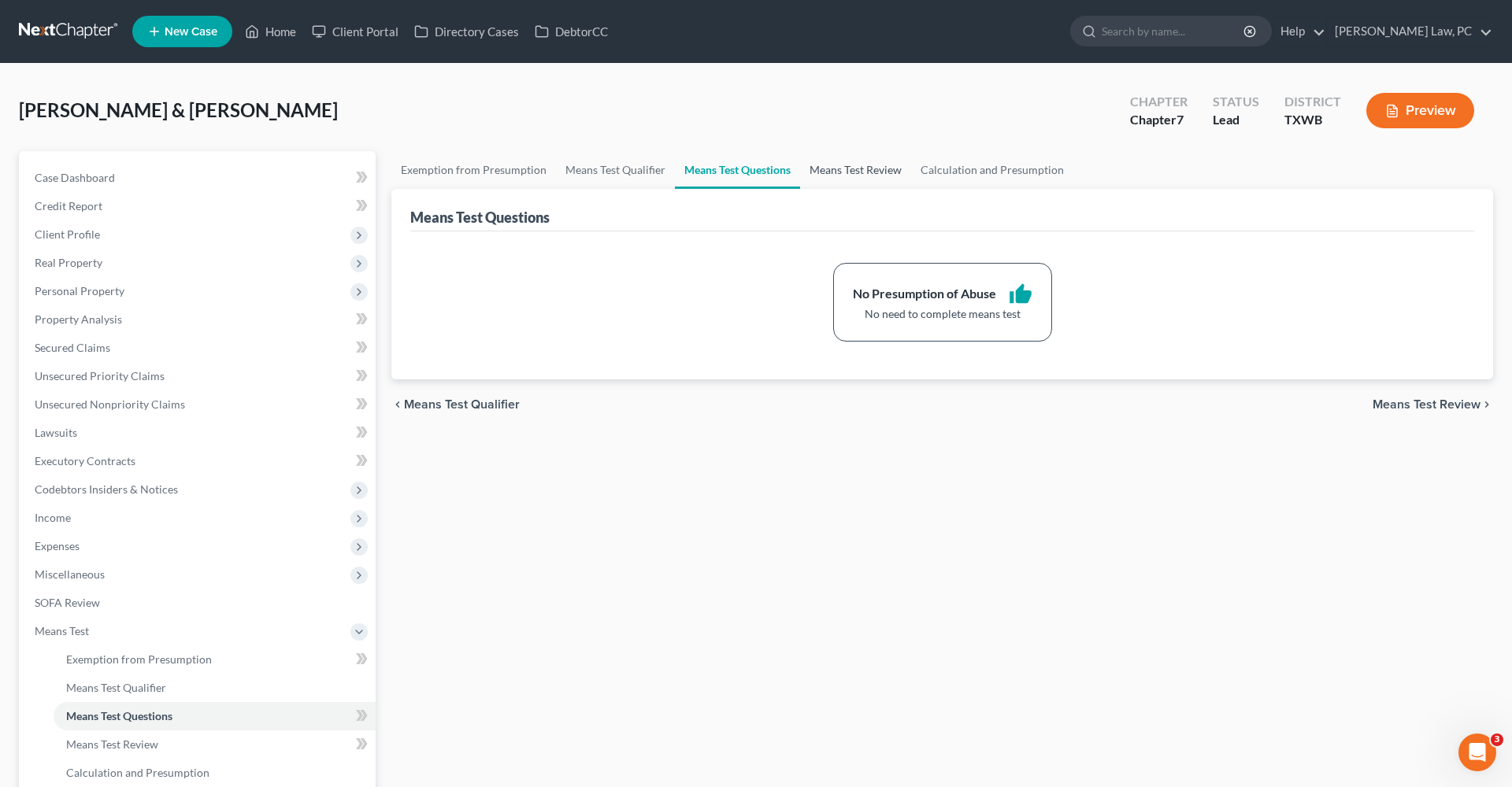
click at [829, 163] on link "Means Test Review" at bounding box center [856, 170] width 111 height 38
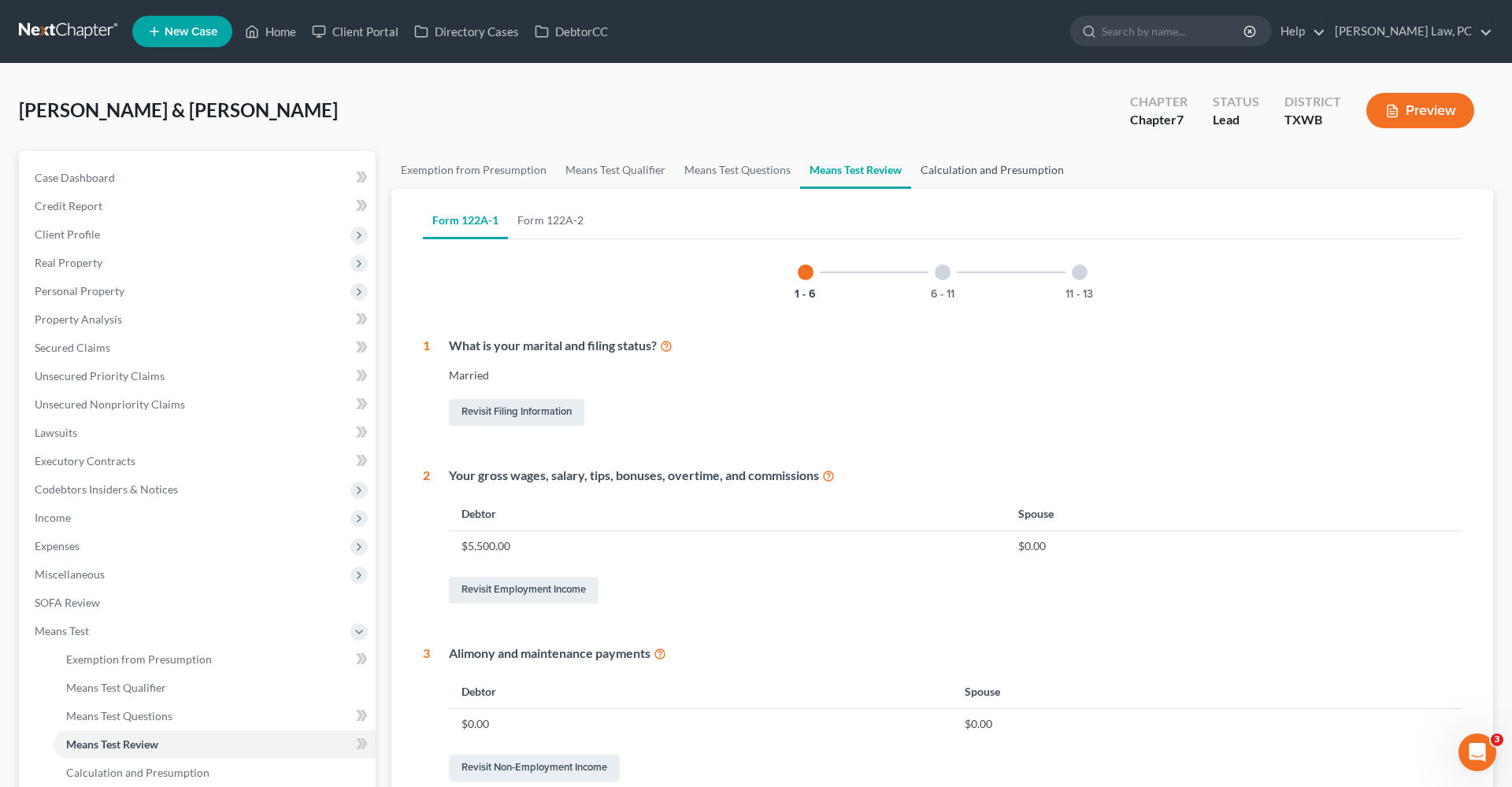
click at [963, 174] on link "Calculation and Presumption" at bounding box center [992, 170] width 162 height 38
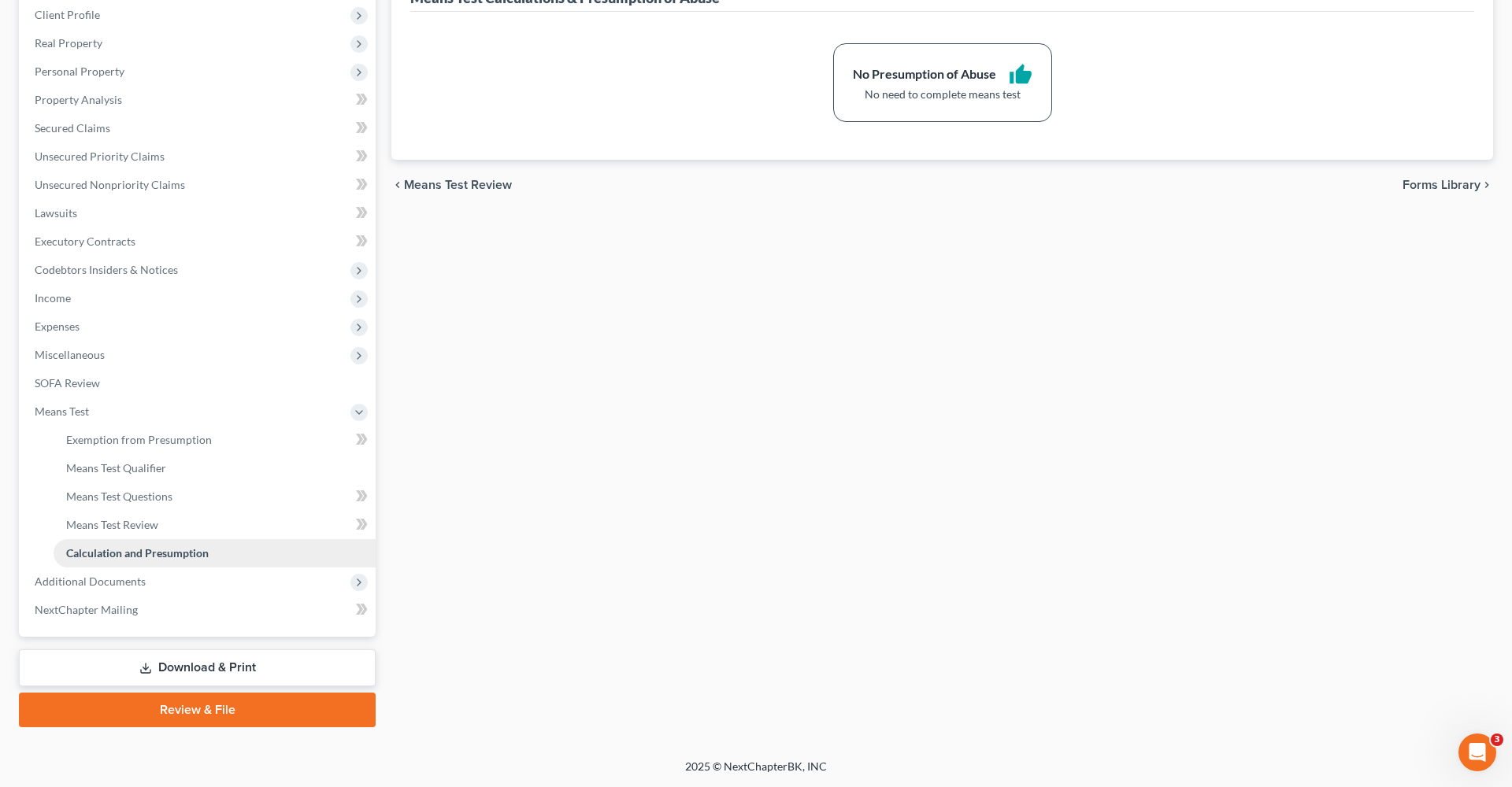
scroll to position [219, 0]
click at [116, 577] on span "Additional Documents" at bounding box center [90, 581] width 111 height 13
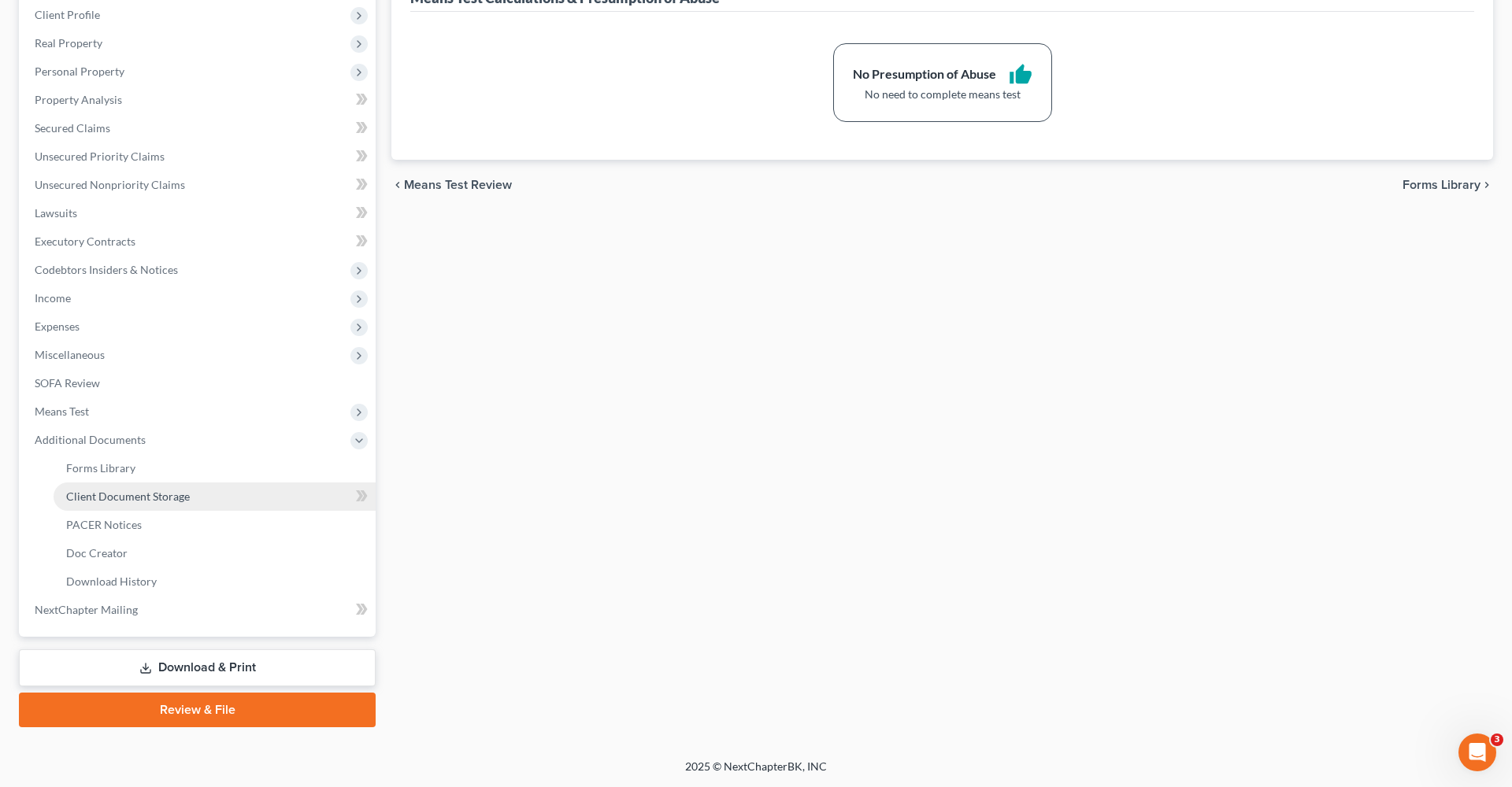
click at [139, 496] on span "Client Document Storage" at bounding box center [128, 496] width 123 height 13
select select "2"
select select "0"
select select "10"
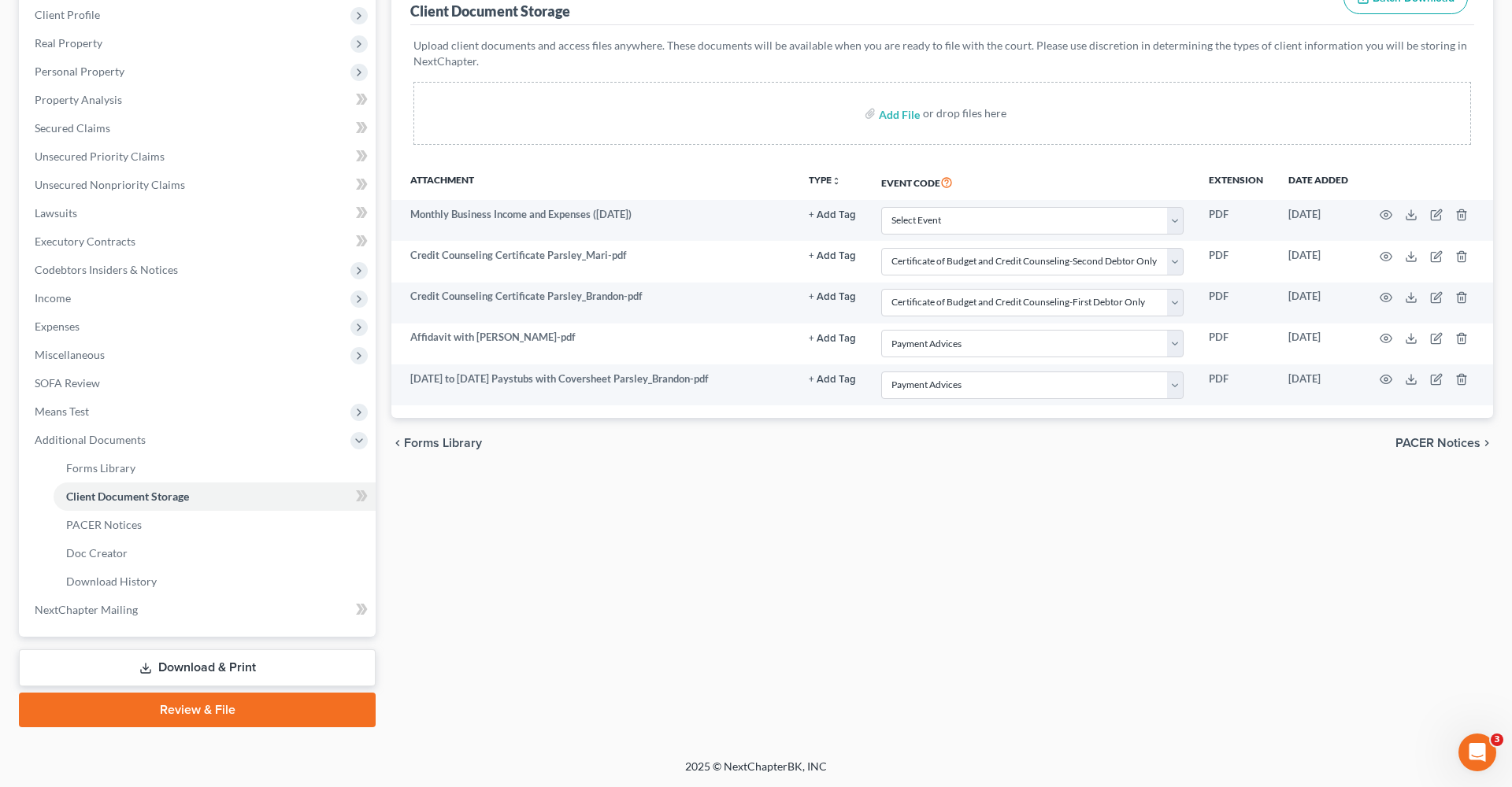
scroll to position [219, 0]
click at [185, 716] on link "Review & File" at bounding box center [197, 710] width 357 height 35
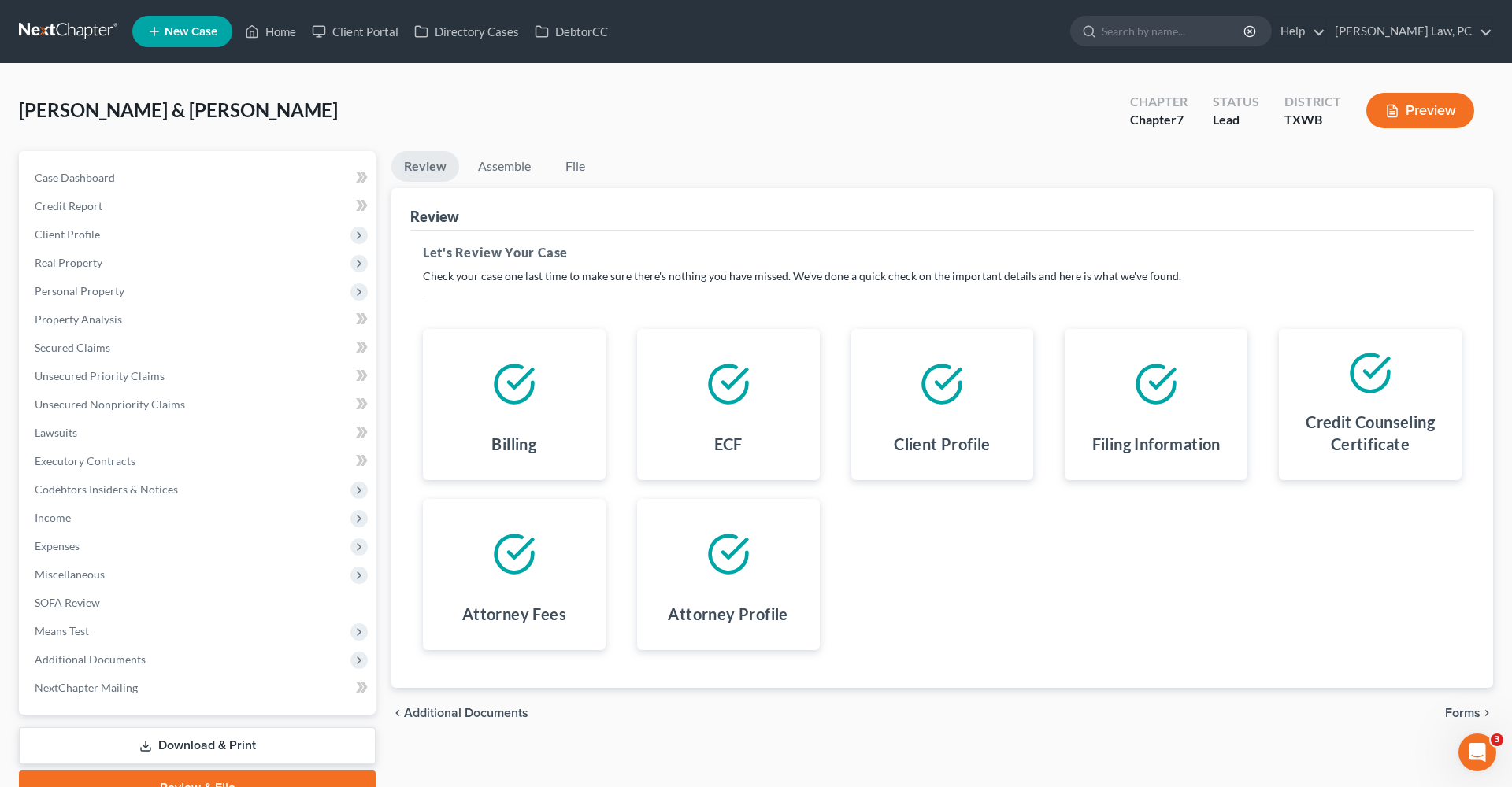
click at [1462, 711] on span "Forms" at bounding box center [1462, 713] width 36 height 13
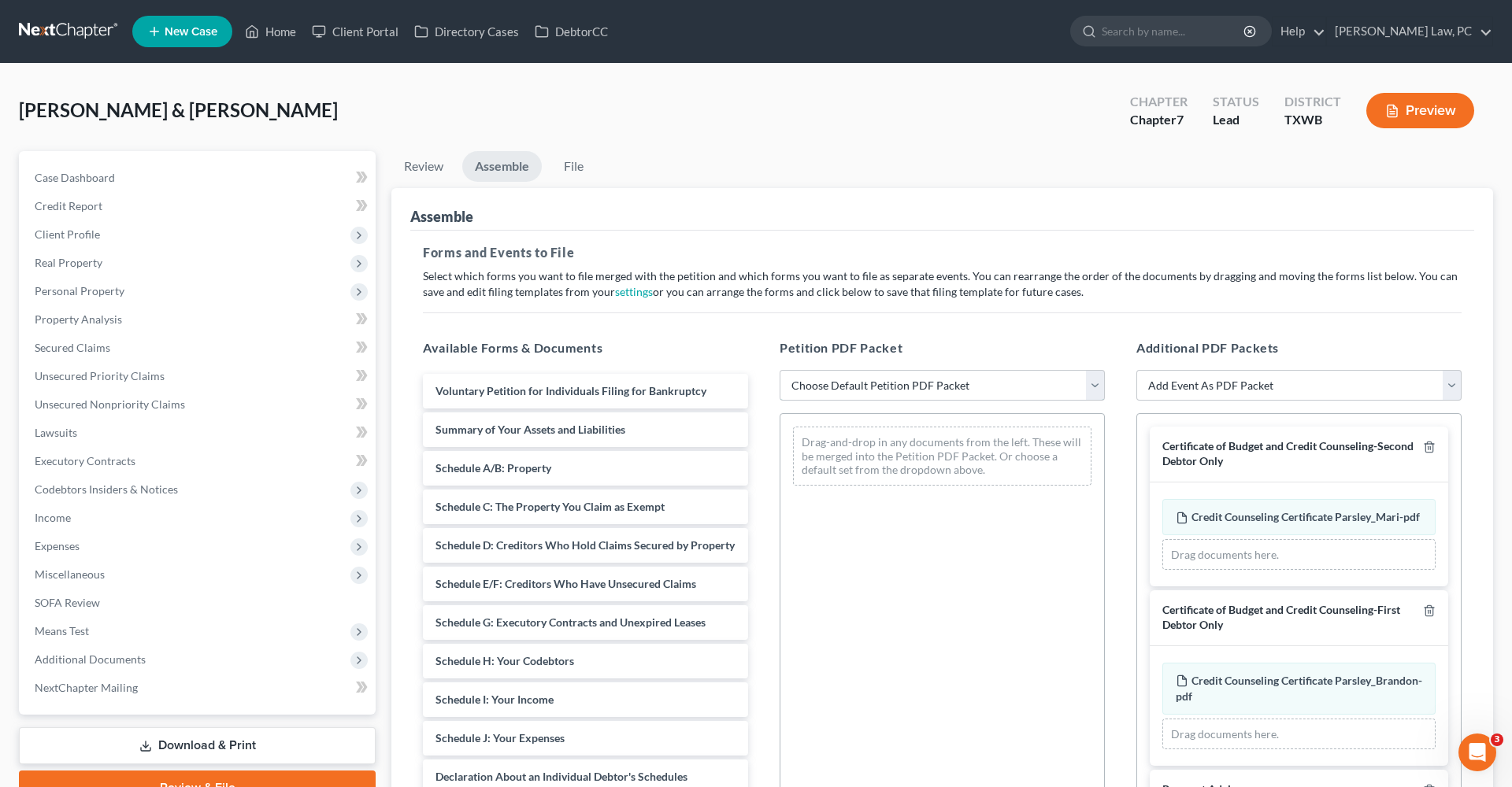
select select "2"
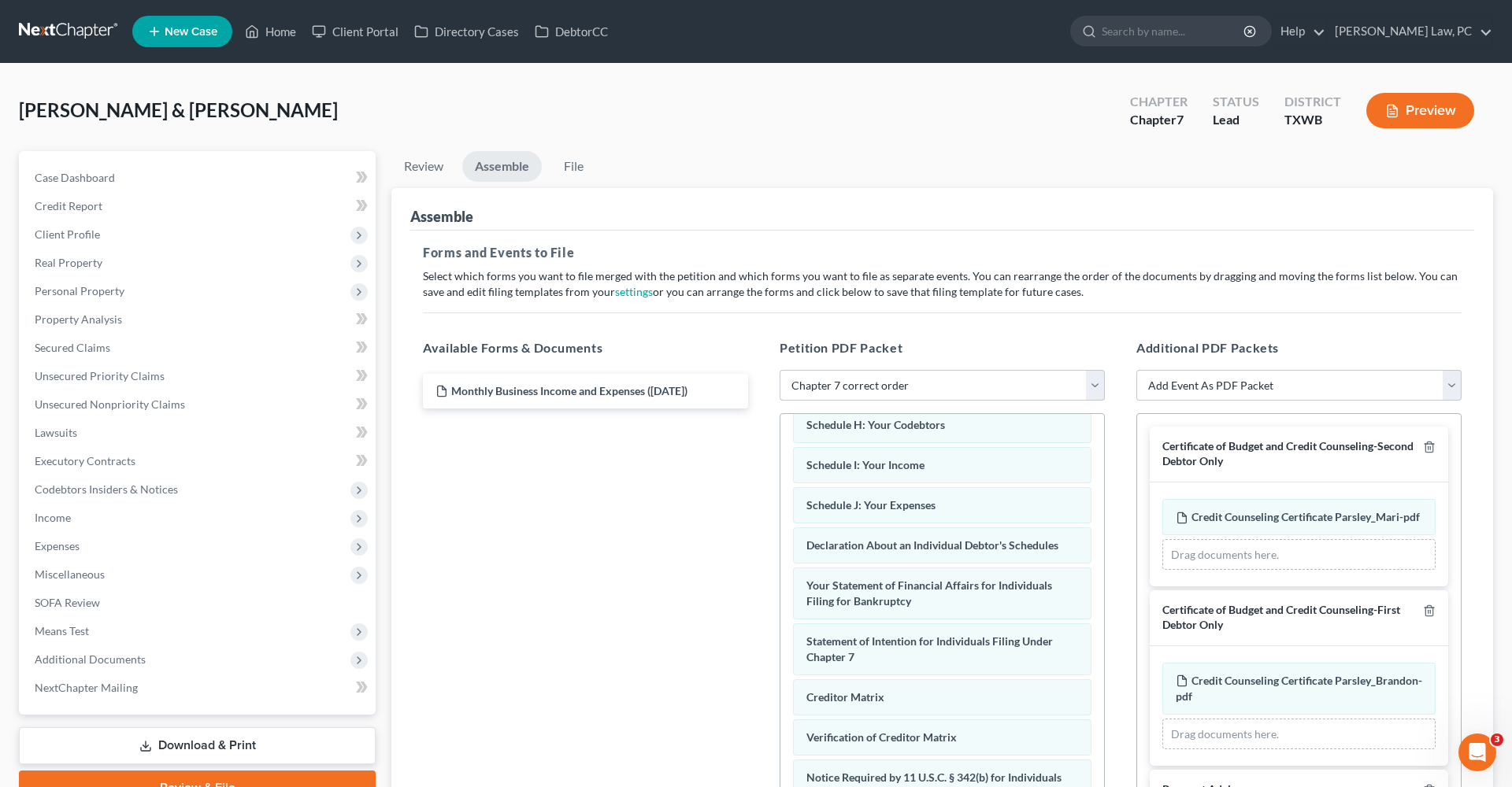
scroll to position [273, 0]
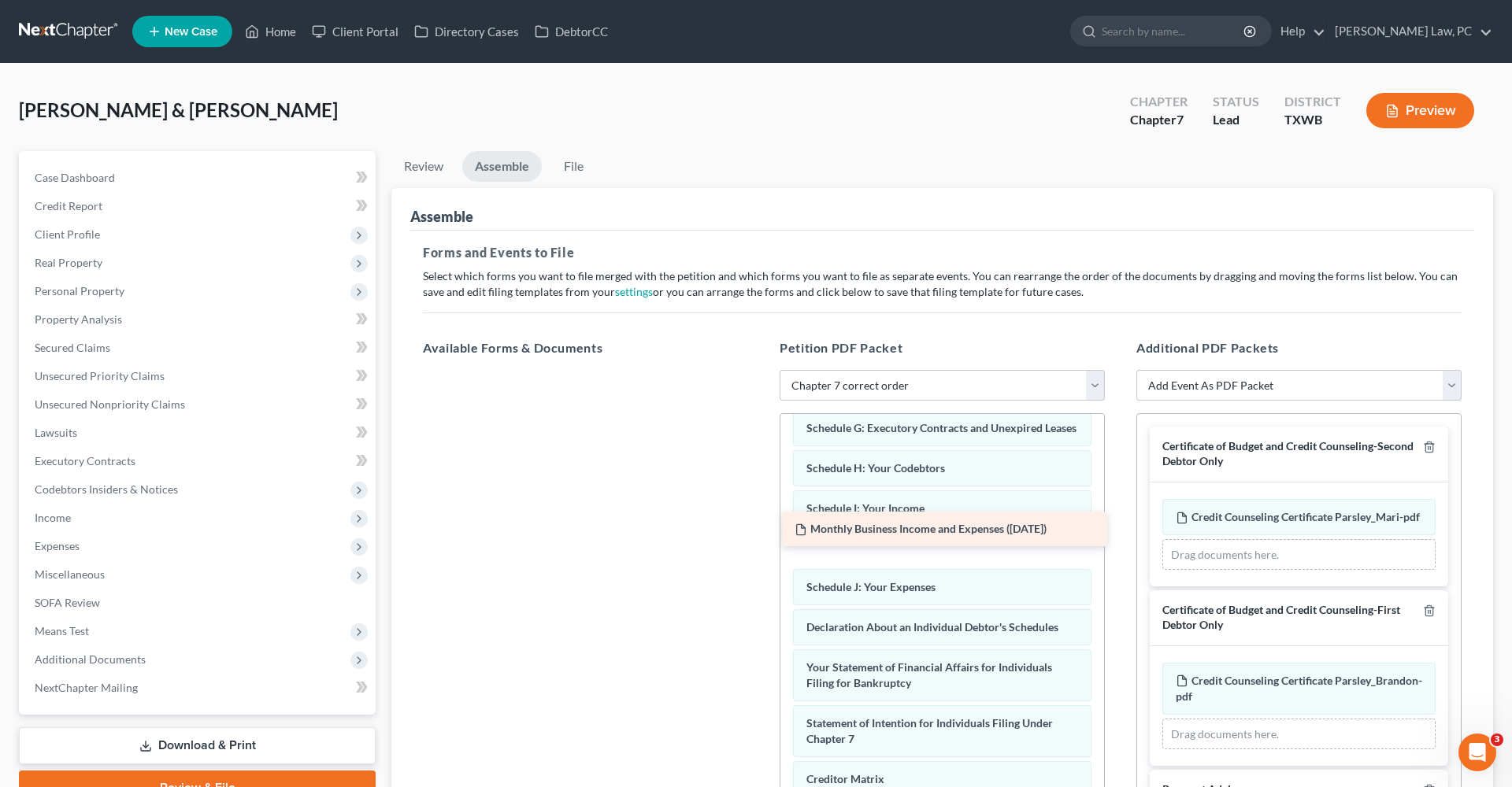
drag, startPoint x: 642, startPoint y: 394, endPoint x: 1003, endPoint y: 534, distance: 387.2
click at [760, 370] on div "Monthly Business Income and Expenses (09/09/2025) Monthly Business Income and E…" at bounding box center [585, 370] width 350 height 0
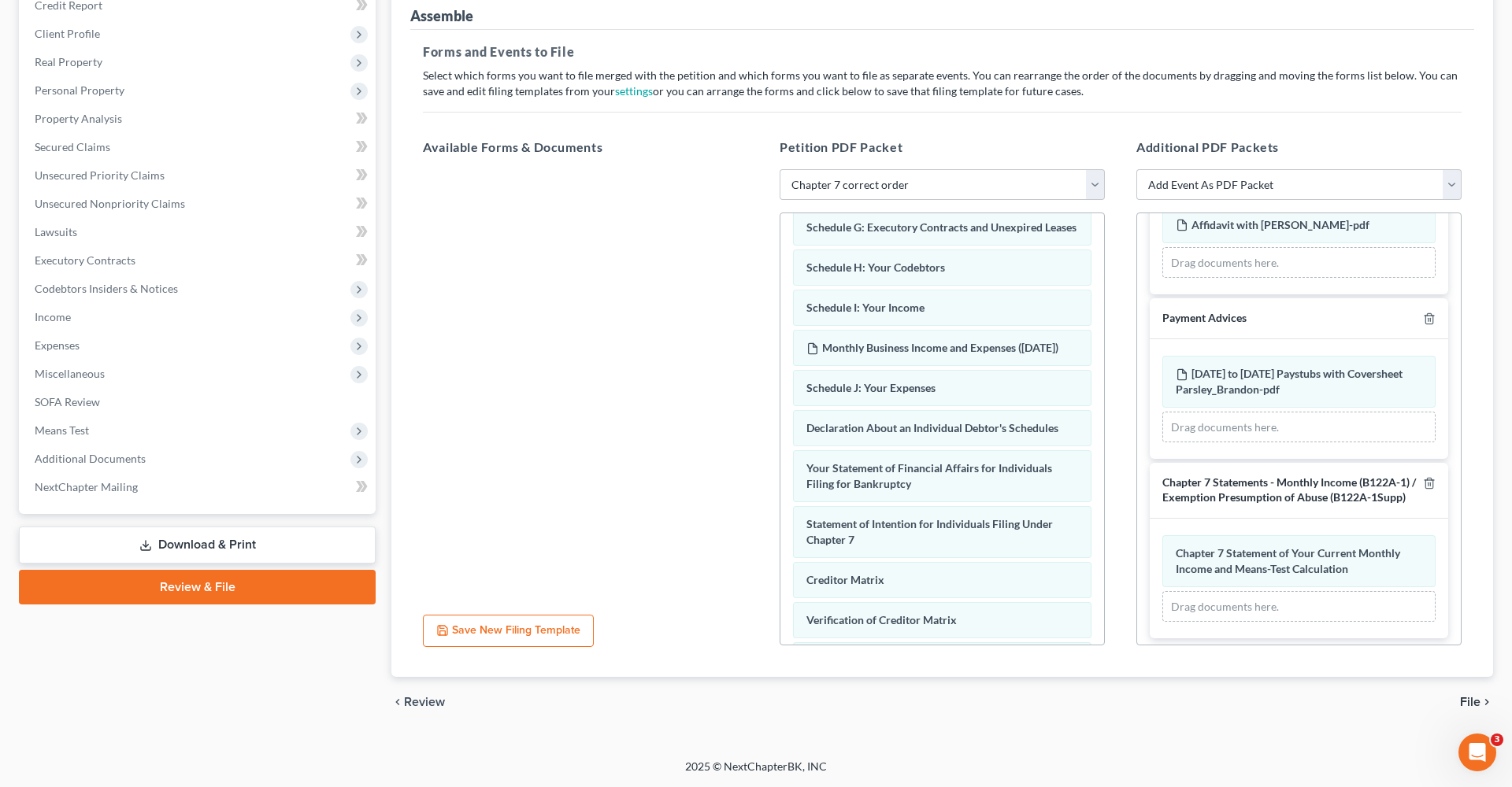
scroll to position [201, 0]
click at [1469, 703] on span "File" at bounding box center [1470, 703] width 20 height 13
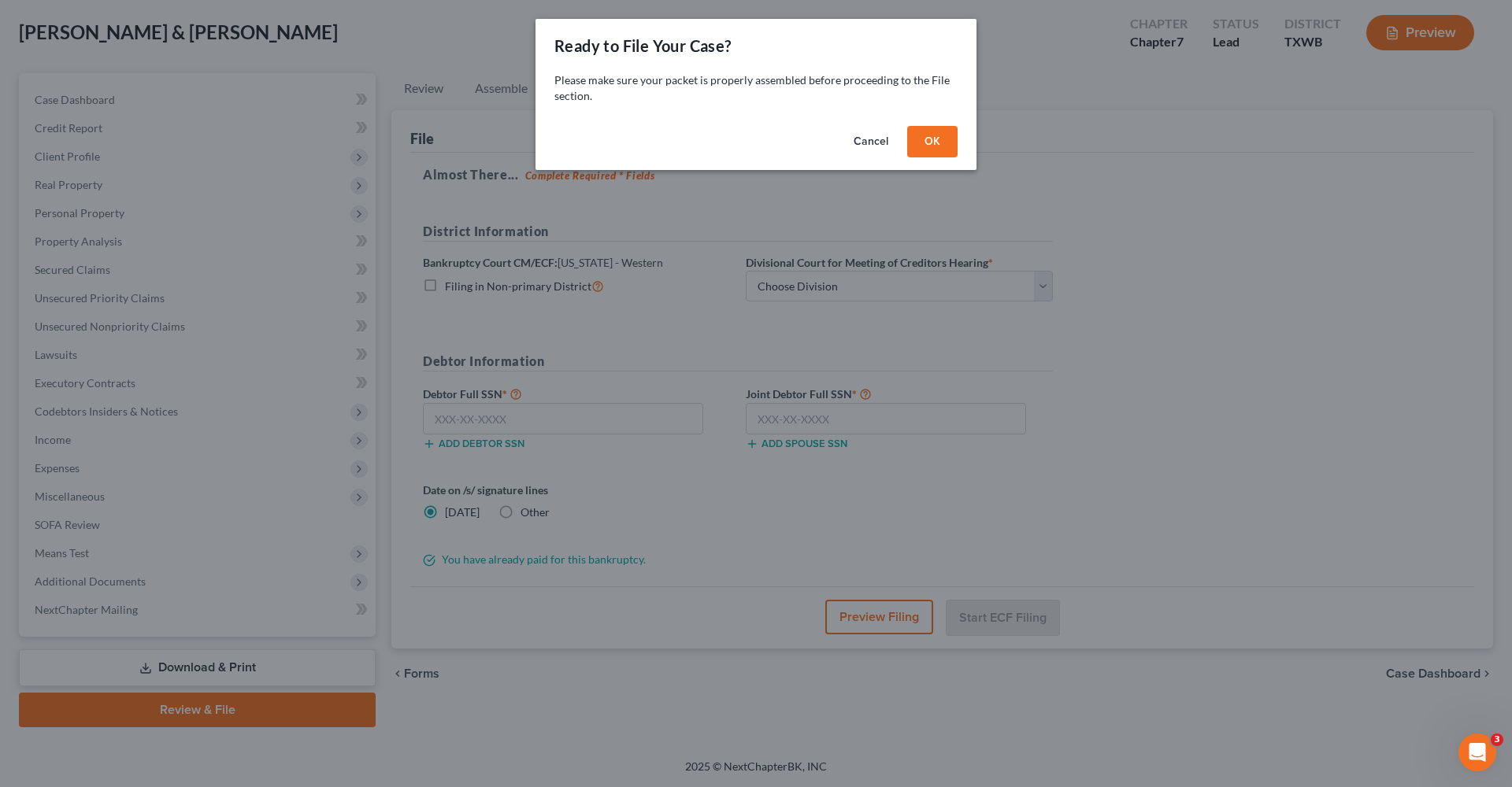
click at [938, 136] on button "OK" at bounding box center [932, 141] width 50 height 32
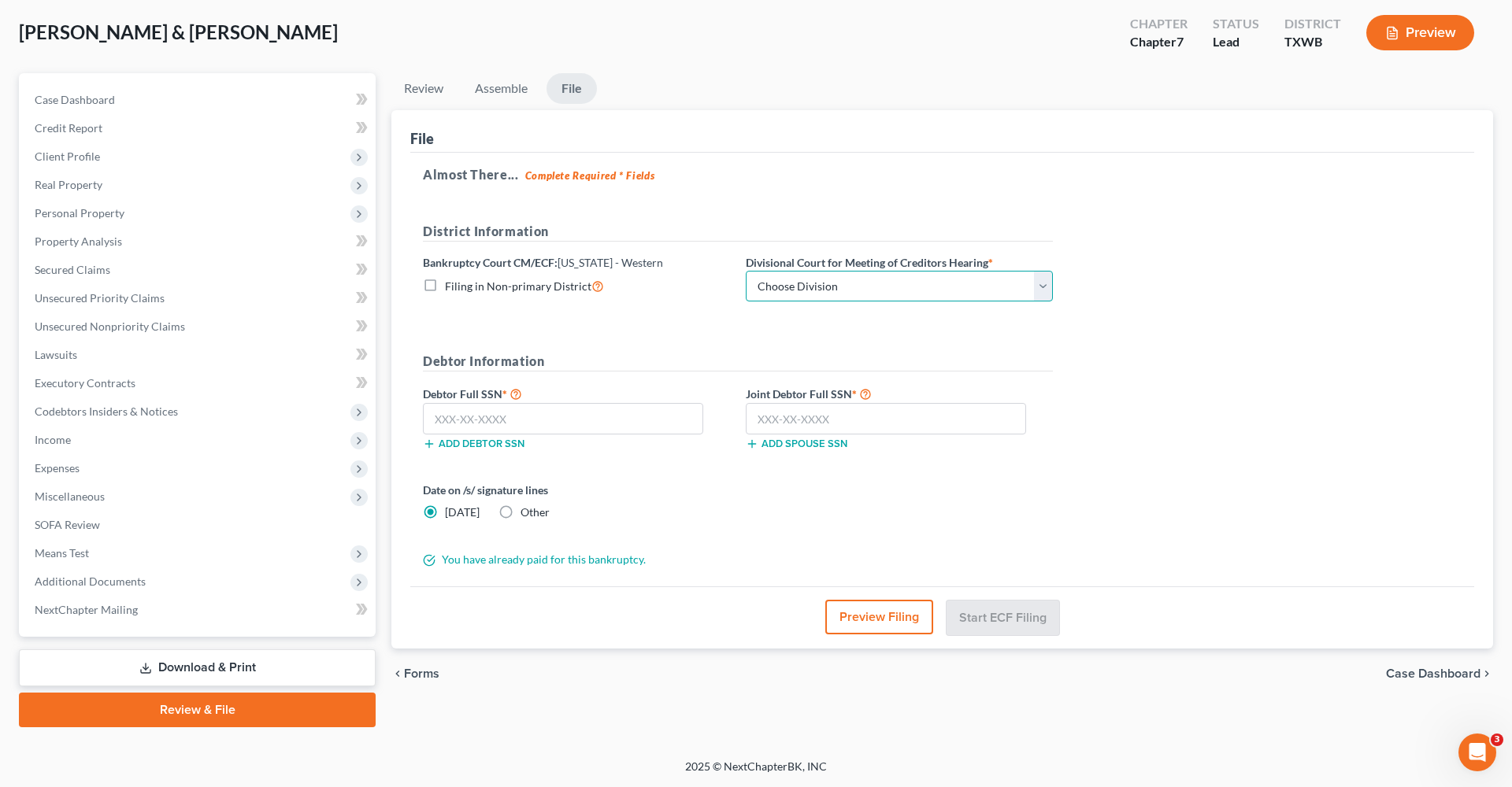
select select "0"
click at [521, 514] on label "Other" at bounding box center [535, 512] width 29 height 15
click at [526, 514] on input "Other" at bounding box center [531, 509] width 11 height 11
radio input "true"
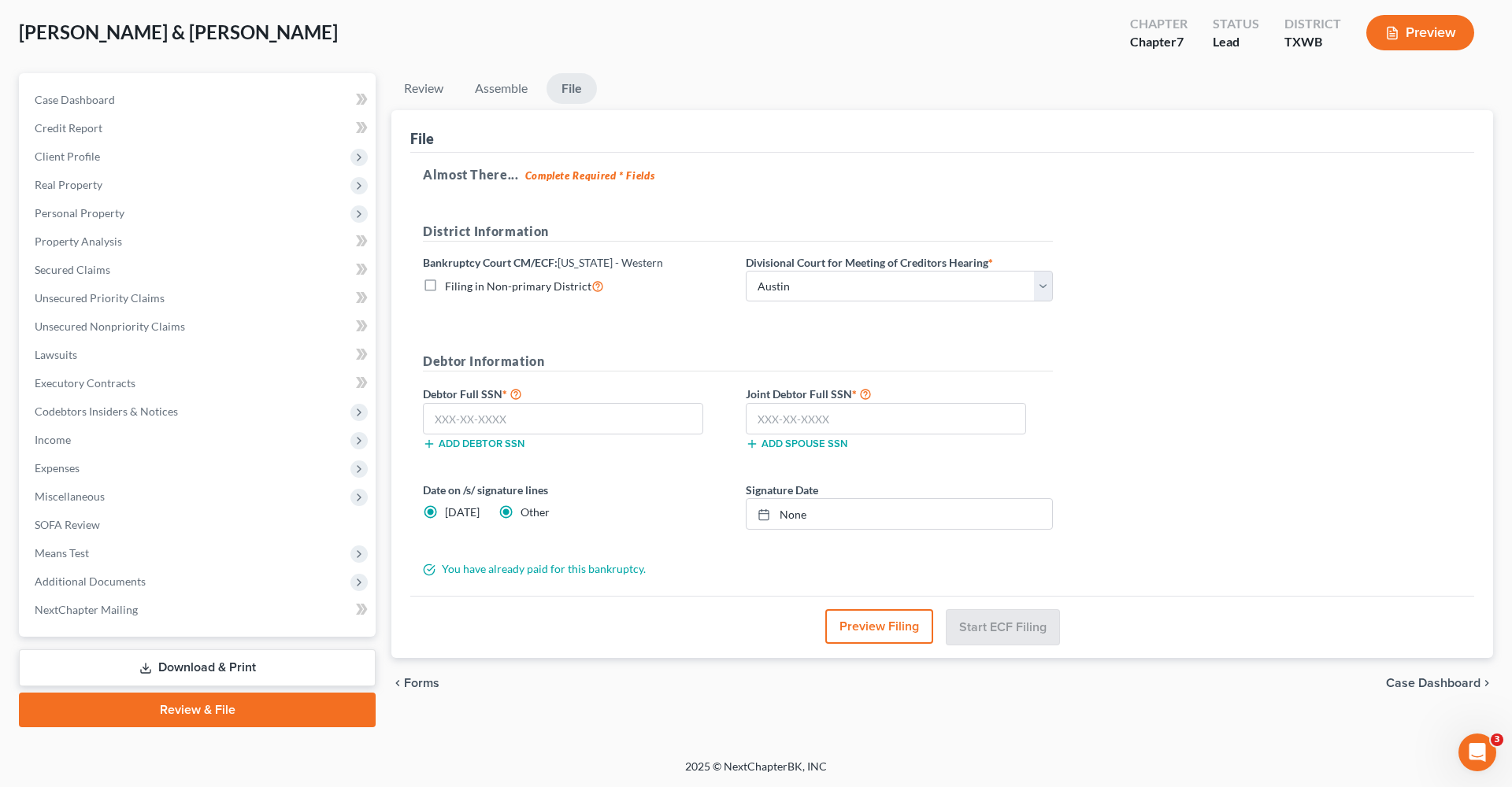
radio input "false"
click at [783, 516] on link "None" at bounding box center [899, 513] width 305 height 30
click at [531, 427] on input "text" at bounding box center [562, 418] width 280 height 32
type input "611-01-7472"
click at [886, 409] on input "text" at bounding box center [886, 418] width 280 height 32
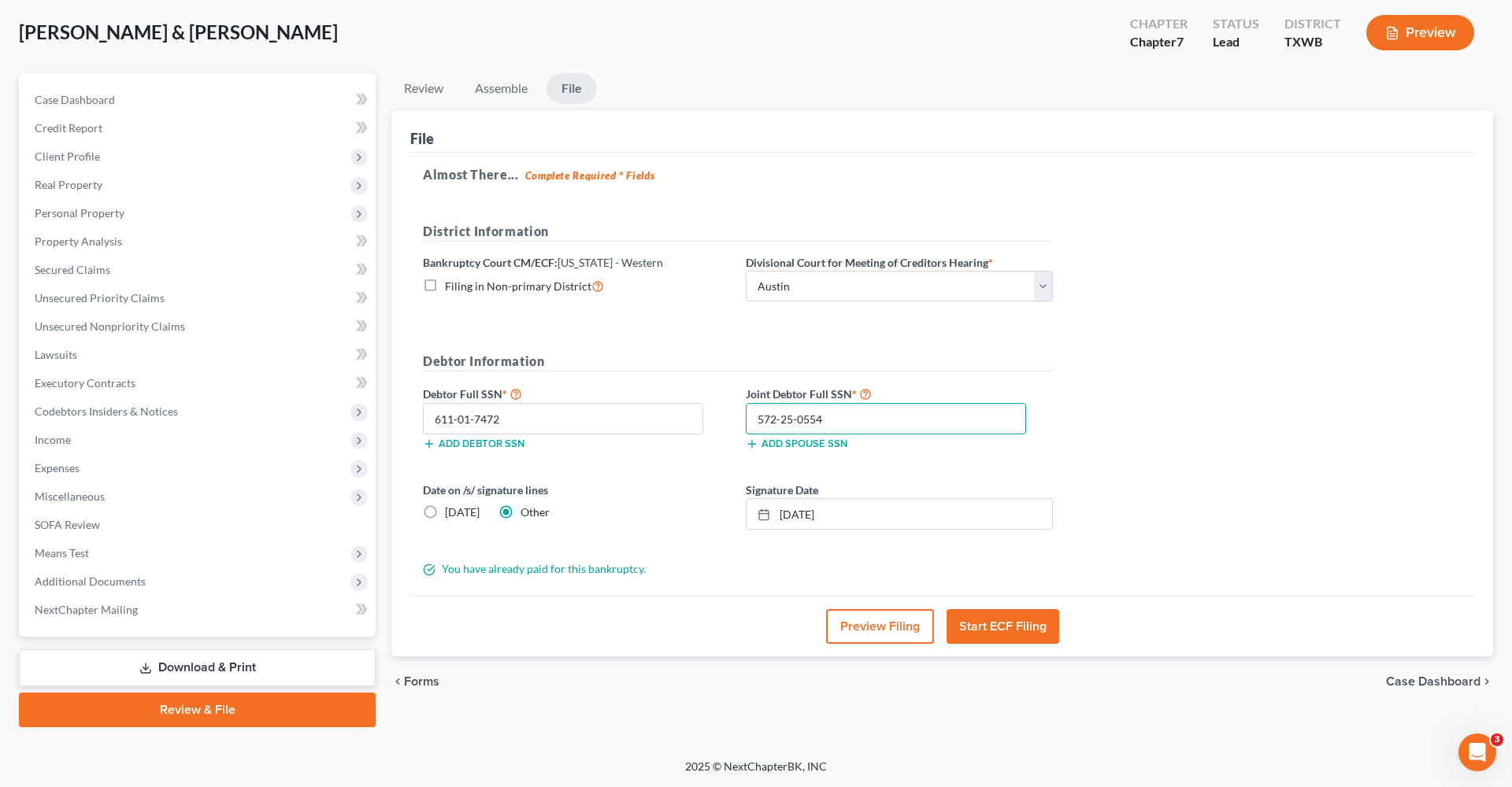
type input "572-25-0554"
click at [1060, 564] on div "Almost There... Complete Required * Fields District Information Bankruptcy Cour…" at bounding box center [942, 374] width 1064 height 443
click at [1020, 624] on button "Start ECF Filing" at bounding box center [1003, 626] width 113 height 35
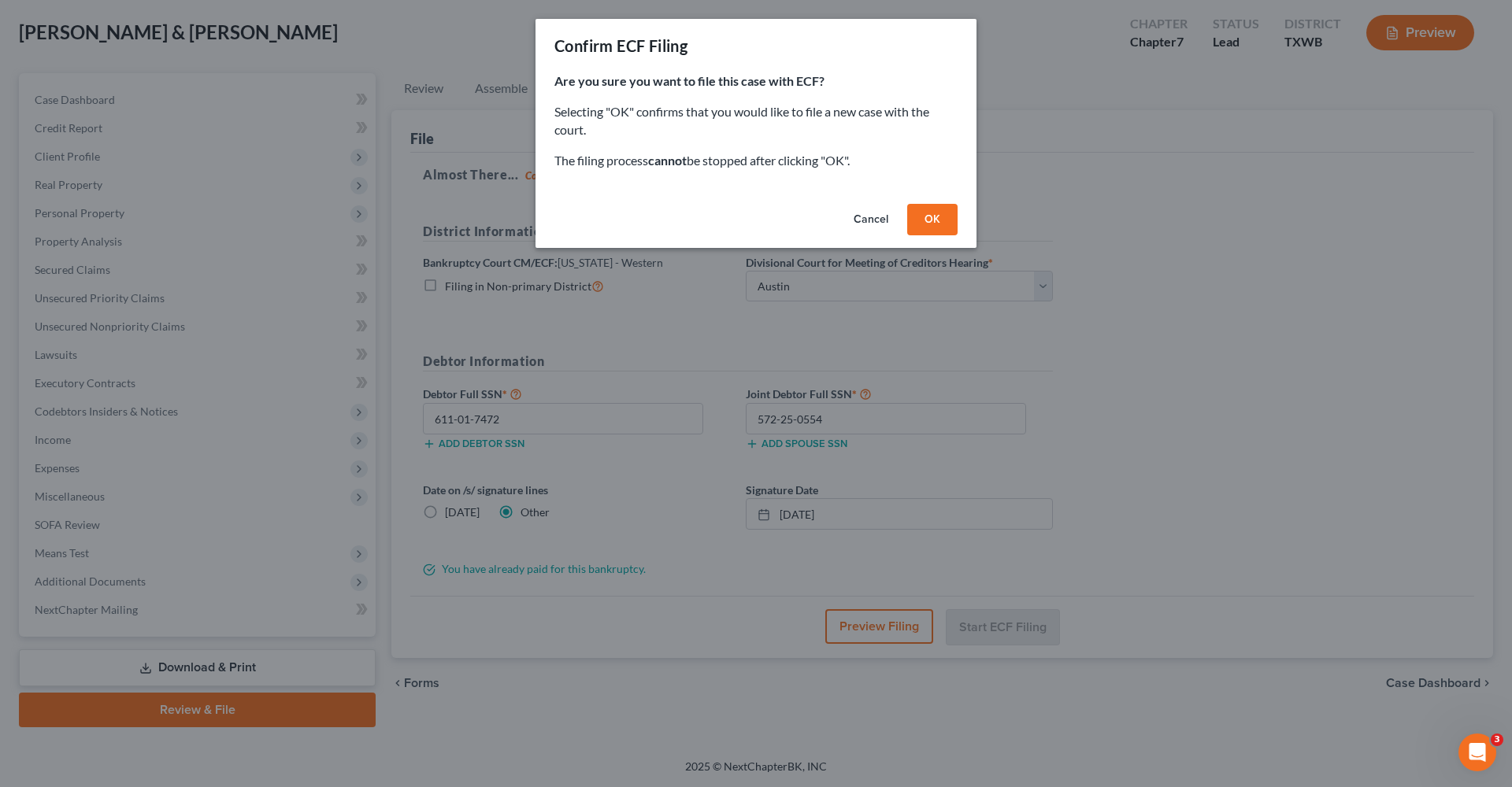
click at [943, 213] on button "OK" at bounding box center [932, 219] width 50 height 32
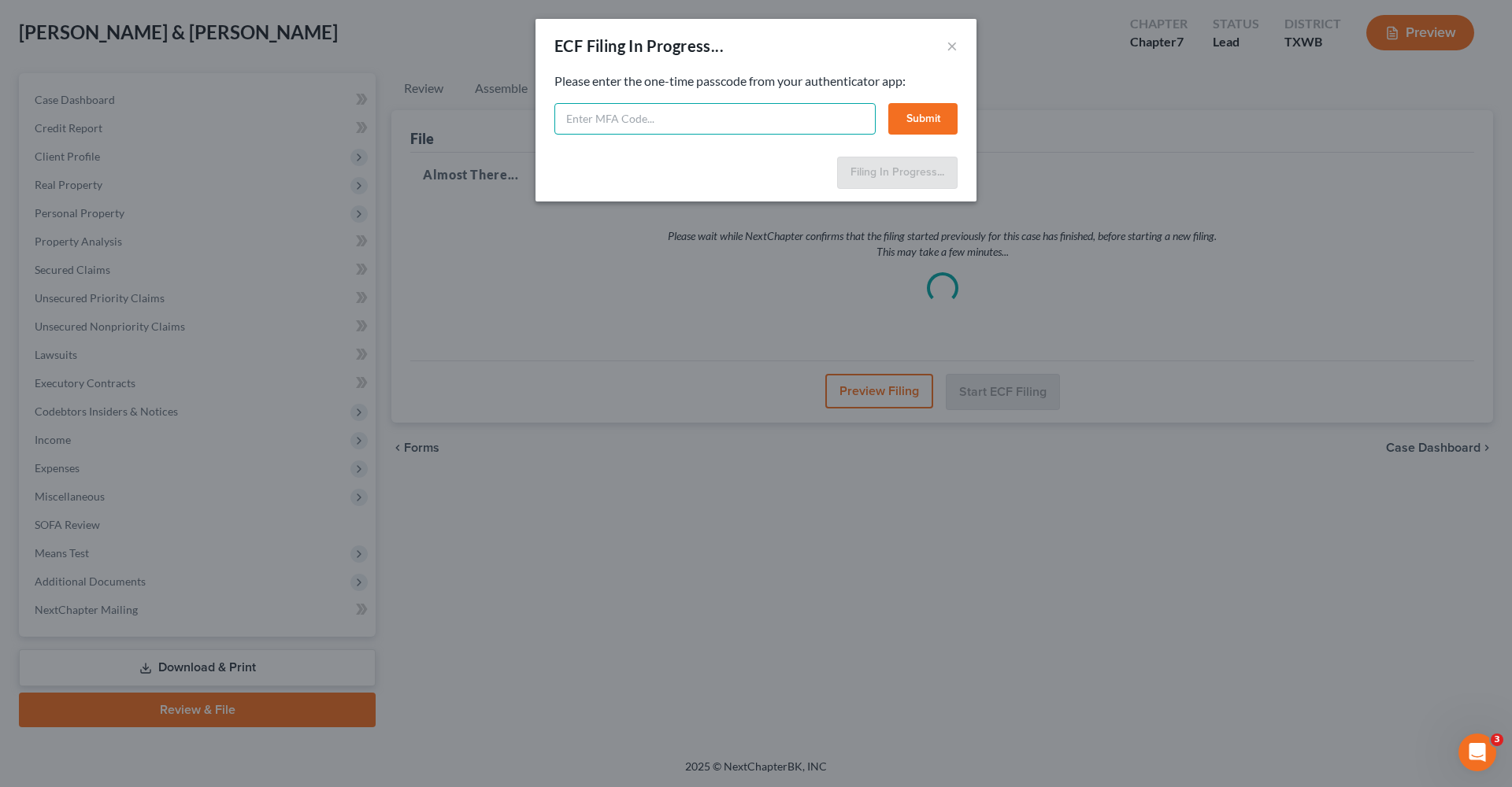
click at [622, 124] on input "text" at bounding box center [714, 119] width 321 height 32
type input "571419"
click at [924, 116] on button "Submit" at bounding box center [922, 119] width 69 height 32
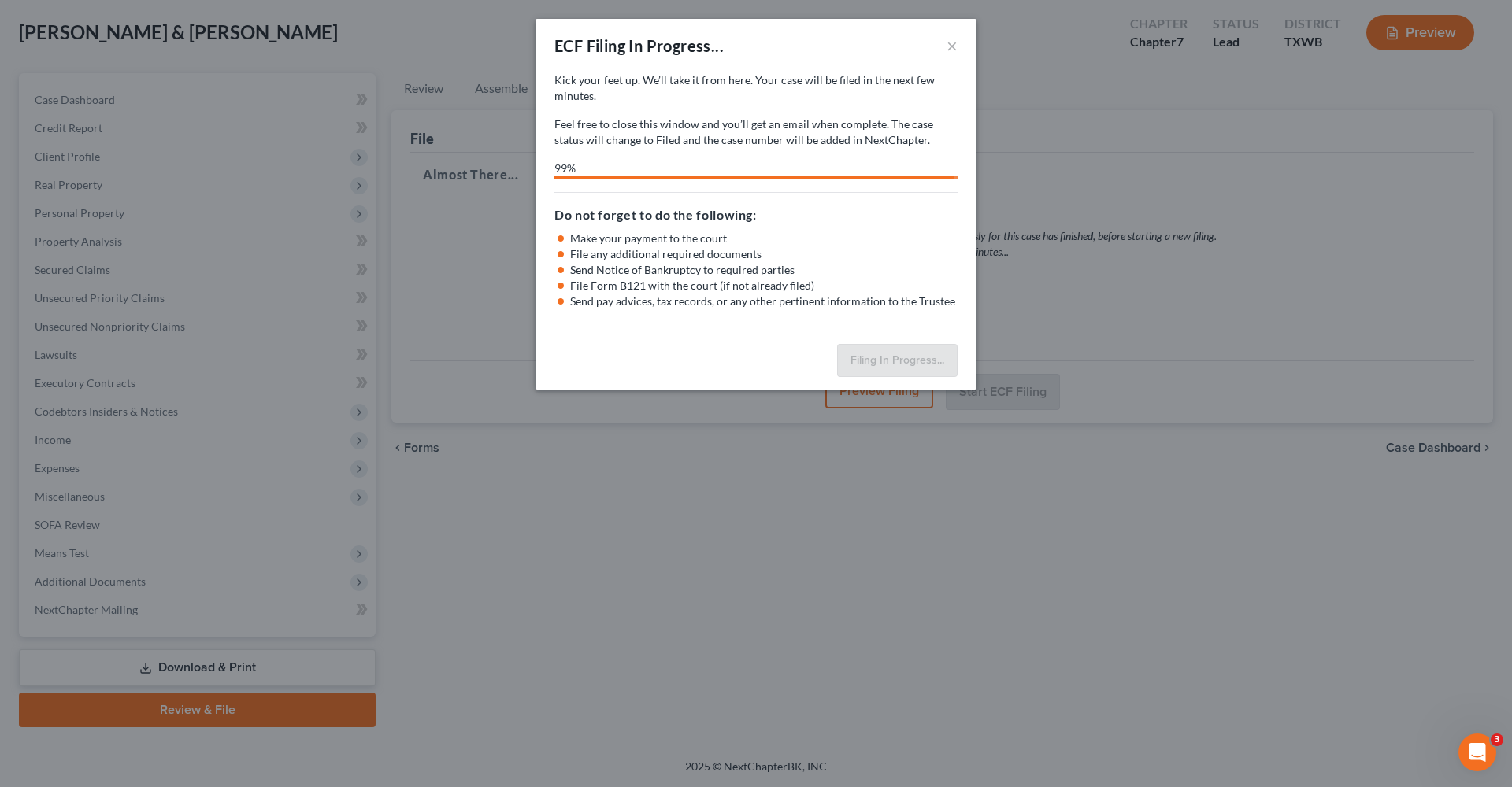
select select "0"
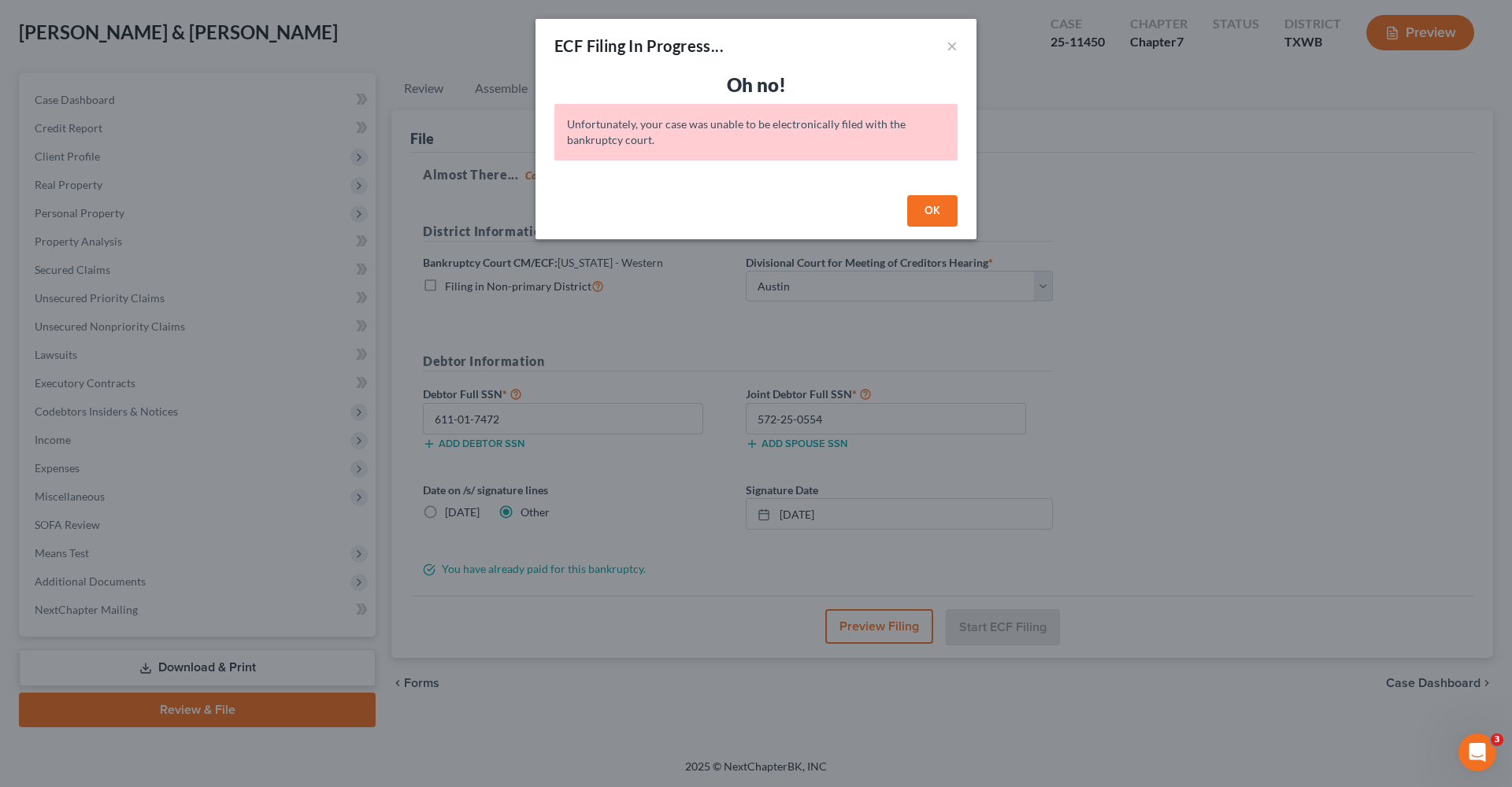
click at [932, 214] on button "OK" at bounding box center [932, 210] width 50 height 32
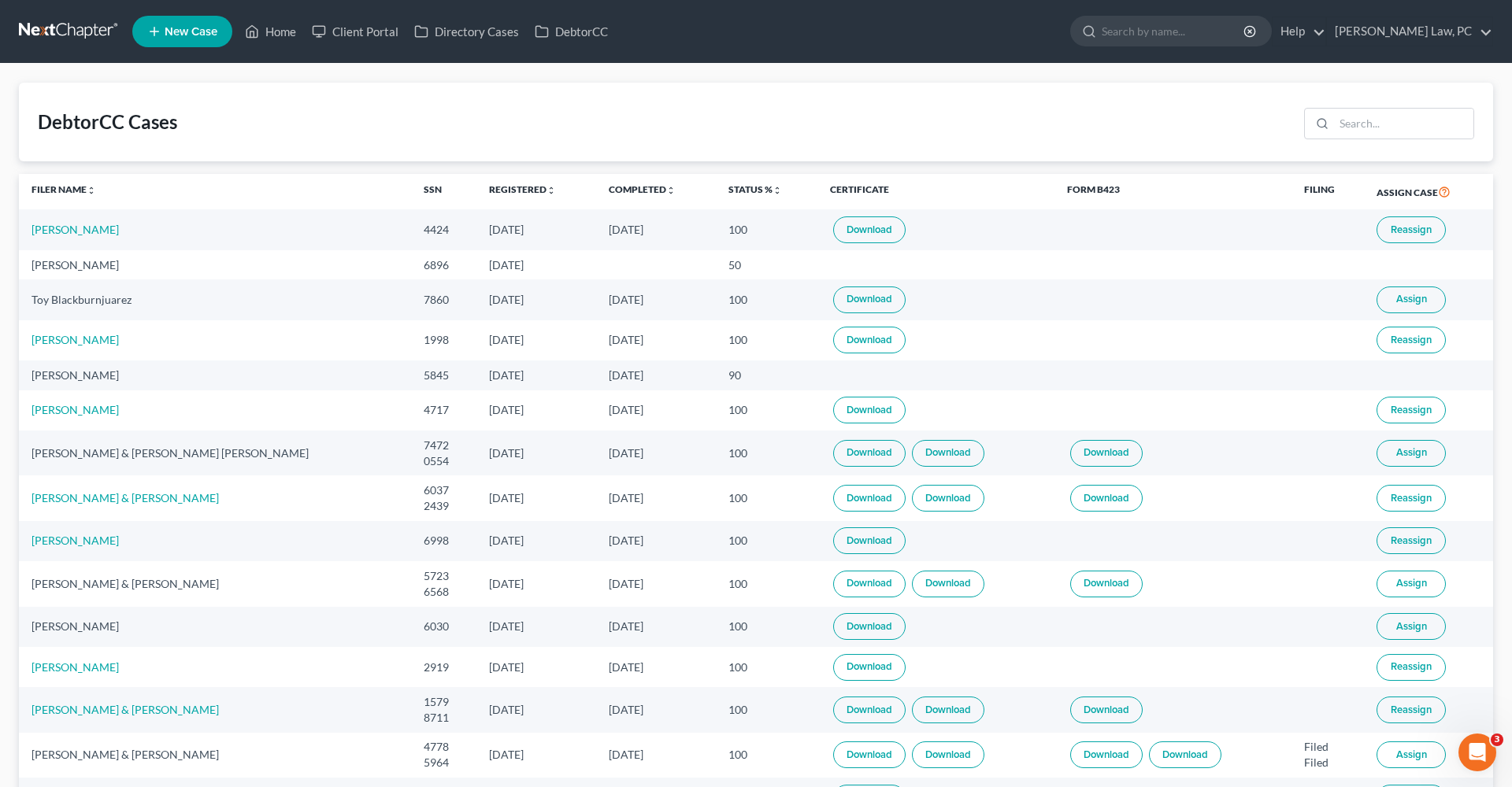
click at [66, 26] on link at bounding box center [69, 31] width 101 height 28
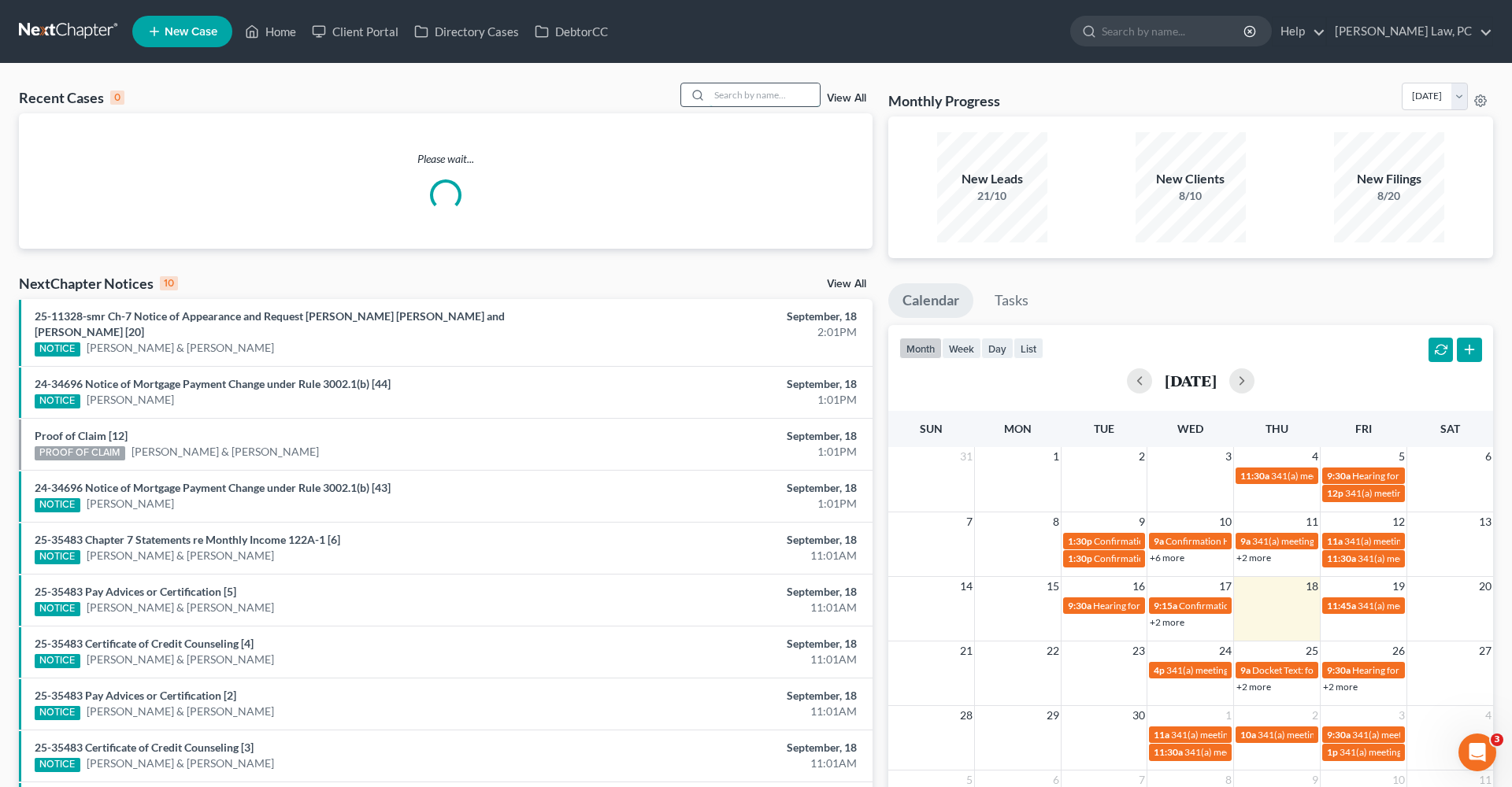
click at [743, 94] on input "search" at bounding box center [765, 95] width 110 height 23
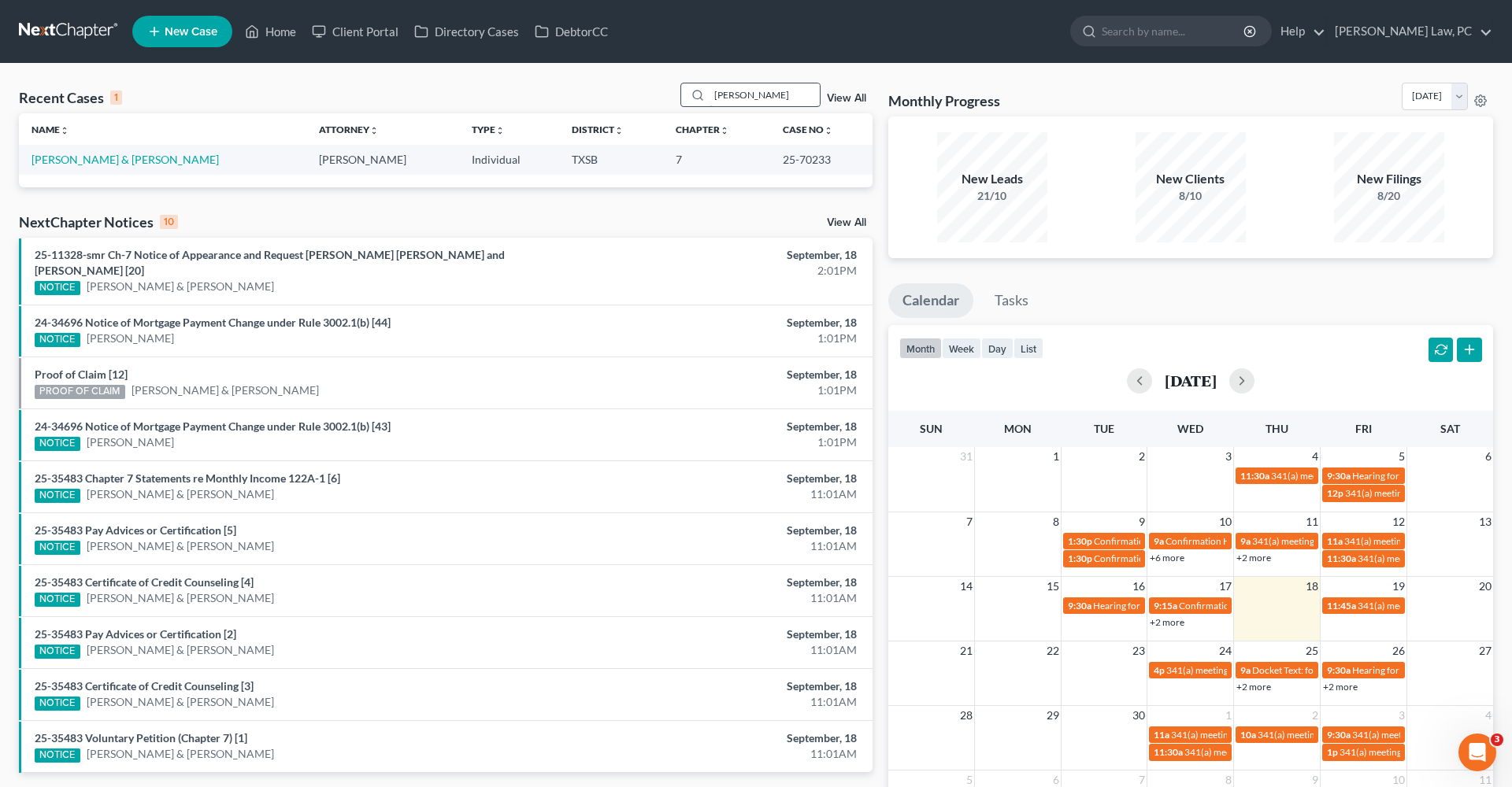
type input "[PERSON_NAME]"
drag, startPoint x: 743, startPoint y: 94, endPoint x: 97, endPoint y: 162, distance: 649.6
click at [97, 162] on link "[PERSON_NAME] & [PERSON_NAME]" at bounding box center [125, 159] width 188 height 13
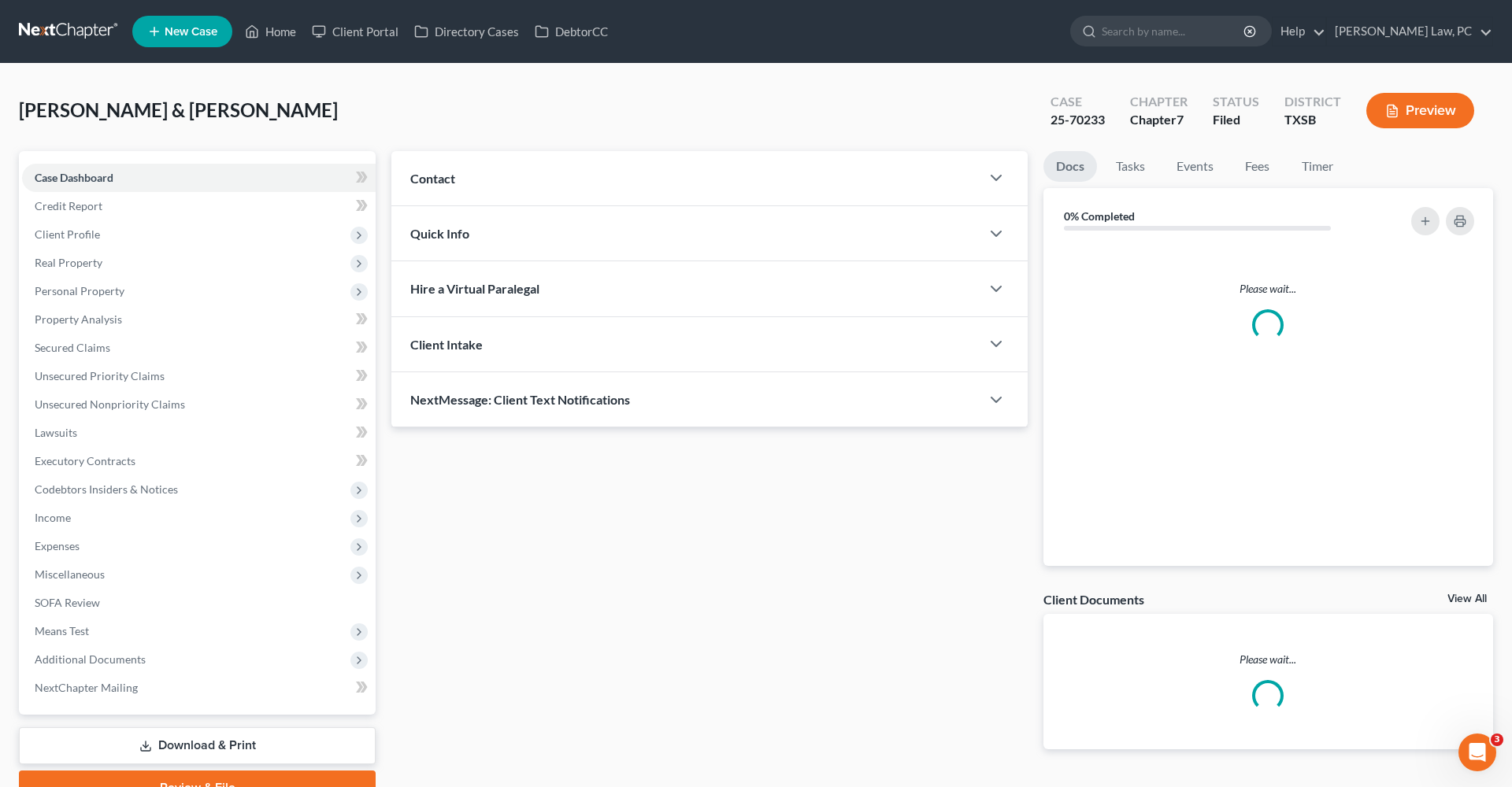
click at [79, 162] on div "Case Dashboard Payments Invoices Payments Payments Credit Report Client Profile…" at bounding box center [197, 433] width 357 height 564
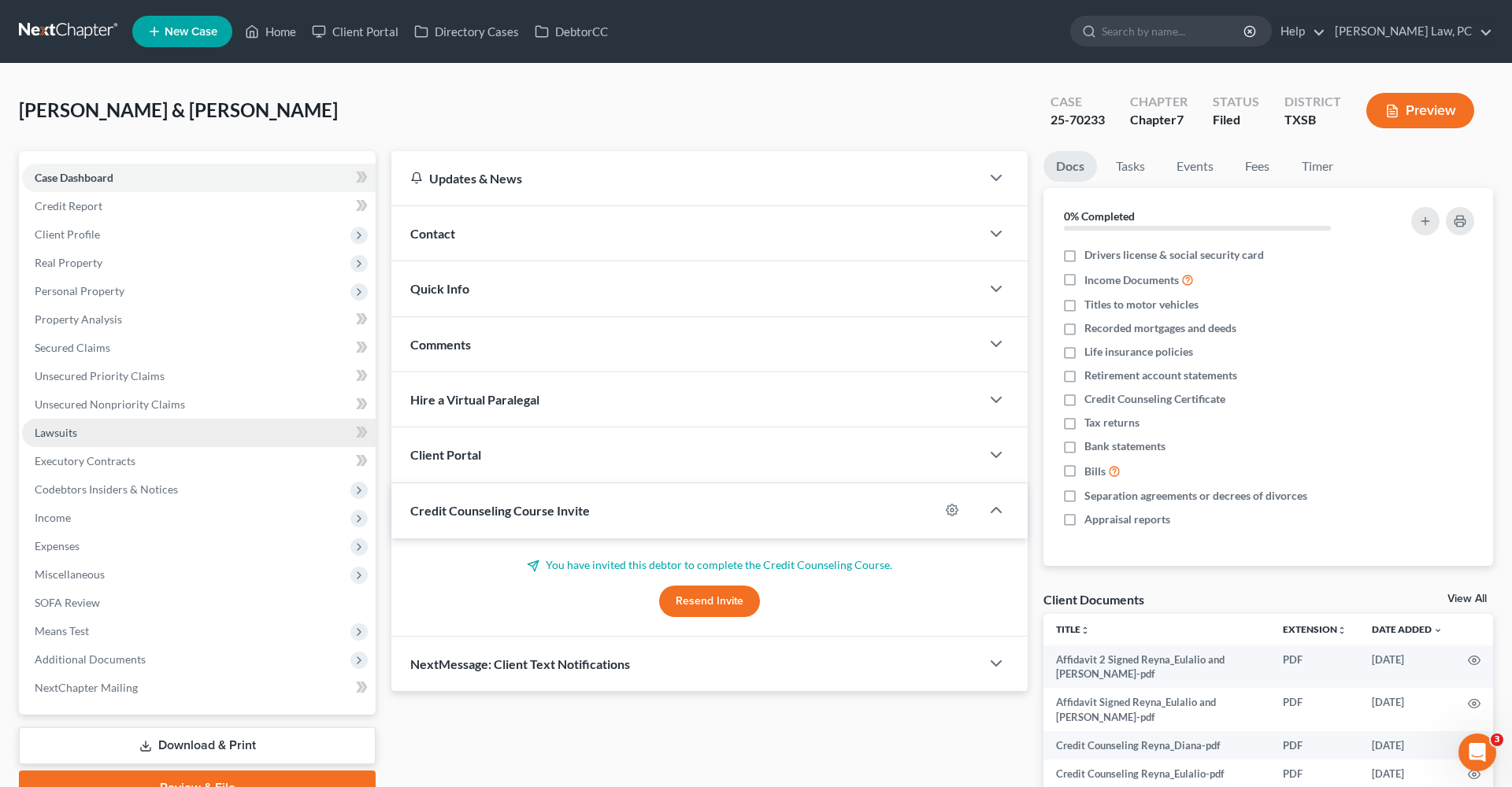
click at [58, 430] on span "Lawsuits" at bounding box center [56, 432] width 42 height 13
